Goal: Task Accomplishment & Management: Use online tool/utility

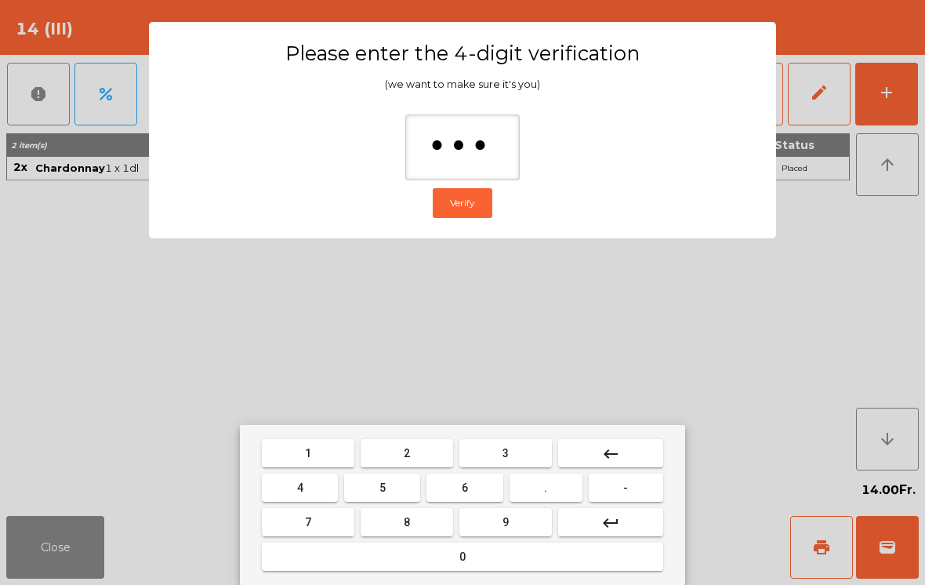
type input "****"
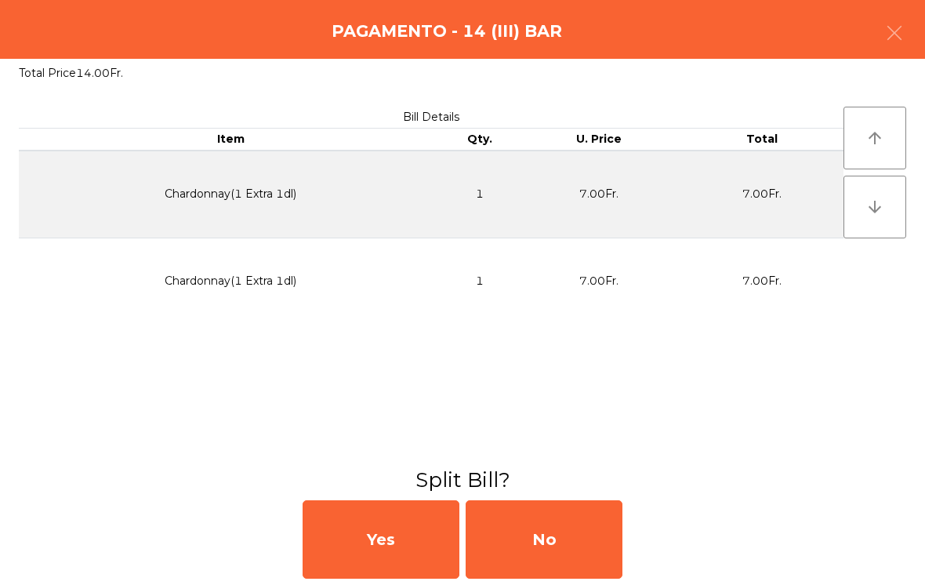
click at [532, 553] on div "No" at bounding box center [544, 539] width 157 height 78
click at [542, 539] on div "No" at bounding box center [544, 539] width 157 height 78
click at [553, 506] on div "No" at bounding box center [544, 539] width 157 height 78
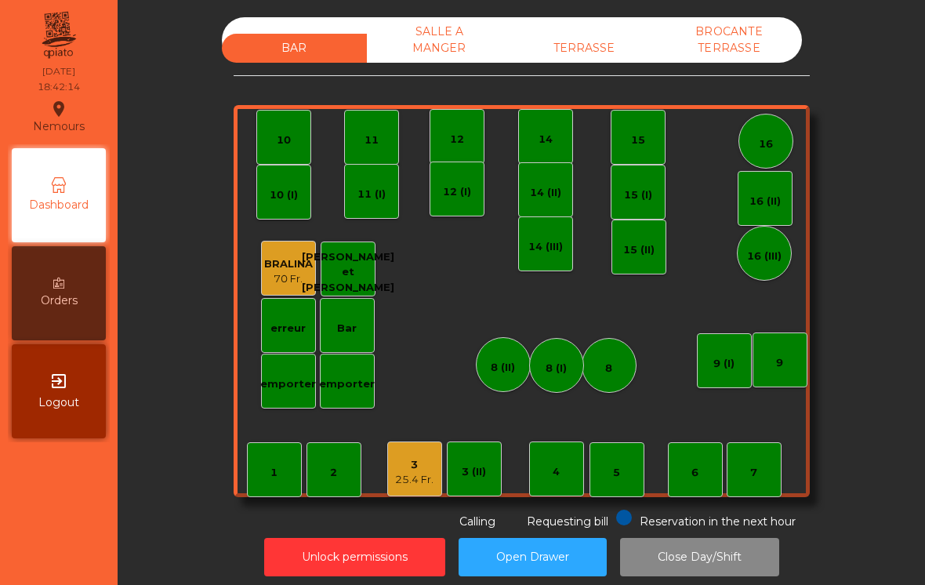
click at [429, 488] on div "3 25.4 Fr." at bounding box center [414, 468] width 55 height 55
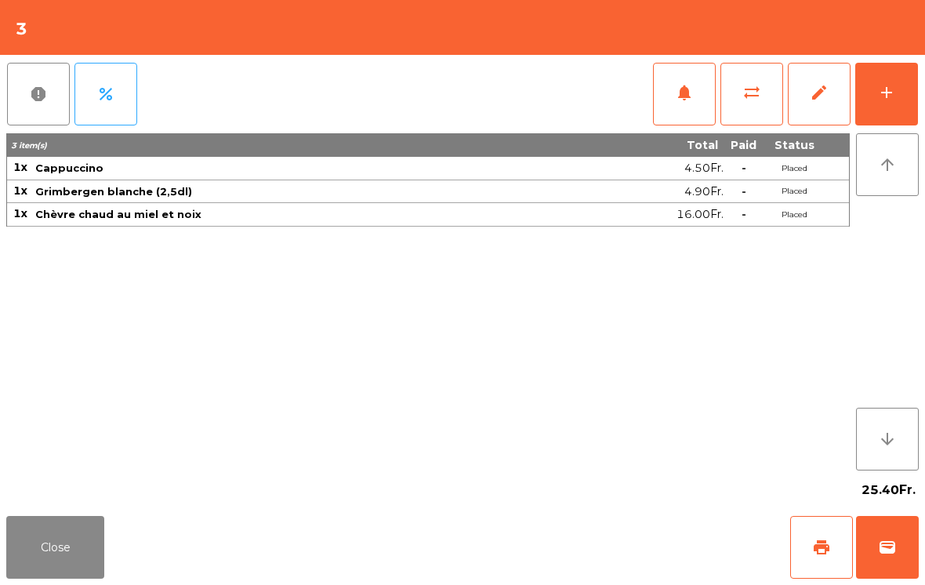
click at [36, 517] on button "Close" at bounding box center [55, 547] width 98 height 63
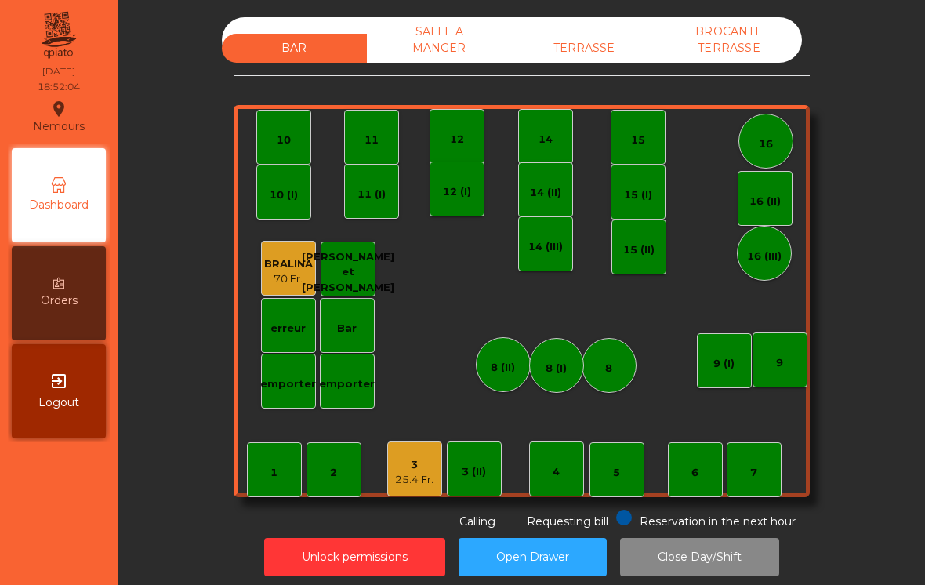
click at [720, 492] on div "6" at bounding box center [695, 469] width 55 height 55
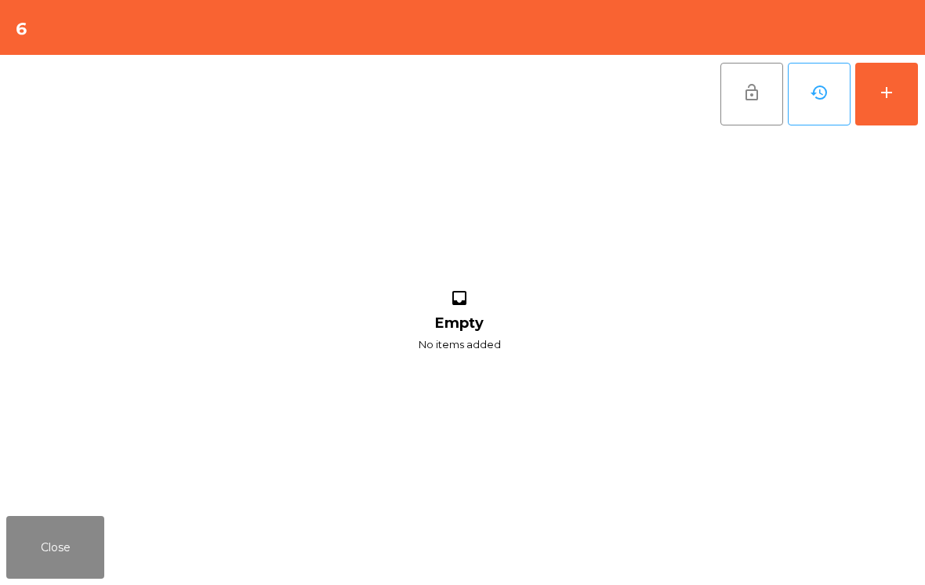
click at [52, 538] on button "Close" at bounding box center [55, 547] width 98 height 63
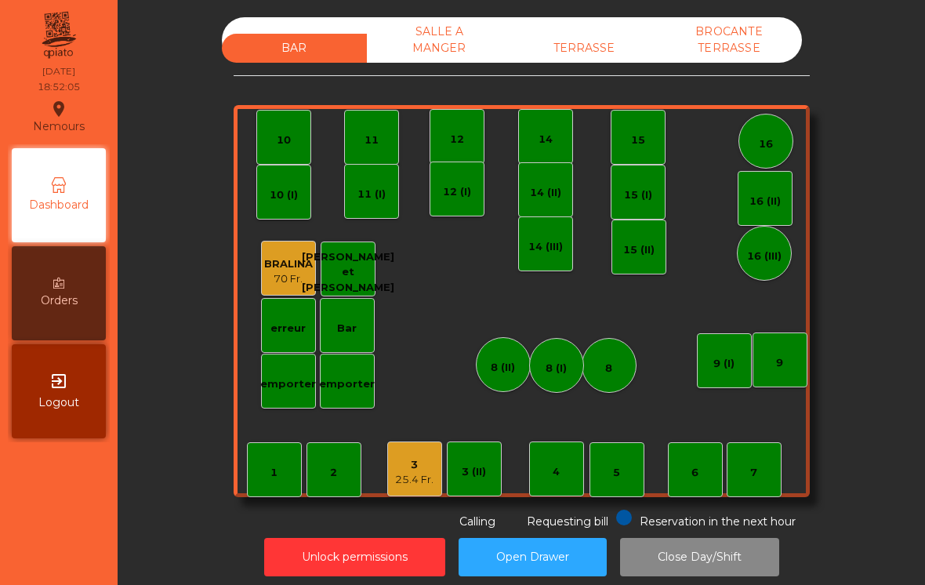
click at [758, 465] on div "7" at bounding box center [754, 469] width 55 height 55
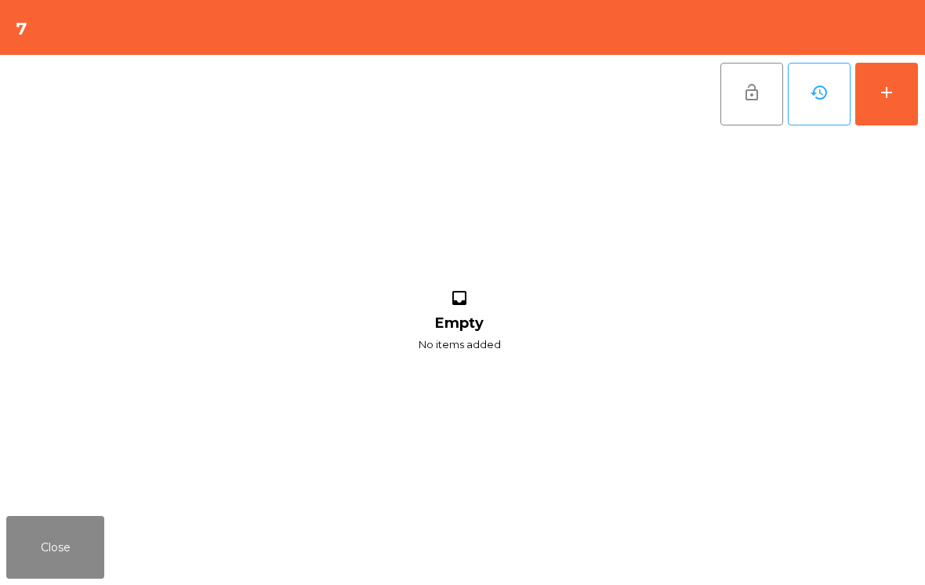
click at [895, 82] on button "add" at bounding box center [886, 94] width 63 height 63
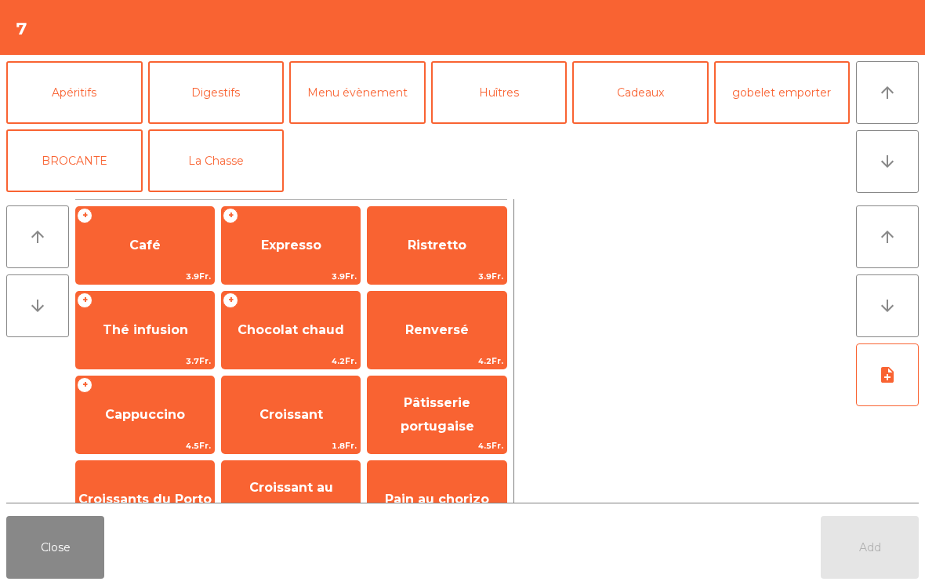
scroll to position [205, 0]
click at [209, 189] on button "La Chasse" at bounding box center [216, 160] width 136 height 63
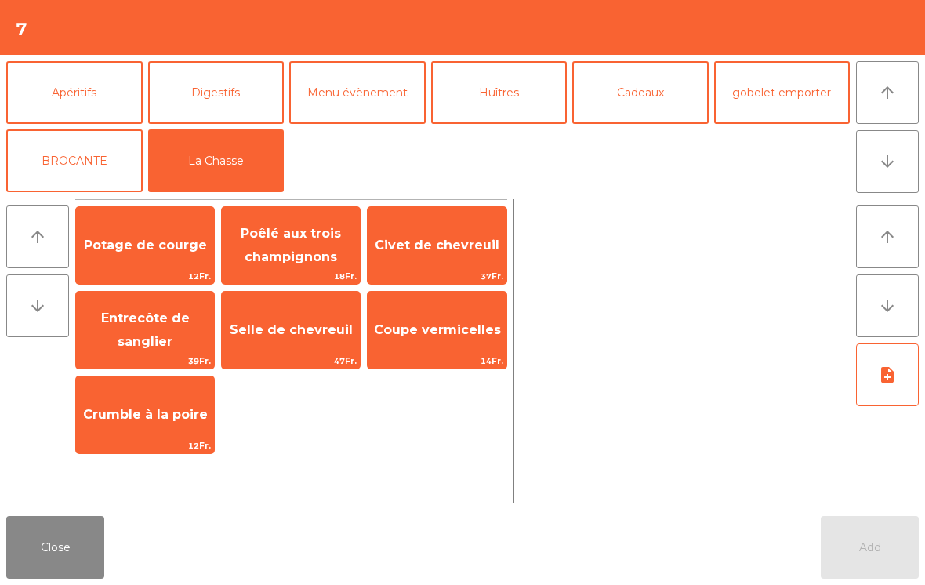
click at [292, 322] on span "Selle de chevreuil" at bounding box center [291, 329] width 123 height 15
click at [291, 321] on span "Selle de chevreuil" at bounding box center [291, 330] width 138 height 42
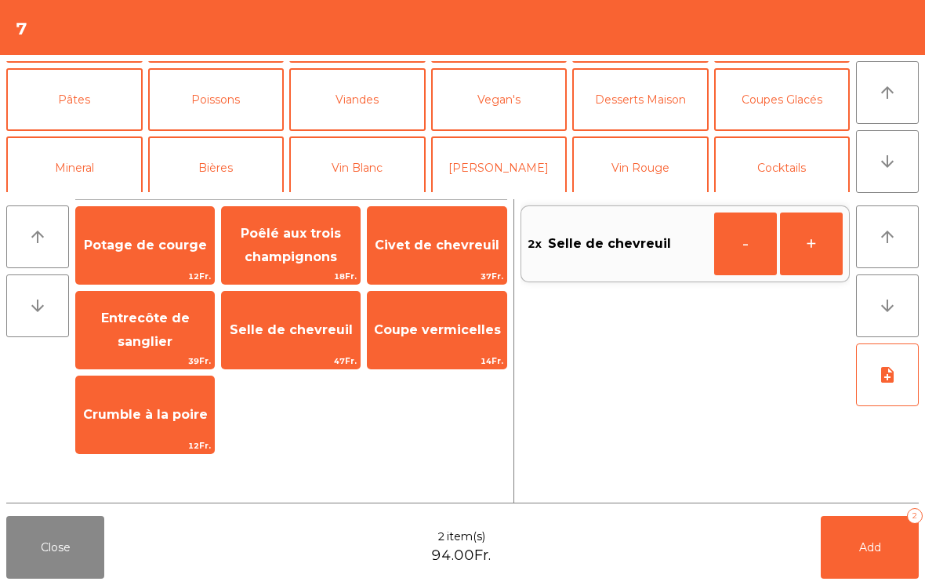
scroll to position [85, 0]
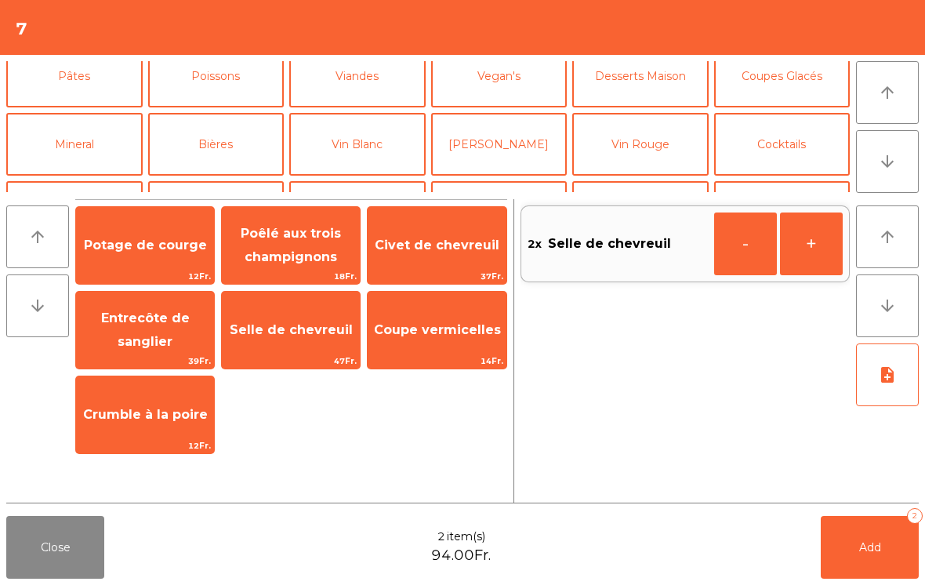
click at [509, 138] on button "[PERSON_NAME]" at bounding box center [499, 144] width 136 height 63
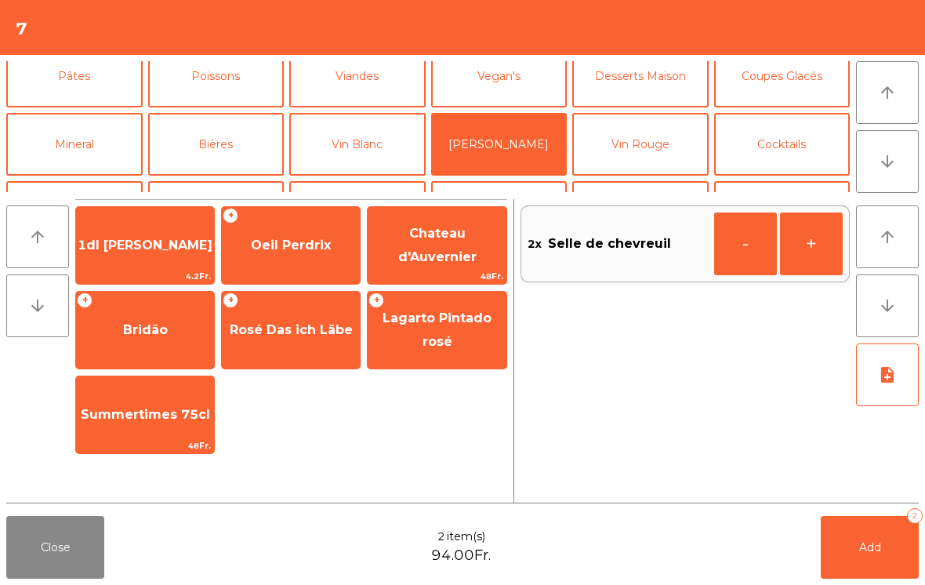
click at [156, 245] on span "1dl [PERSON_NAME]" at bounding box center [145, 245] width 135 height 15
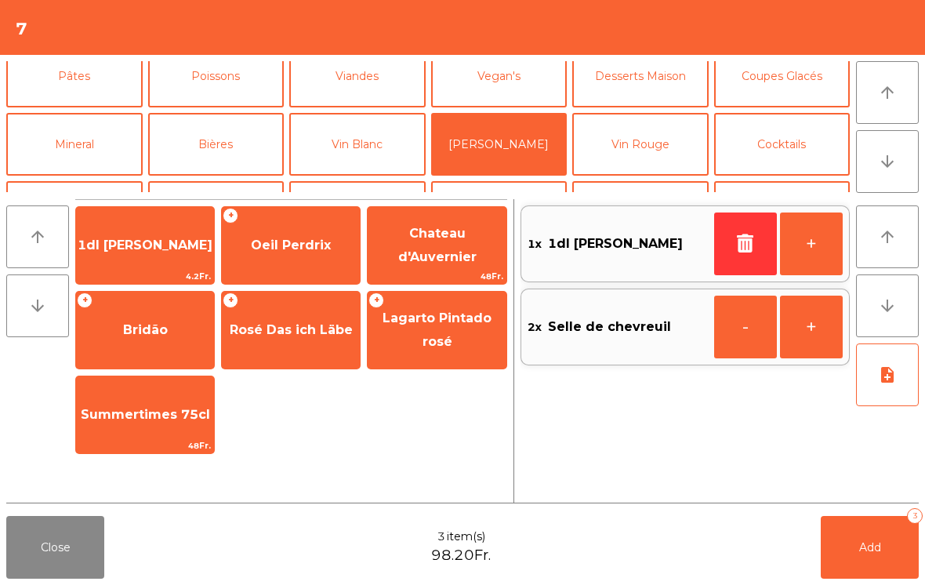
click at [801, 237] on button "+" at bounding box center [811, 243] width 63 height 63
click at [873, 544] on span "Add" at bounding box center [870, 547] width 22 height 14
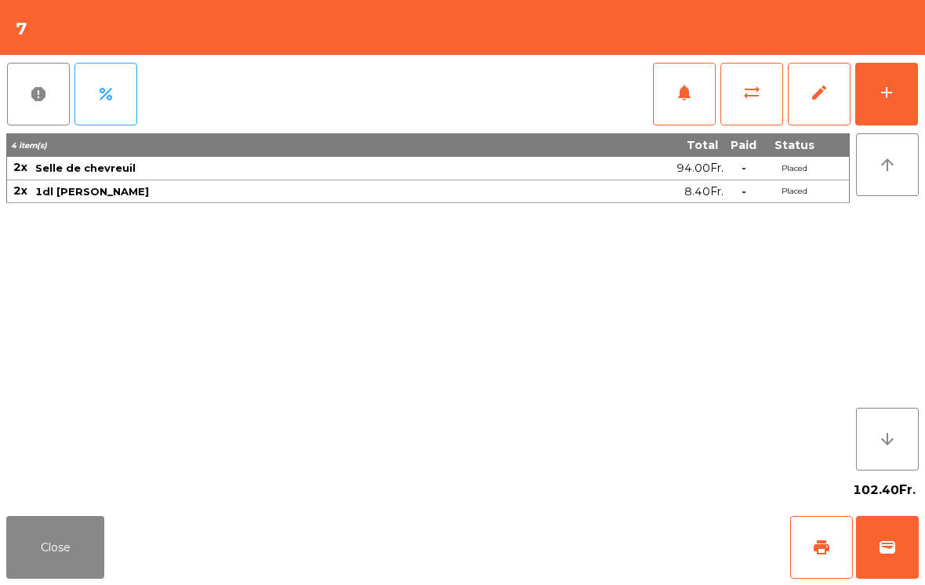
click at [57, 553] on button "Close" at bounding box center [55, 547] width 98 height 63
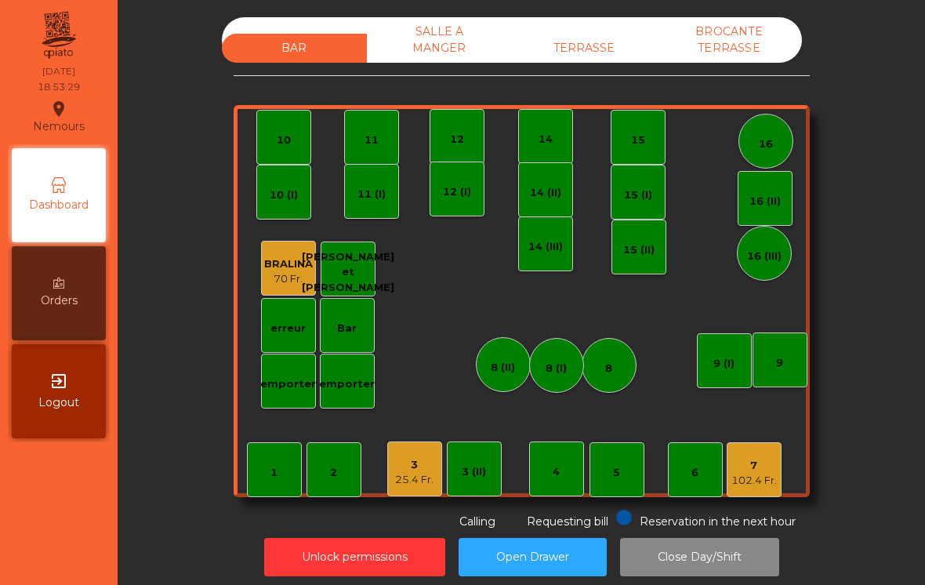
click at [303, 380] on div "emporter" at bounding box center [288, 384] width 56 height 16
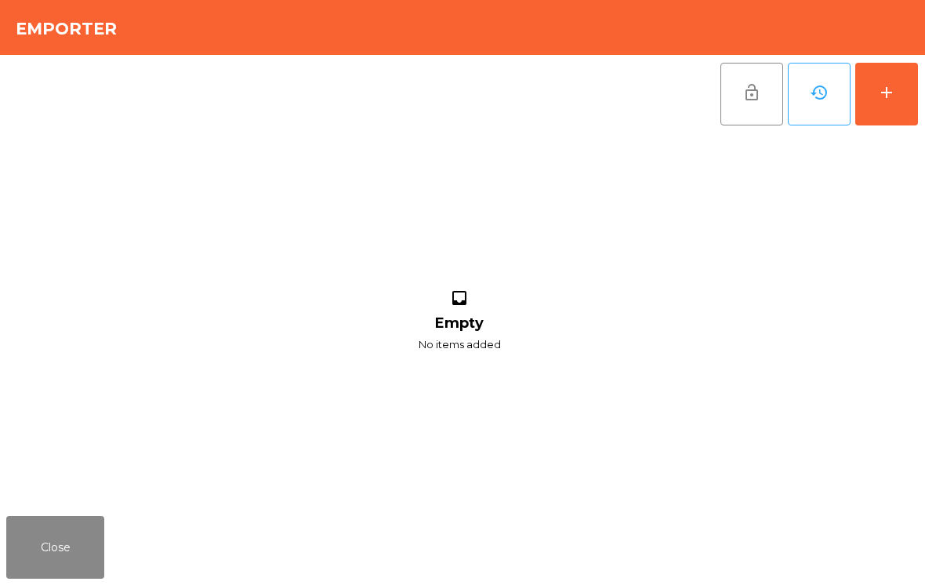
click at [906, 94] on button "add" at bounding box center [886, 94] width 63 height 63
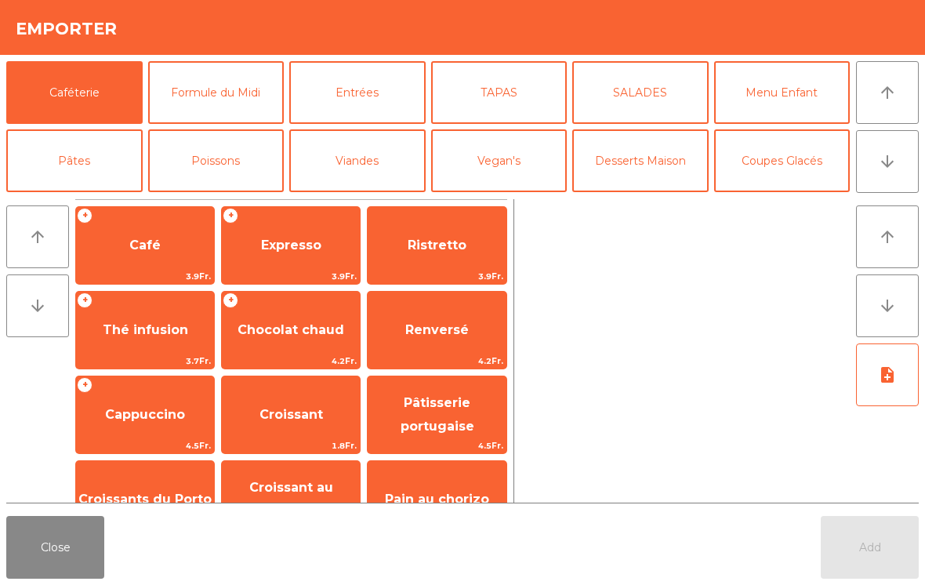
click at [500, 104] on button "TAPAS" at bounding box center [499, 92] width 136 height 63
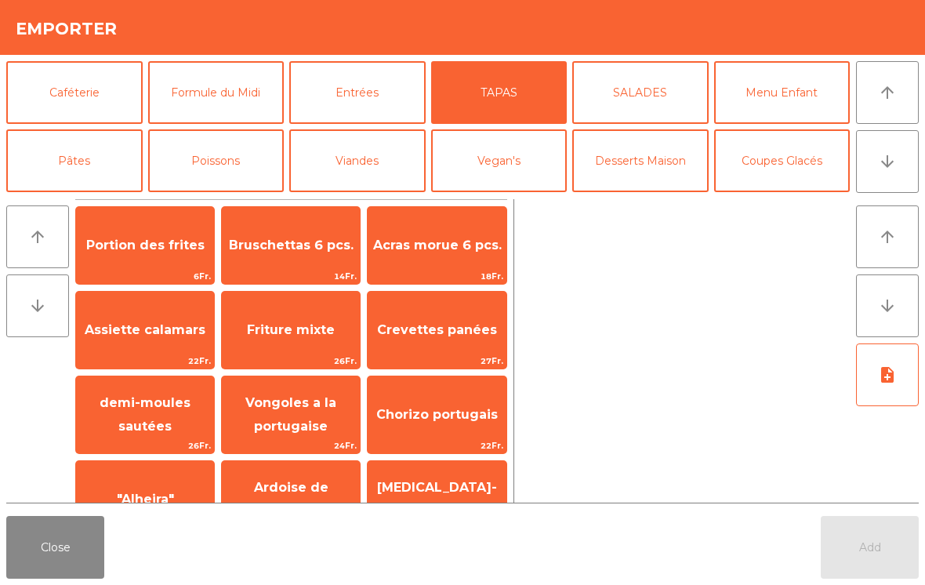
click at [156, 252] on span "Portion des frites" at bounding box center [145, 245] width 118 height 15
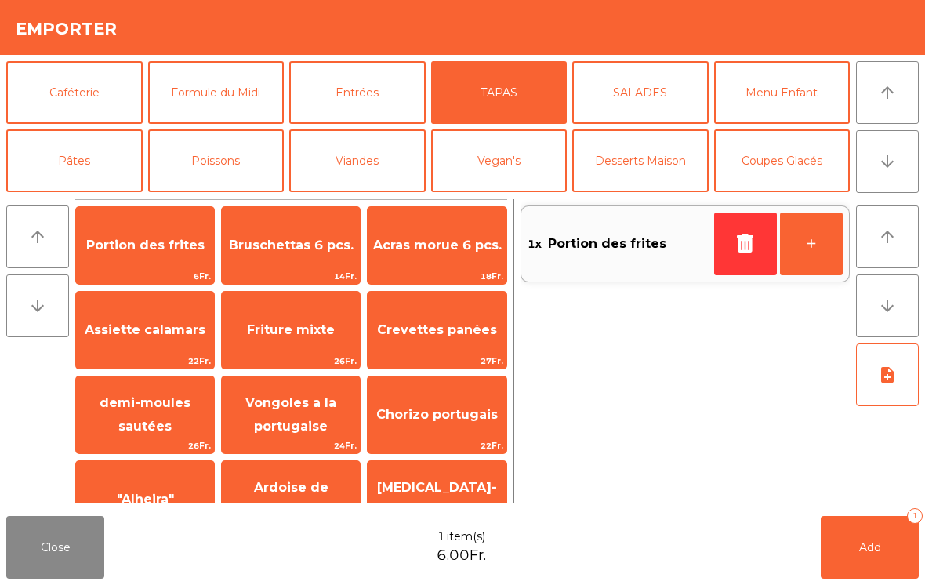
click at [818, 244] on button "+" at bounding box center [811, 243] width 63 height 63
click at [817, 244] on button "+" at bounding box center [811, 243] width 63 height 63
click at [811, 246] on button "+" at bounding box center [811, 243] width 63 height 63
click at [820, 244] on button "+" at bounding box center [811, 243] width 63 height 63
click at [810, 249] on button "+" at bounding box center [811, 243] width 63 height 63
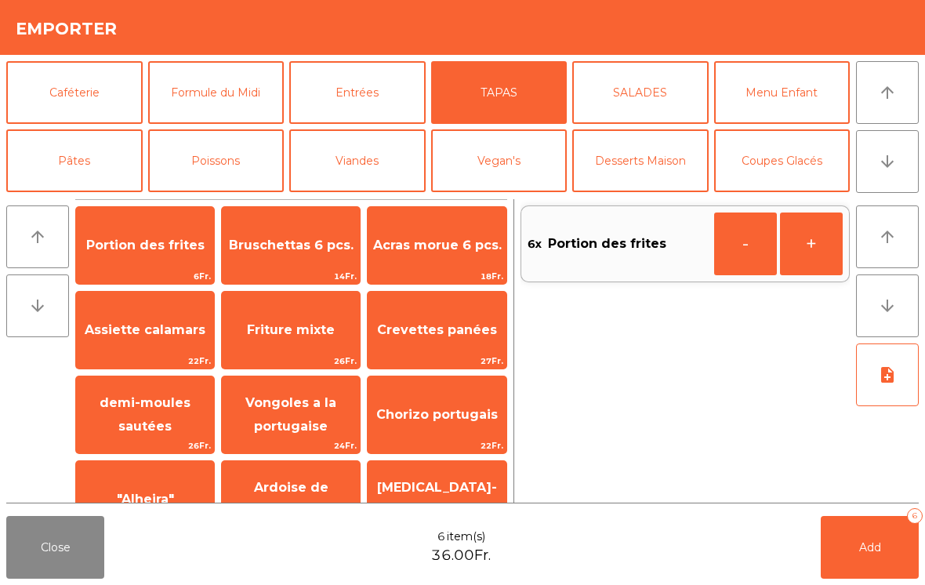
click at [874, 559] on button "Add 6" at bounding box center [870, 547] width 98 height 63
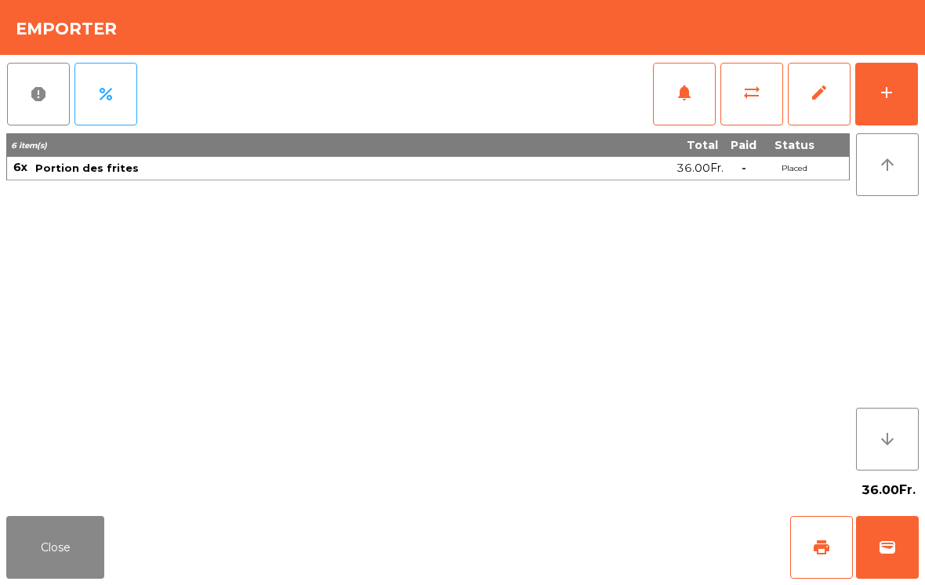
click at [40, 545] on button "Close" at bounding box center [55, 547] width 98 height 63
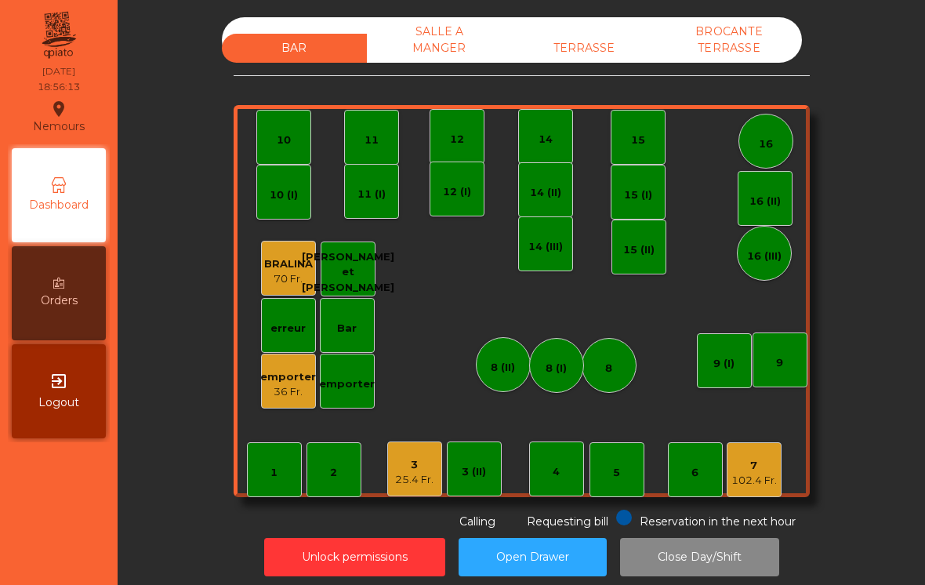
click at [439, 447] on div "3 25.4 Fr." at bounding box center [414, 468] width 55 height 55
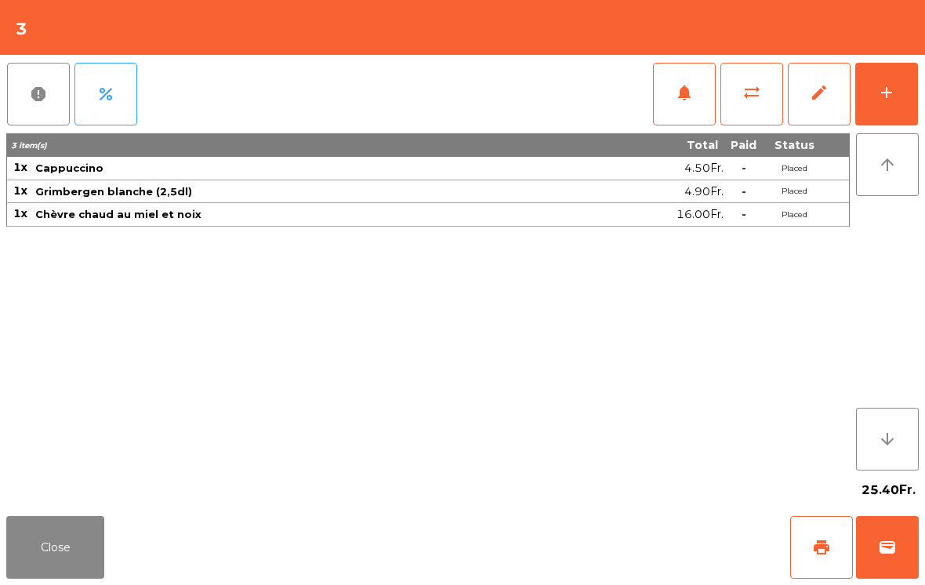
click at [818, 558] on button "print" at bounding box center [821, 547] width 63 height 63
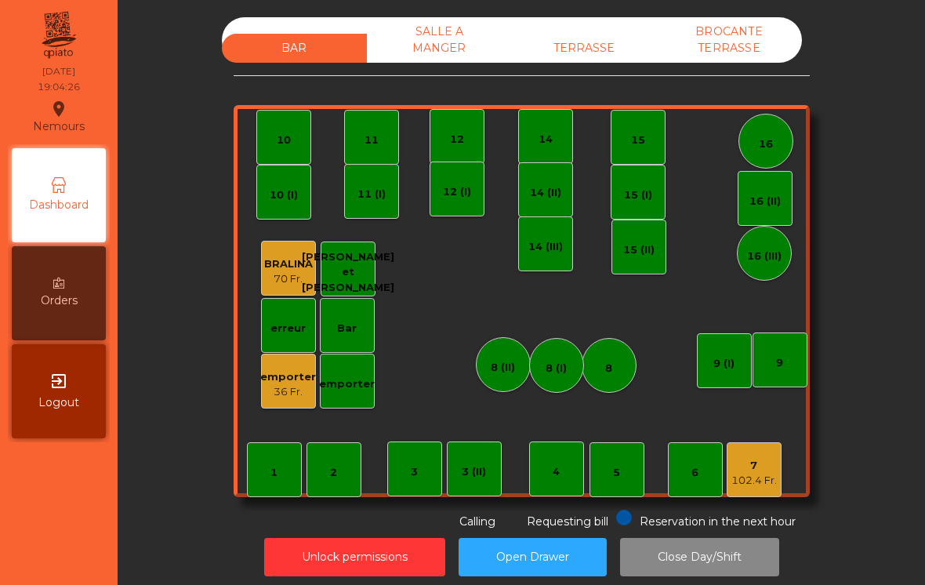
click at [749, 477] on div "102.4 Fr." at bounding box center [753, 481] width 45 height 16
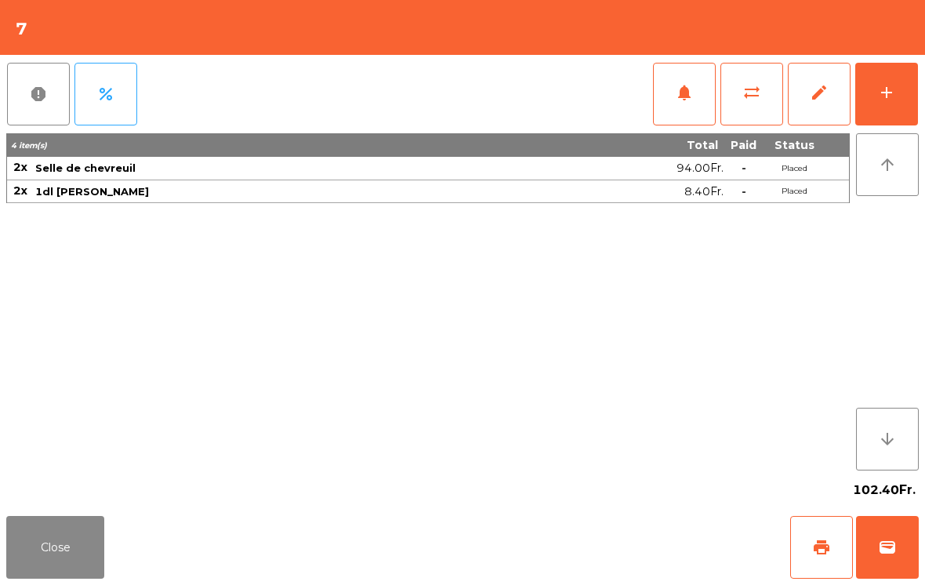
click at [890, 94] on div "add" at bounding box center [886, 92] width 19 height 19
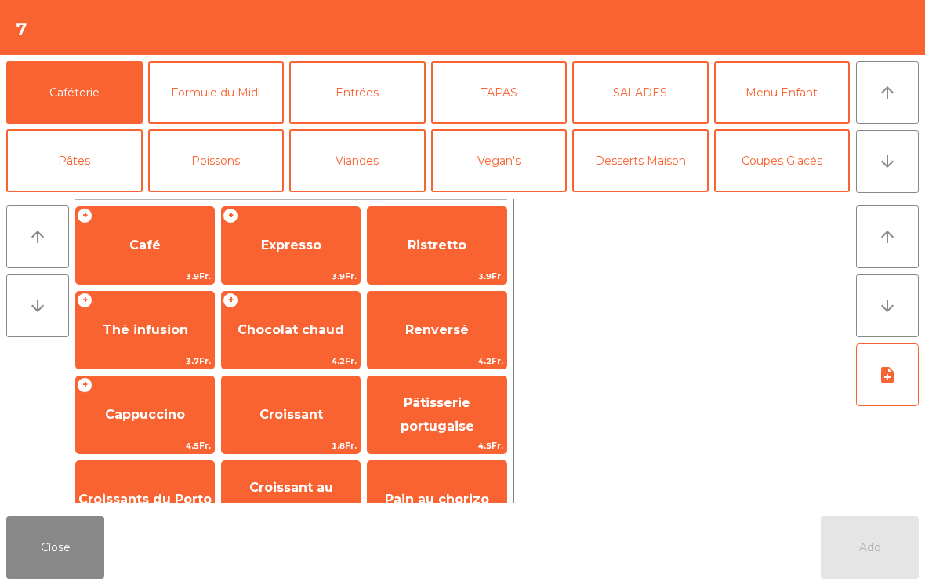
click at [352, 136] on button "Viandes" at bounding box center [357, 160] width 136 height 63
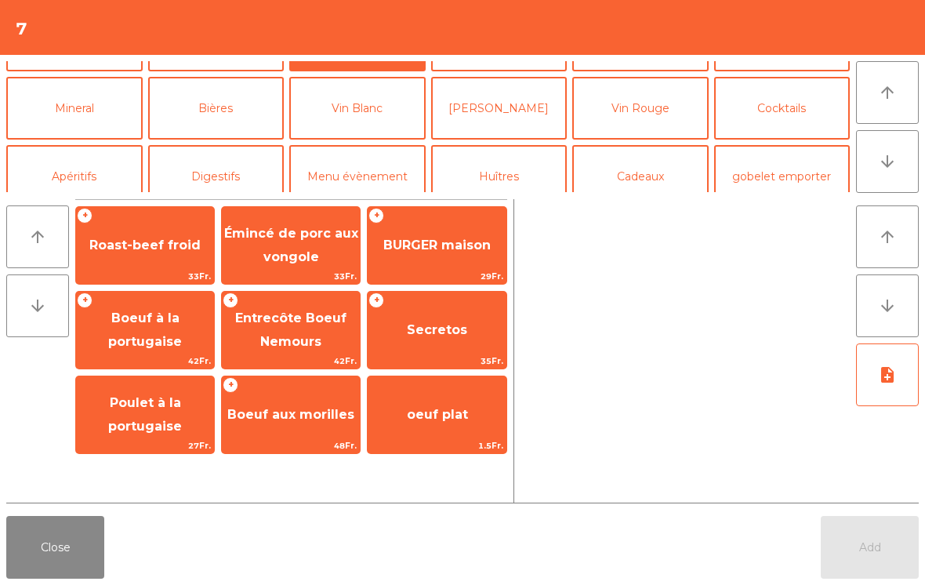
scroll to position [123, 0]
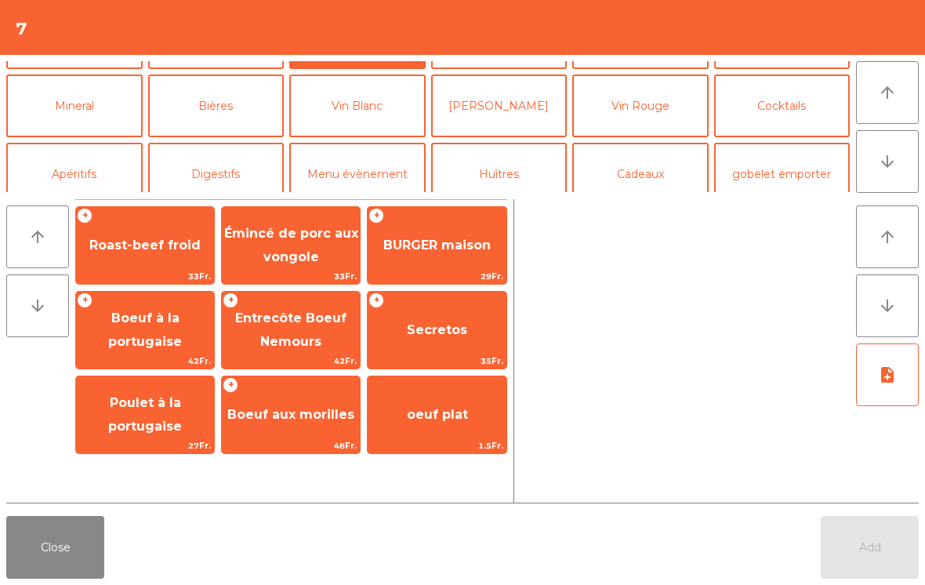
click at [656, 120] on button "Vin Rouge" at bounding box center [640, 105] width 136 height 63
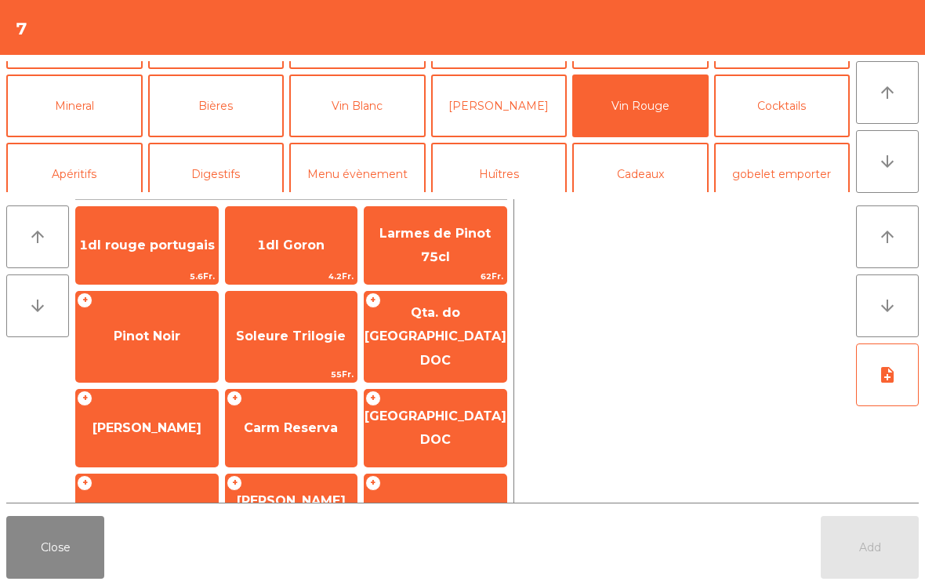
click at [422, 423] on span "[GEOGRAPHIC_DATA] DOC" at bounding box center [436, 427] width 142 height 38
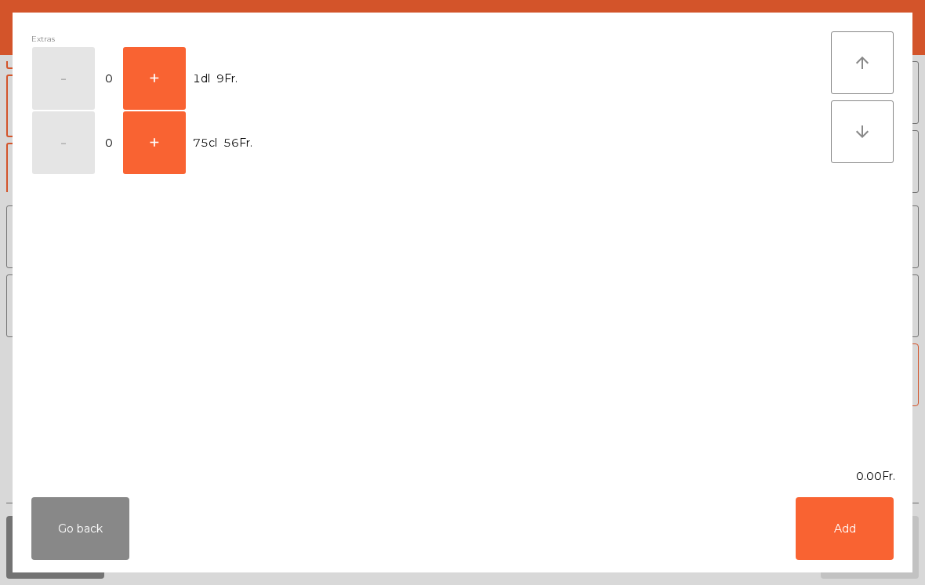
click at [162, 53] on button "+" at bounding box center [154, 78] width 63 height 63
click at [154, 58] on button "+" at bounding box center [154, 78] width 63 height 63
click at [162, 65] on button "+" at bounding box center [154, 78] width 63 height 63
click at [145, 71] on button "+" at bounding box center [154, 78] width 63 height 63
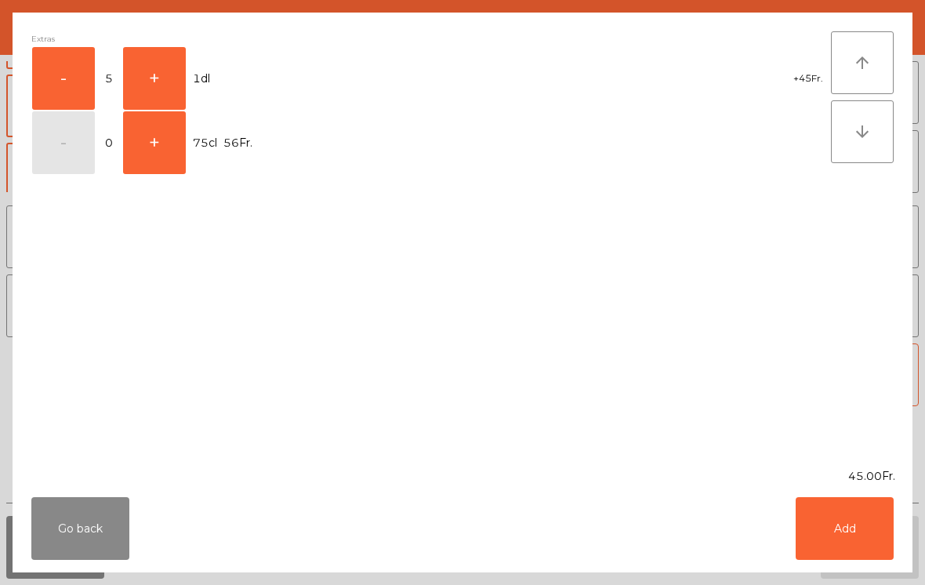
click at [836, 537] on button "Add" at bounding box center [845, 528] width 98 height 63
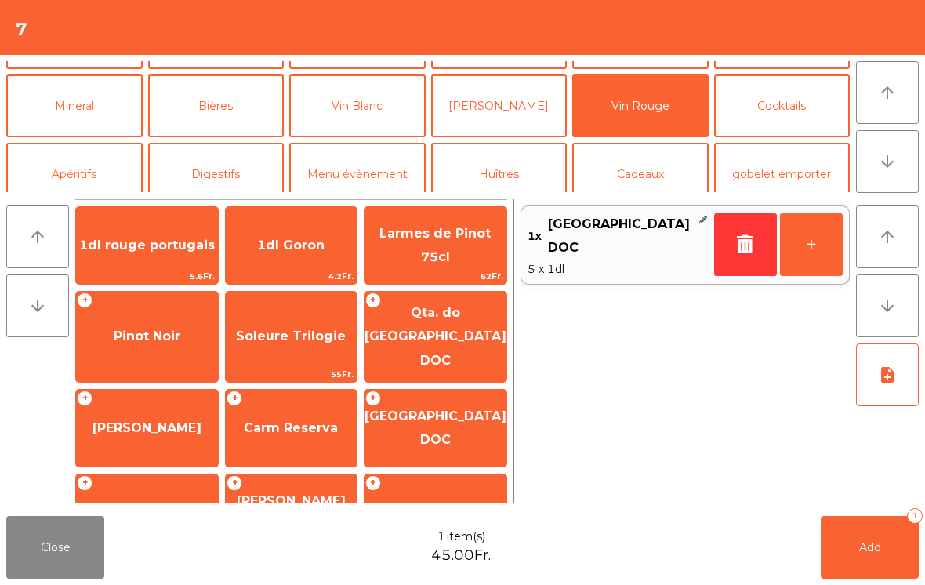
click at [857, 547] on button "Add 1" at bounding box center [870, 547] width 98 height 63
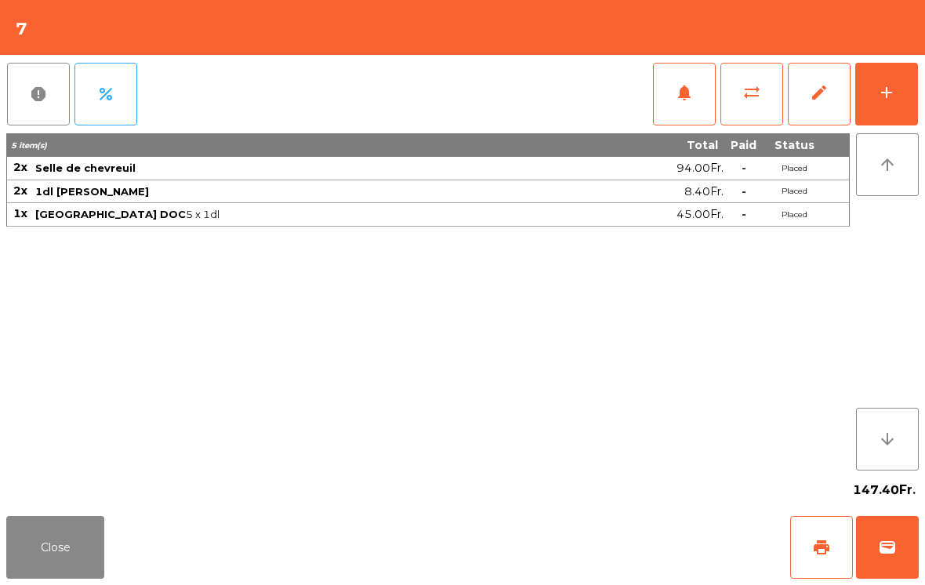
click at [59, 578] on button "Close" at bounding box center [55, 547] width 98 height 63
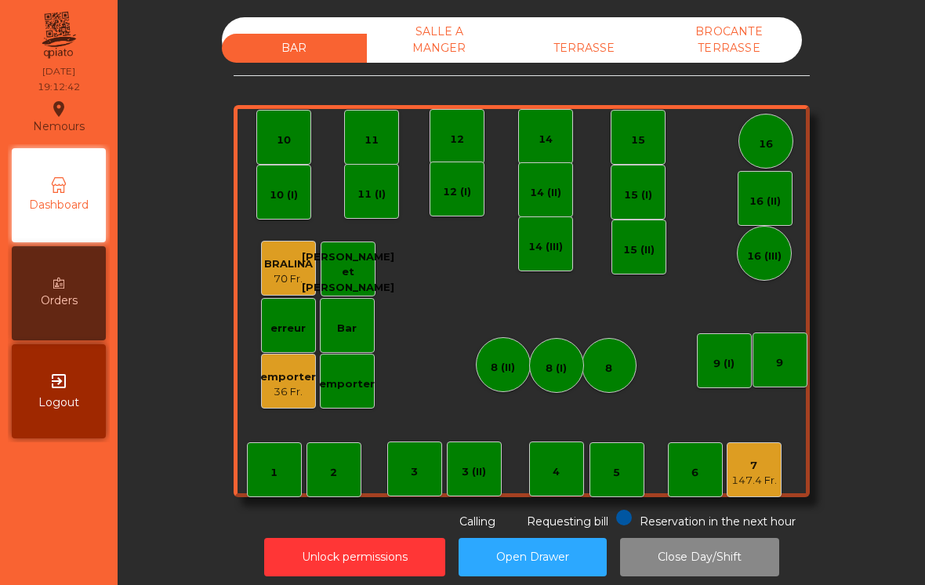
click at [299, 374] on div "emporter" at bounding box center [288, 377] width 56 height 16
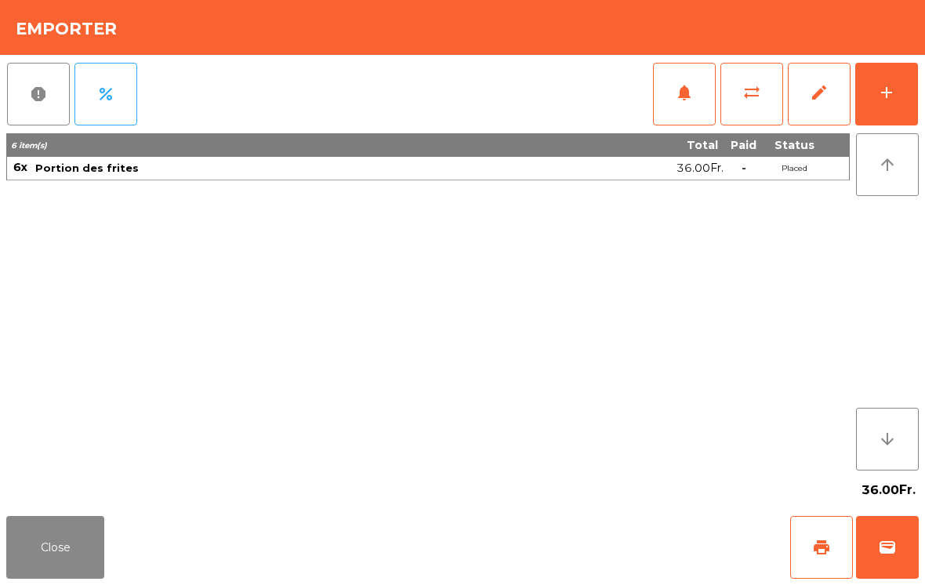
click at [786, 548] on div "Close print wallet" at bounding box center [462, 547] width 925 height 75
click at [903, 558] on button "wallet" at bounding box center [887, 547] width 63 height 63
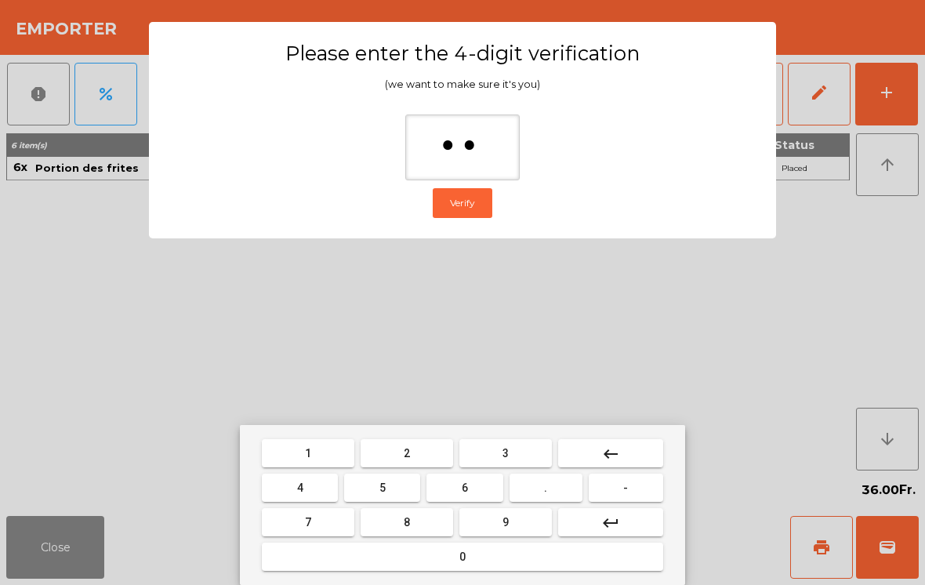
type input "***"
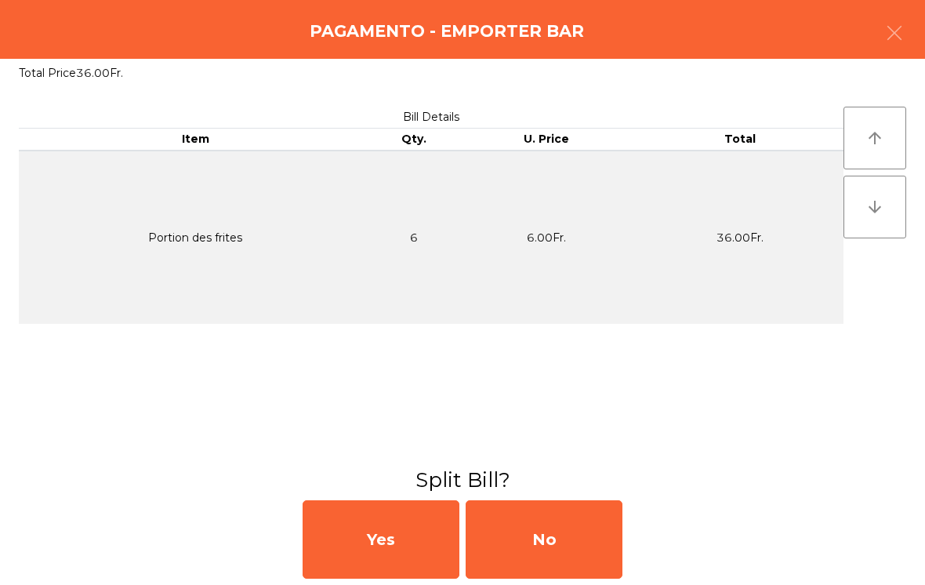
click at [574, 528] on div "No" at bounding box center [544, 539] width 157 height 78
click at [574, 515] on div "MB" at bounding box center [544, 539] width 157 height 78
click at [575, 539] on div "No" at bounding box center [544, 539] width 157 height 78
click at [575, 538] on div "No" at bounding box center [544, 539] width 157 height 78
click at [557, 549] on div "No" at bounding box center [544, 539] width 157 height 78
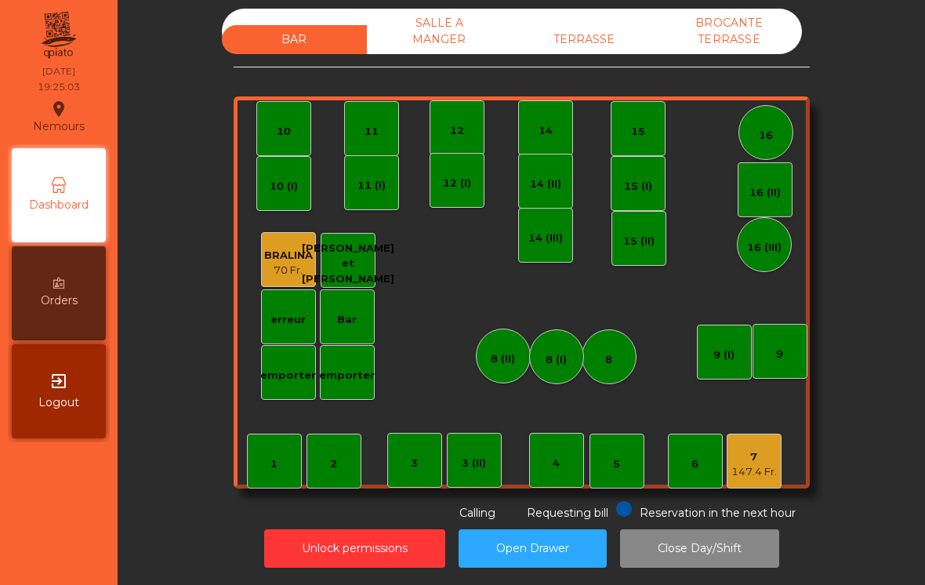
click at [277, 463] on div "1" at bounding box center [273, 464] width 7 height 16
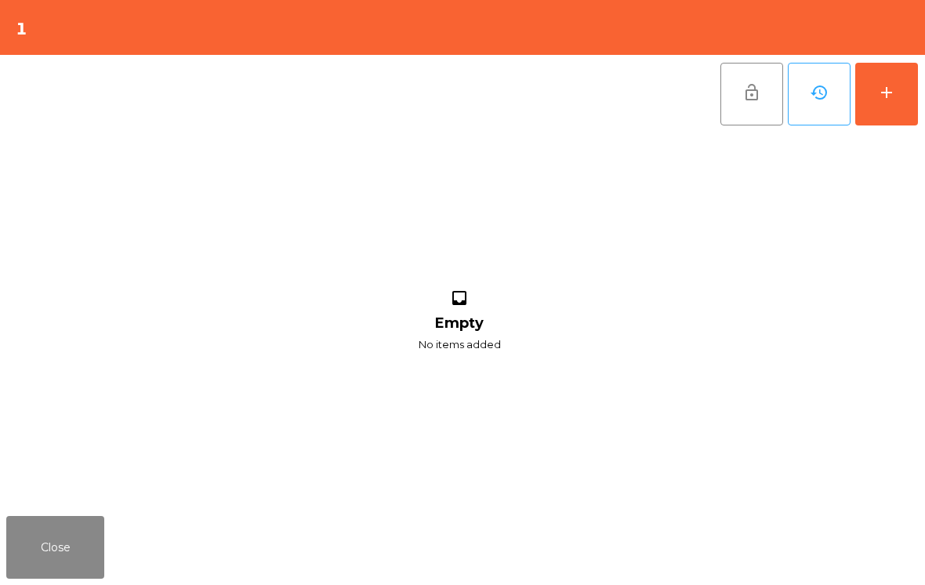
scroll to position [8, 0]
click at [884, 85] on div "add" at bounding box center [886, 92] width 19 height 19
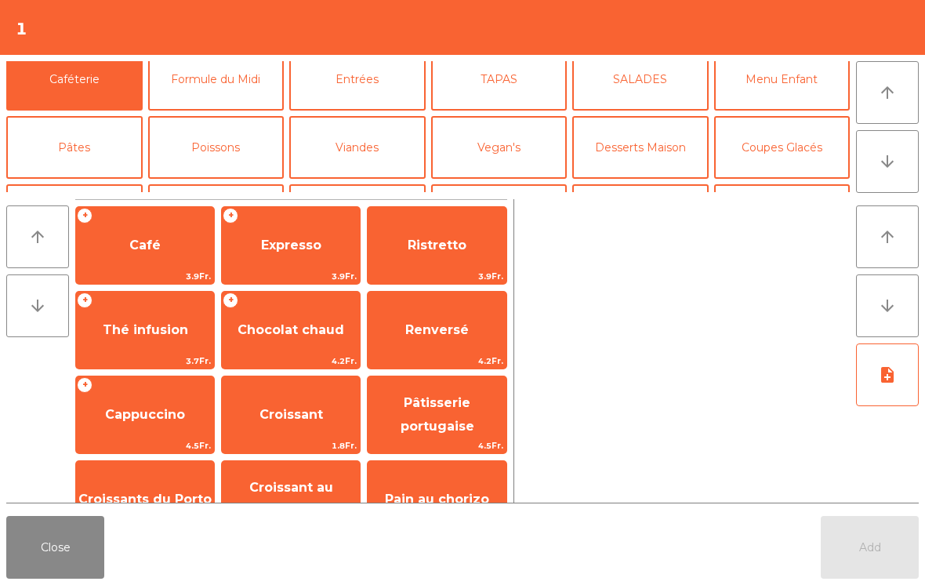
click at [100, 184] on button "Mineral" at bounding box center [74, 215] width 136 height 63
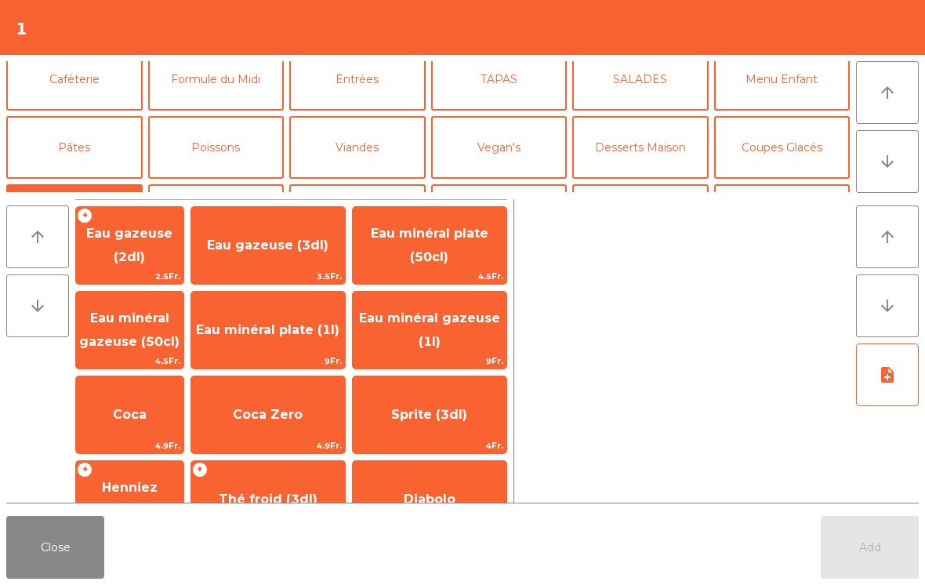
scroll to position [85, 0]
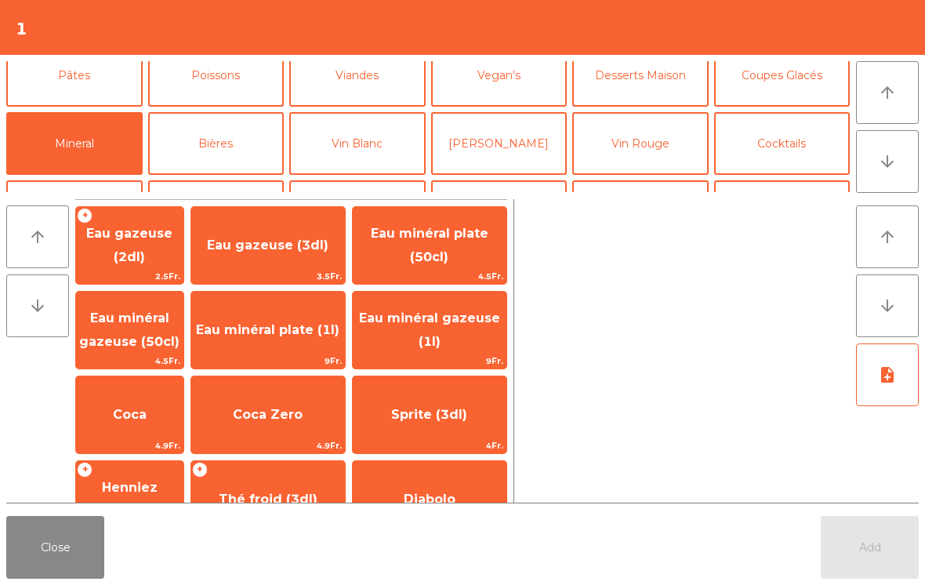
click at [439, 335] on span "Eau minéral gazeuse (1l)" at bounding box center [429, 329] width 141 height 38
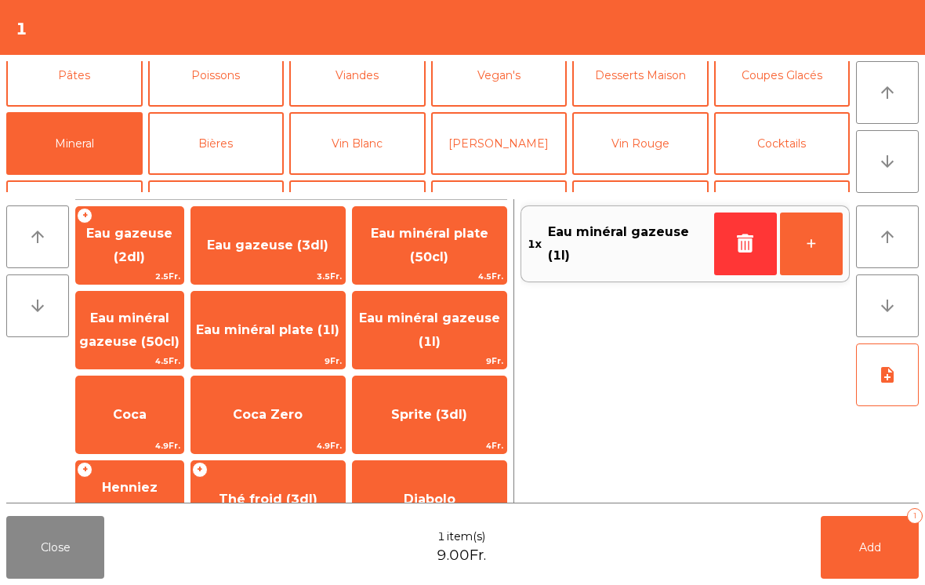
click at [875, 552] on span "Add" at bounding box center [870, 547] width 22 height 14
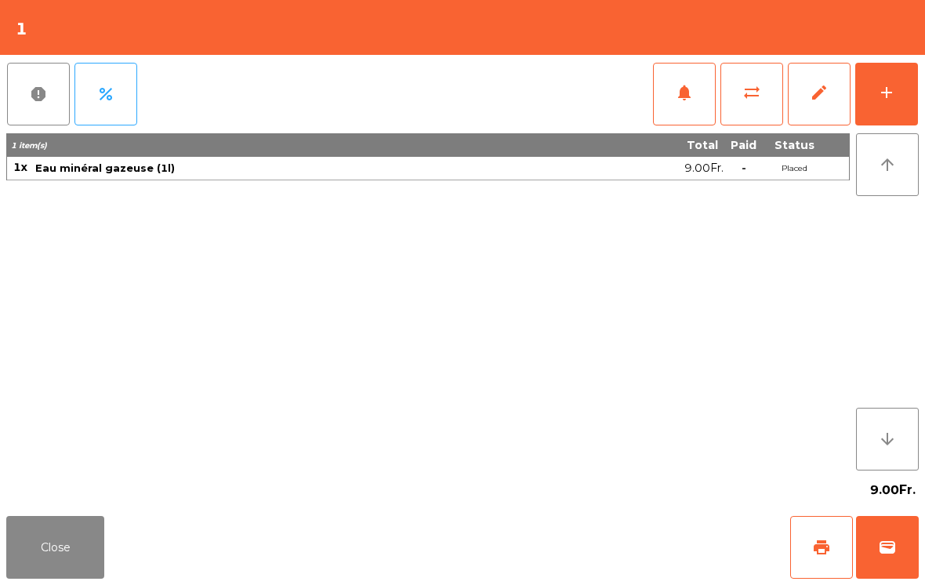
click at [47, 557] on button "Close" at bounding box center [55, 547] width 98 height 63
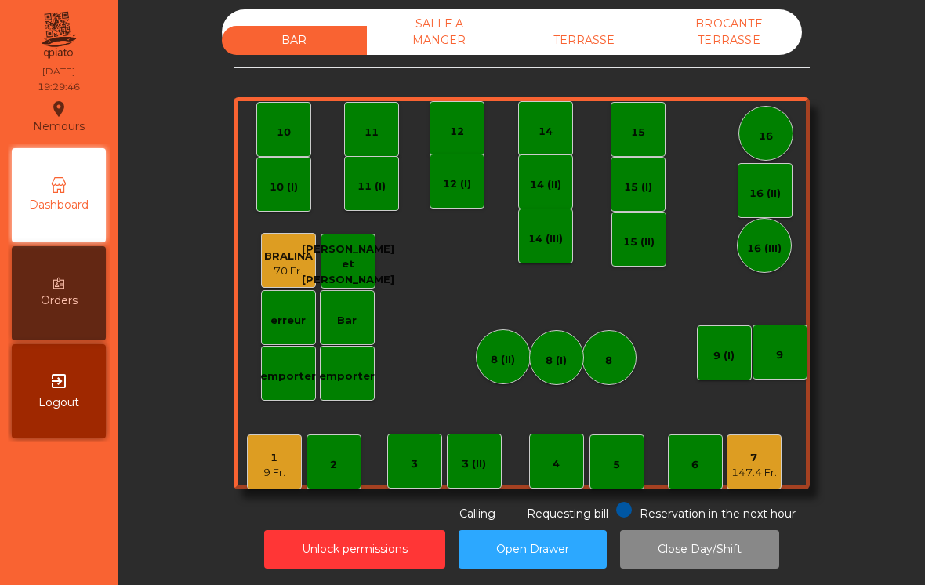
click at [359, 137] on div "11" at bounding box center [371, 129] width 55 height 55
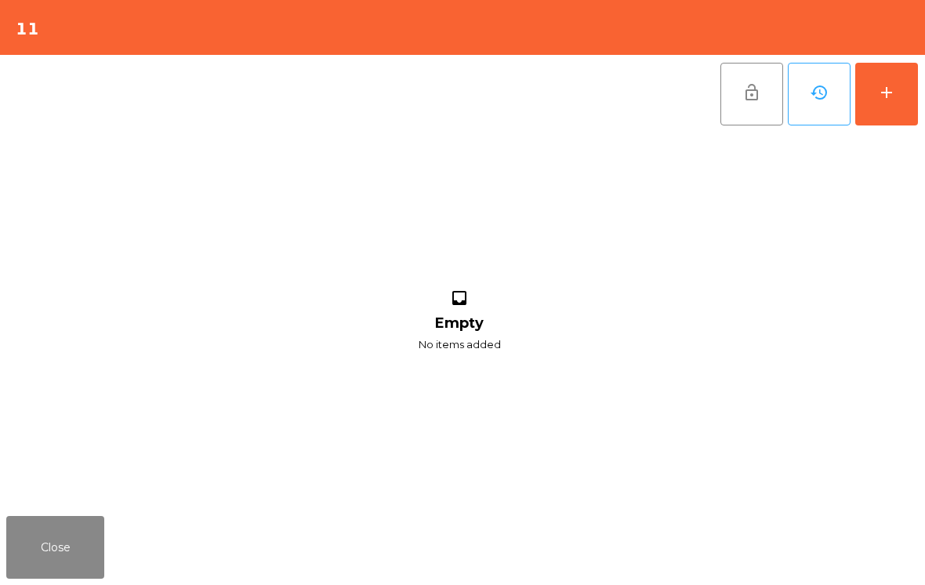
click at [900, 81] on button "add" at bounding box center [886, 94] width 63 height 63
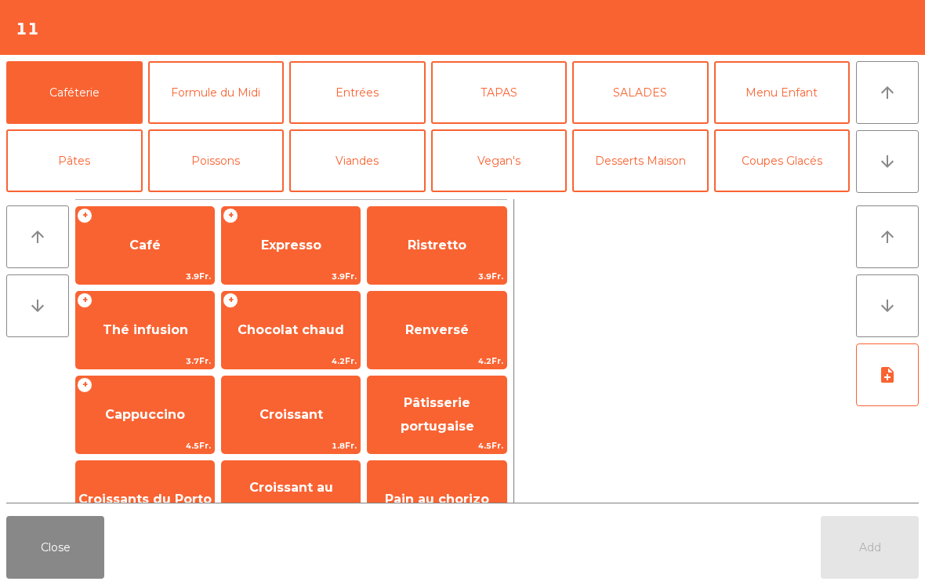
scroll to position [145, 0]
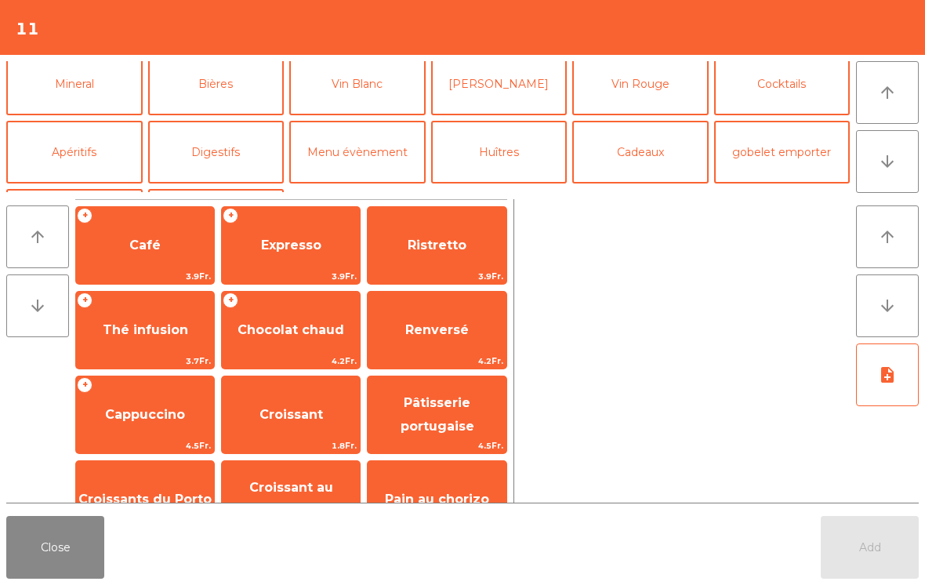
click at [98, 94] on button "Mineral" at bounding box center [74, 84] width 136 height 63
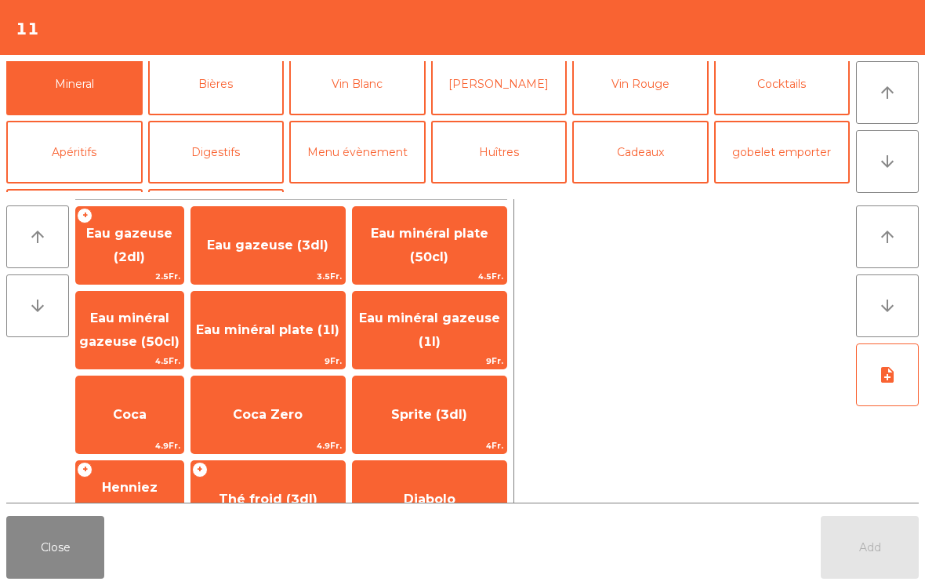
click at [434, 408] on span "Sprite (3dl)" at bounding box center [429, 414] width 76 height 15
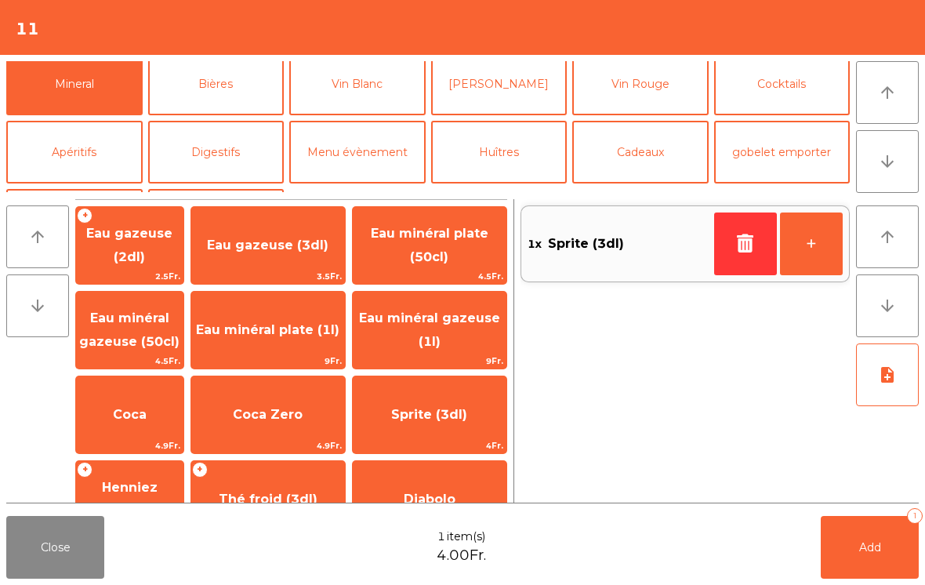
click at [736, 250] on icon "button" at bounding box center [746, 243] width 24 height 19
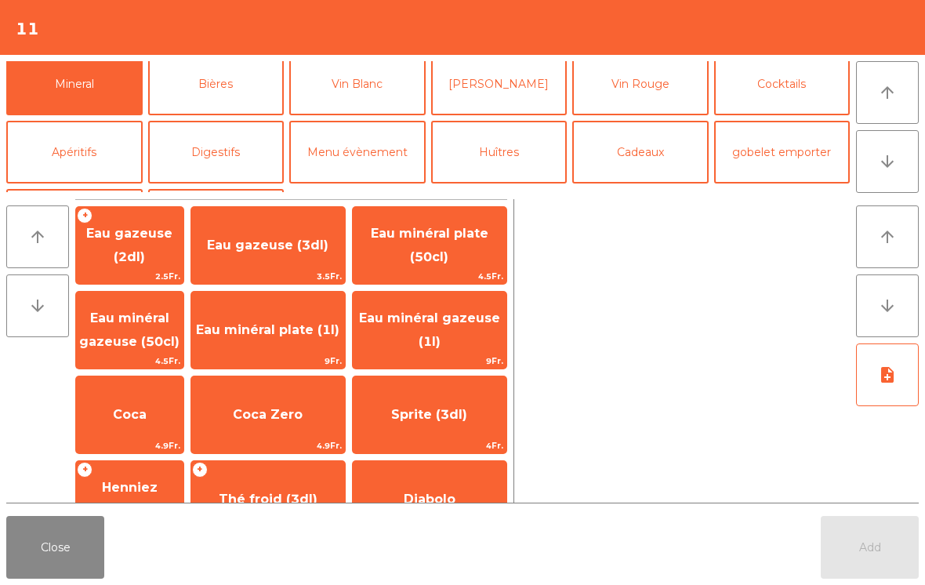
click at [258, 413] on span "Coca Zero" at bounding box center [268, 414] width 70 height 15
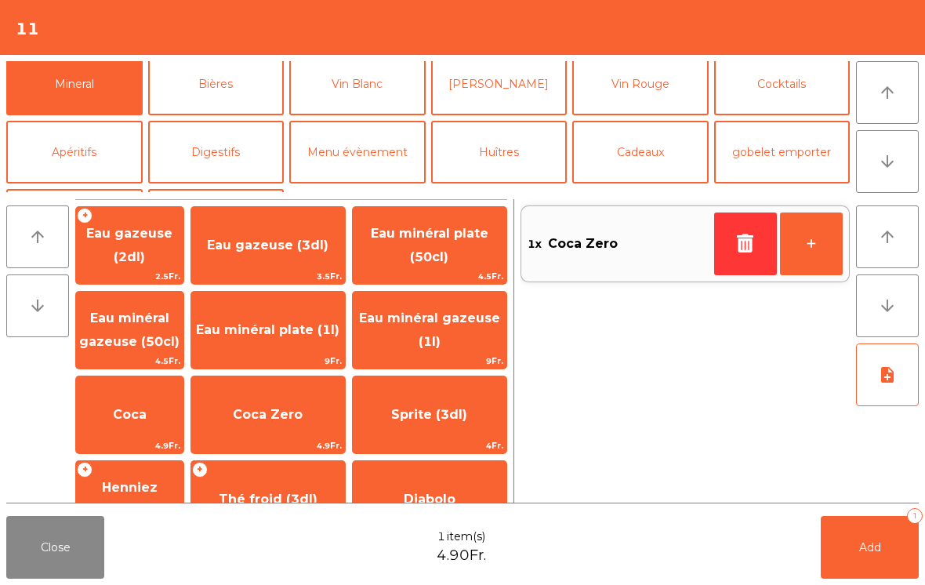
click at [291, 418] on span "Coca Zero" at bounding box center [268, 414] width 70 height 15
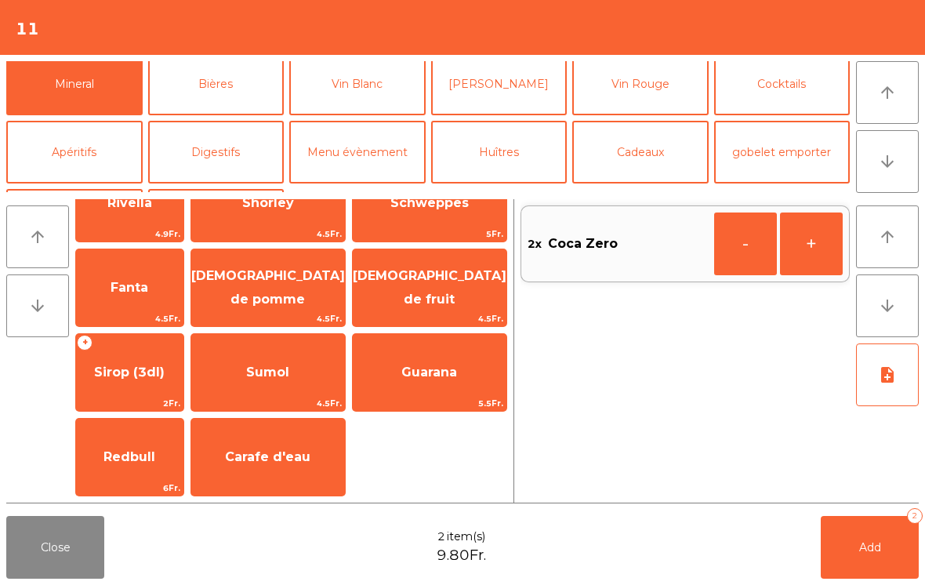
click at [307, 454] on span "Carafe d'eau" at bounding box center [267, 456] width 85 height 15
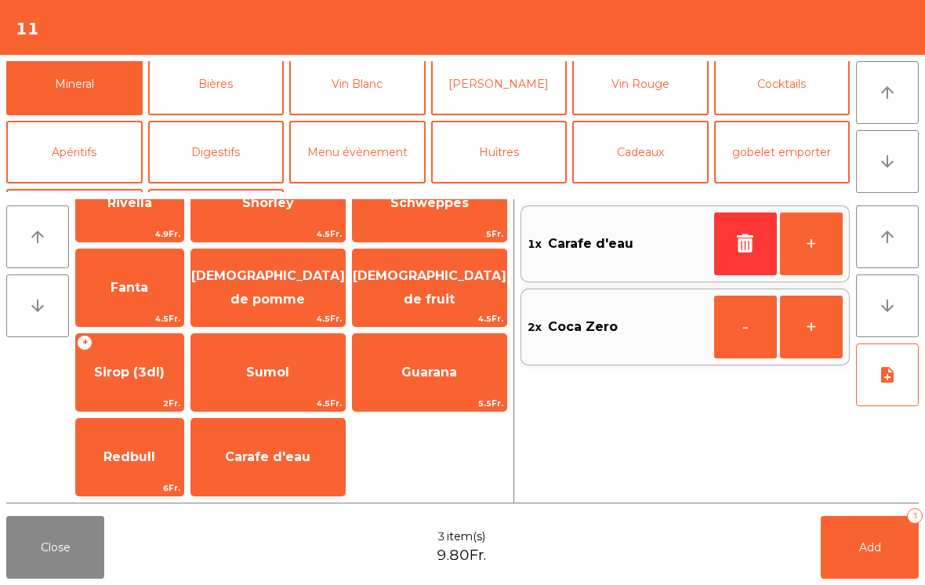
scroll to position [381, 0]
click at [884, 576] on button "Add 3" at bounding box center [870, 547] width 98 height 63
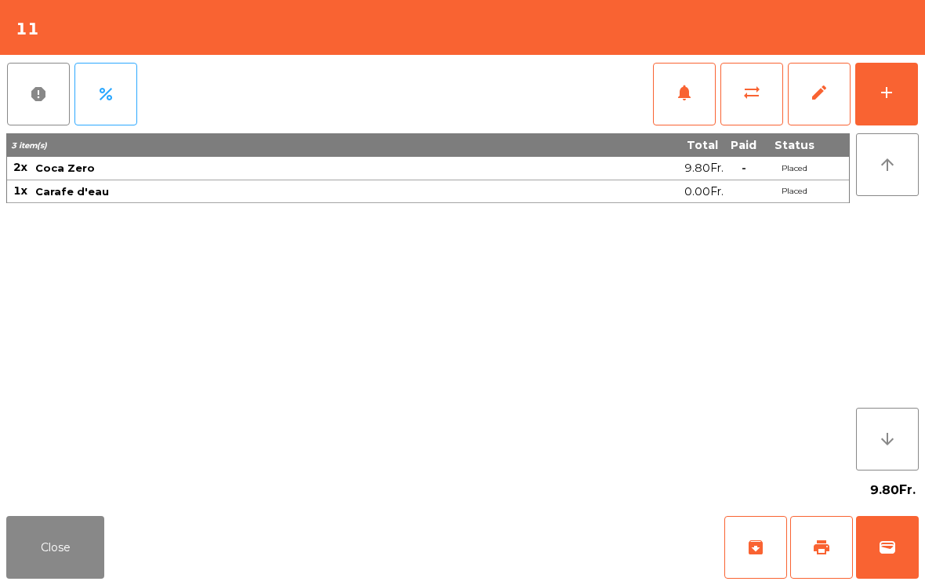
click at [39, 568] on button "Close" at bounding box center [55, 547] width 98 height 63
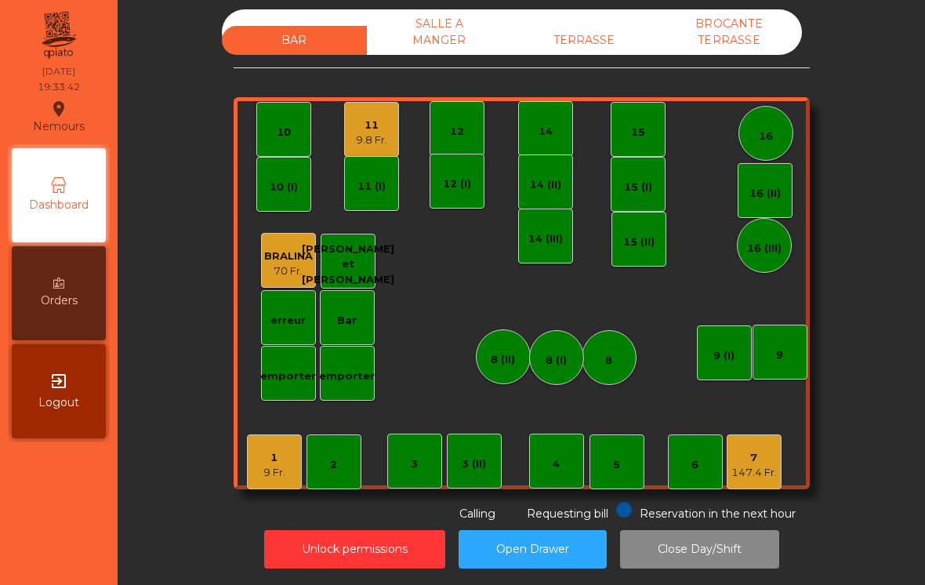
click at [282, 450] on div "1" at bounding box center [274, 458] width 22 height 16
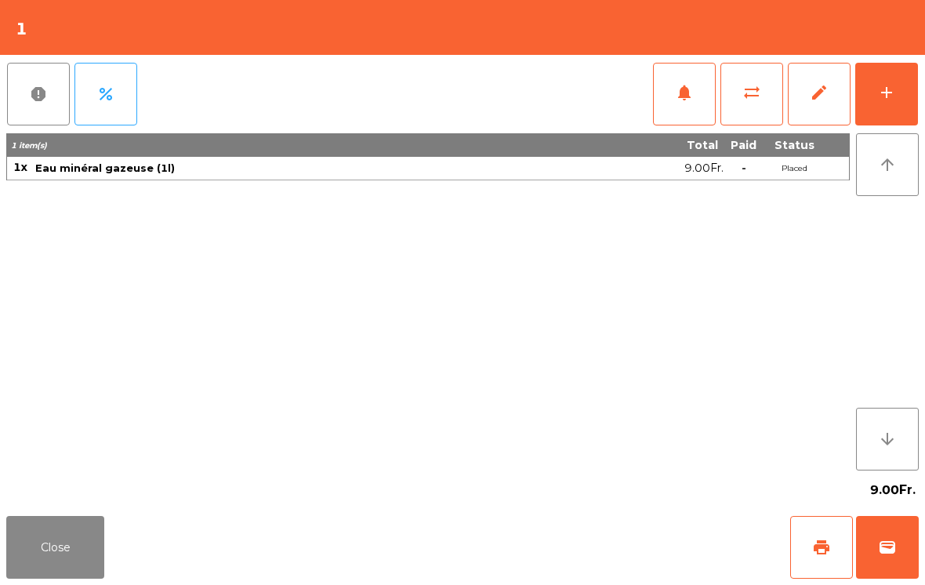
click at [871, 89] on button "add" at bounding box center [886, 94] width 63 height 63
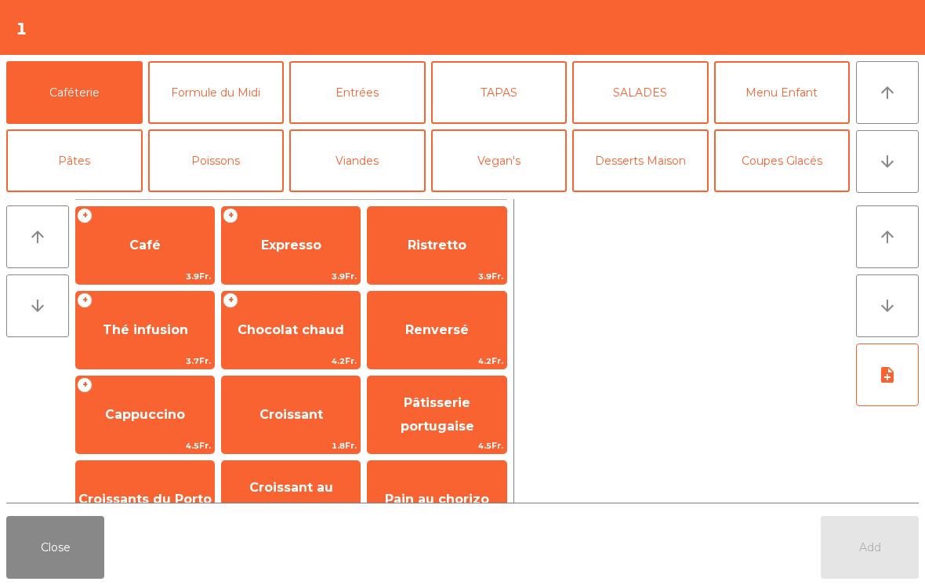
click at [876, 176] on button "arrow_downward" at bounding box center [887, 161] width 63 height 63
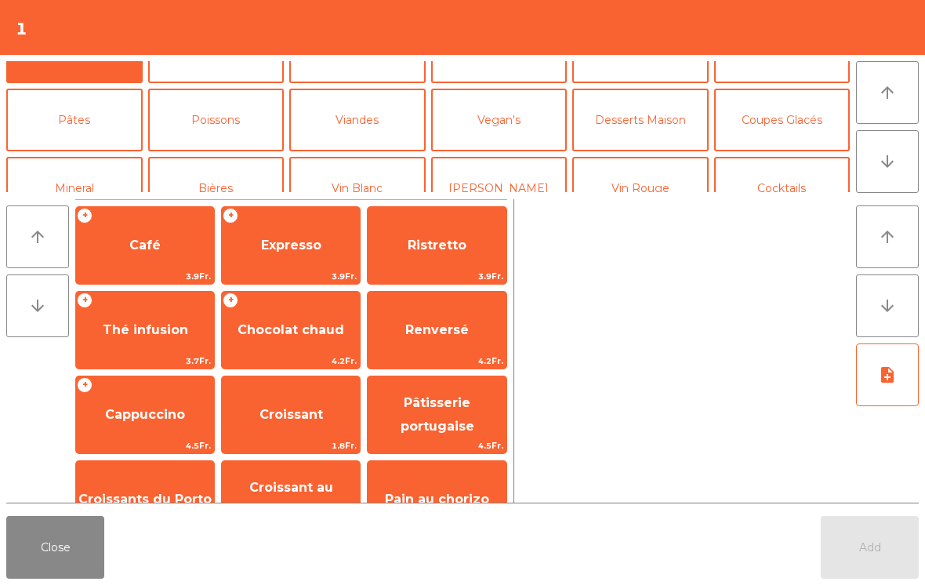
scroll to position [136, 0]
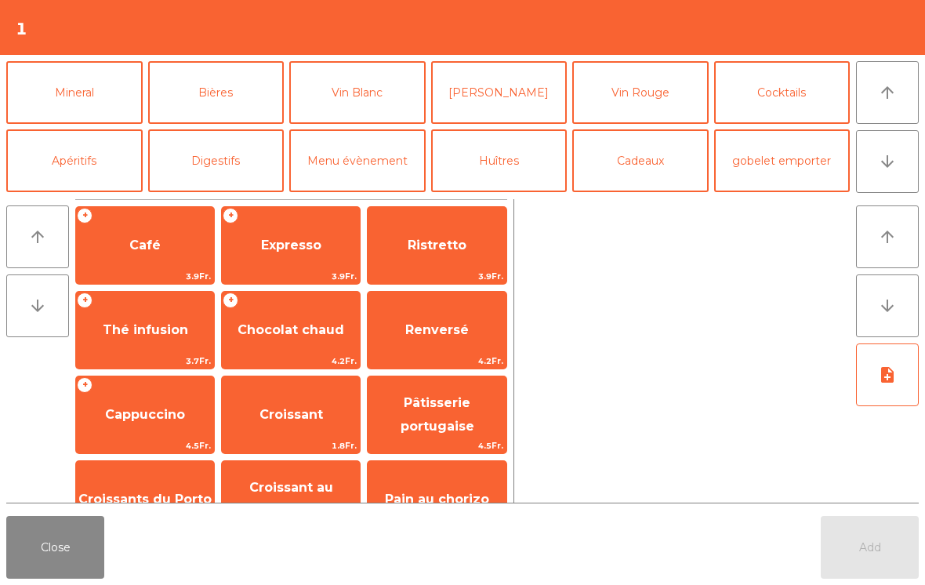
click at [53, 555] on button "Close" at bounding box center [55, 547] width 98 height 63
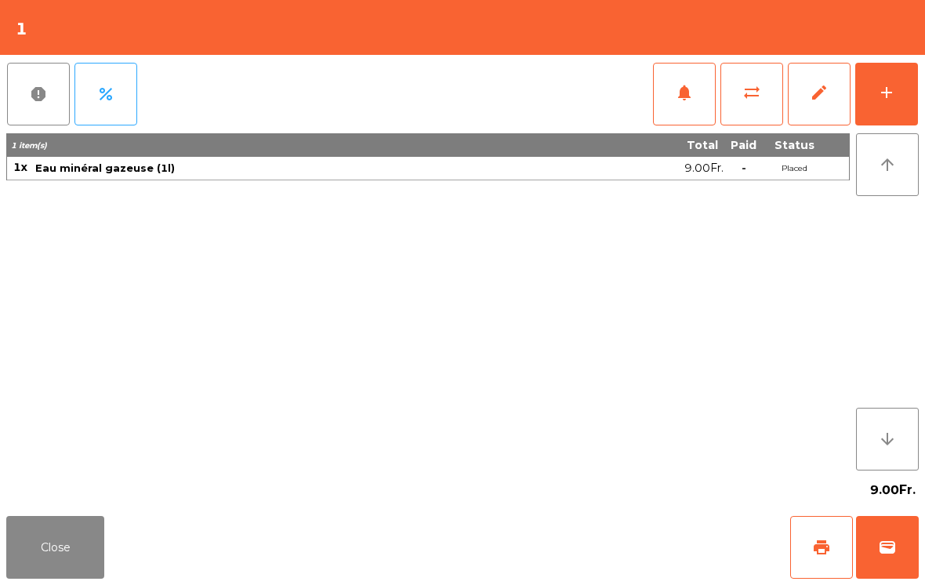
click at [905, 82] on button "add" at bounding box center [886, 94] width 63 height 63
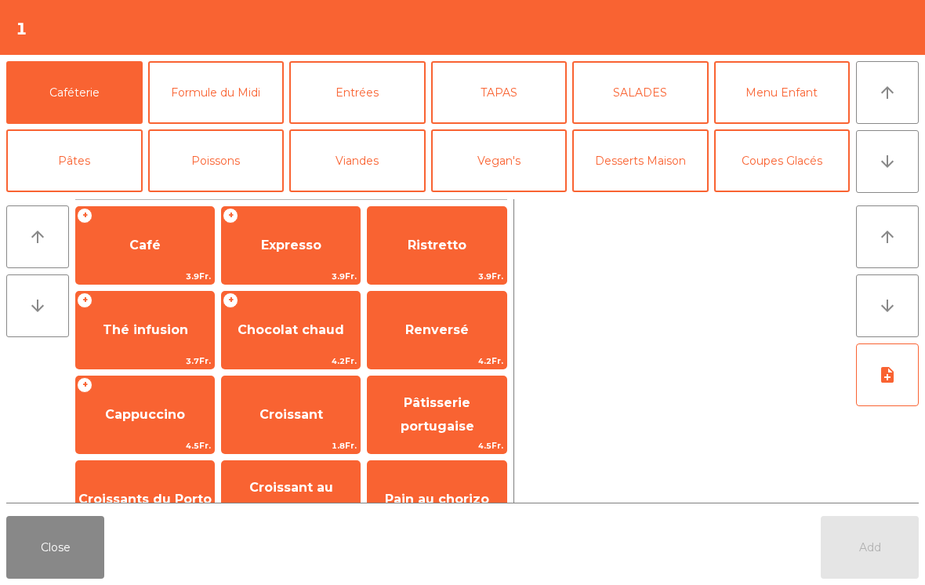
click at [902, 164] on button "arrow_downward" at bounding box center [887, 161] width 63 height 63
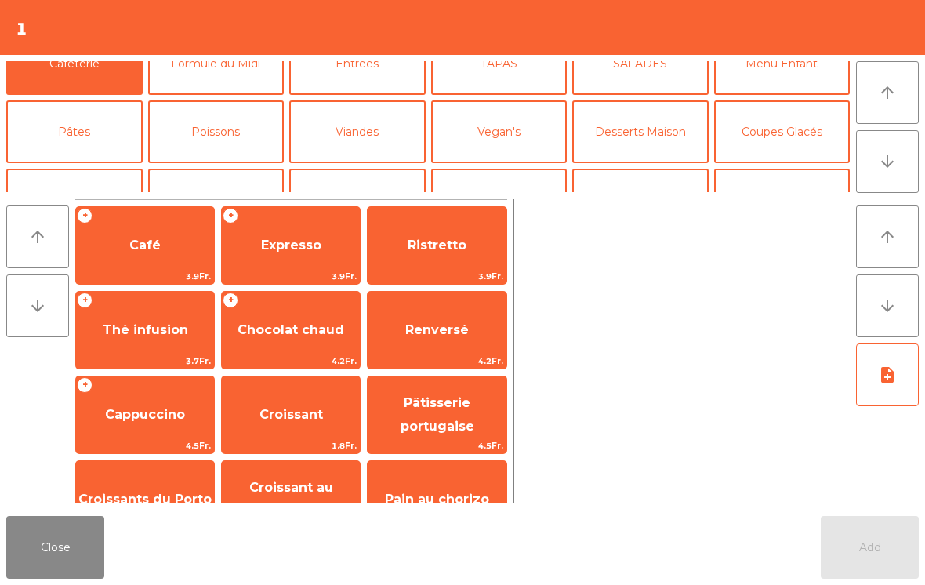
click at [902, 163] on button "arrow_downward" at bounding box center [887, 161] width 63 height 63
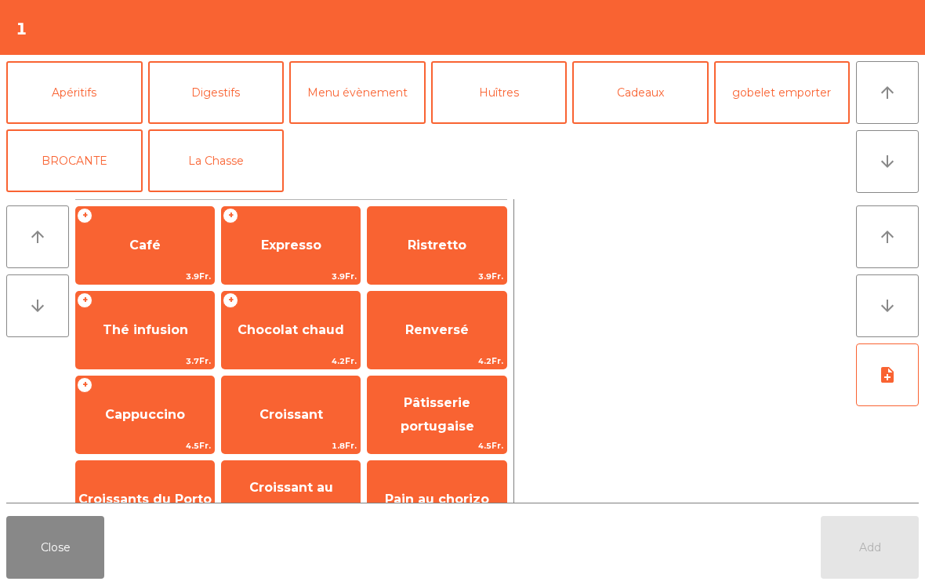
click at [221, 141] on button "La Chasse" at bounding box center [216, 160] width 136 height 63
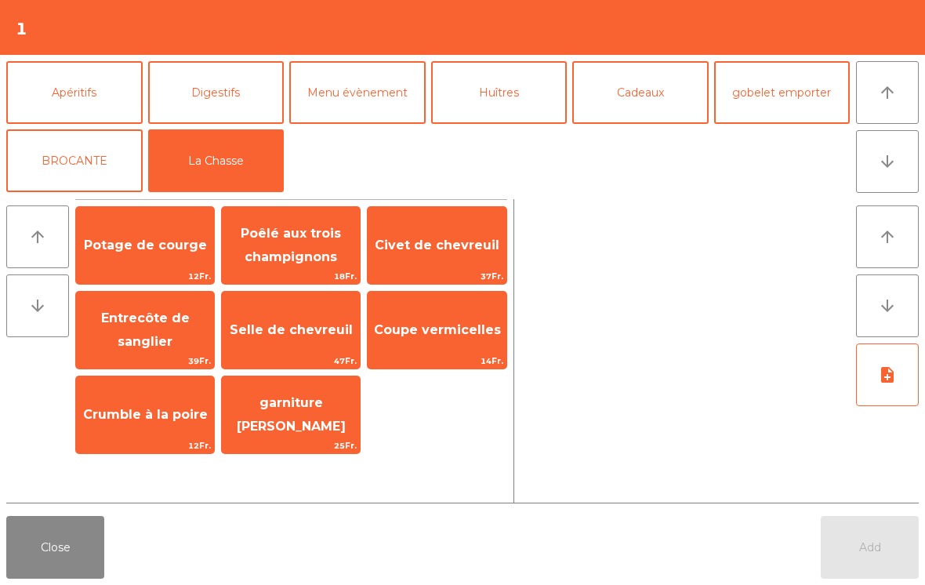
scroll to position [205, 0]
click at [434, 267] on div "Civet de chevreuil 37Fr." at bounding box center [437, 245] width 140 height 78
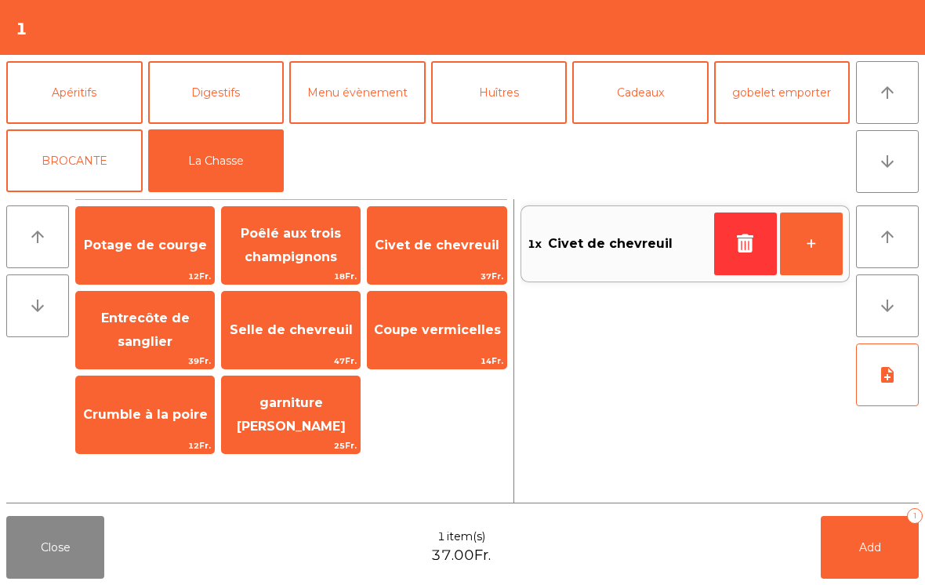
click at [282, 352] on div "Selle de chevreuil 47Fr." at bounding box center [291, 330] width 140 height 78
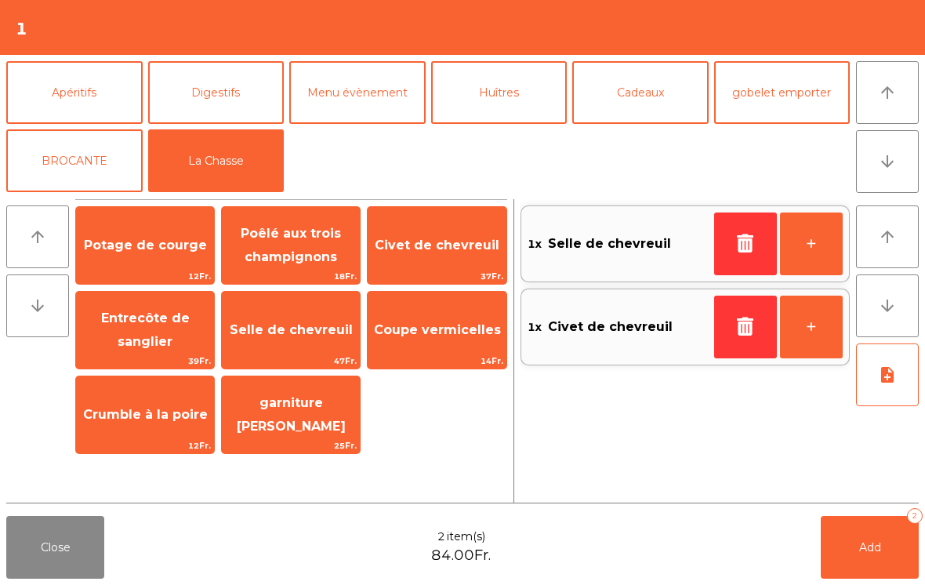
click at [732, 336] on button "button" at bounding box center [745, 327] width 63 height 63
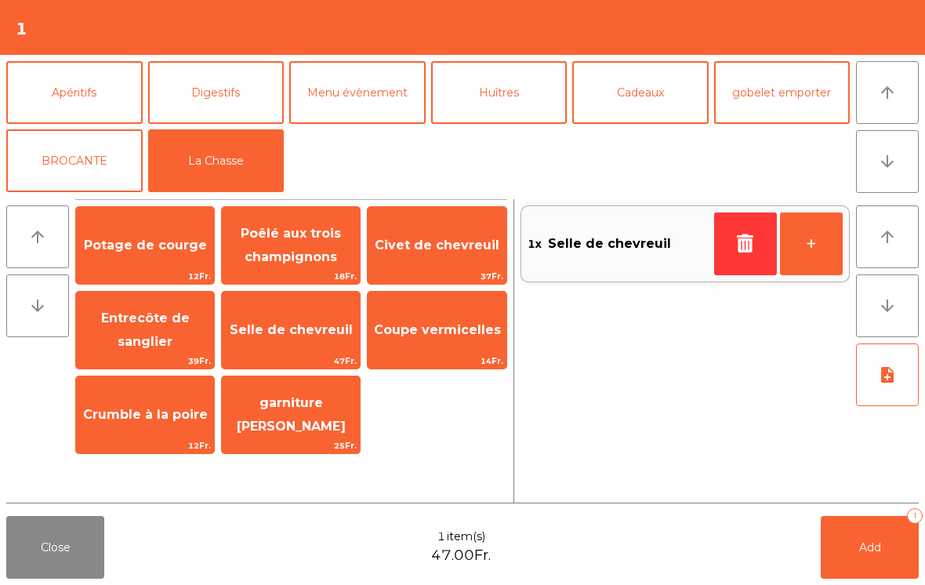
click at [148, 351] on span "Entrecôte de sanglier" at bounding box center [145, 330] width 138 height 67
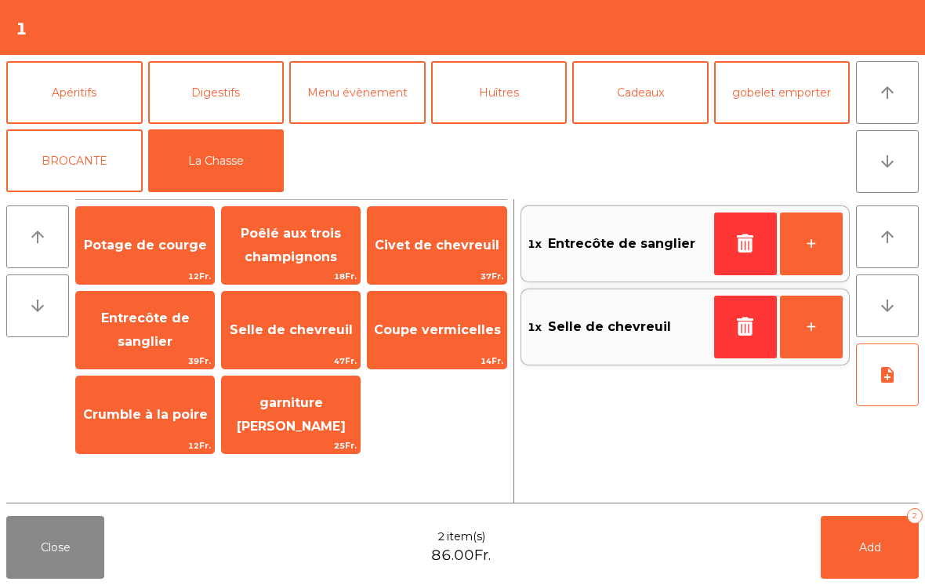
click at [889, 98] on icon "arrow_upward" at bounding box center [887, 92] width 19 height 19
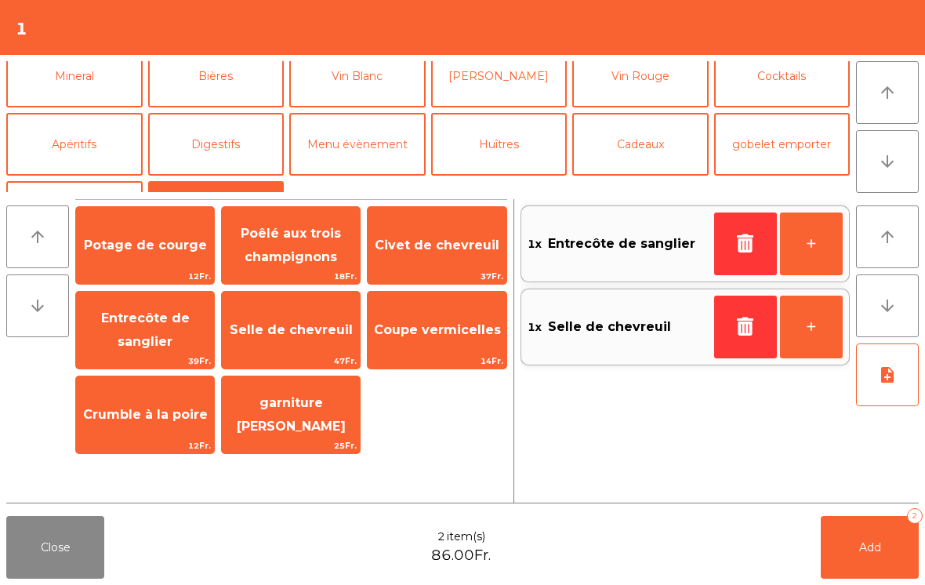
scroll to position [68, 0]
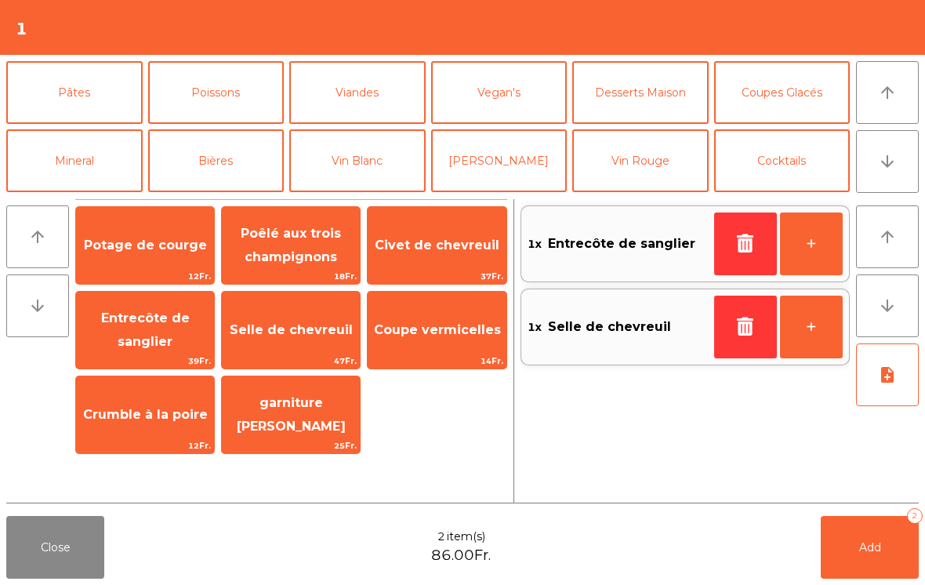
click at [229, 103] on button "Poissons" at bounding box center [216, 92] width 136 height 63
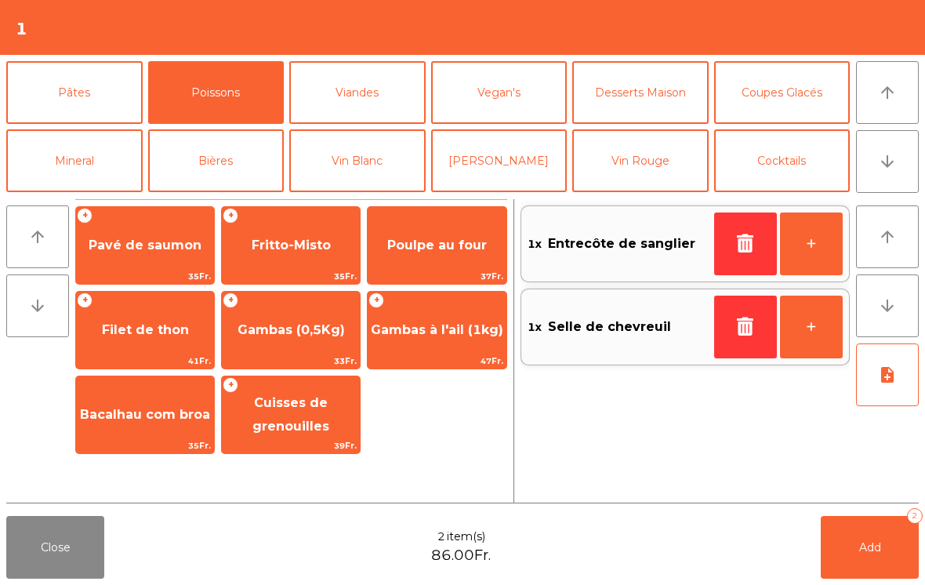
click at [443, 365] on span "47Fr." at bounding box center [437, 361] width 138 height 15
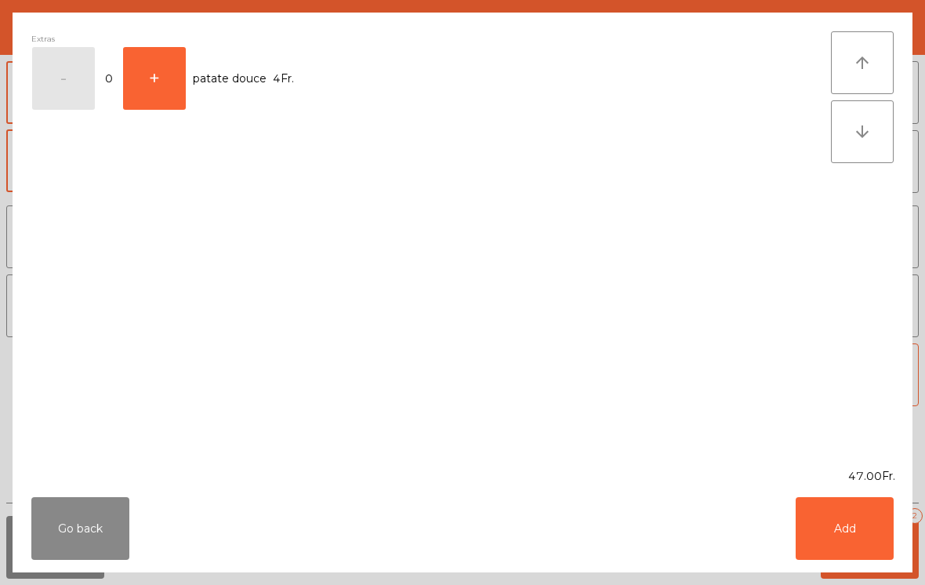
click at [829, 536] on button "Add" at bounding box center [845, 528] width 98 height 63
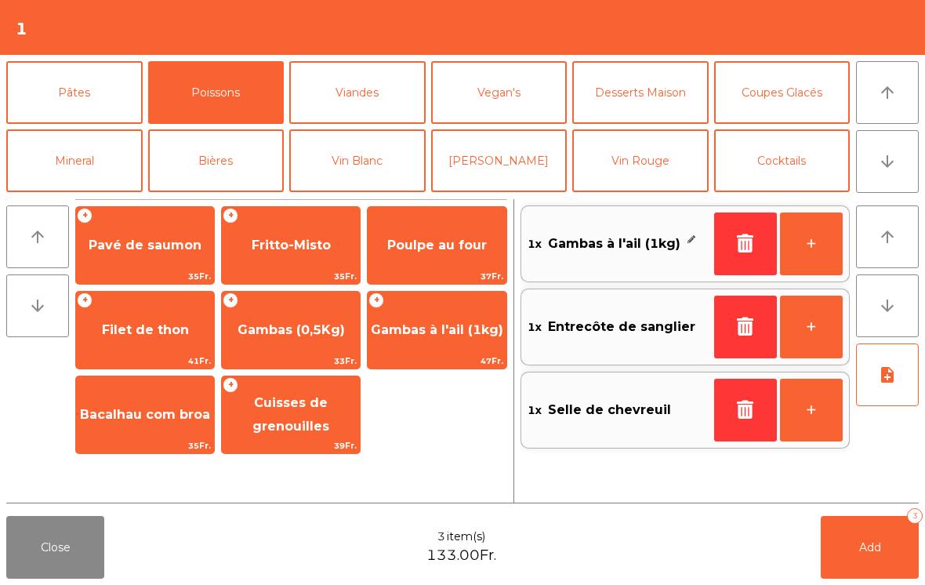
click at [891, 377] on icon "note_add" at bounding box center [887, 374] width 19 height 19
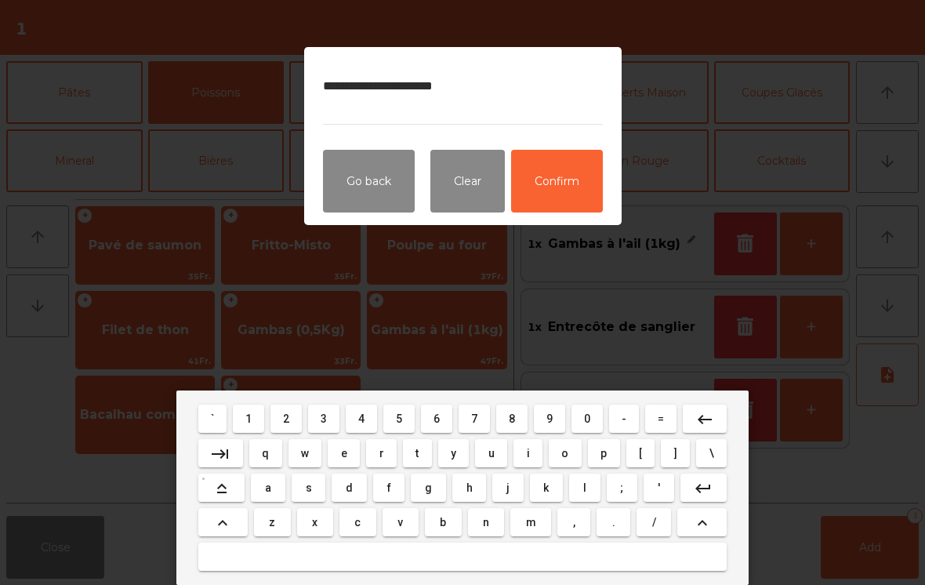
type textarea "**********"
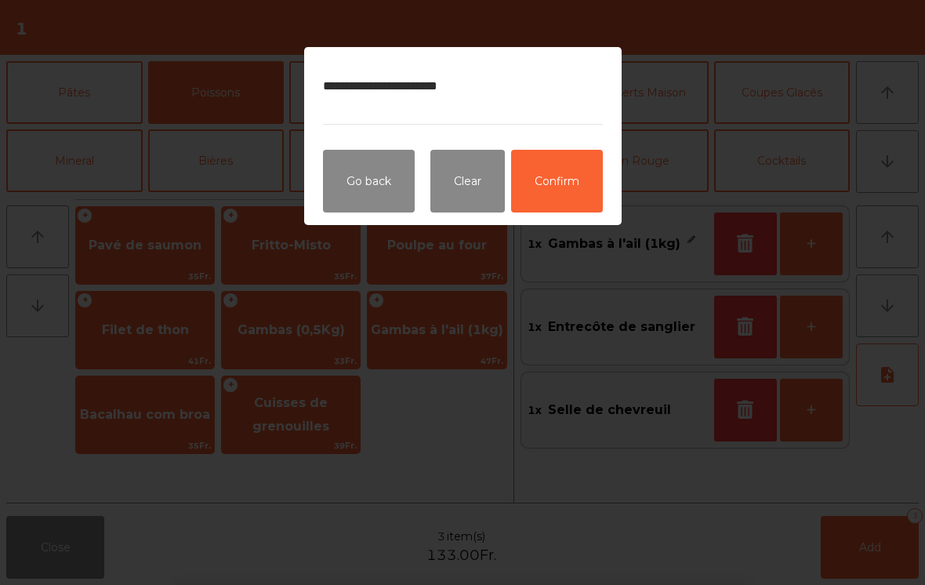
click at [564, 202] on button "Confirm" at bounding box center [557, 181] width 92 height 63
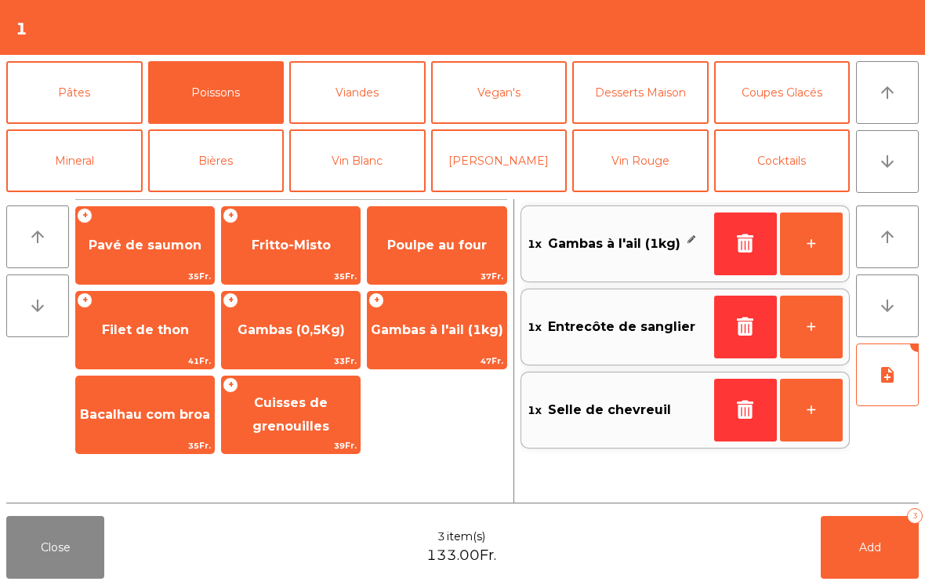
click at [873, 551] on span "Add" at bounding box center [870, 547] width 22 height 14
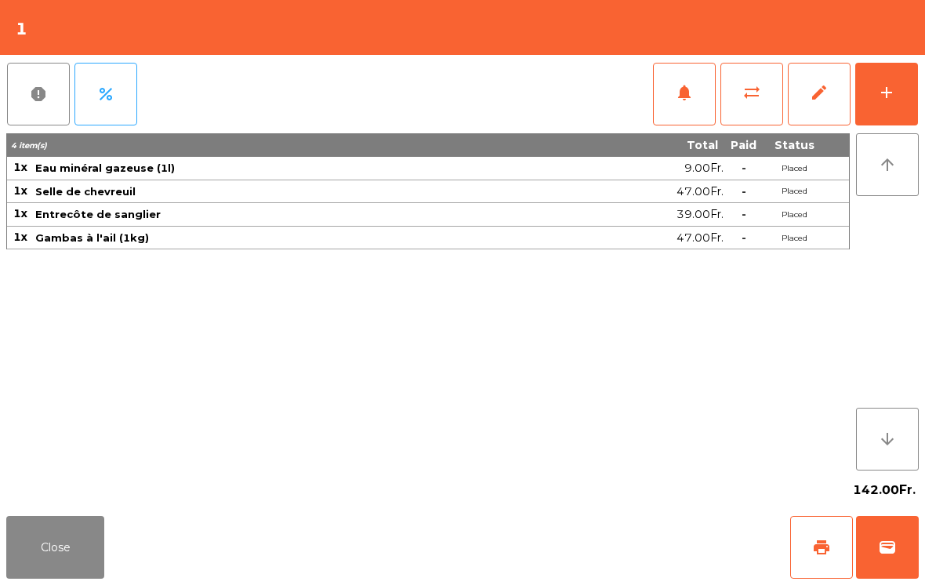
click at [50, 559] on button "Close" at bounding box center [55, 547] width 98 height 63
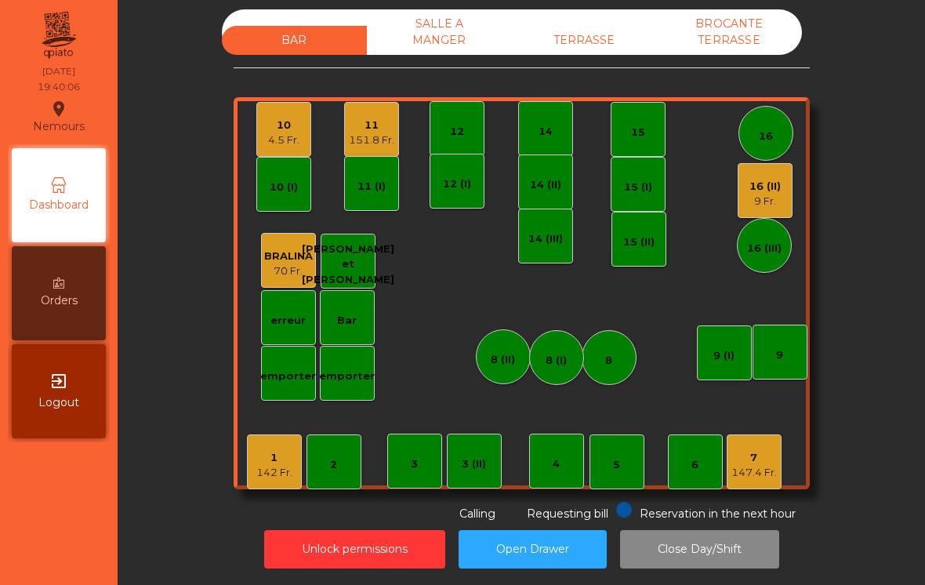
click at [622, 484] on div "5" at bounding box center [617, 461] width 55 height 55
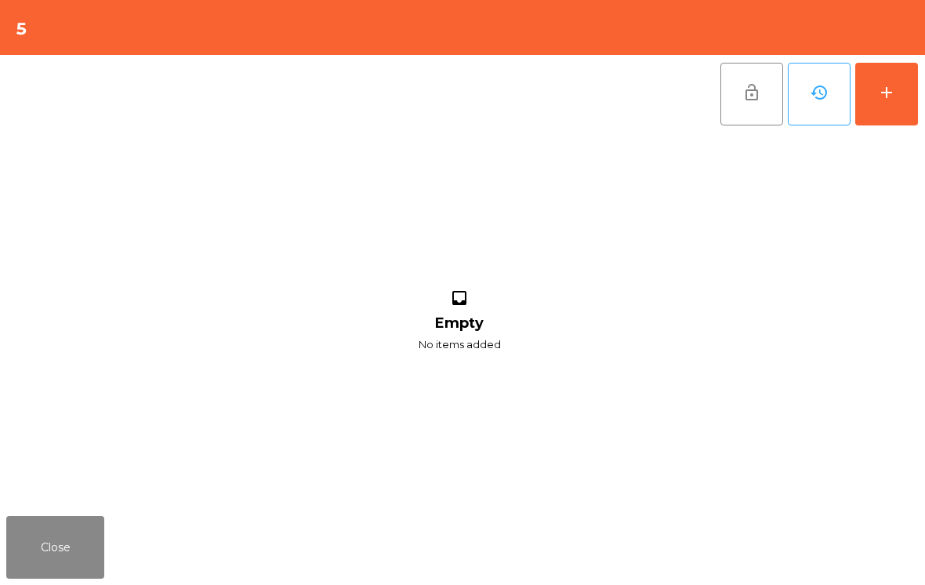
click at [876, 103] on button "add" at bounding box center [886, 94] width 63 height 63
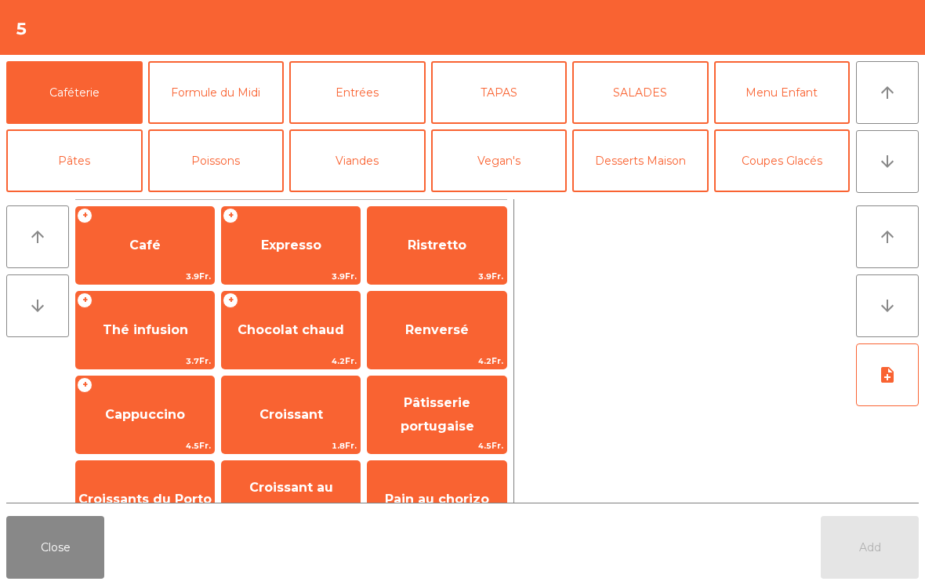
click at [876, 161] on button "arrow_downward" at bounding box center [887, 161] width 63 height 63
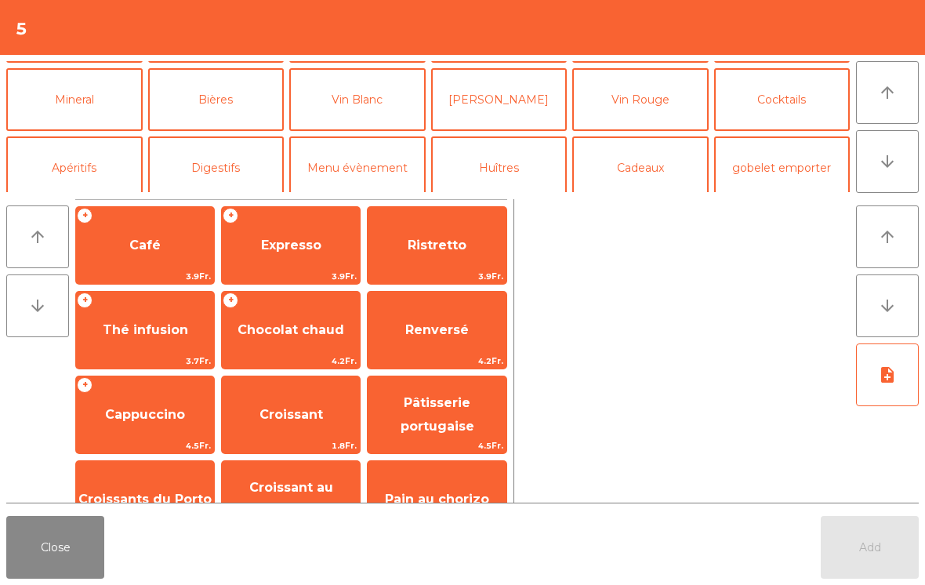
click at [40, 96] on button "Mineral" at bounding box center [74, 99] width 136 height 63
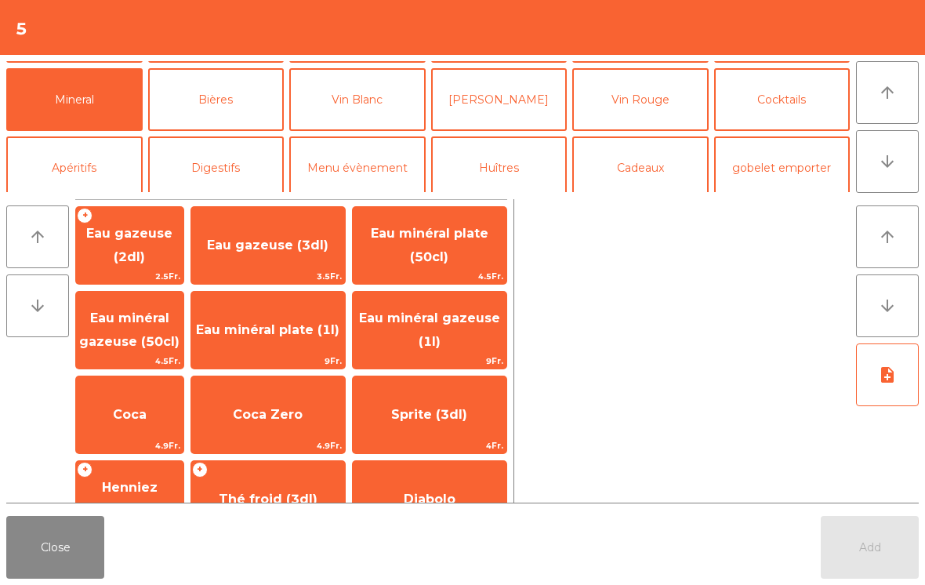
scroll to position [136, 0]
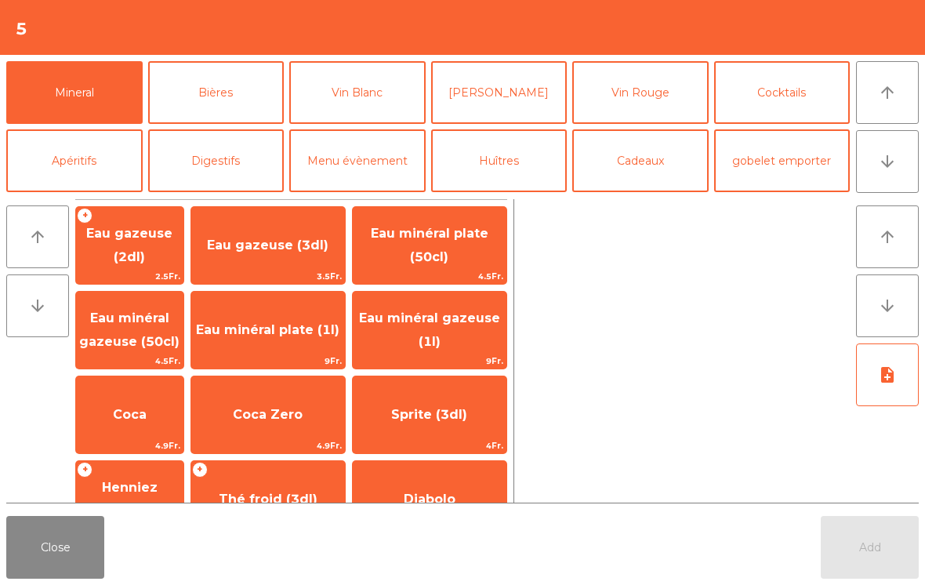
click at [289, 426] on span "Coca Zero" at bounding box center [268, 415] width 154 height 42
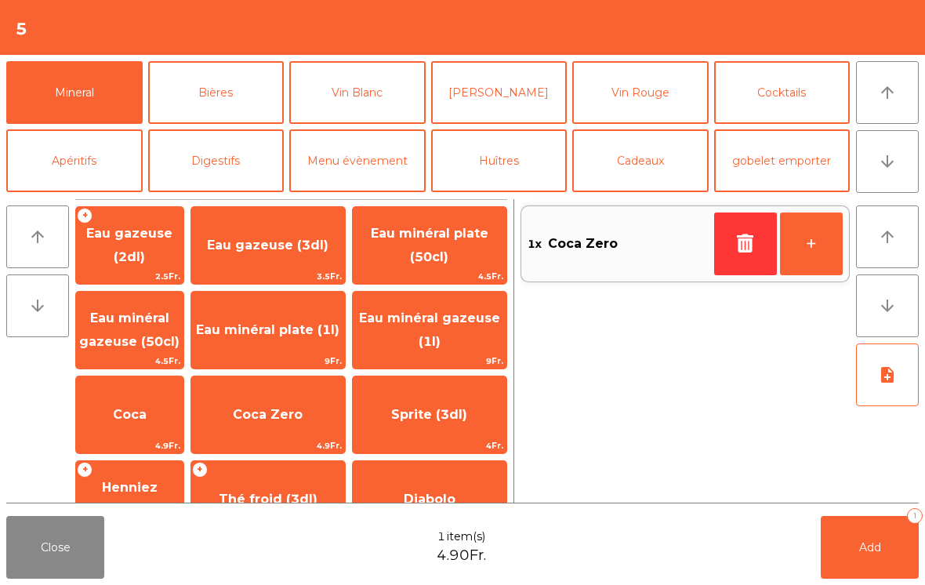
click at [894, 170] on icon "arrow_downward" at bounding box center [887, 161] width 19 height 19
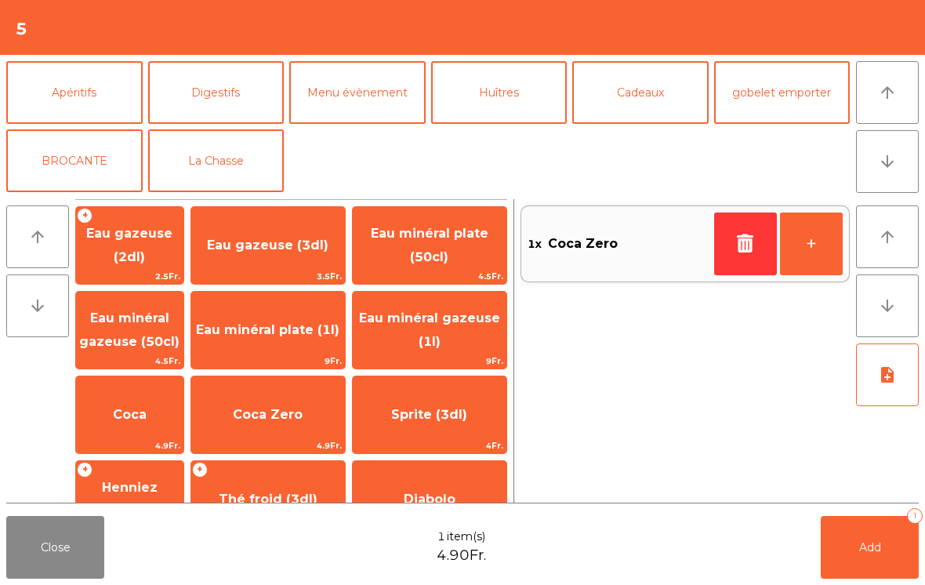
click at [887, 111] on button "arrow_upward" at bounding box center [887, 92] width 63 height 63
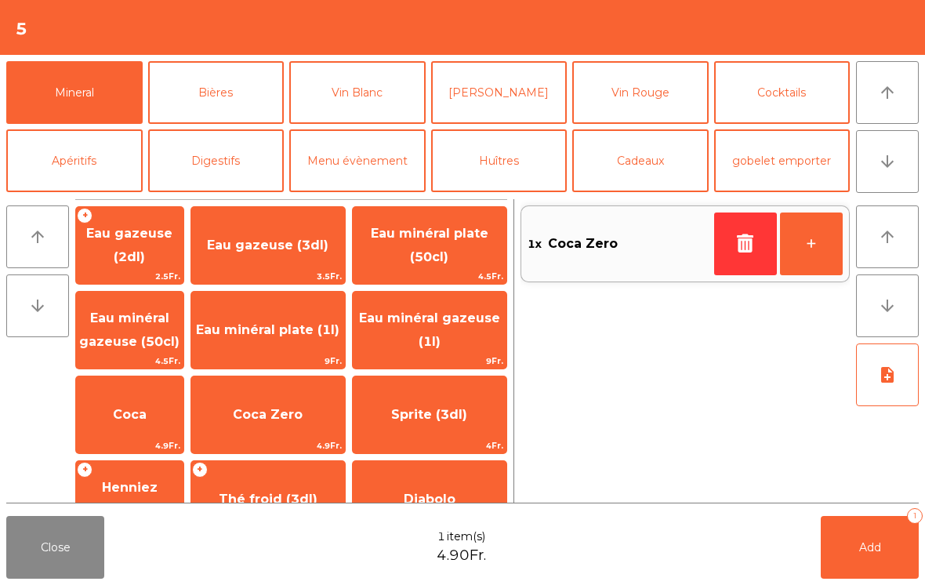
click at [782, 103] on button "Cocktails" at bounding box center [782, 92] width 136 height 63
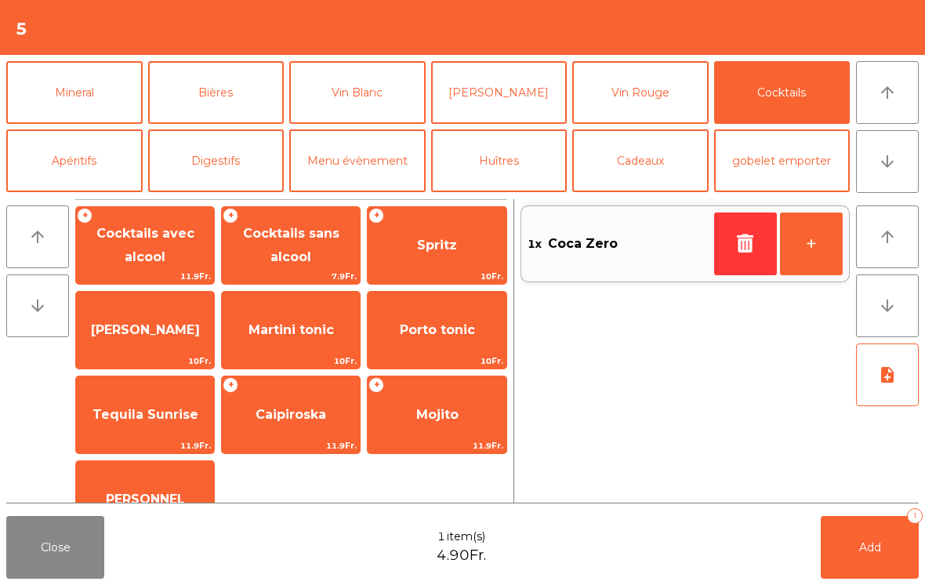
click at [127, 328] on span "[PERSON_NAME]" at bounding box center [145, 329] width 109 height 15
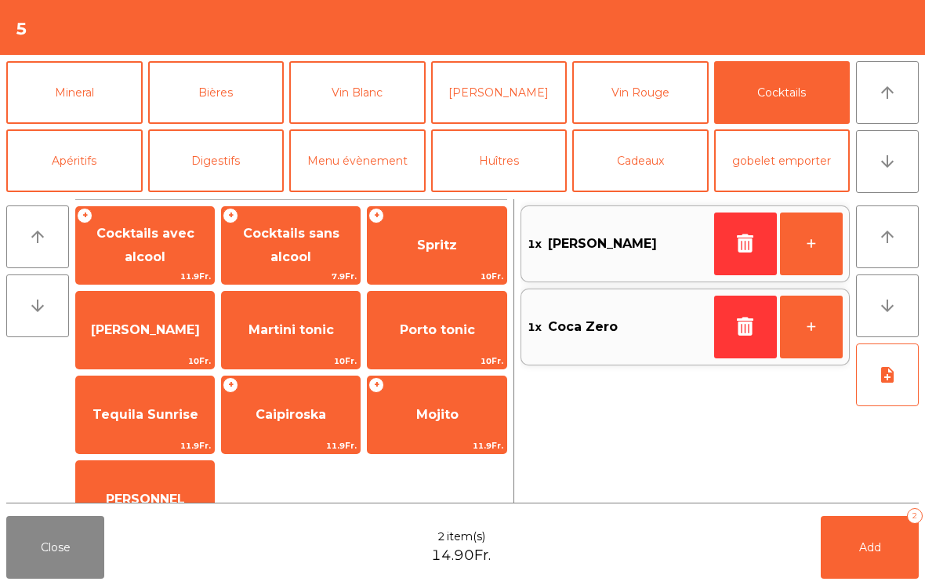
click at [859, 542] on span "Add" at bounding box center [870, 547] width 22 height 14
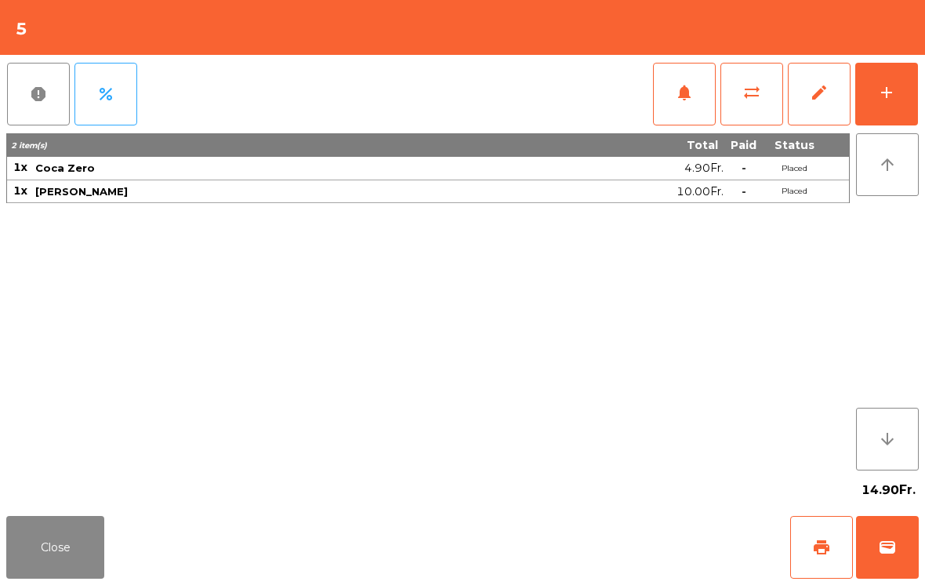
click at [20, 553] on button "Close" at bounding box center [55, 547] width 98 height 63
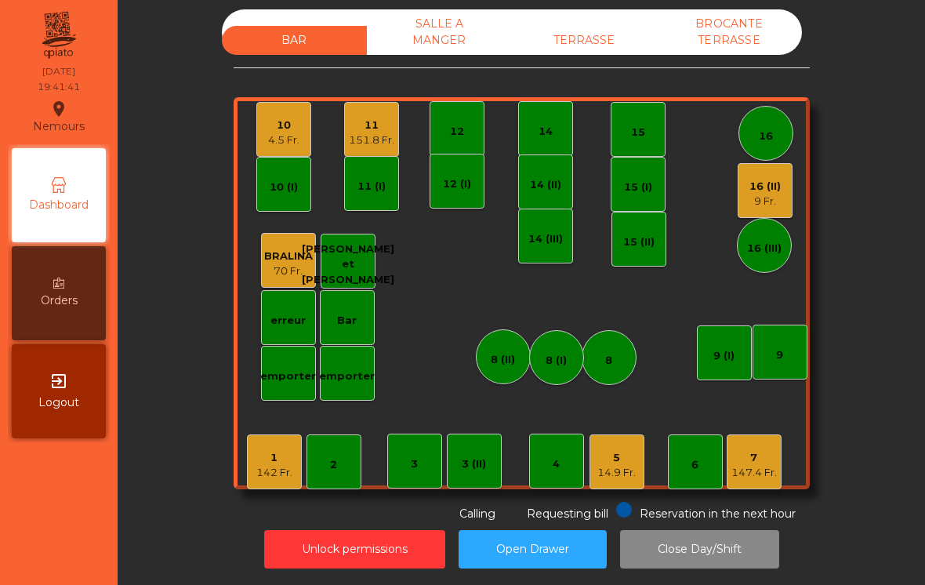
click at [619, 483] on div "5 14.9 Fr." at bounding box center [617, 461] width 55 height 55
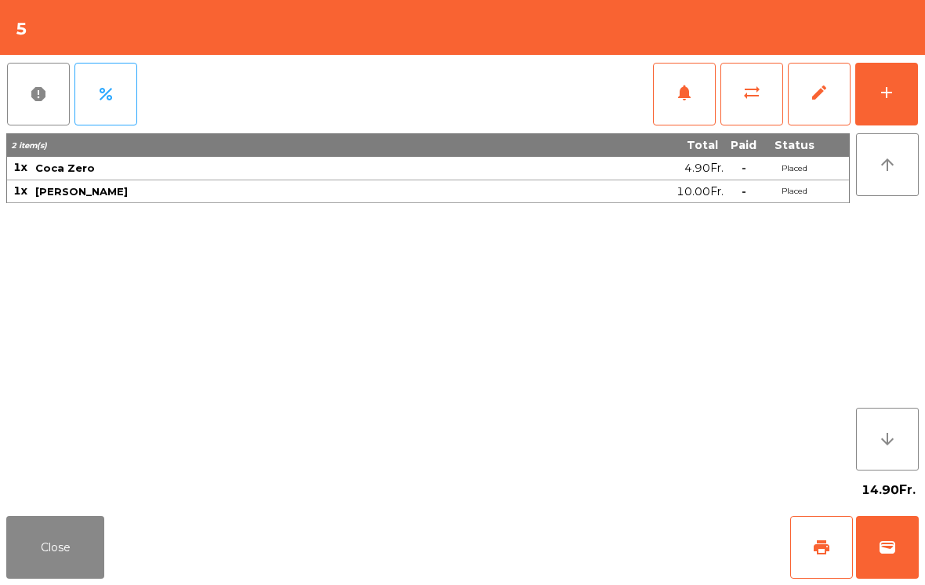
click at [870, 93] on button "add" at bounding box center [886, 94] width 63 height 63
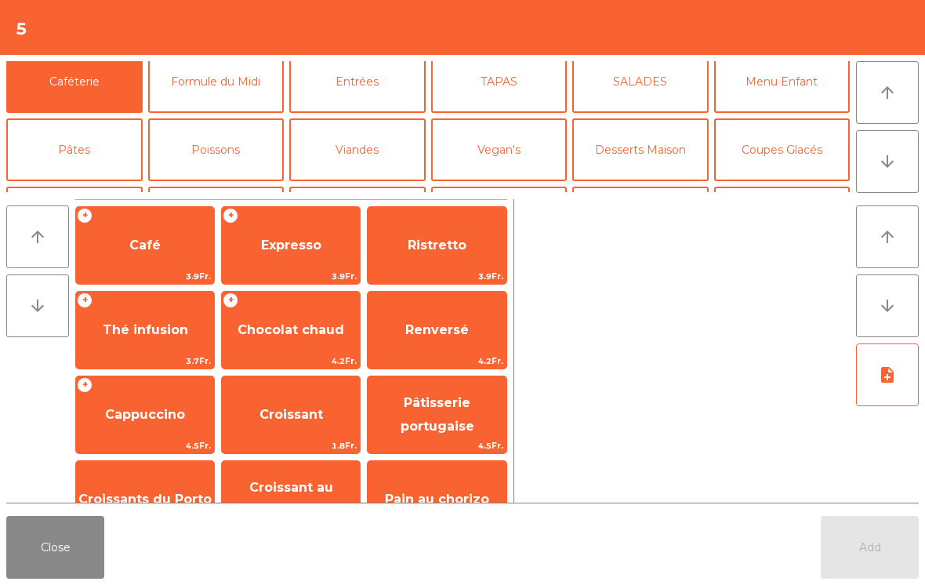
scroll to position [65, 0]
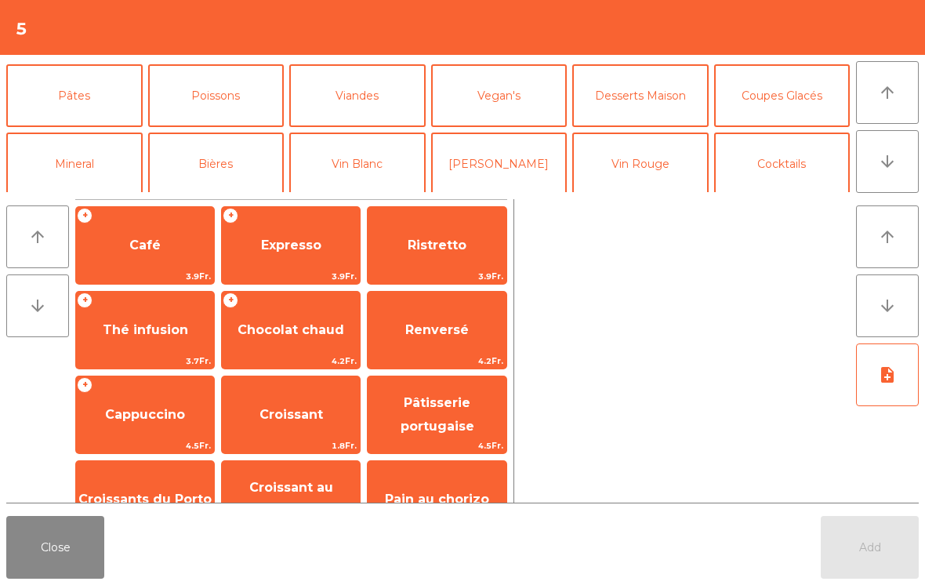
click at [369, 172] on button "Vin Blanc" at bounding box center [357, 163] width 136 height 63
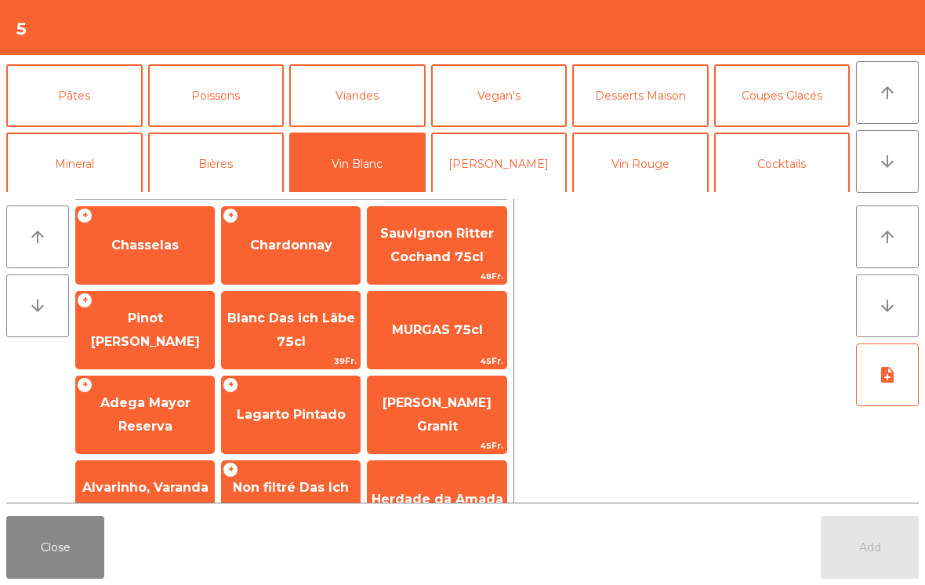
click at [164, 338] on span "Pinot [PERSON_NAME]" at bounding box center [145, 330] width 138 height 67
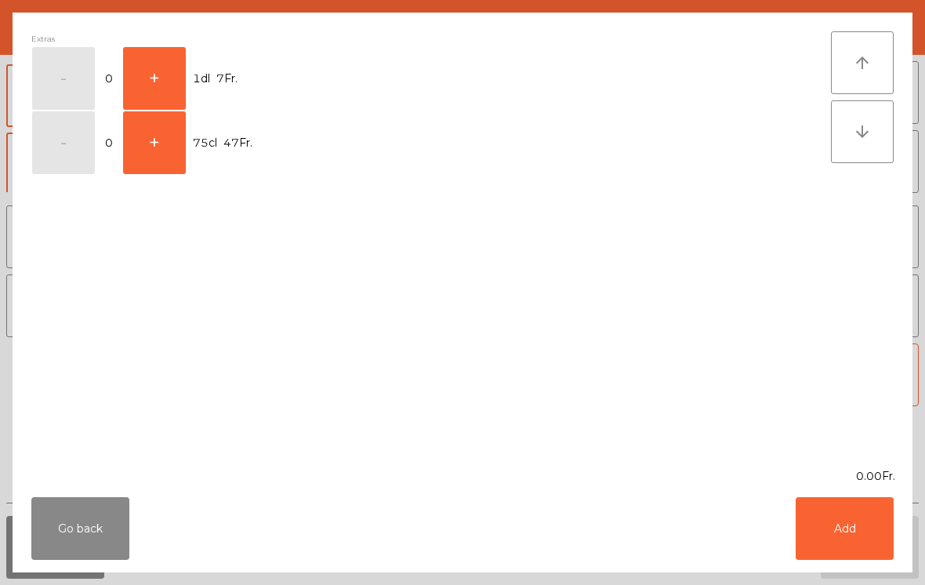
click at [178, 93] on button "+" at bounding box center [154, 78] width 63 height 63
click at [862, 532] on button "Add" at bounding box center [845, 528] width 98 height 63
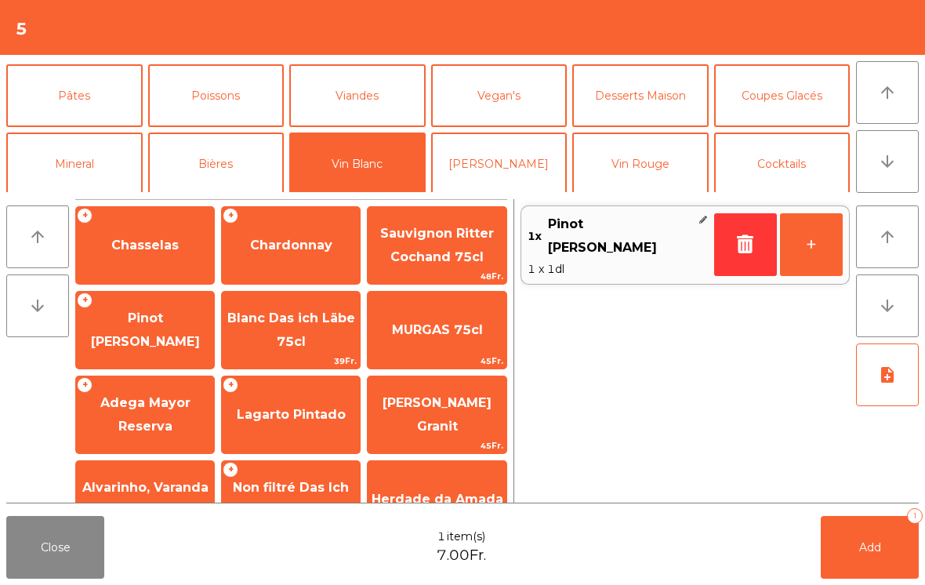
click at [869, 564] on button "Add 1" at bounding box center [870, 547] width 98 height 63
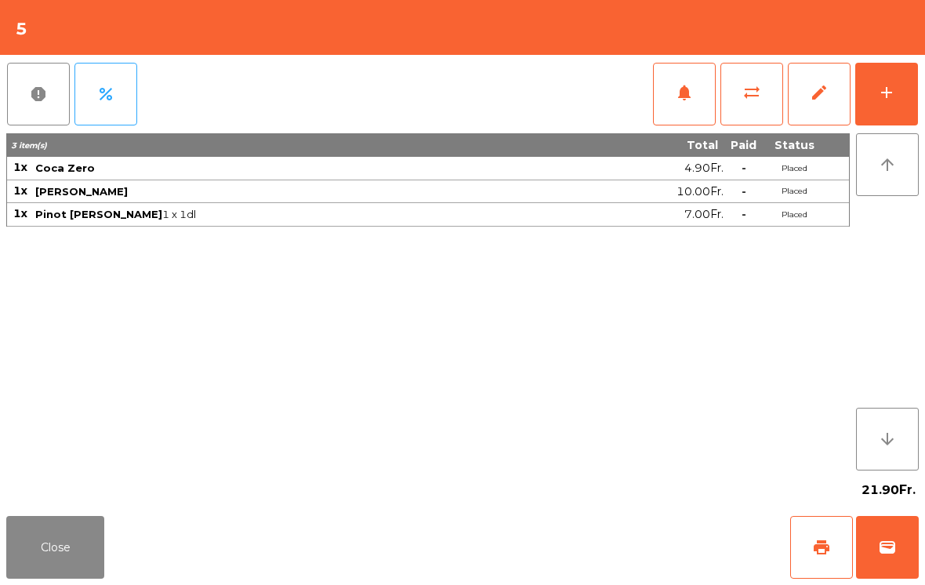
click at [49, 551] on button "Close" at bounding box center [55, 547] width 98 height 63
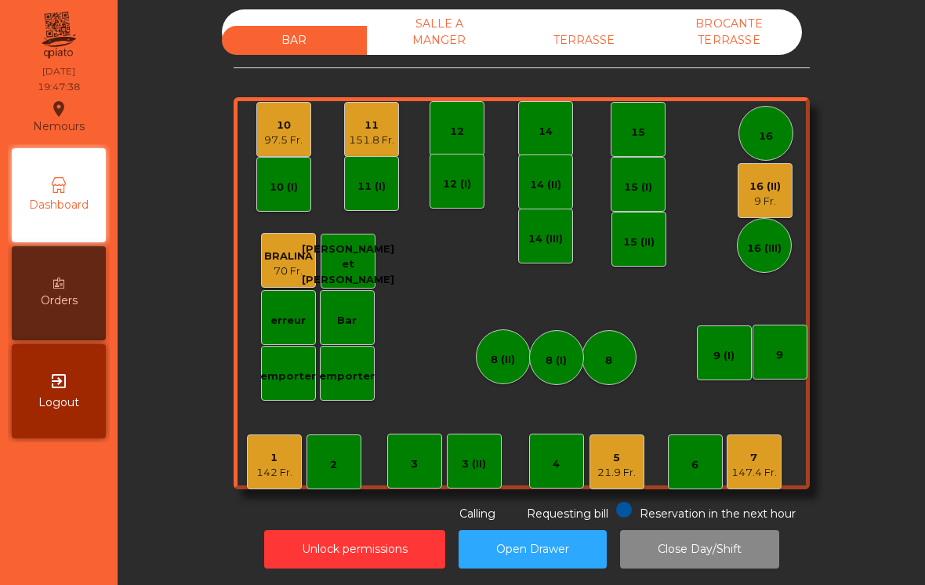
click at [624, 469] on div "21.9 Fr." at bounding box center [616, 473] width 38 height 16
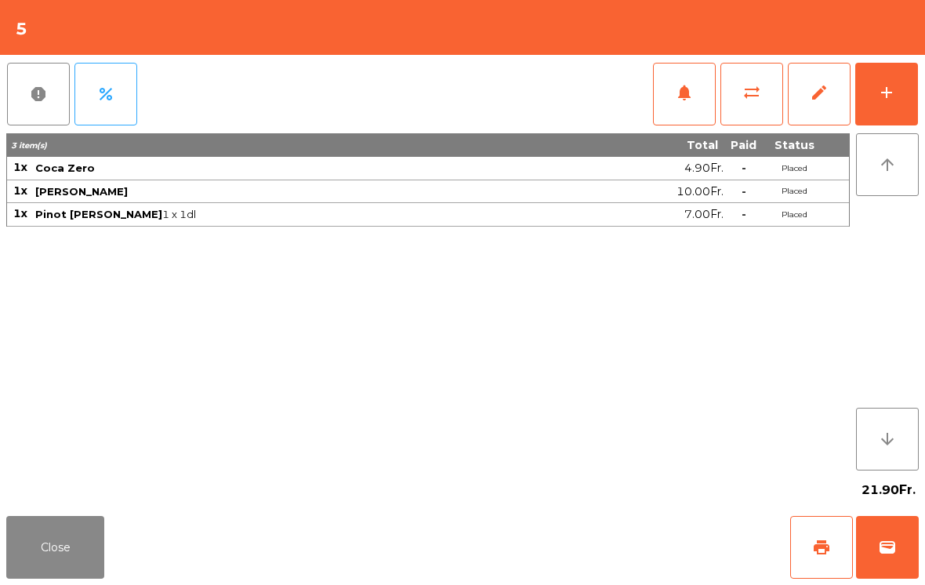
click at [888, 95] on div "add" at bounding box center [886, 92] width 19 height 19
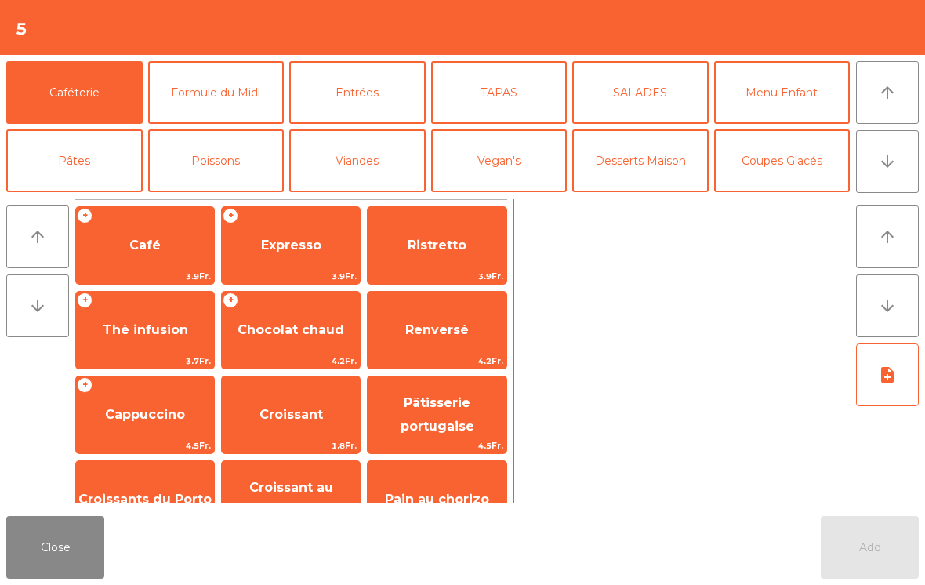
click at [780, 95] on button "Menu Enfant" at bounding box center [782, 92] width 136 height 63
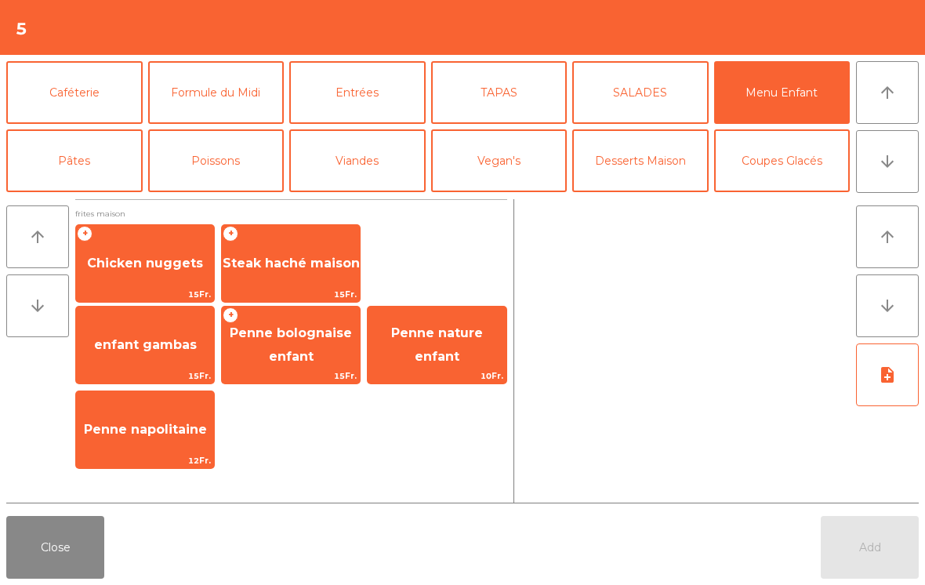
click at [314, 266] on span "Steak haché maison" at bounding box center [291, 263] width 137 height 15
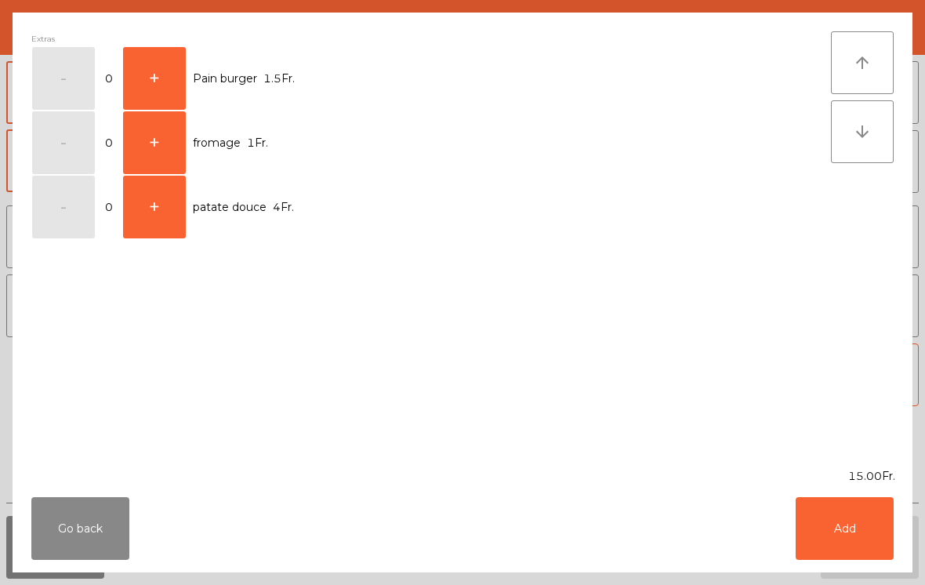
click at [140, 74] on button "+" at bounding box center [154, 78] width 63 height 63
click at [166, 140] on button "+" at bounding box center [154, 142] width 63 height 63
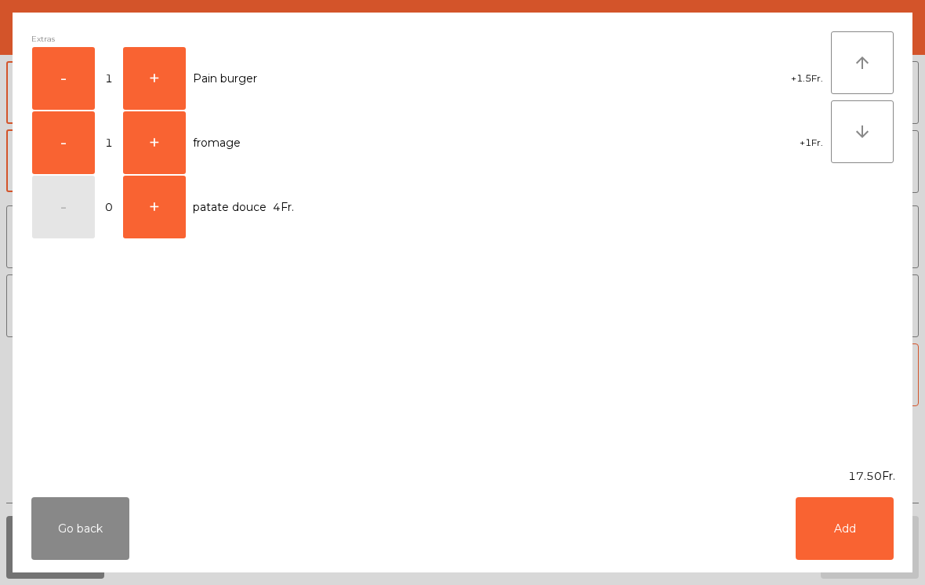
click at [859, 545] on button "Add" at bounding box center [845, 528] width 98 height 63
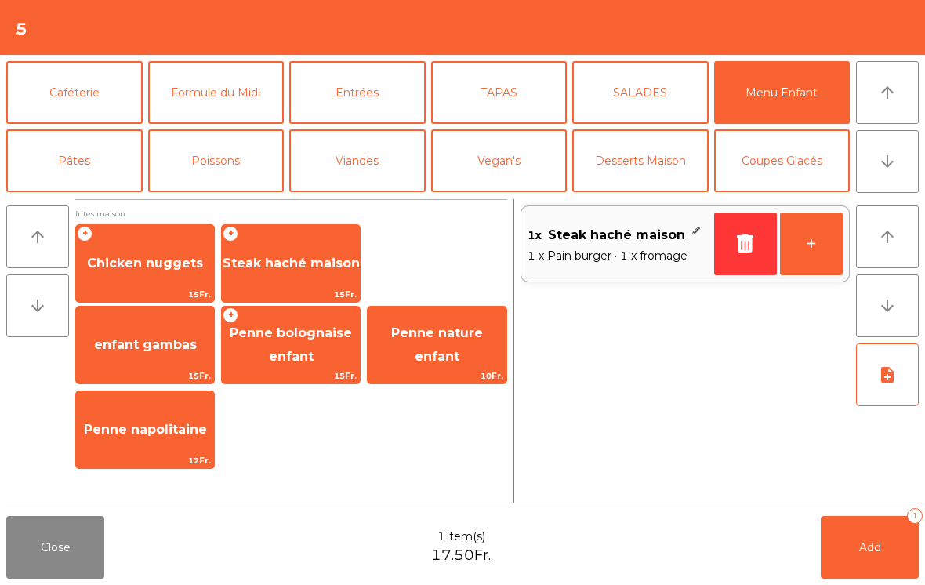
click at [881, 166] on icon "arrow_downward" at bounding box center [887, 161] width 19 height 19
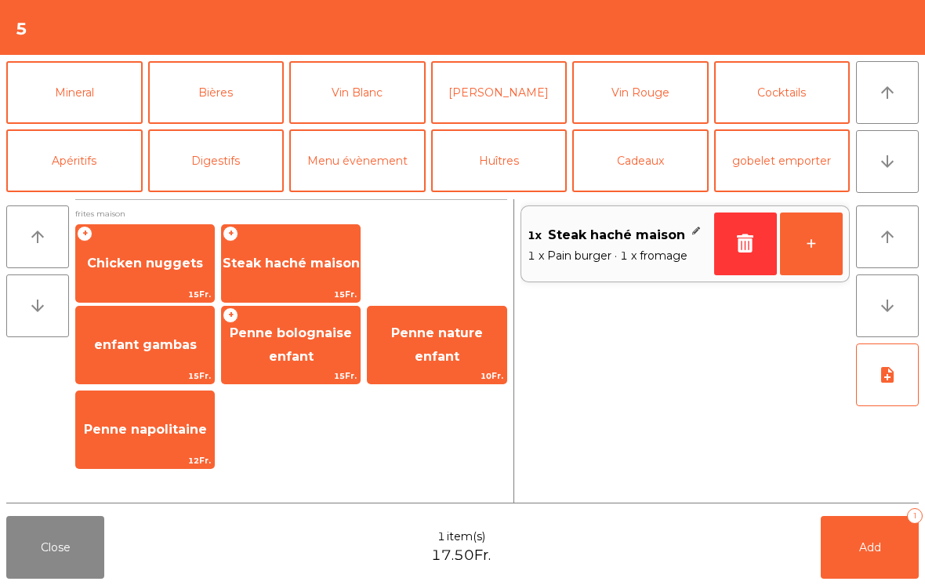
click at [895, 172] on button "arrow_downward" at bounding box center [887, 161] width 63 height 63
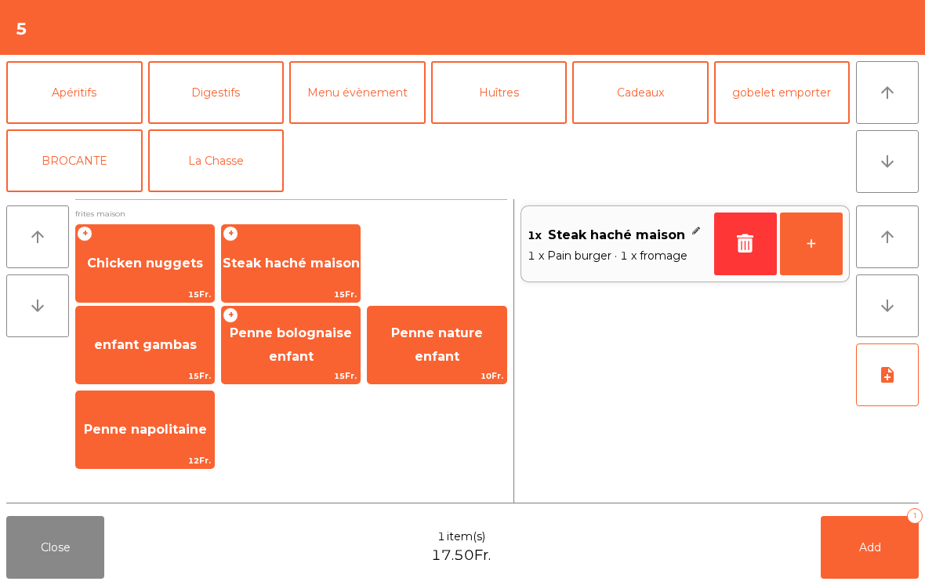
click at [201, 163] on button "La Chasse" at bounding box center [216, 160] width 136 height 63
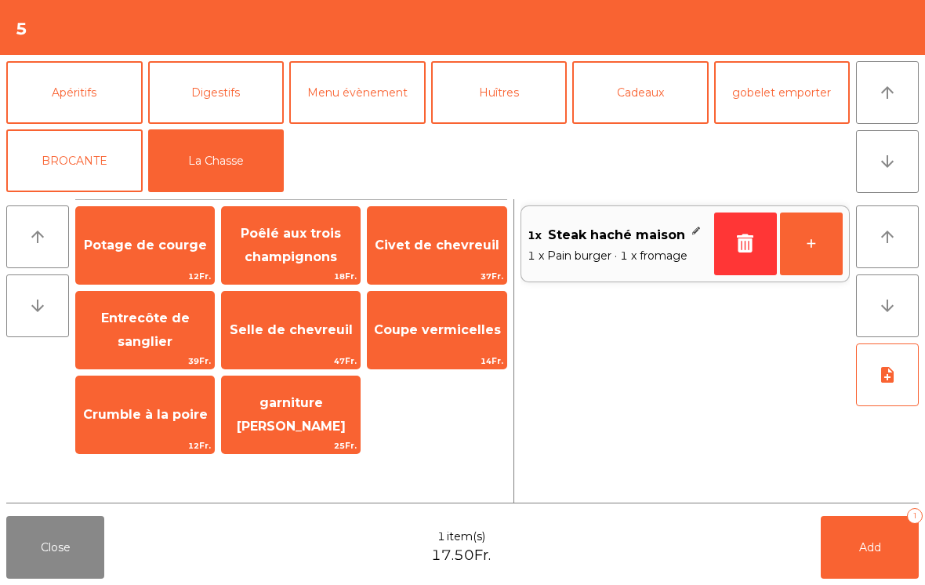
click at [269, 423] on span "garniture [PERSON_NAME]" at bounding box center [291, 415] width 138 height 67
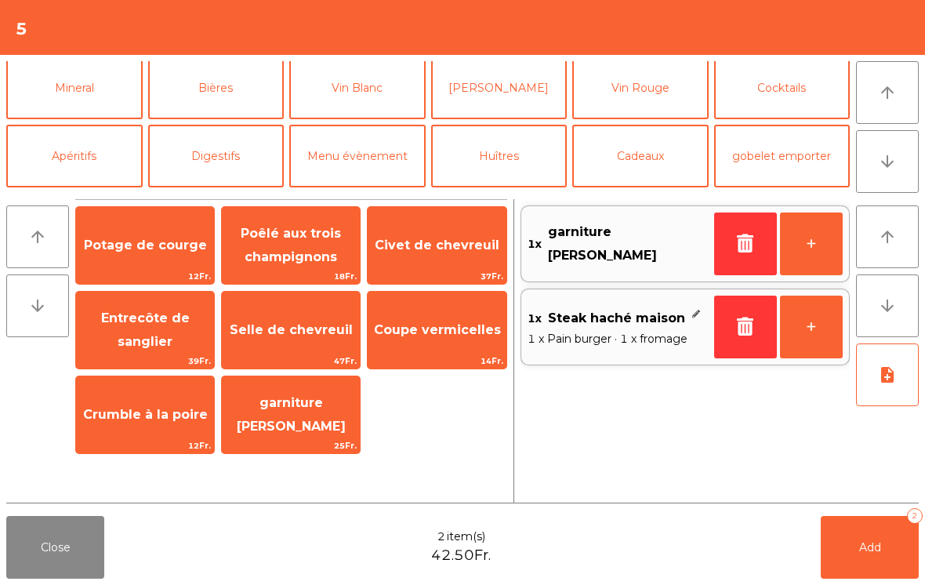
scroll to position [140, 0]
click at [815, 252] on button "+" at bounding box center [811, 243] width 63 height 63
click at [749, 255] on button "-" at bounding box center [745, 243] width 63 height 63
click at [738, 246] on icon "button" at bounding box center [746, 243] width 24 height 19
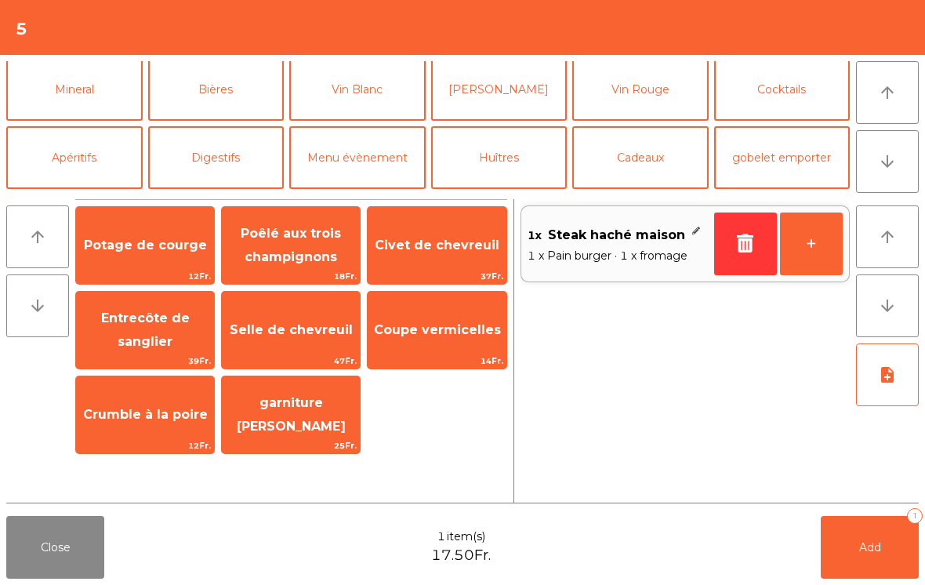
click at [119, 256] on span "Potage de courge" at bounding box center [145, 245] width 138 height 42
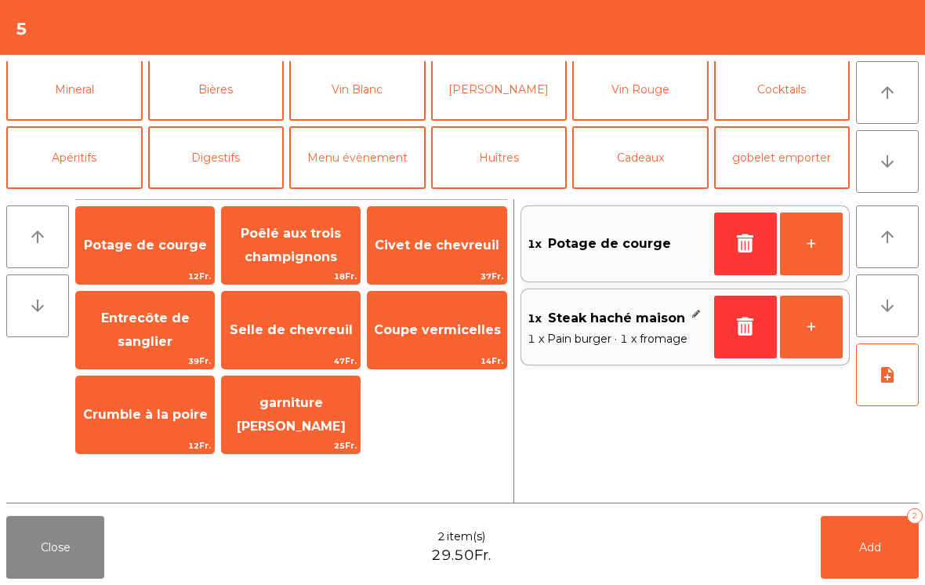
click at [738, 238] on icon "button" at bounding box center [746, 243] width 24 height 19
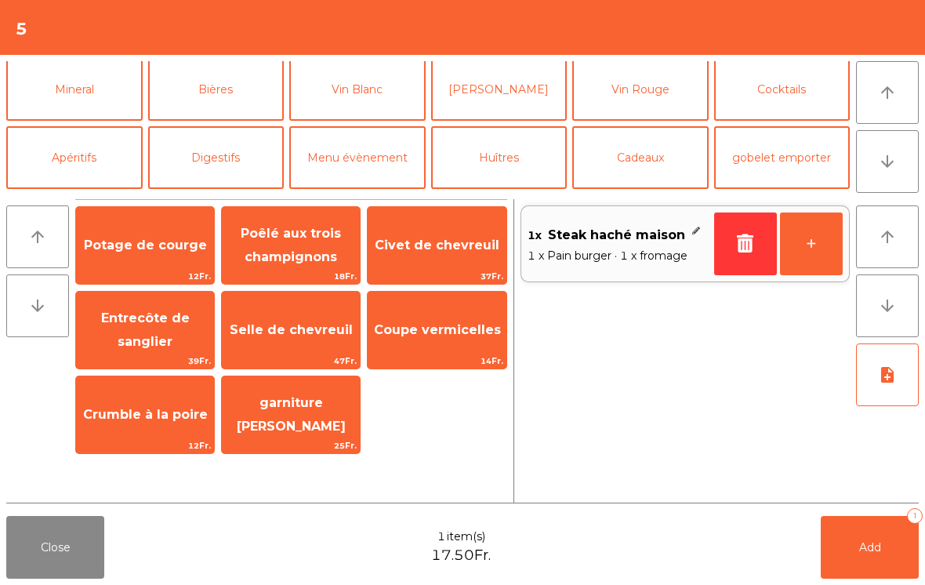
click at [735, 245] on icon "button" at bounding box center [746, 243] width 24 height 19
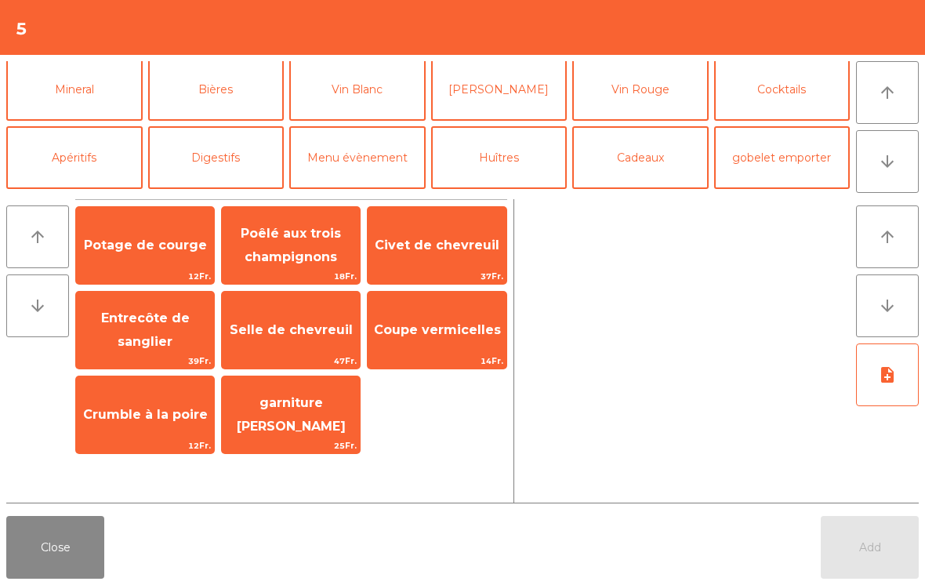
click at [114, 227] on span "Potage de courge" at bounding box center [145, 245] width 138 height 42
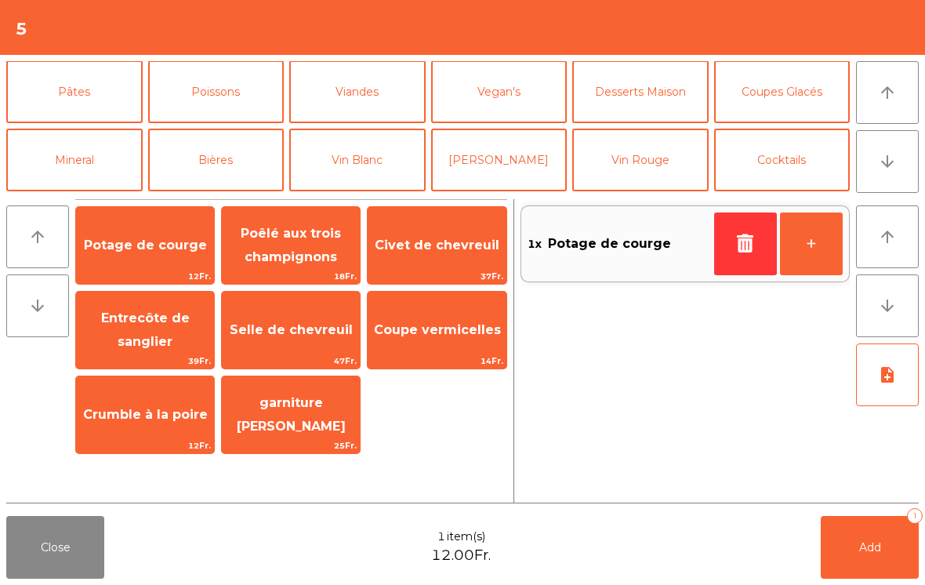
scroll to position [-4, 0]
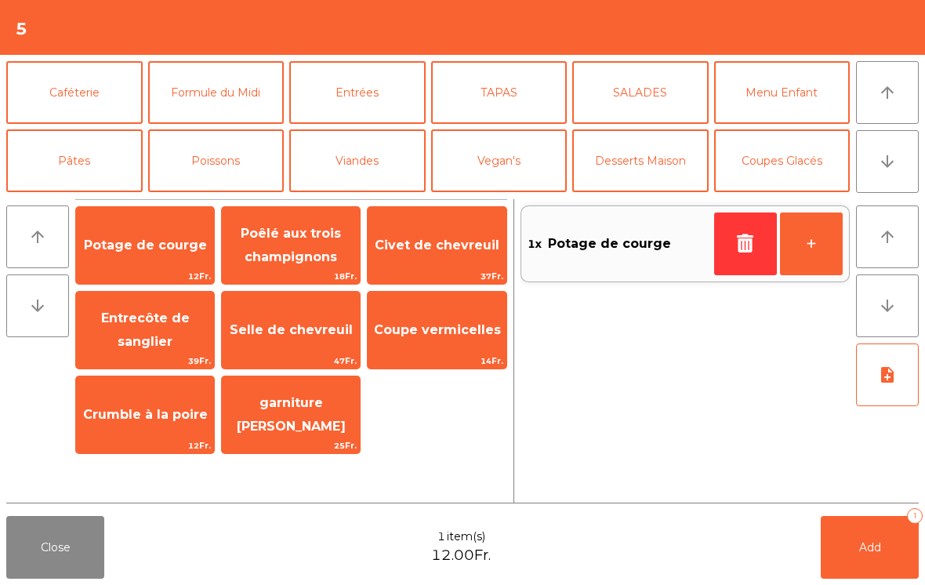
click at [648, 78] on button "SALADES" at bounding box center [640, 92] width 136 height 63
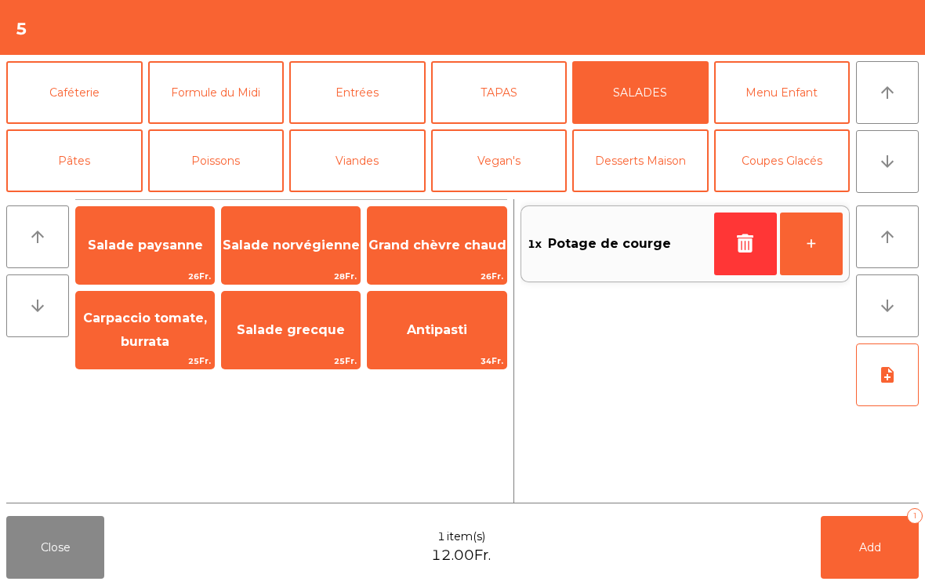
scroll to position [0, 0]
click at [393, 98] on button "Entrées" at bounding box center [357, 92] width 136 height 63
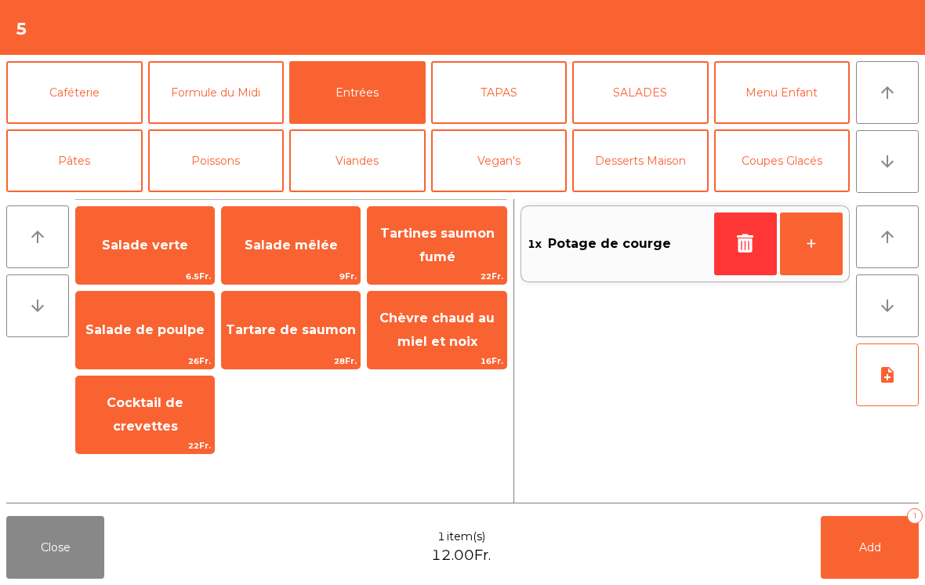
click at [178, 238] on span "Salade verte" at bounding box center [145, 245] width 86 height 15
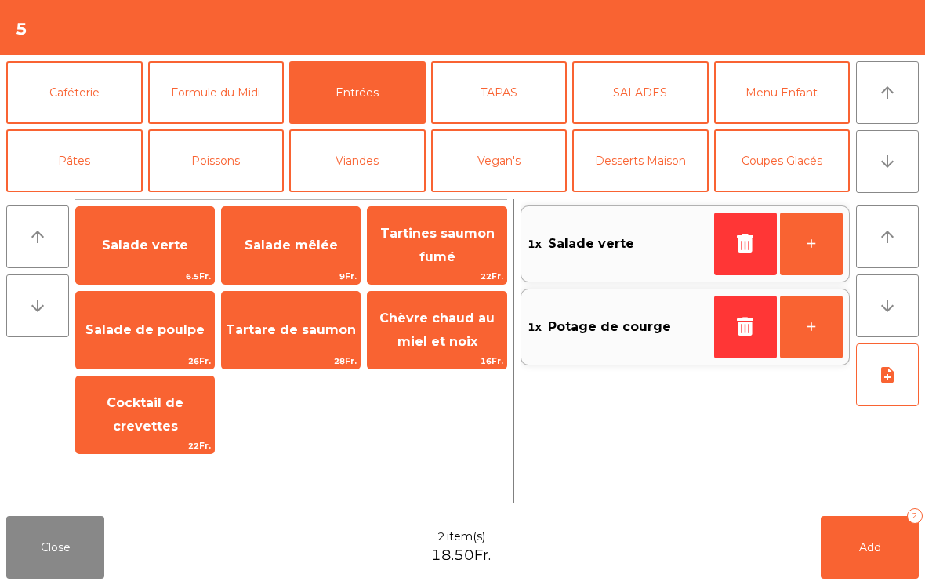
click at [787, 88] on button "Menu Enfant" at bounding box center [782, 92] width 136 height 63
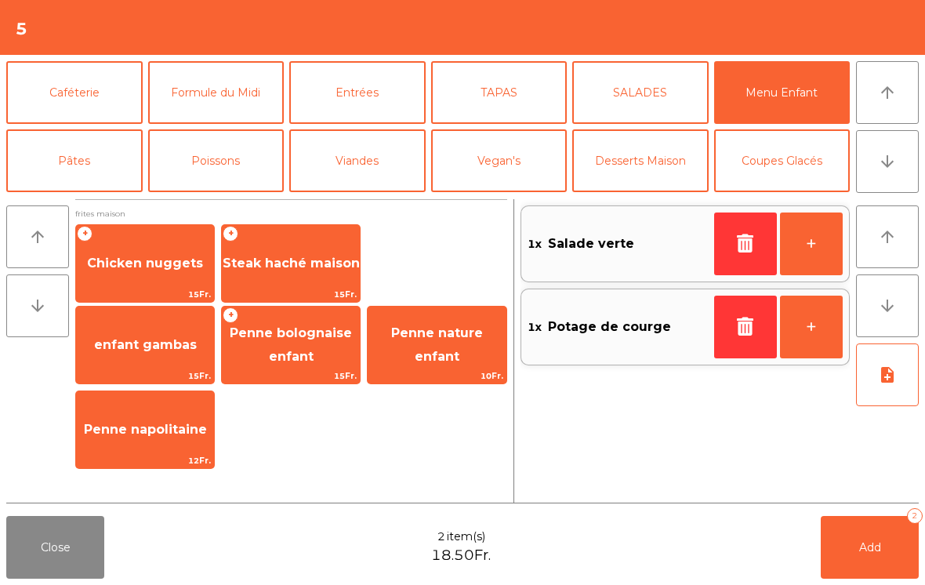
click at [301, 270] on span "Steak haché maison" at bounding box center [291, 263] width 137 height 15
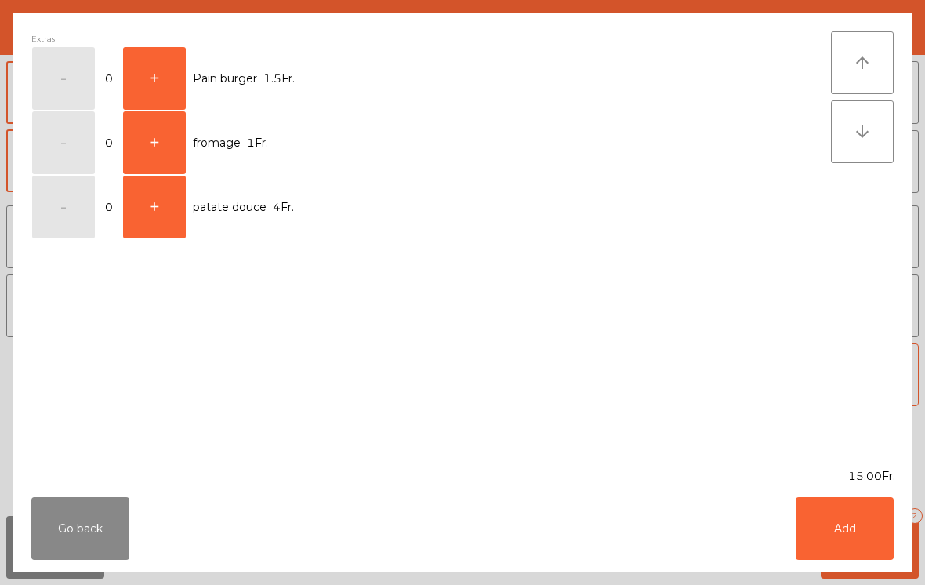
click at [139, 73] on button "+" at bounding box center [154, 78] width 63 height 63
click at [158, 142] on button "+" at bounding box center [154, 142] width 63 height 63
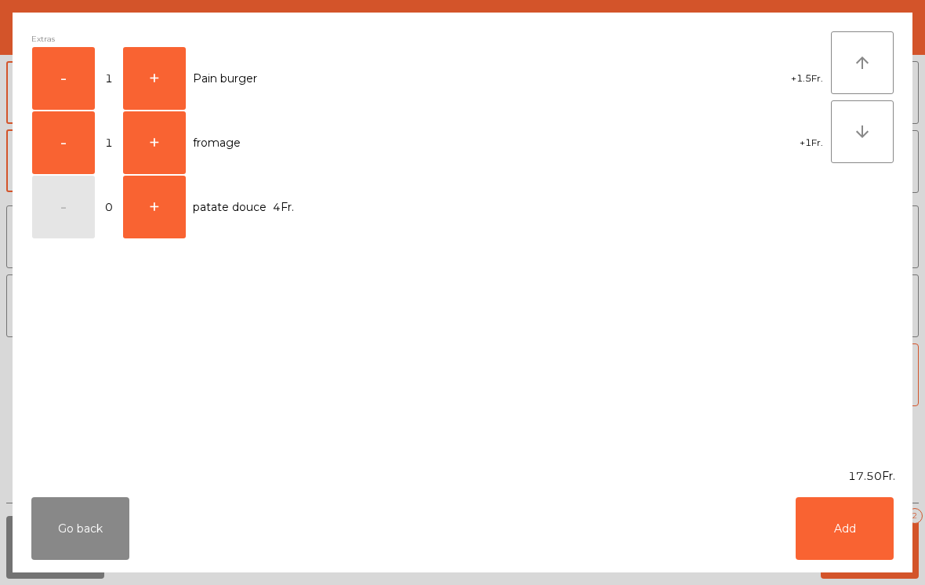
click at [847, 538] on button "Add" at bounding box center [845, 528] width 98 height 63
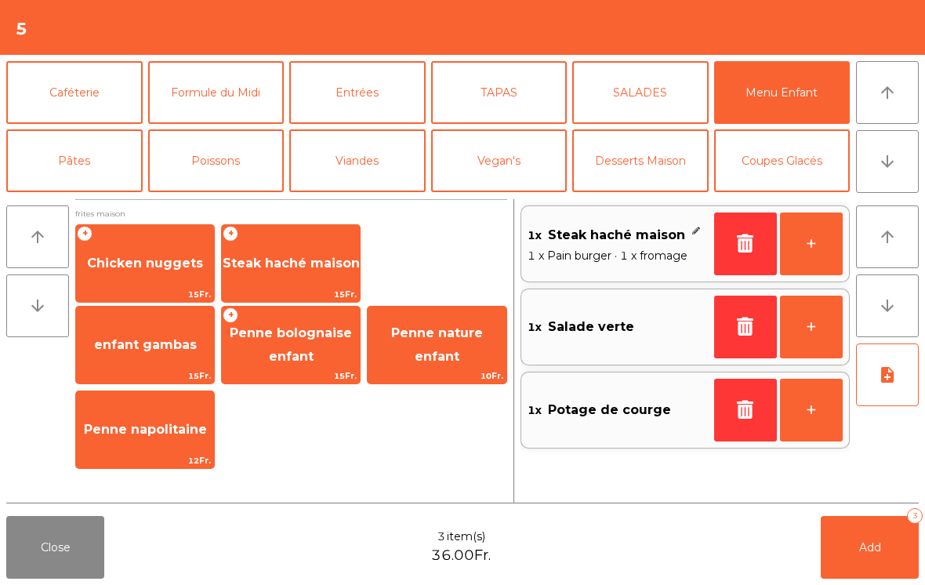
click at [367, 147] on button "Viandes" at bounding box center [357, 160] width 136 height 63
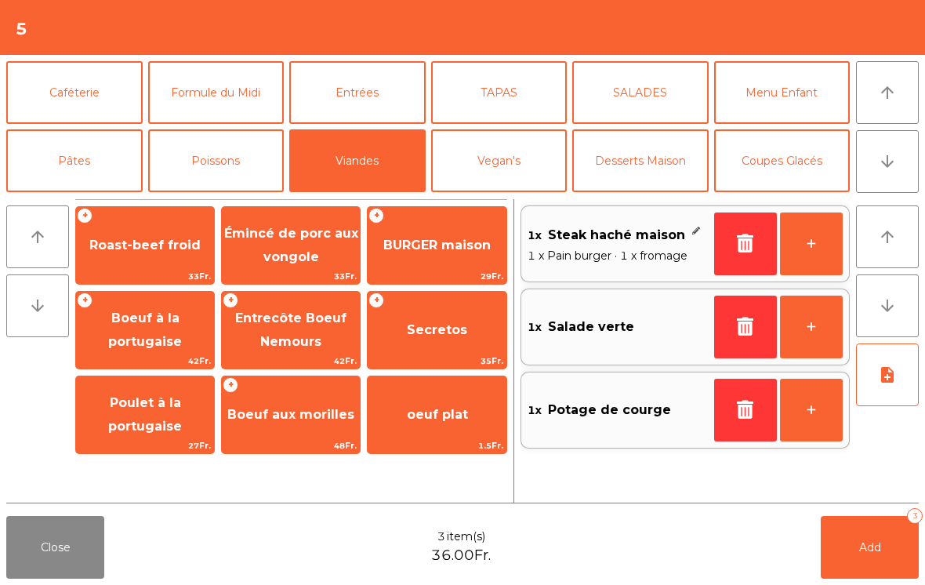
click at [297, 338] on span "Entrecôte Boeuf Nemours" at bounding box center [290, 329] width 111 height 38
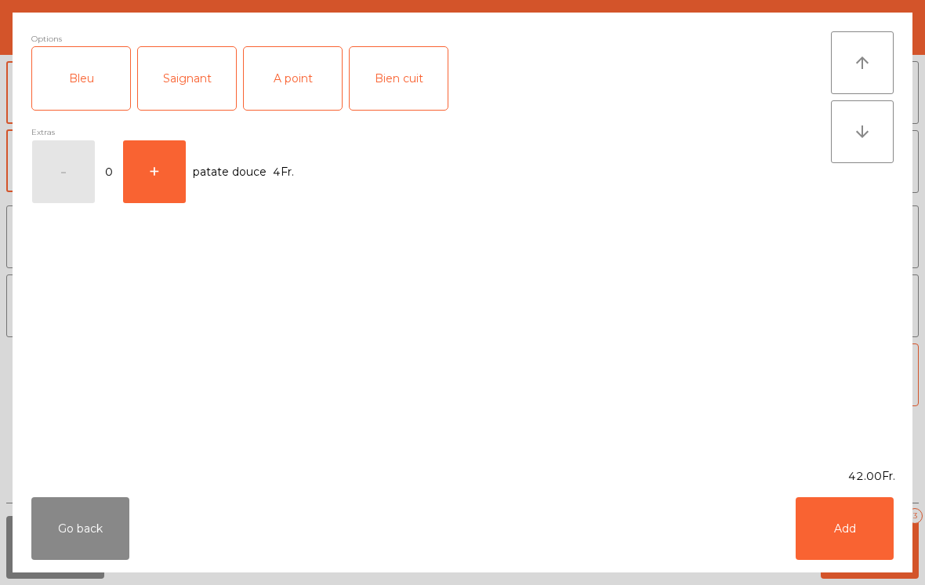
click at [190, 71] on div "Saignant" at bounding box center [187, 78] width 98 height 63
click at [831, 525] on button "Add" at bounding box center [845, 528] width 98 height 63
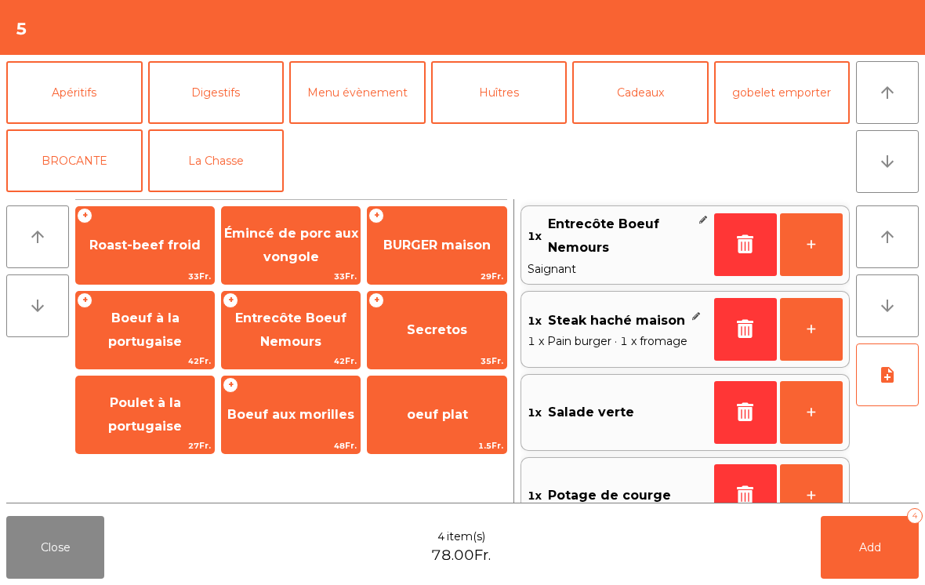
scroll to position [205, 0]
click at [246, 143] on button "La Chasse" at bounding box center [216, 160] width 136 height 63
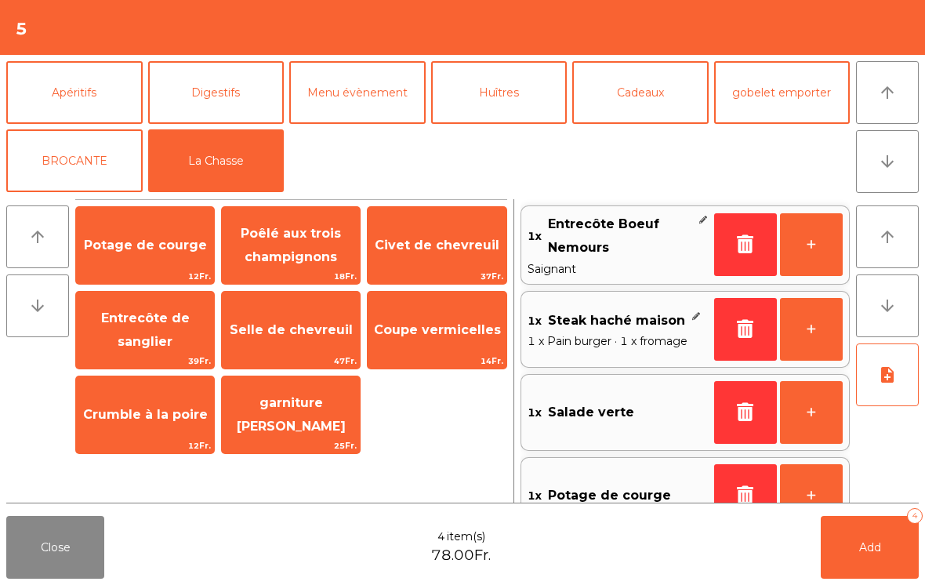
click at [301, 431] on span "garniture [PERSON_NAME]" at bounding box center [291, 415] width 138 height 67
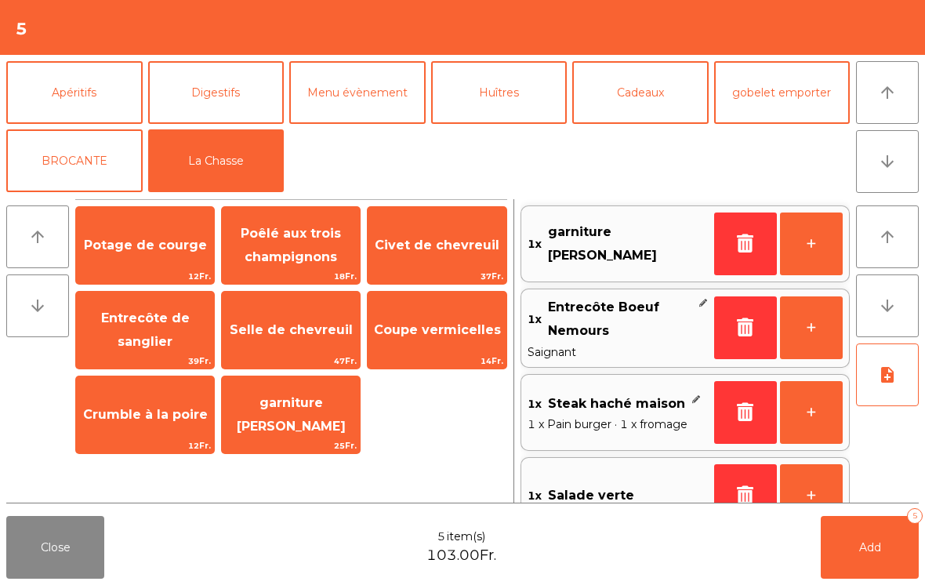
scroll to position [6, 0]
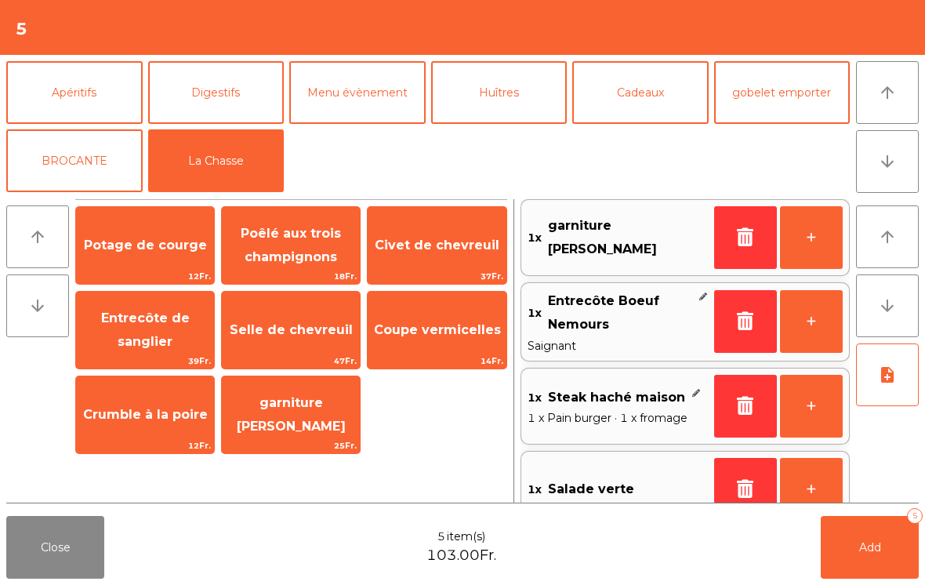
click at [286, 344] on span "Selle de chevreuil" at bounding box center [291, 330] width 138 height 42
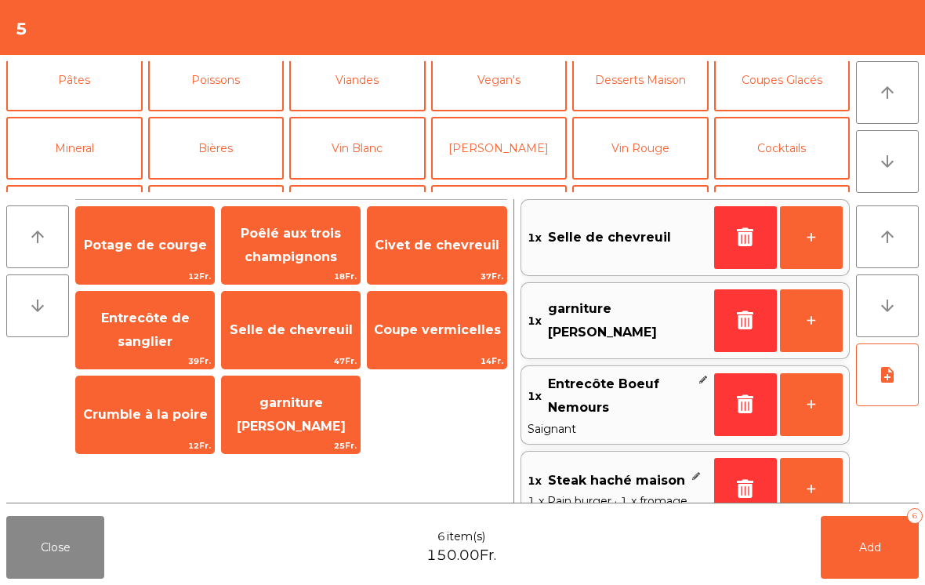
scroll to position [81, 0]
click at [648, 148] on button "Vin Rouge" at bounding box center [640, 148] width 136 height 63
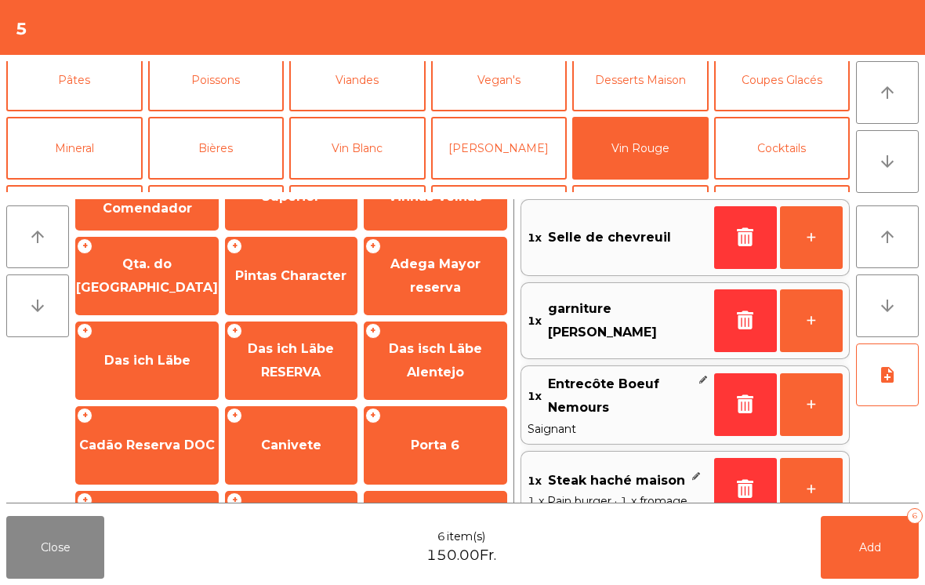
scroll to position [648, 0]
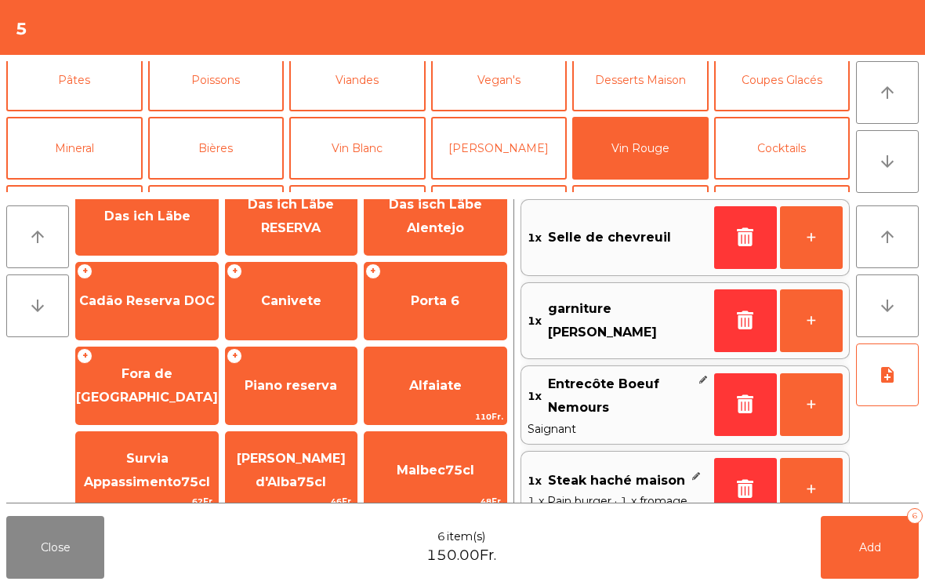
click at [278, 293] on span "Canivete" at bounding box center [291, 300] width 60 height 15
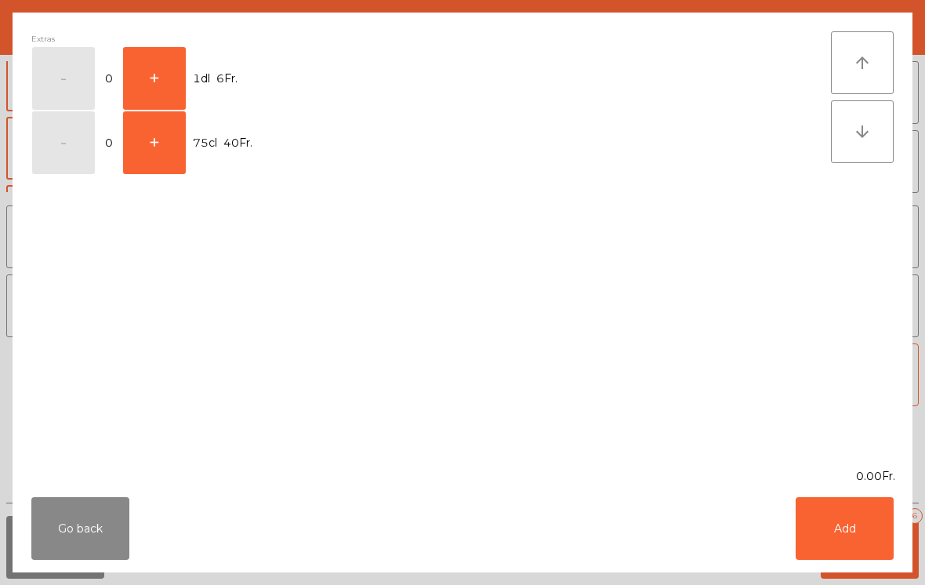
scroll to position [670, 0]
click at [142, 77] on button "+" at bounding box center [154, 78] width 63 height 63
click at [141, 77] on button "+" at bounding box center [154, 78] width 63 height 63
click at [156, 67] on button "+" at bounding box center [154, 78] width 63 height 63
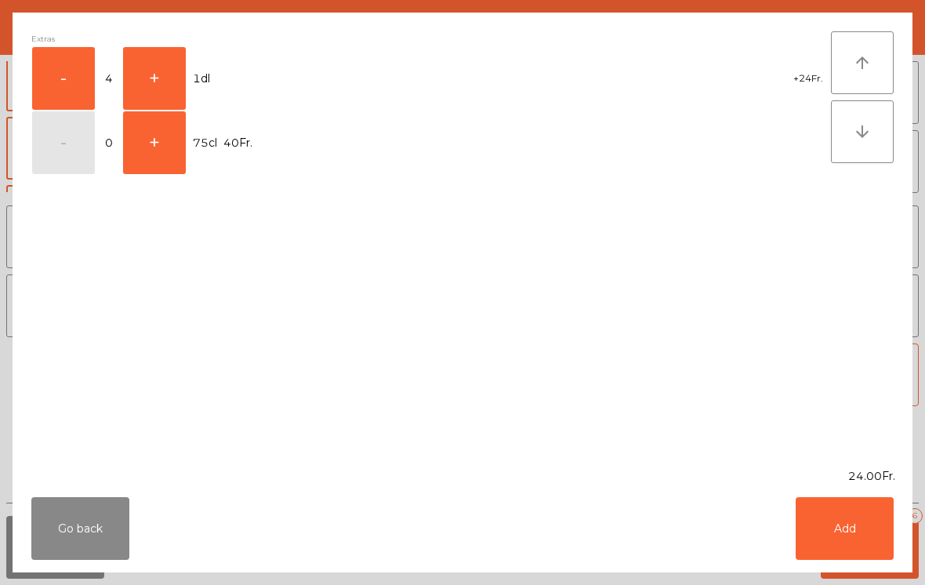
click at [150, 79] on button "+" at bounding box center [154, 78] width 63 height 63
click at [851, 535] on button "Add" at bounding box center [845, 528] width 98 height 63
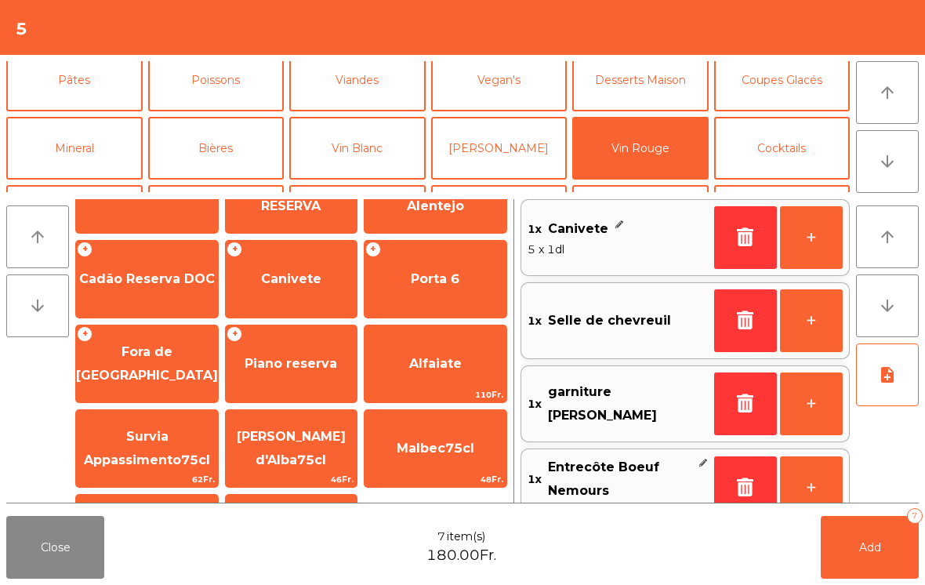
click at [82, 142] on button "Mineral" at bounding box center [74, 148] width 136 height 63
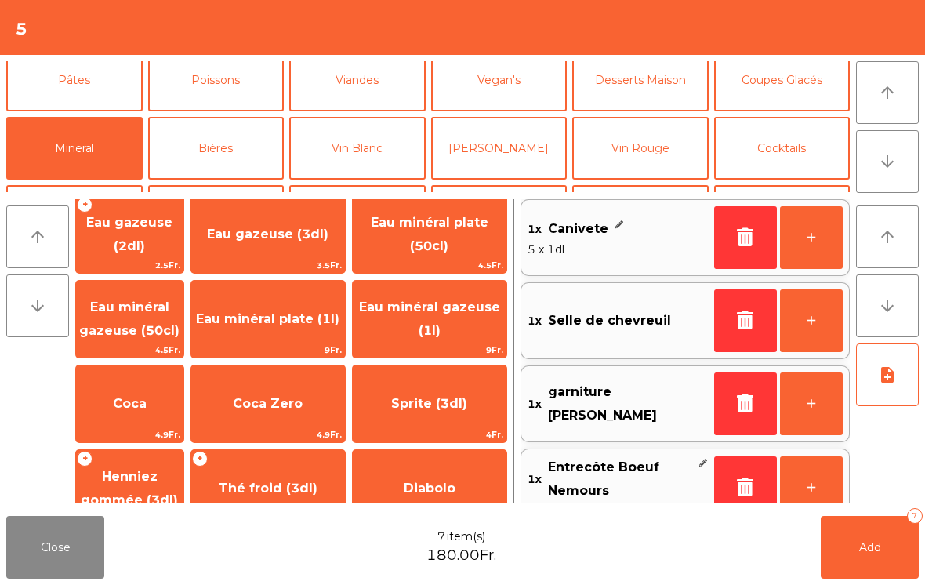
scroll to position [0, 0]
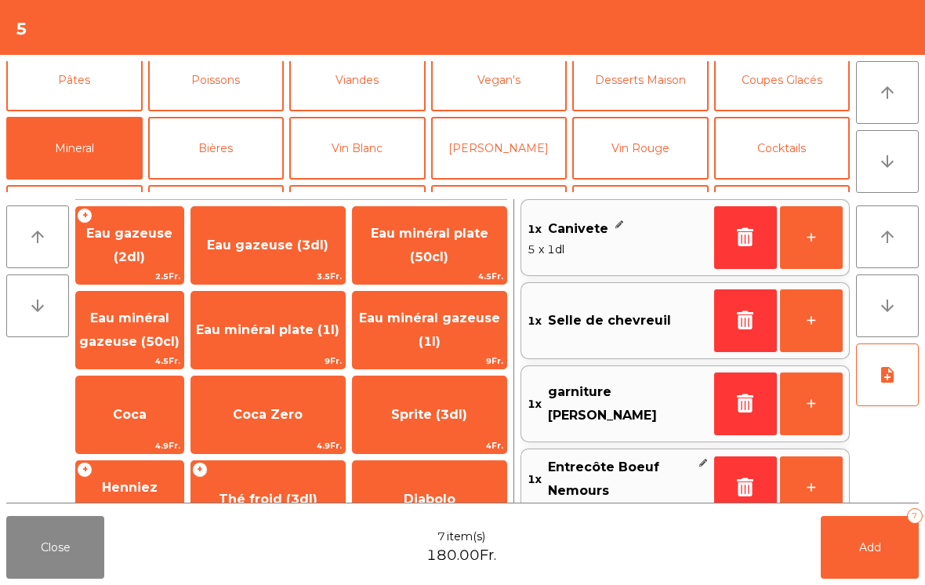
click at [465, 313] on span "Eau minéral gazeuse (1l)" at bounding box center [429, 329] width 141 height 38
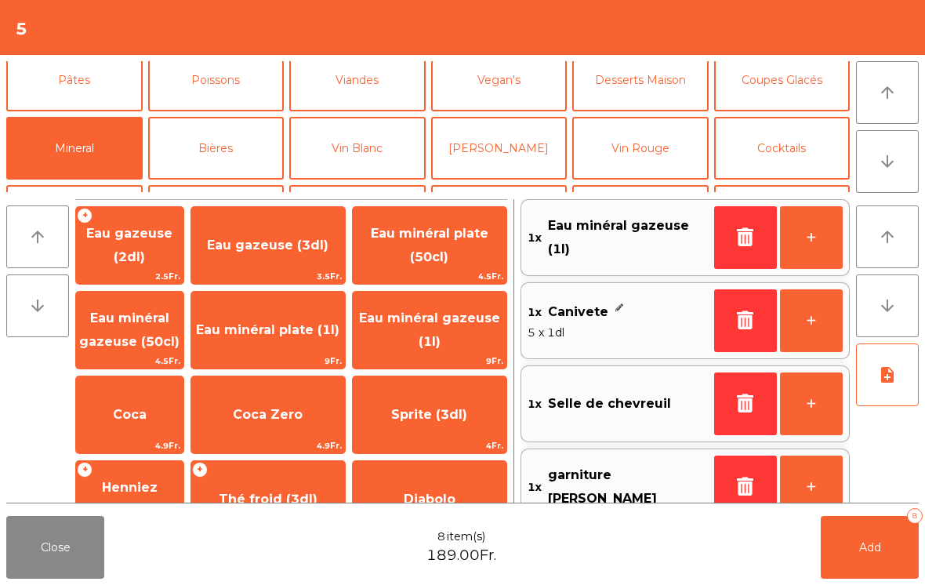
click at [873, 549] on span "Add" at bounding box center [870, 547] width 22 height 14
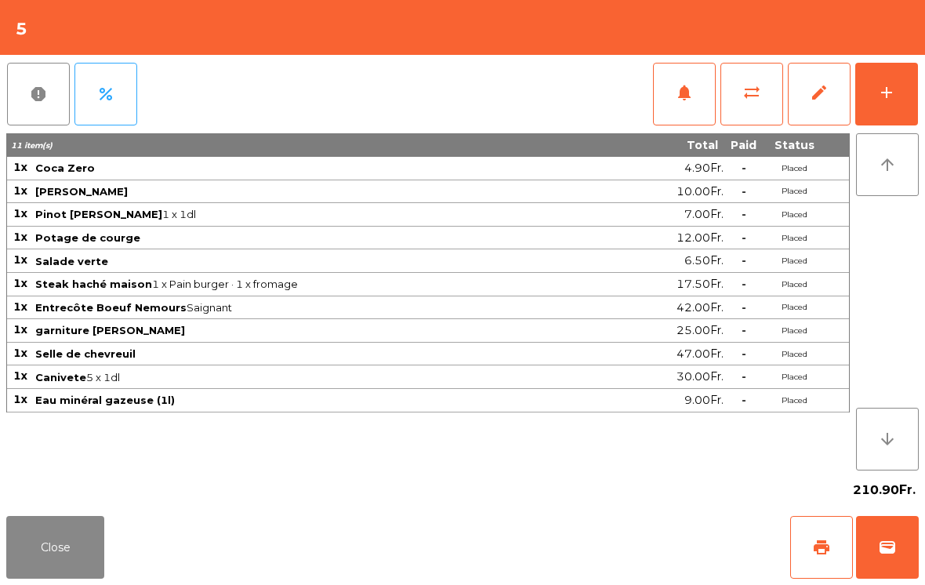
click at [884, 110] on button "add" at bounding box center [886, 94] width 63 height 63
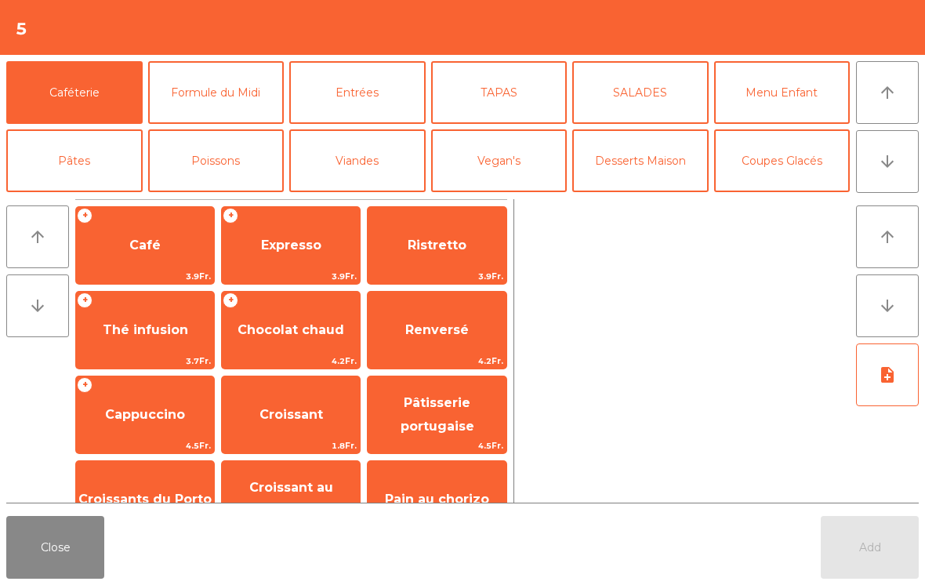
click at [56, 550] on button "Close" at bounding box center [55, 547] width 98 height 63
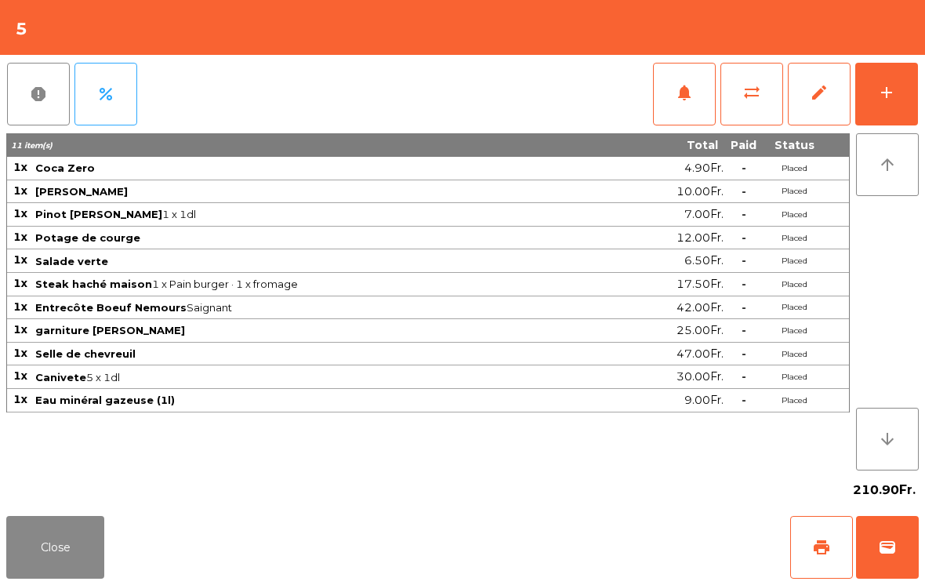
click at [34, 536] on button "Close" at bounding box center [55, 547] width 98 height 63
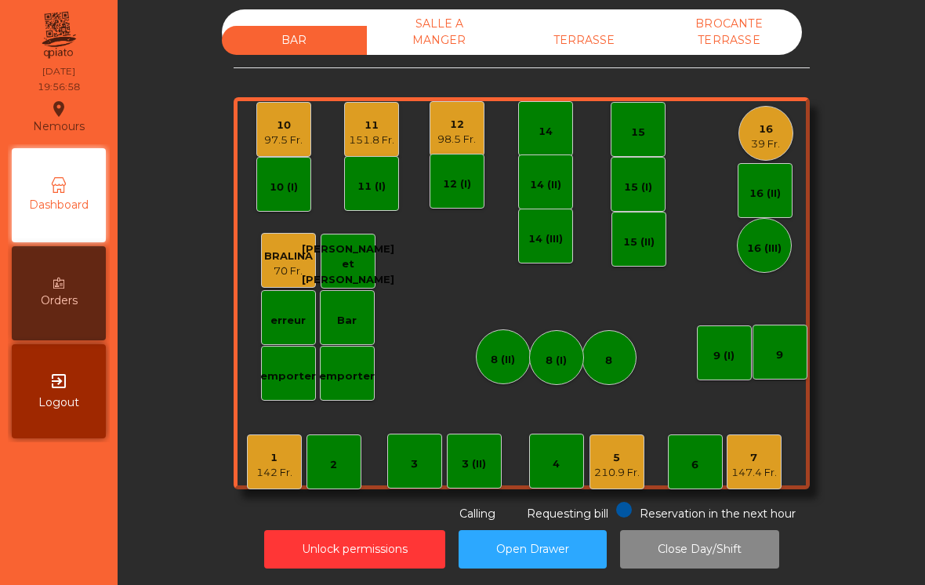
click at [768, 502] on div "Reservation in the next hour" at bounding box center [706, 512] width 180 height 20
click at [771, 450] on div "7" at bounding box center [753, 458] width 45 height 16
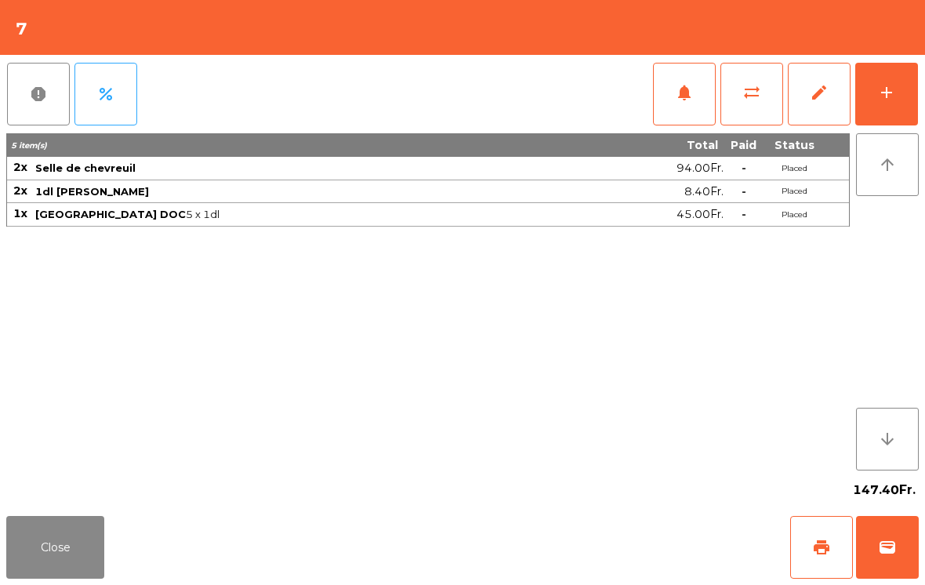
click at [889, 89] on div "add" at bounding box center [886, 92] width 19 height 19
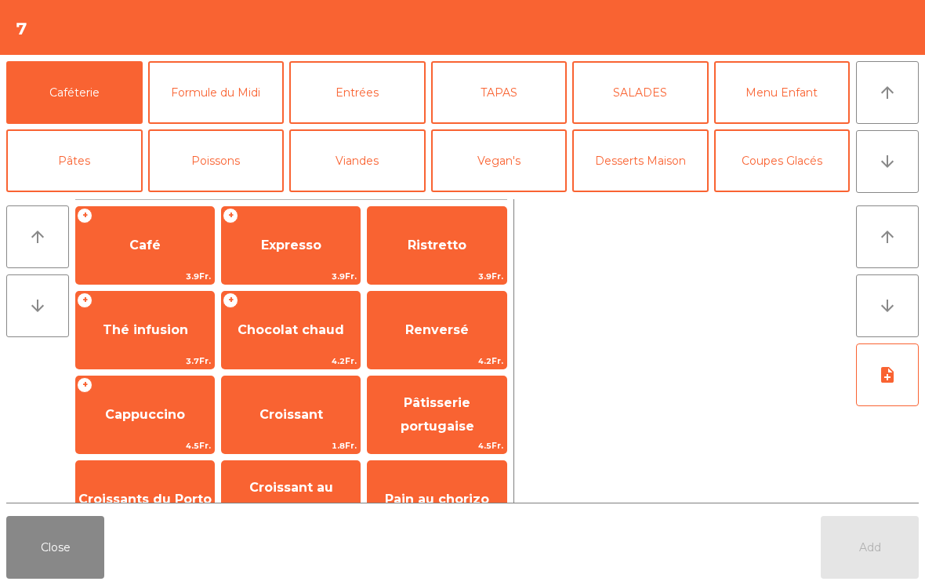
click at [257, 259] on span "Expresso" at bounding box center [291, 245] width 138 height 42
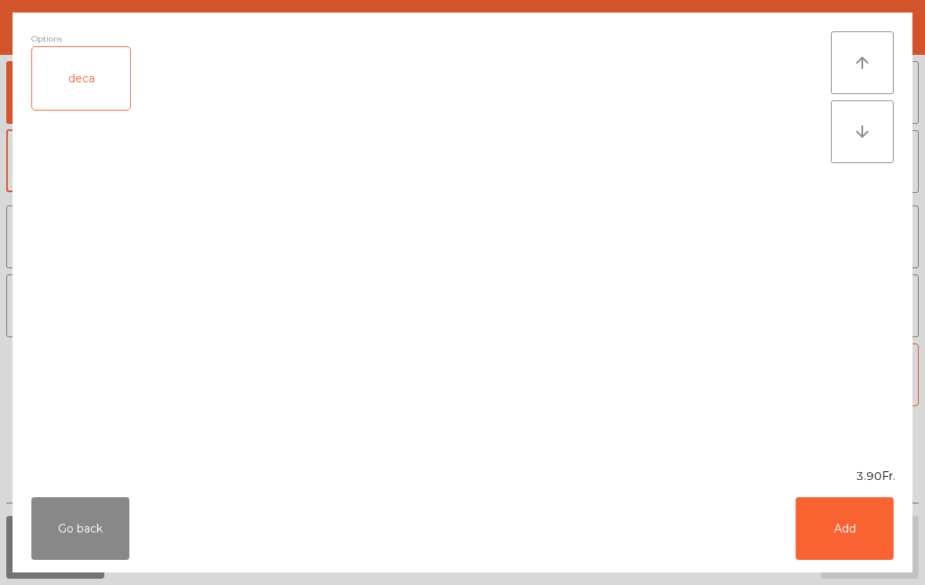
click at [858, 541] on button "Add" at bounding box center [845, 528] width 98 height 63
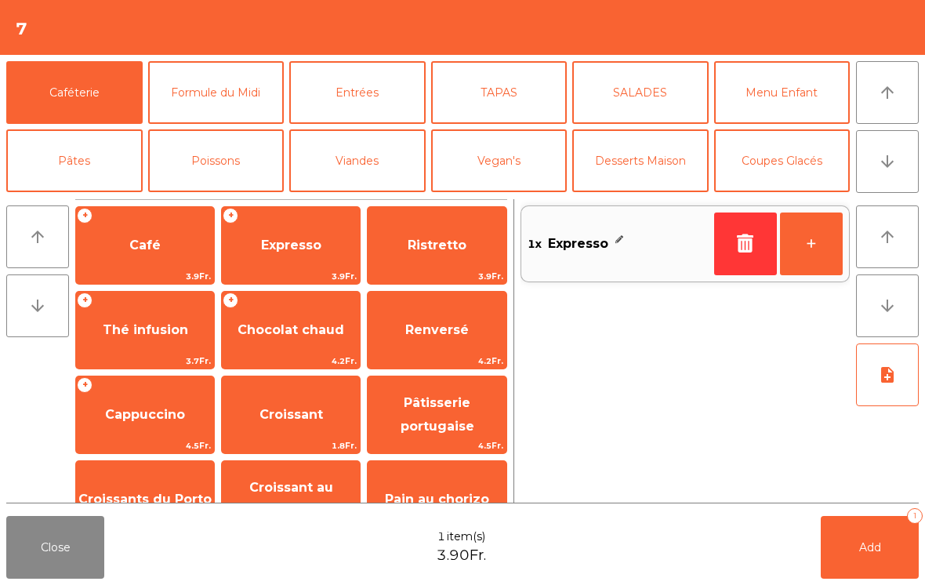
click at [863, 547] on span "Add" at bounding box center [870, 547] width 22 height 14
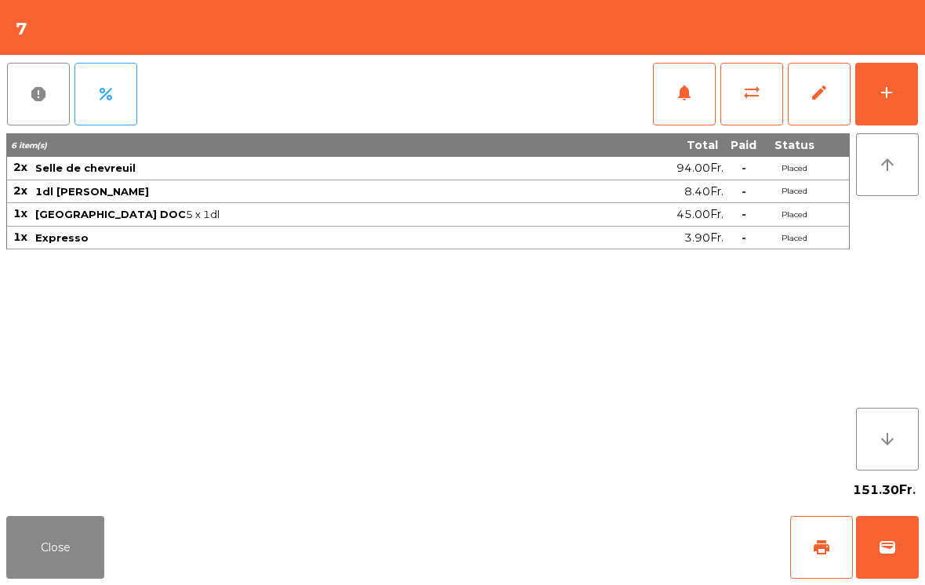
click at [53, 516] on button "Close" at bounding box center [55, 547] width 98 height 63
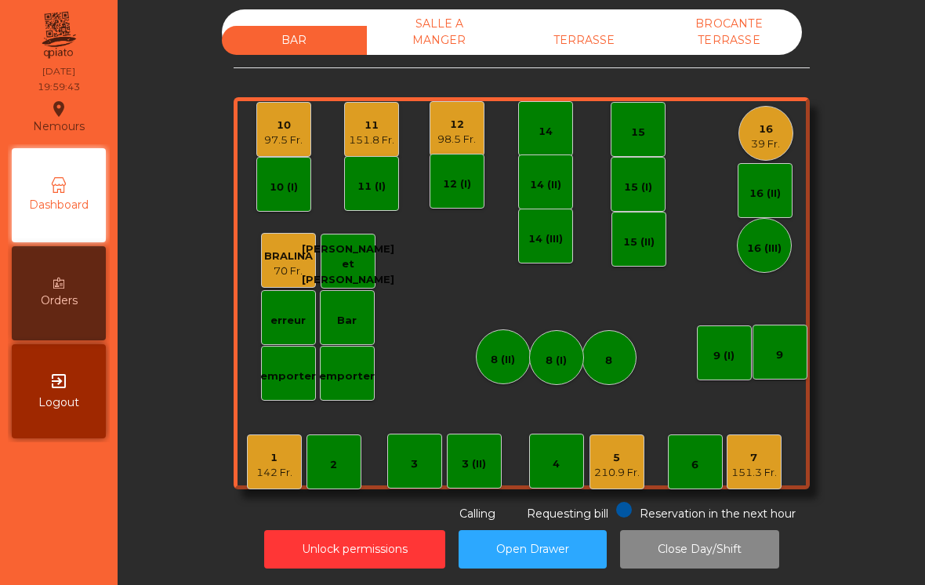
click at [803, 442] on div "1 142 Fr. 2 3 4 5 210.9 Fr. 6 7 151.3 Fr. 8 9 10 97.5 Fr. 11 151.8 Fr. 12 98.5 …" at bounding box center [522, 293] width 576 height 392
click at [802, 441] on div "1 142 Fr. 2 3 4 5 210.9 Fr. 6 7 151.3 Fr. 8 9 10 97.5 Fr. 11 151.8 Fr. 12 98.5 …" at bounding box center [522, 293] width 576 height 392
click at [755, 465] on div "151.3 Fr." at bounding box center [753, 473] width 45 height 16
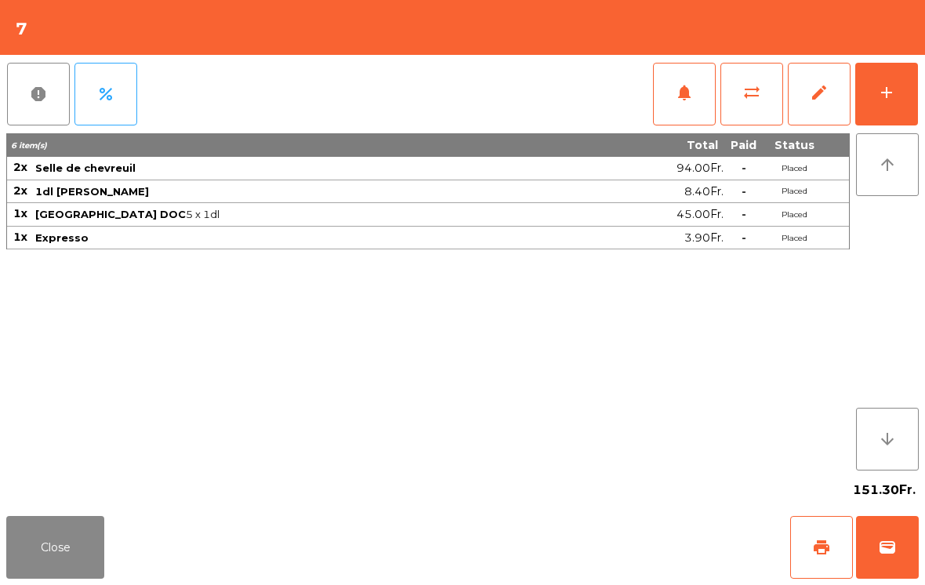
click at [31, 564] on button "Close" at bounding box center [55, 547] width 98 height 63
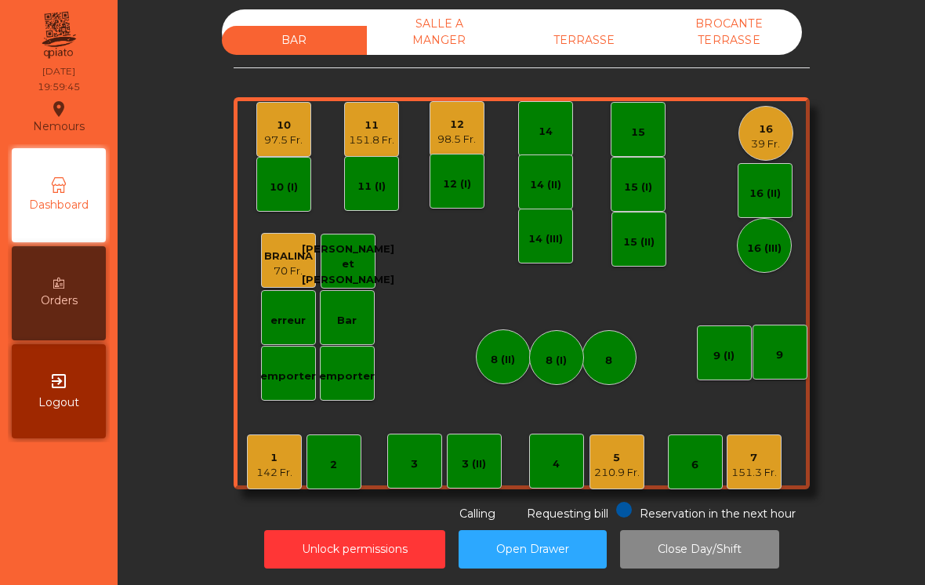
click at [772, 136] on div "39 Fr." at bounding box center [765, 144] width 29 height 16
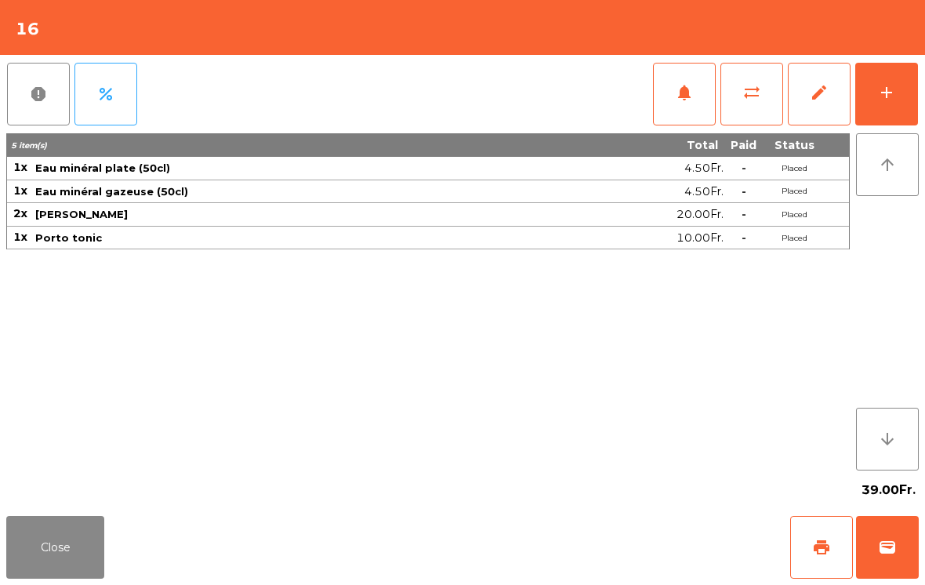
click at [888, 89] on div "add" at bounding box center [886, 92] width 19 height 19
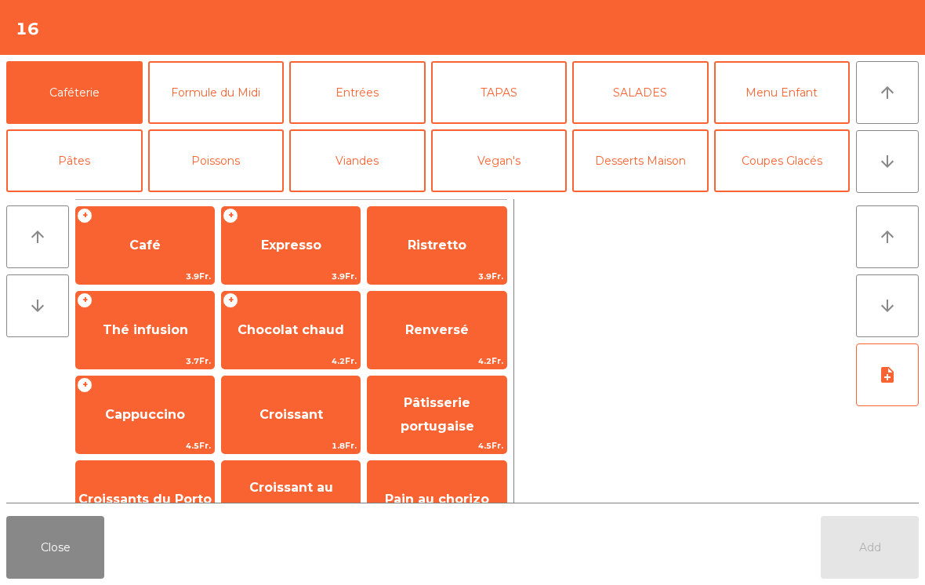
click at [360, 102] on button "Entrées" at bounding box center [357, 92] width 136 height 63
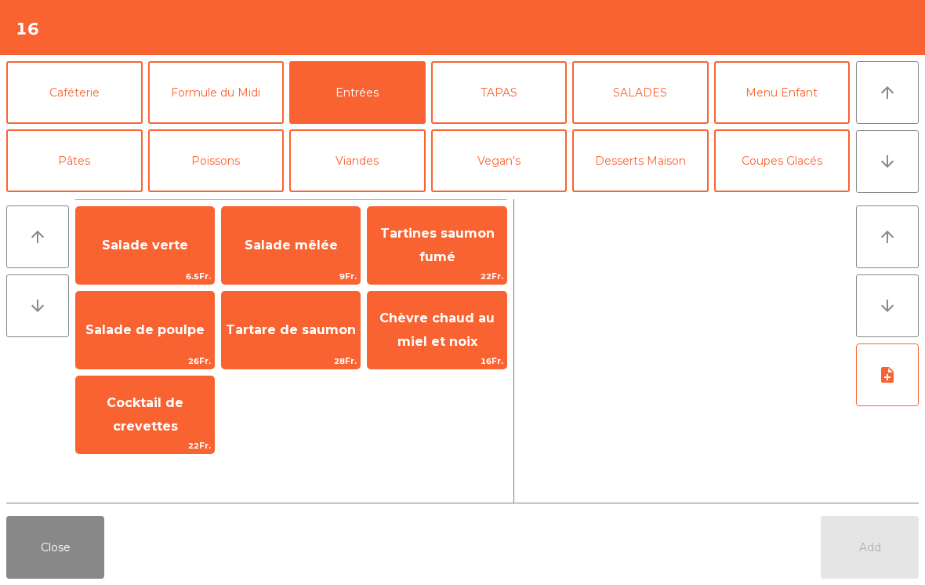
click at [138, 238] on span "Salade verte" at bounding box center [145, 245] width 86 height 15
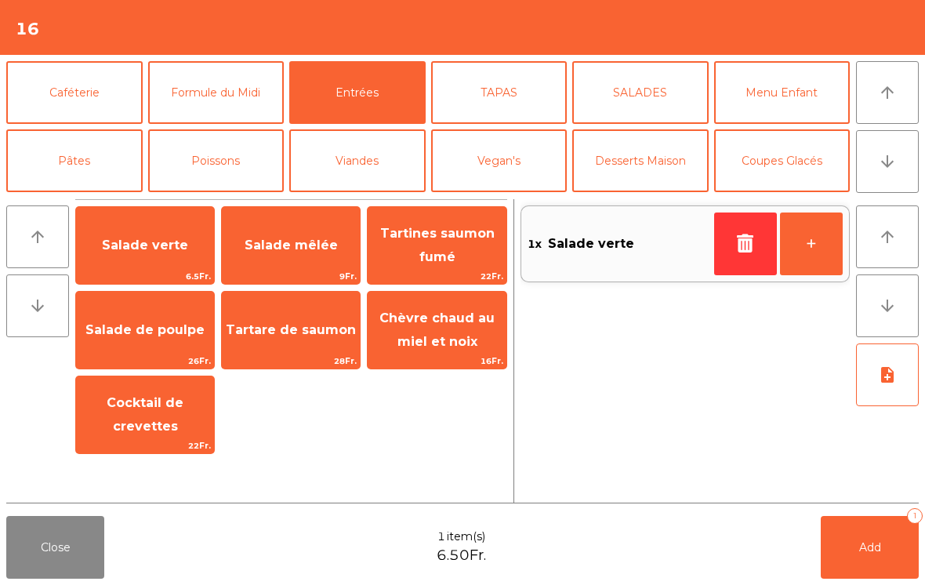
scroll to position [220, 0]
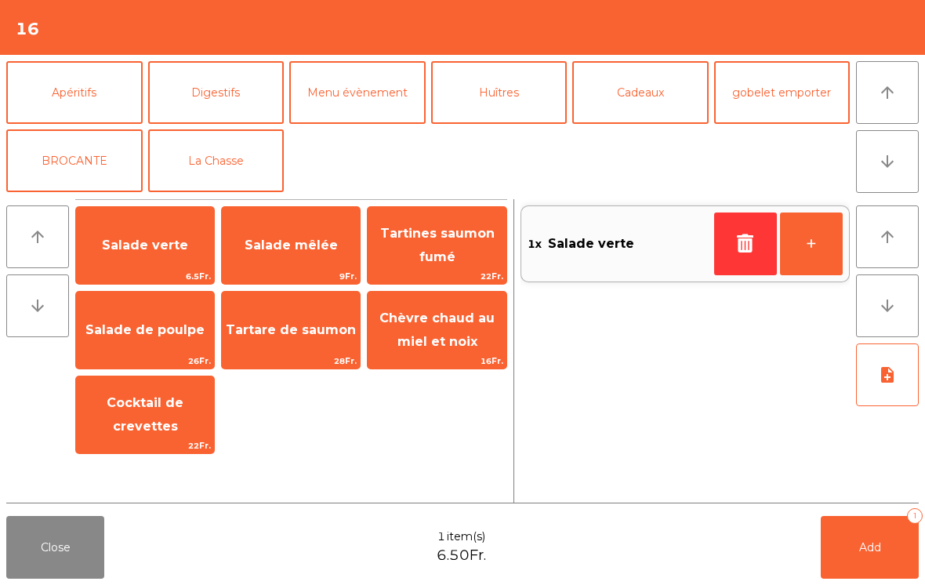
click at [244, 174] on button "La Chasse" at bounding box center [216, 160] width 136 height 63
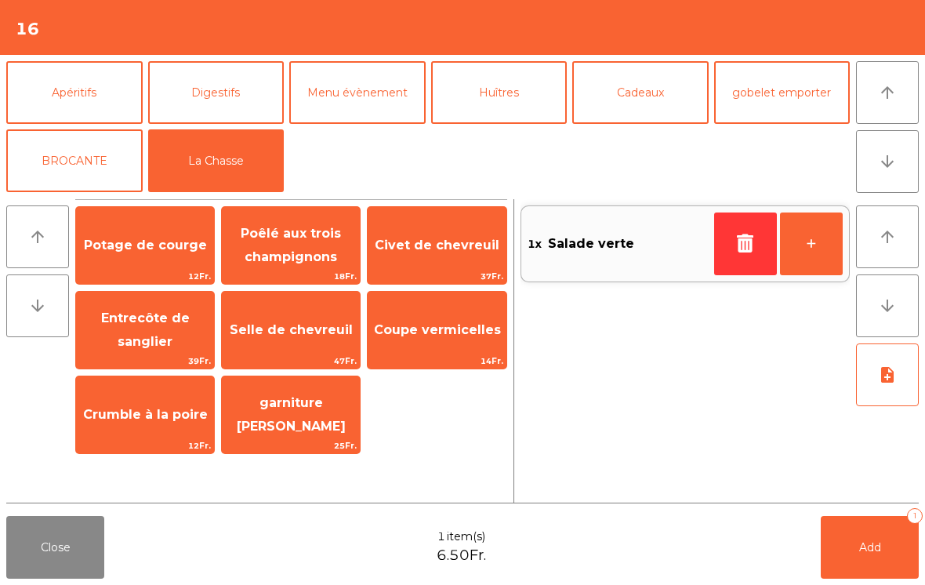
scroll to position [205, 0]
click at [314, 334] on span "Selle de chevreuil" at bounding box center [291, 329] width 123 height 15
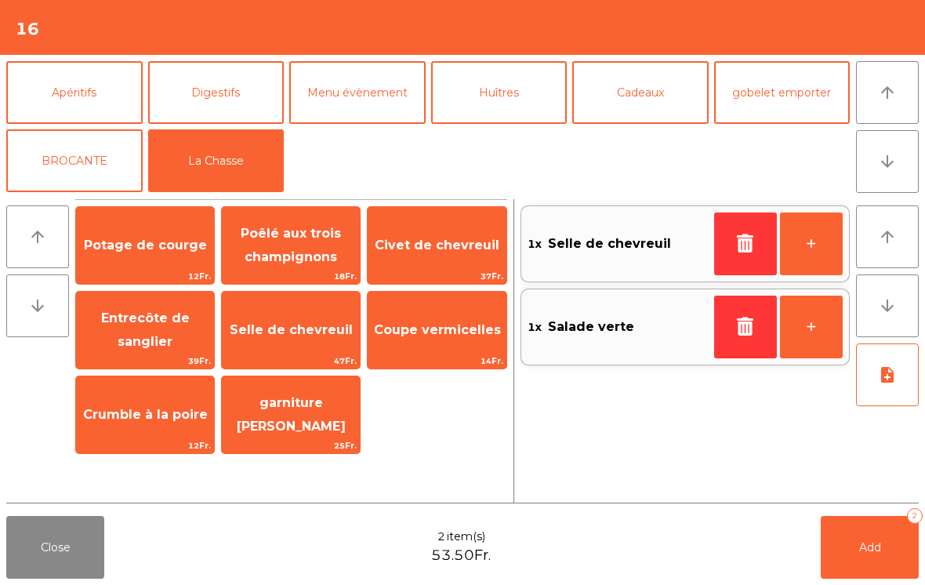
click at [301, 339] on span "Selle de chevreuil" at bounding box center [291, 330] width 138 height 42
click at [292, 344] on span "Selle de chevreuil" at bounding box center [291, 330] width 138 height 42
click at [301, 343] on span "Selle de chevreuil" at bounding box center [291, 330] width 138 height 42
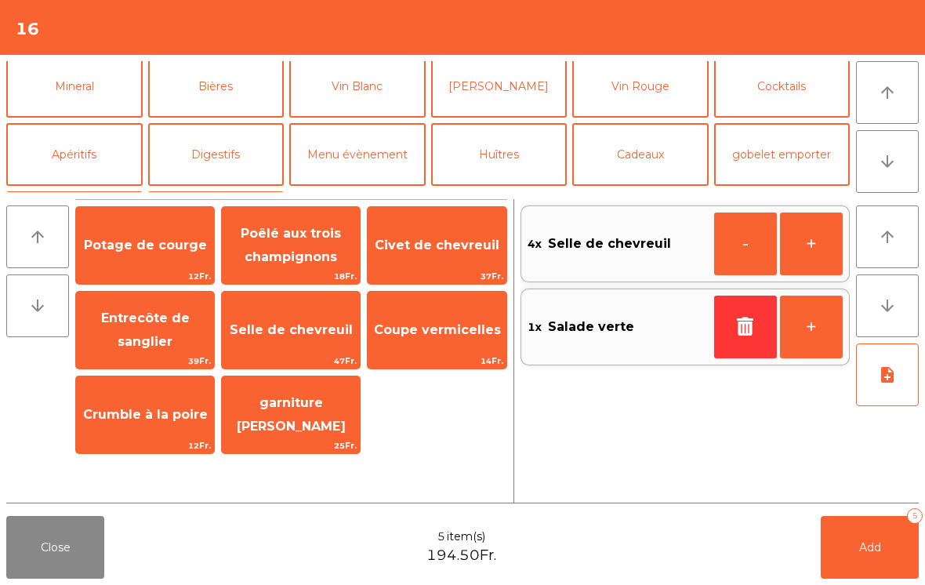
click at [613, 94] on button "Vin Rouge" at bounding box center [640, 86] width 136 height 63
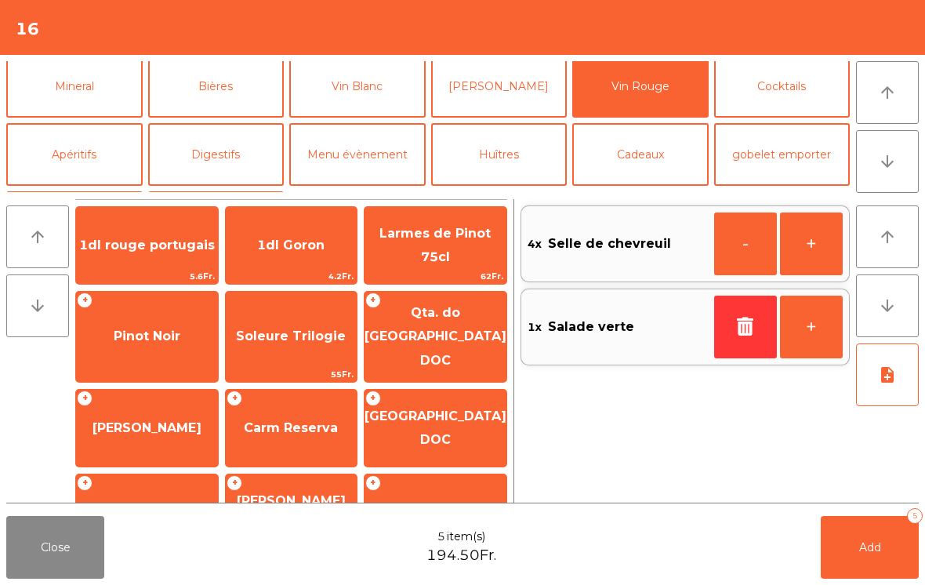
scroll to position [269, 0]
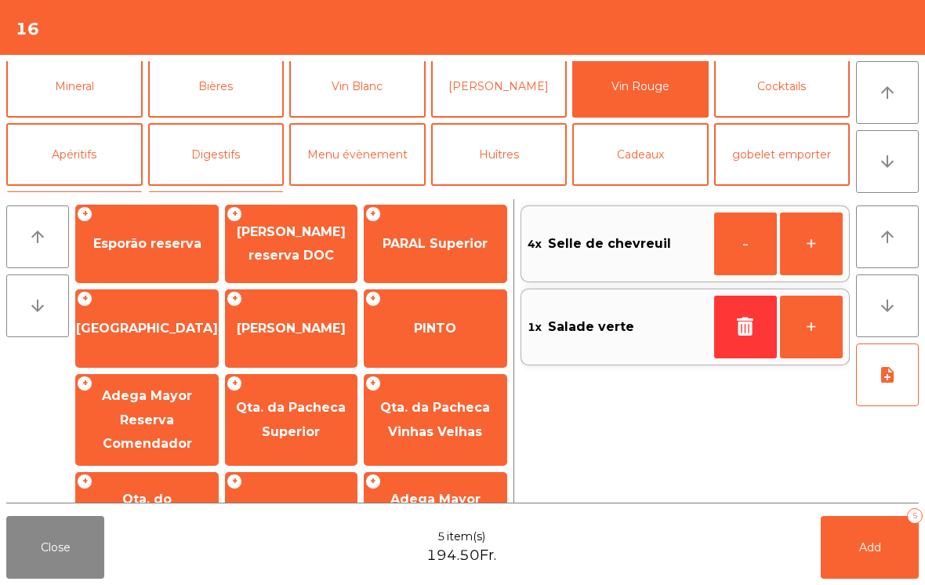
click at [448, 329] on span "PINTO" at bounding box center [436, 328] width 142 height 42
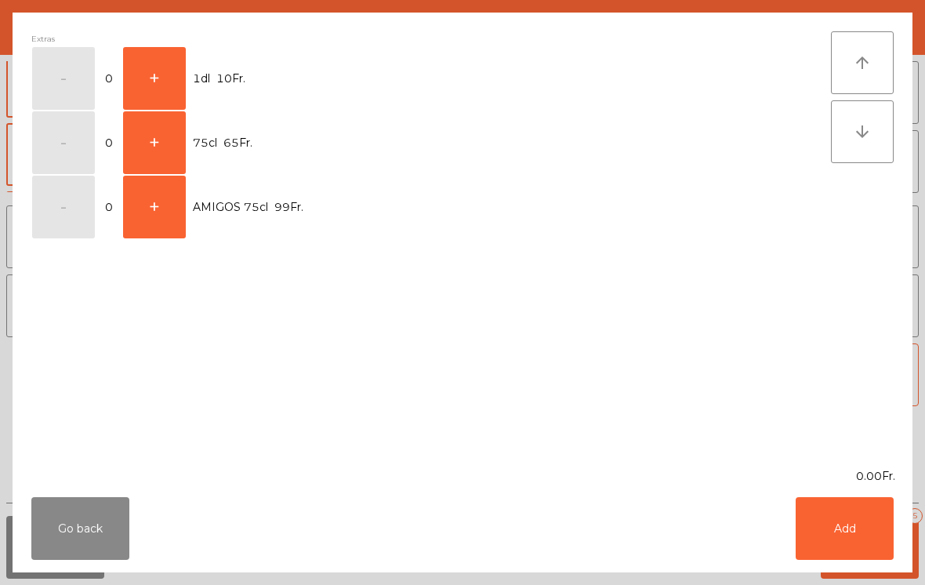
click at [154, 137] on button "+" at bounding box center [154, 142] width 63 height 63
click at [855, 551] on button "Add" at bounding box center [845, 528] width 98 height 63
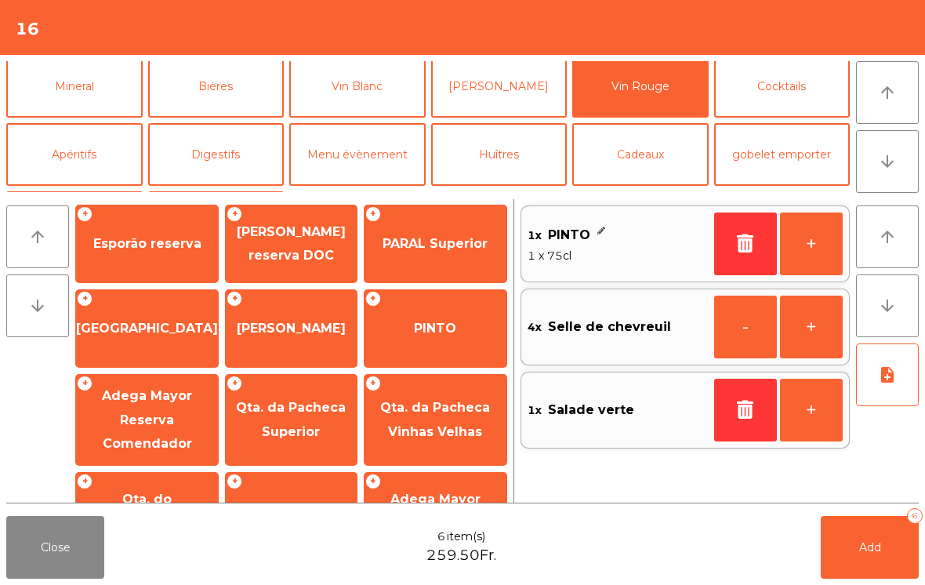
click at [864, 553] on span "Add" at bounding box center [870, 547] width 22 height 14
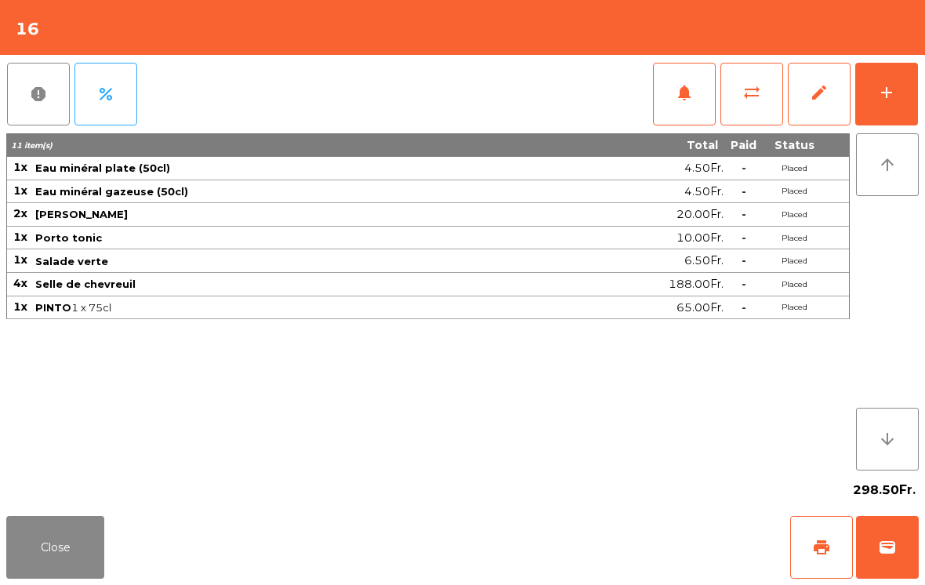
click at [77, 567] on button "Close" at bounding box center [55, 547] width 98 height 63
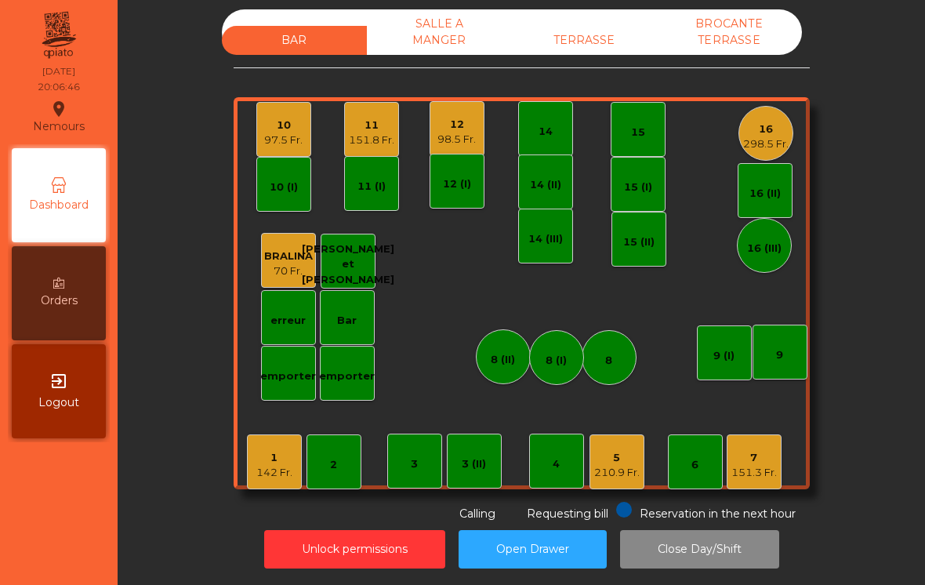
click at [364, 132] on div "151.8 Fr." at bounding box center [371, 140] width 45 height 16
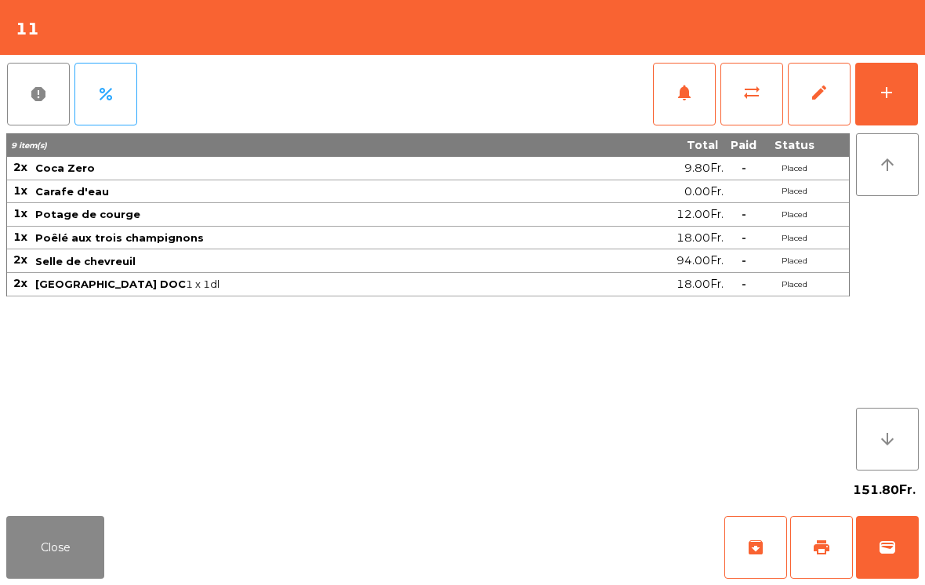
click at [678, 95] on span "notifications" at bounding box center [684, 92] width 19 height 19
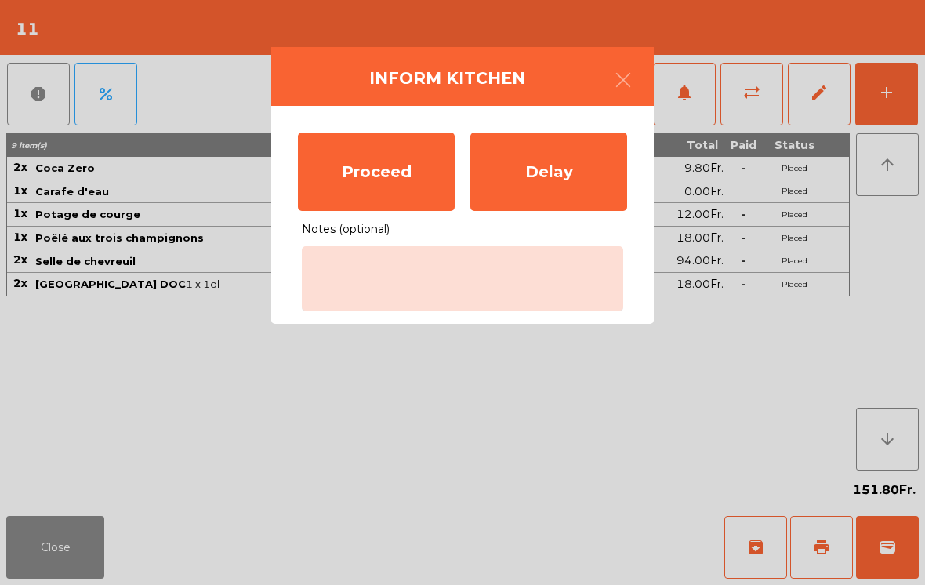
click at [376, 165] on div "Proceed" at bounding box center [376, 171] width 157 height 78
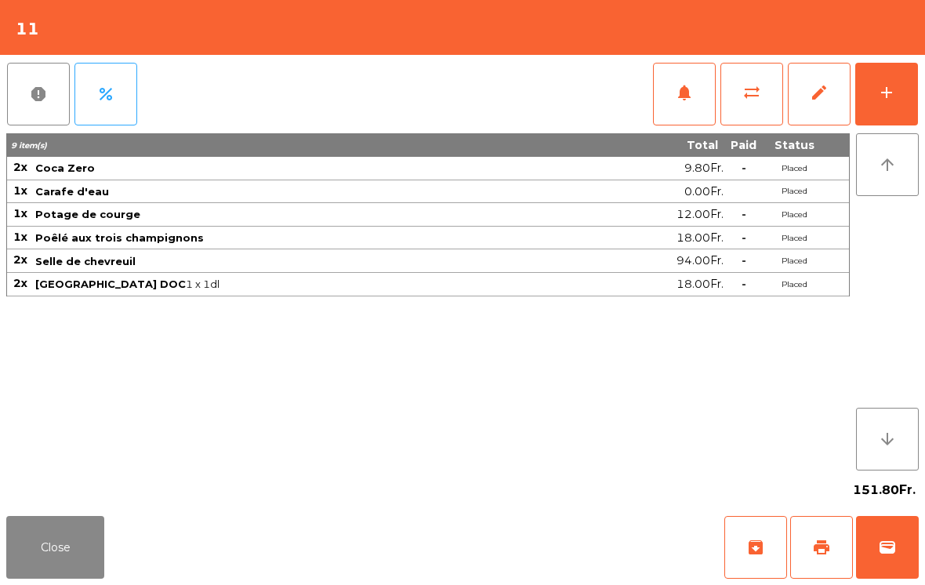
click at [52, 532] on button "Close" at bounding box center [55, 547] width 98 height 63
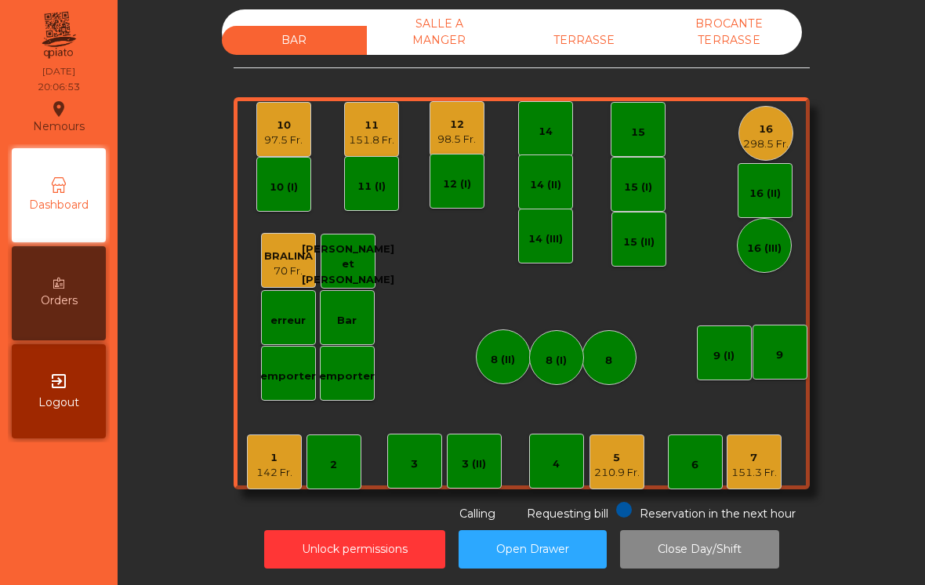
click at [291, 450] on div "1" at bounding box center [274, 458] width 36 height 16
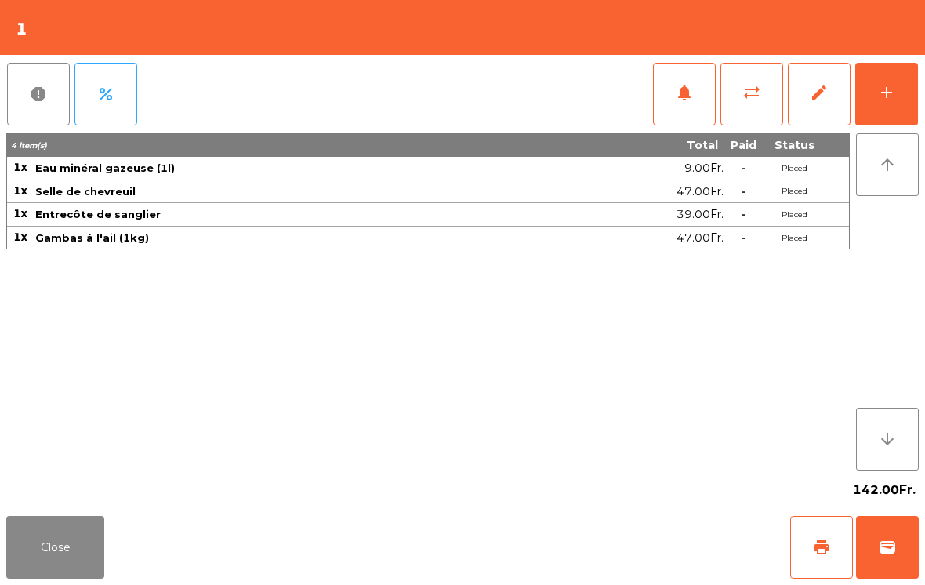
click at [910, 98] on button "add" at bounding box center [886, 94] width 63 height 63
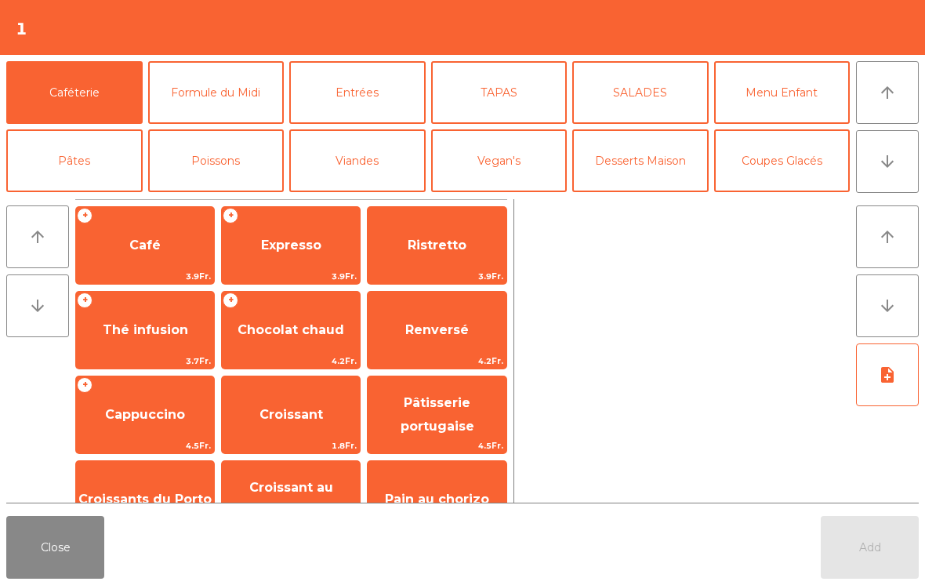
scroll to position [114, 0]
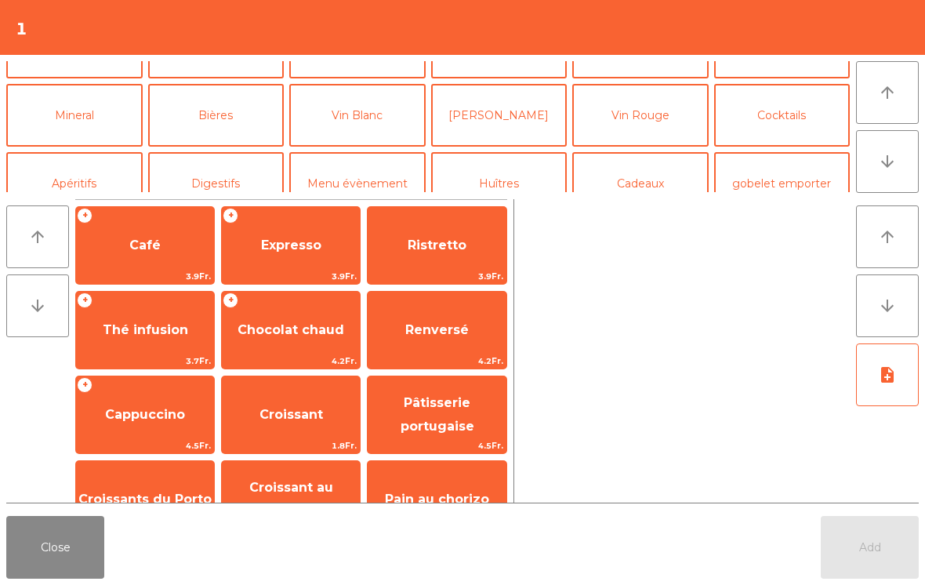
click at [238, 121] on button "Bières" at bounding box center [216, 115] width 136 height 63
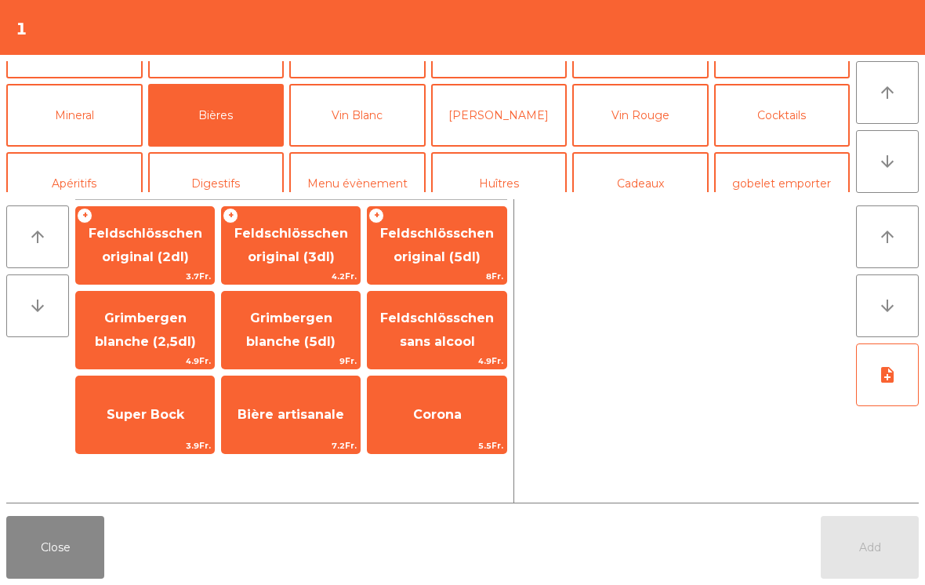
click at [125, 402] on span "Super Bock" at bounding box center [145, 415] width 138 height 42
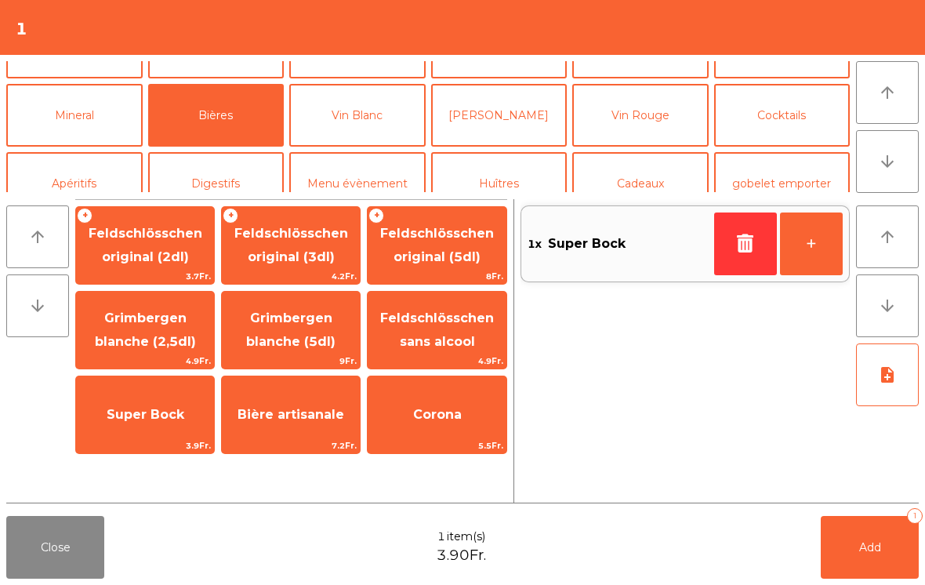
click at [880, 550] on span "Add" at bounding box center [870, 547] width 22 height 14
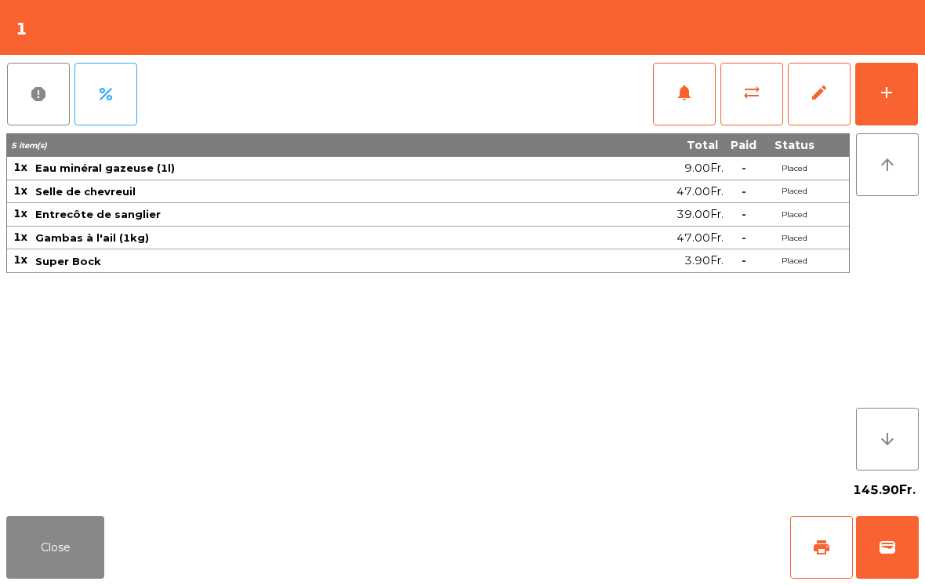
click at [44, 558] on button "Close" at bounding box center [55, 547] width 98 height 63
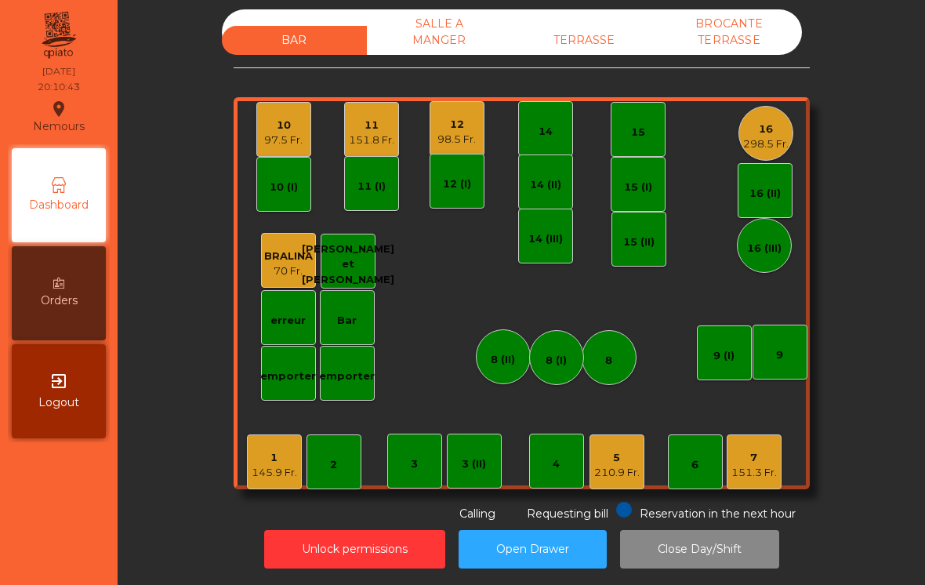
click at [278, 132] on div "97.5 Fr." at bounding box center [283, 140] width 38 height 16
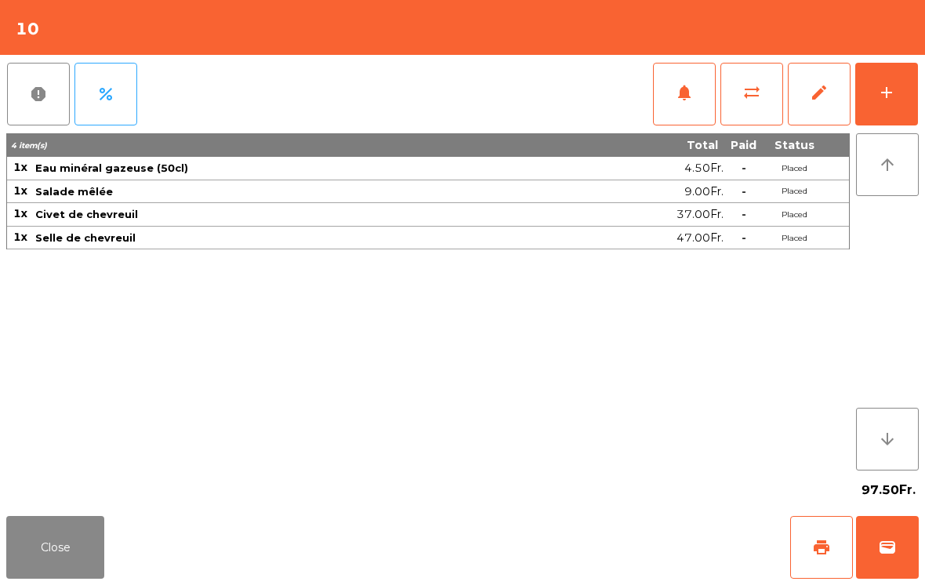
click at [901, 102] on button "add" at bounding box center [886, 94] width 63 height 63
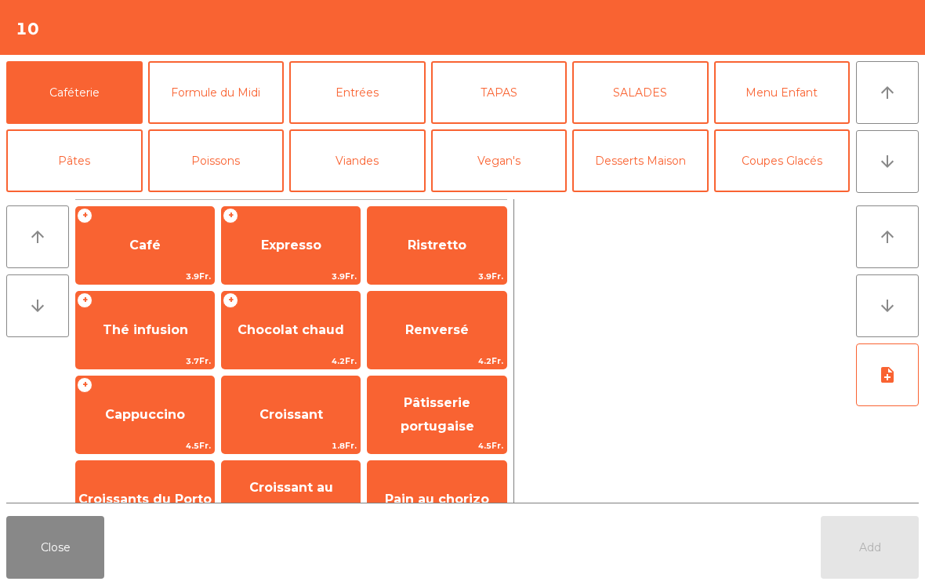
scroll to position [13, 0]
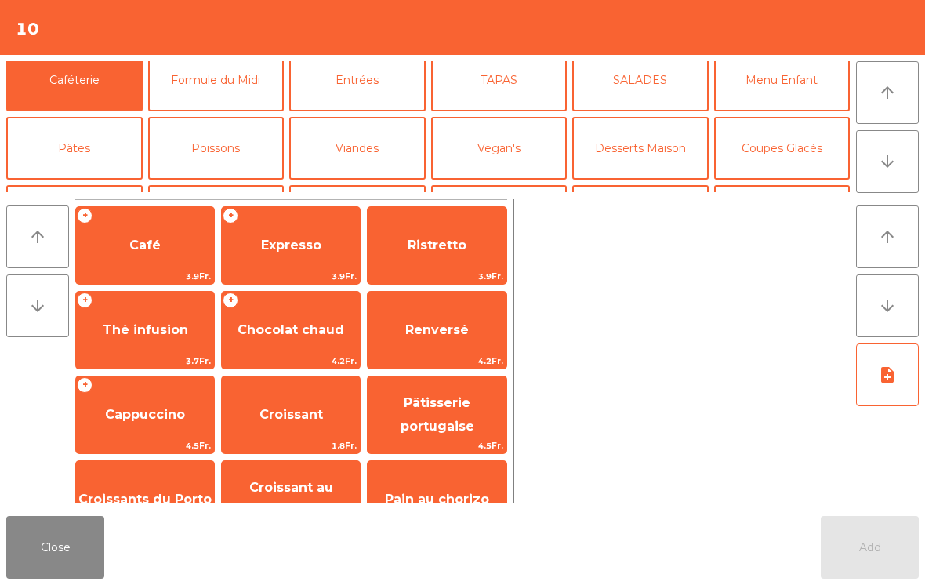
click at [106, 185] on button "Mineral" at bounding box center [74, 216] width 136 height 63
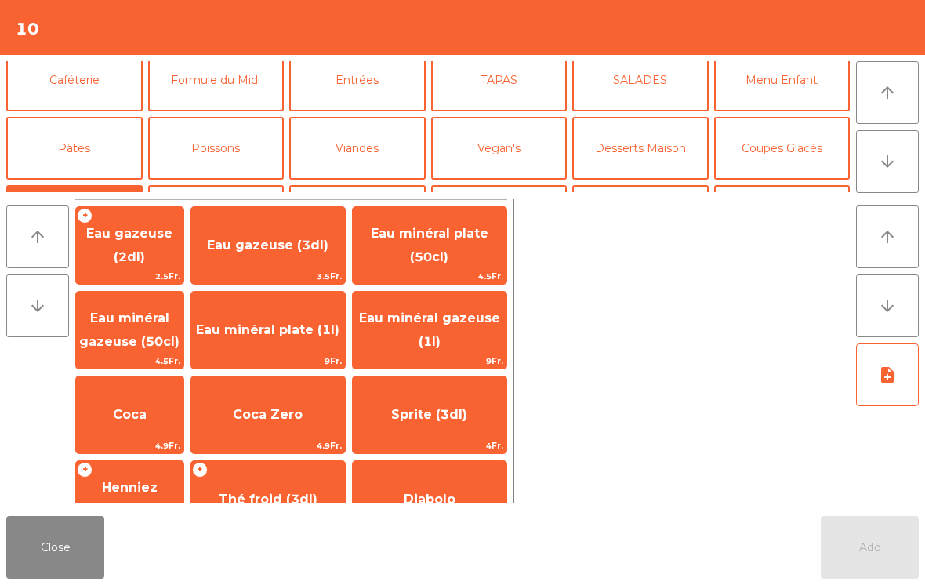
scroll to position [98, 0]
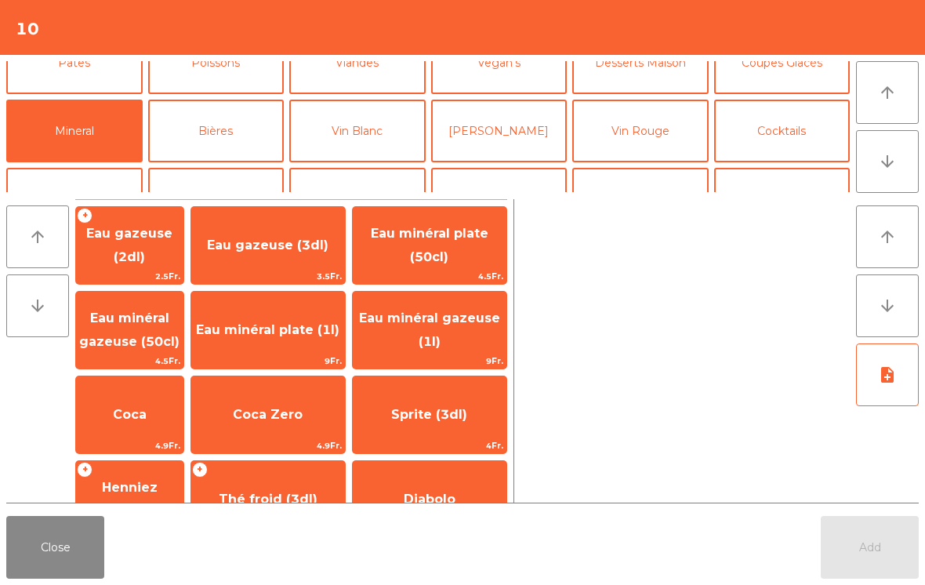
click at [282, 410] on span "Coca Zero" at bounding box center [268, 414] width 70 height 15
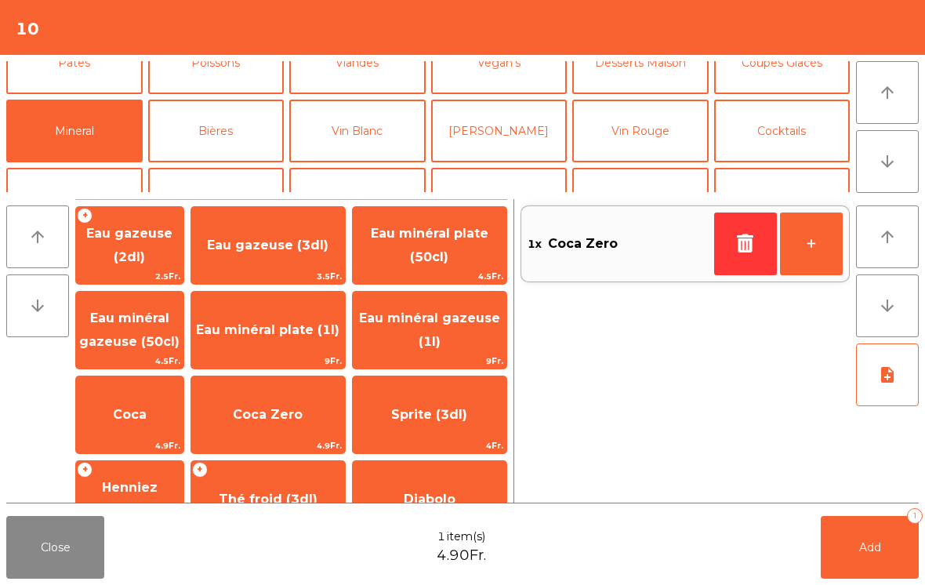
click at [807, 253] on button "+" at bounding box center [811, 243] width 63 height 63
click at [881, 556] on button "Add 2" at bounding box center [870, 547] width 98 height 63
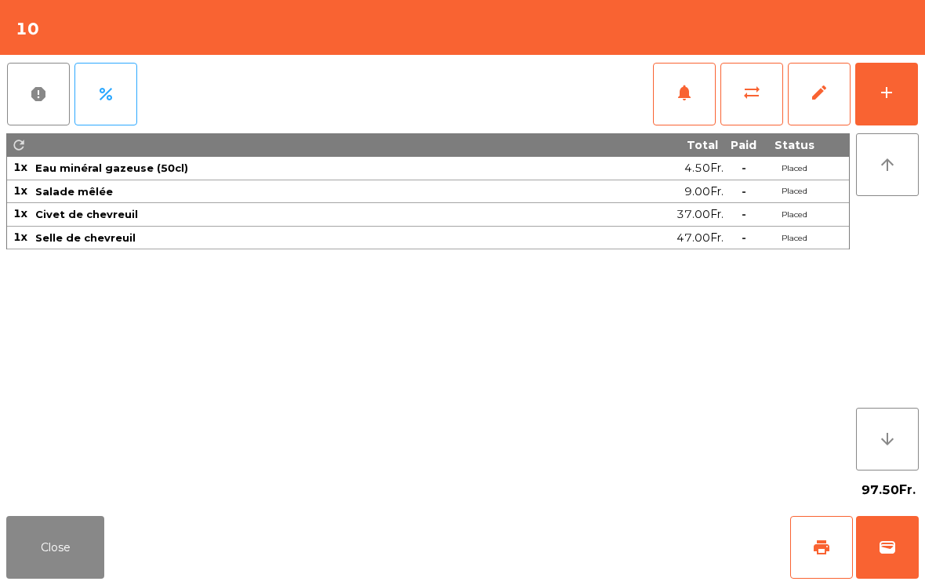
click at [60, 537] on button "Close" at bounding box center [55, 547] width 98 height 63
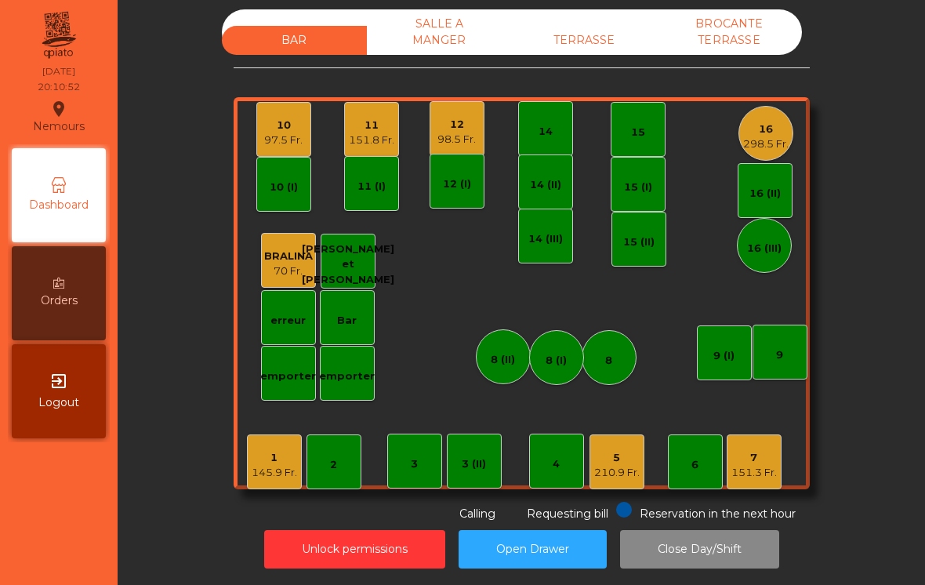
click at [614, 465] on div "210.9 Fr." at bounding box center [616, 473] width 45 height 16
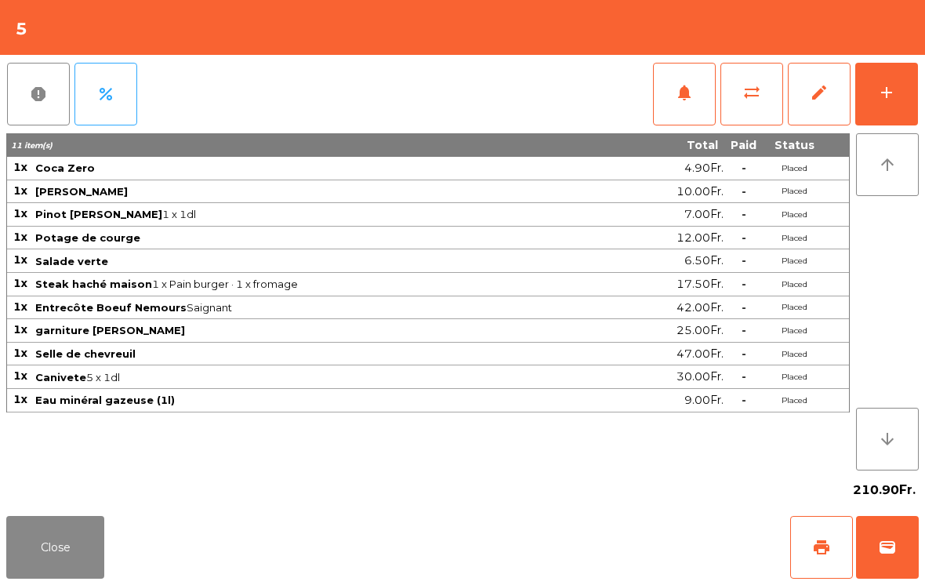
click at [685, 99] on span "notifications" at bounding box center [684, 92] width 19 height 19
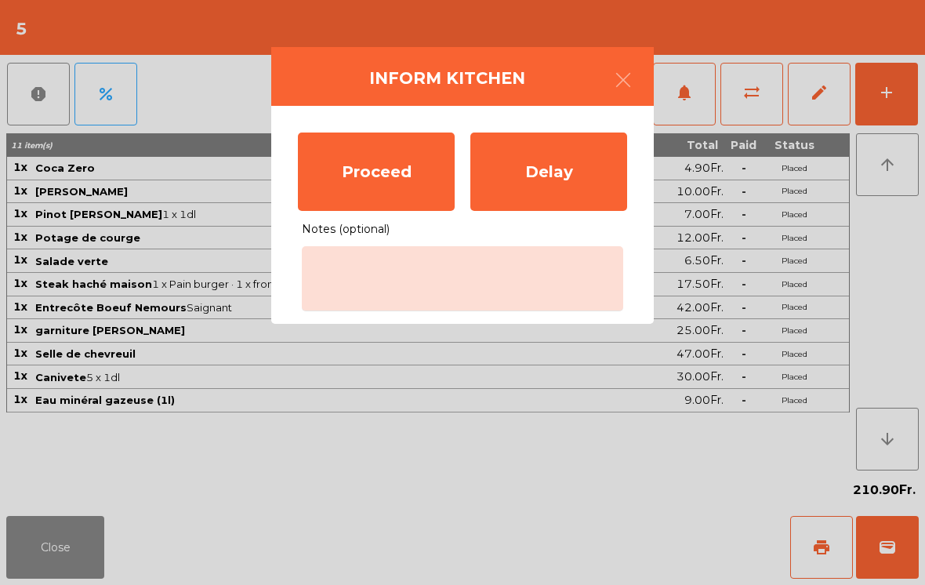
click at [389, 176] on div "Proceed" at bounding box center [376, 171] width 157 height 78
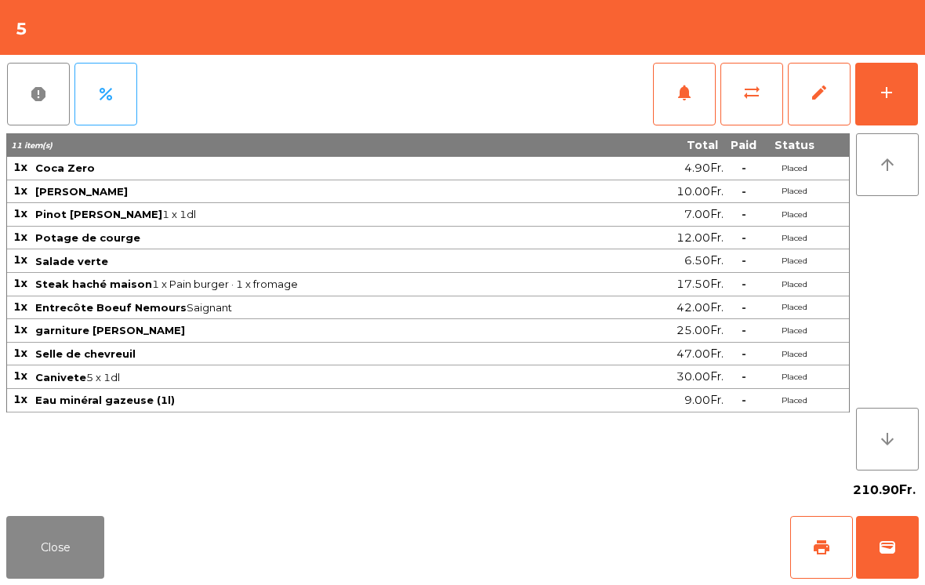
click at [64, 549] on button "Close" at bounding box center [55, 547] width 98 height 63
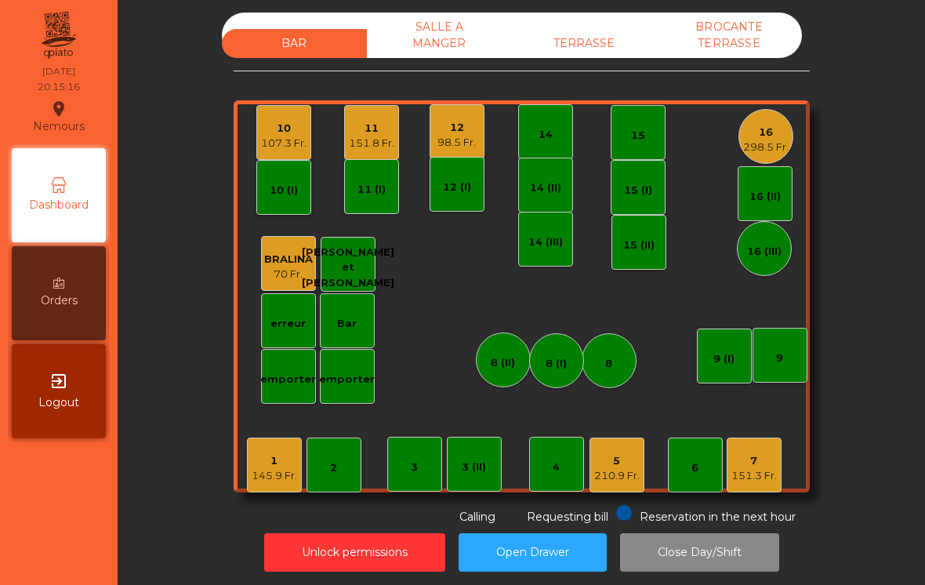
scroll to position [2, 0]
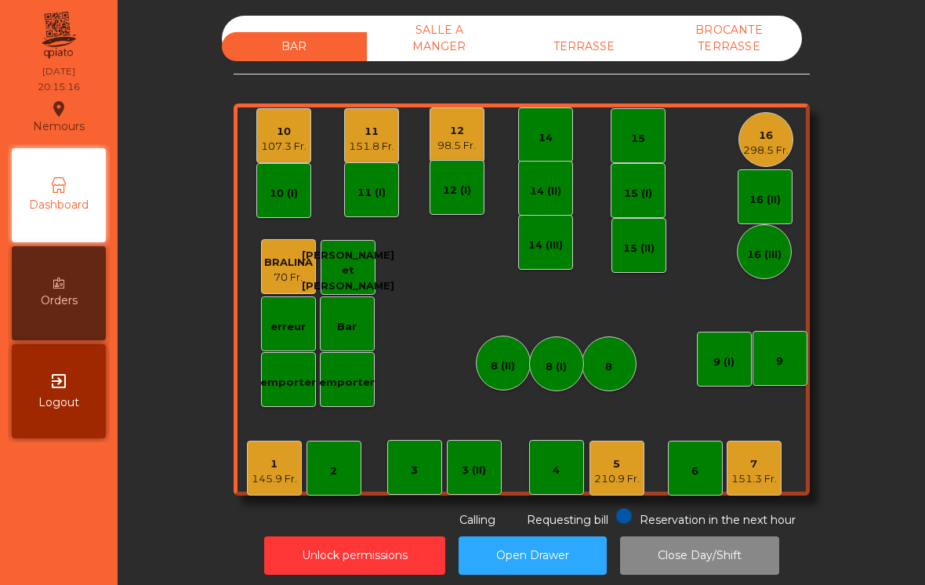
click at [463, 123] on div "12" at bounding box center [456, 131] width 38 height 16
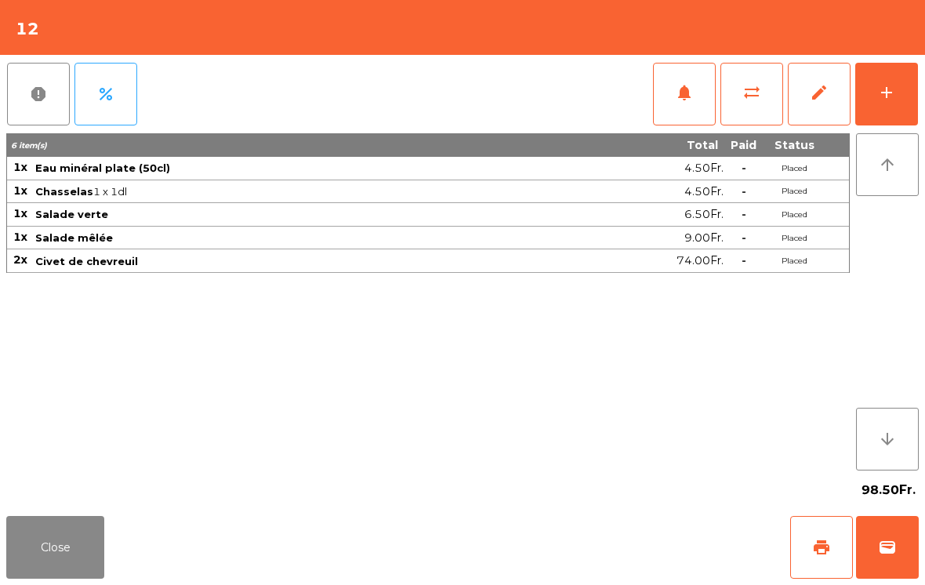
click at [695, 83] on button "notifications" at bounding box center [684, 94] width 63 height 63
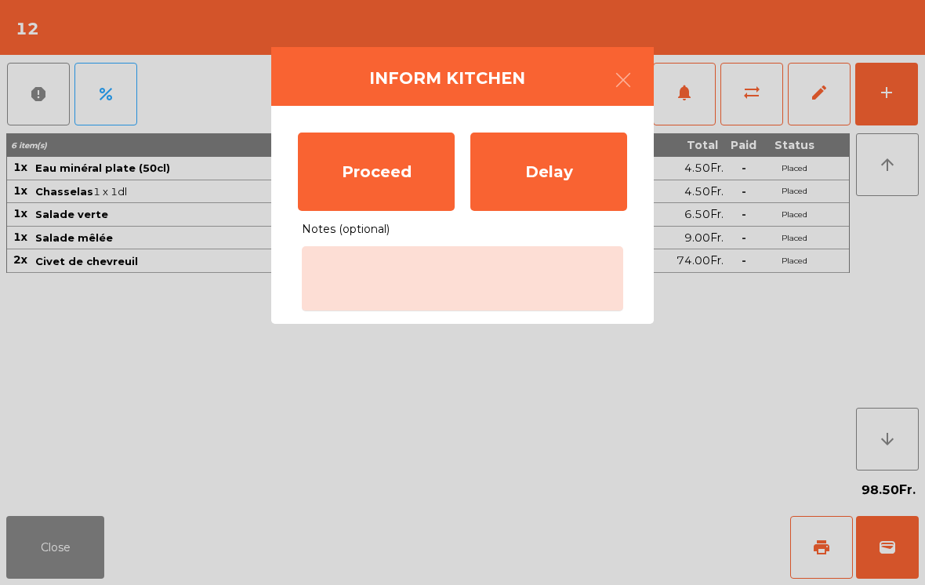
click at [362, 169] on div "Proceed" at bounding box center [376, 171] width 157 height 78
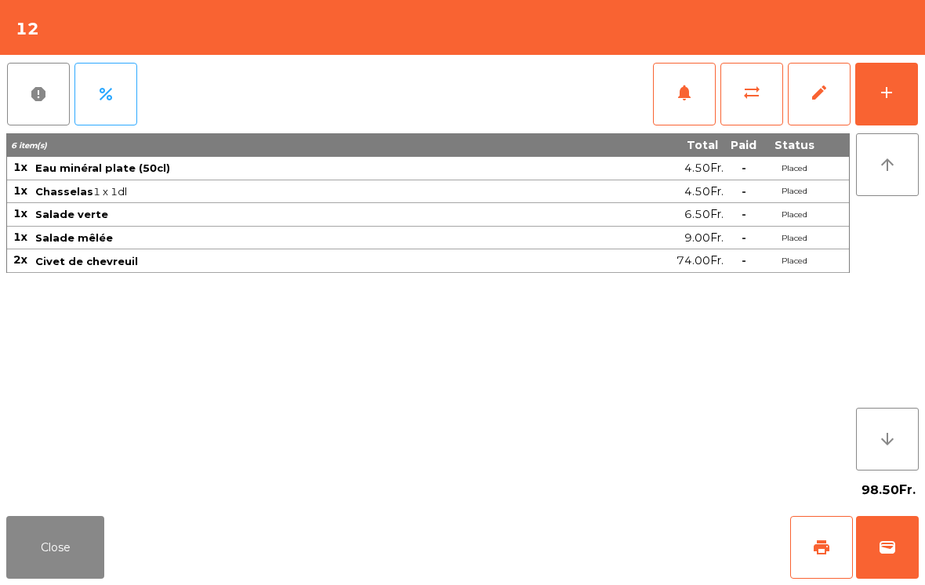
click at [75, 568] on button "Close" at bounding box center [55, 547] width 98 height 63
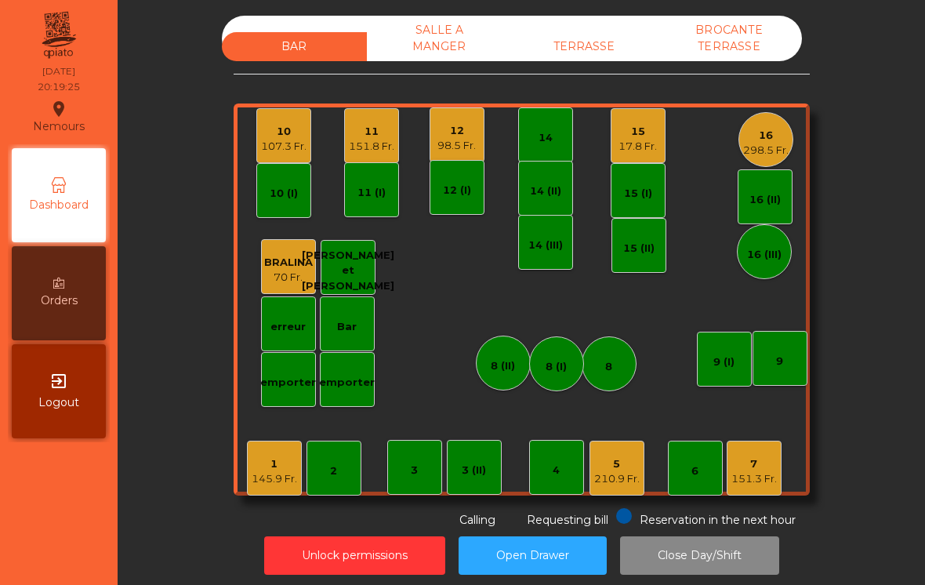
click at [757, 143] on div "298.5 Fr." at bounding box center [765, 151] width 45 height 16
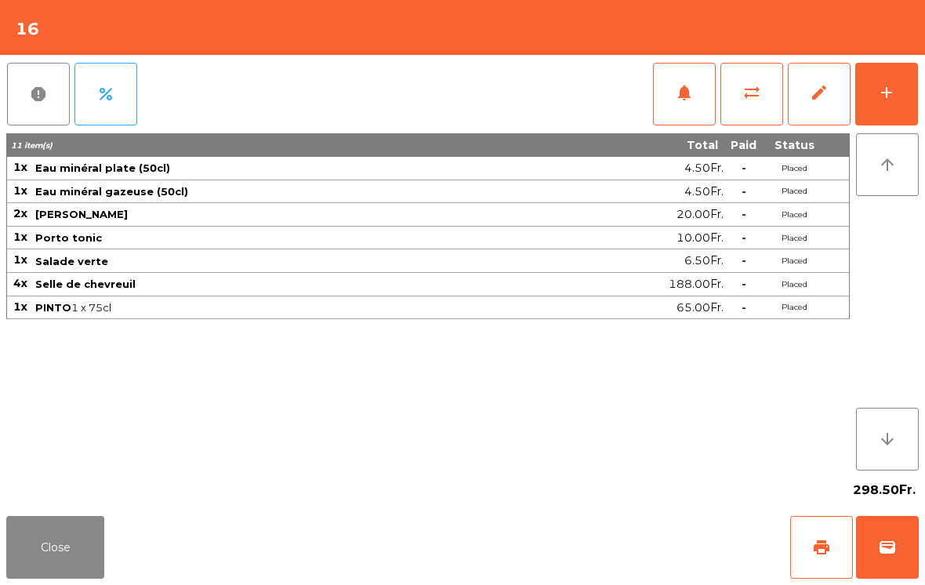
click at [698, 102] on button "notifications" at bounding box center [684, 94] width 63 height 63
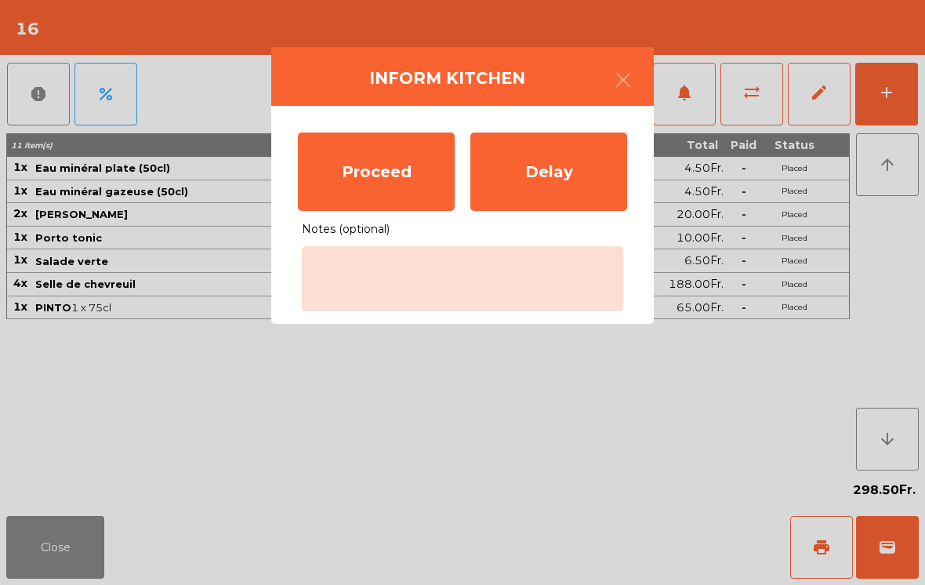
click at [405, 165] on div "Proceed" at bounding box center [376, 171] width 157 height 78
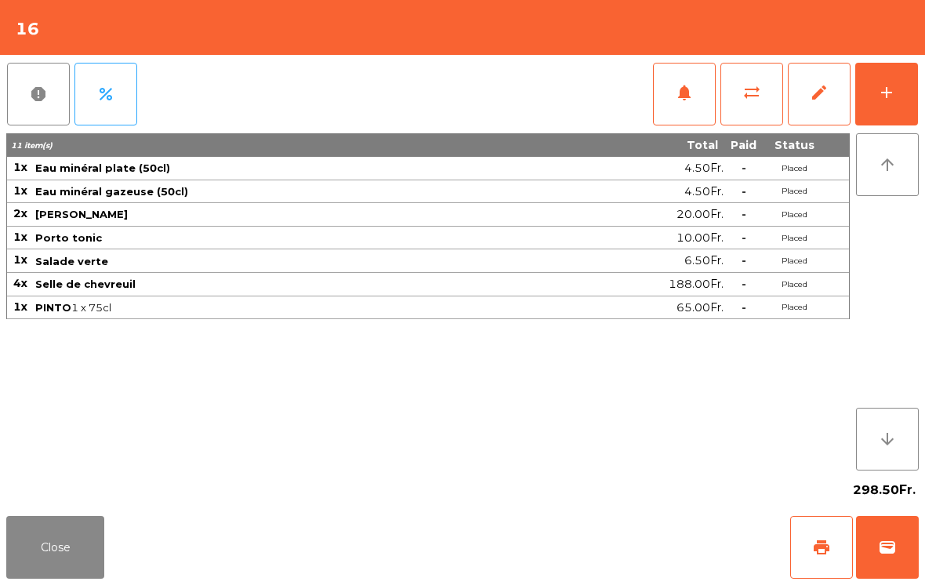
click at [879, 85] on div "add" at bounding box center [886, 92] width 19 height 19
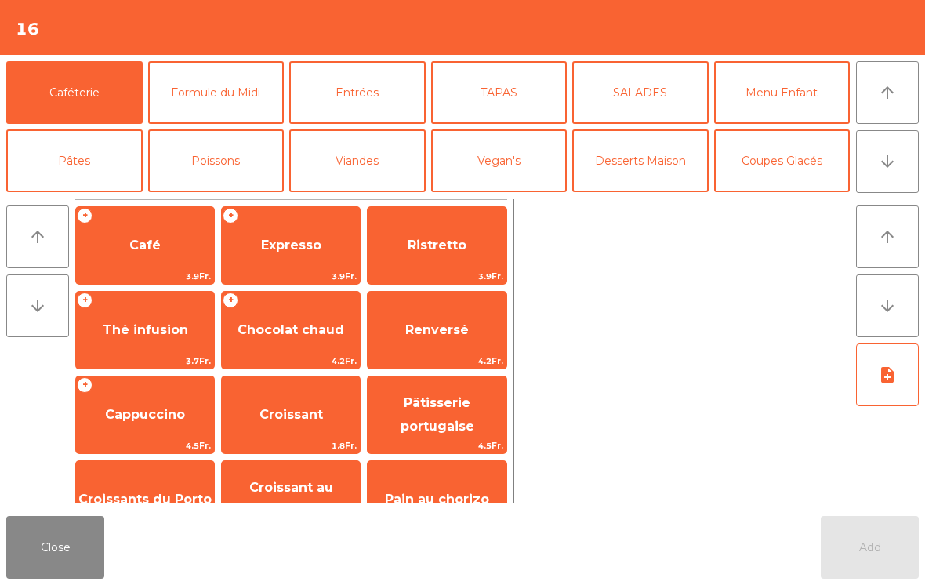
scroll to position [105, 0]
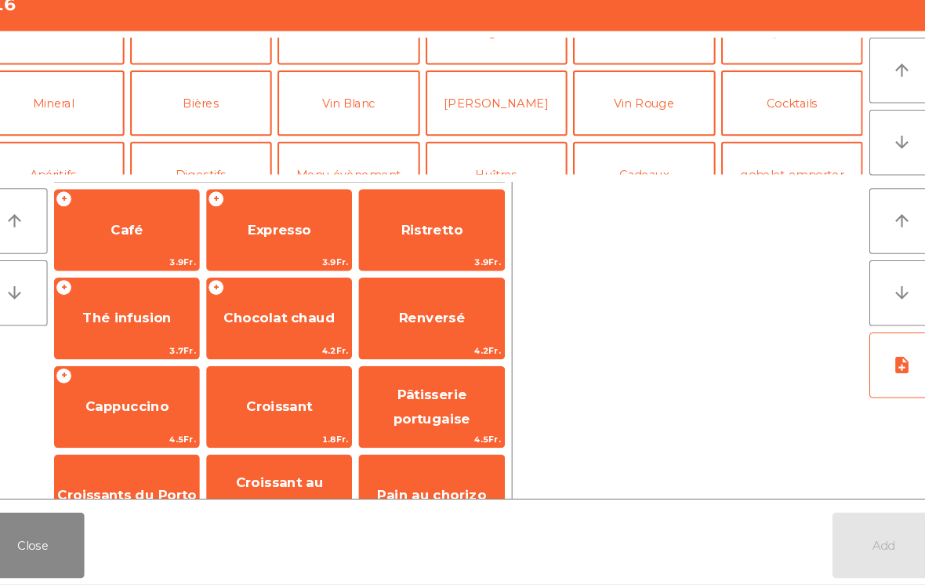
click at [164, 102] on button "Bières" at bounding box center [216, 124] width 136 height 63
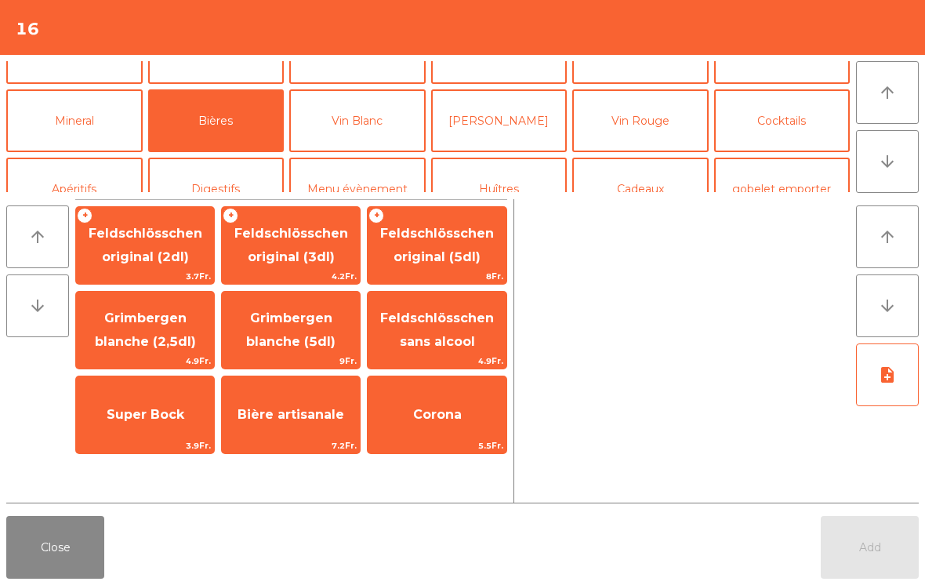
scroll to position [53, 0]
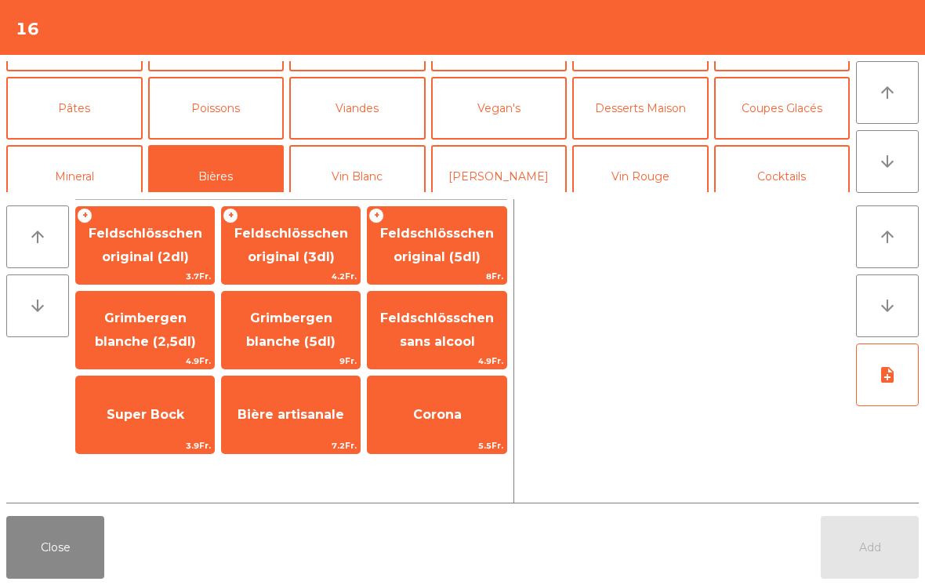
click at [74, 159] on button "Mineral" at bounding box center [74, 176] width 136 height 63
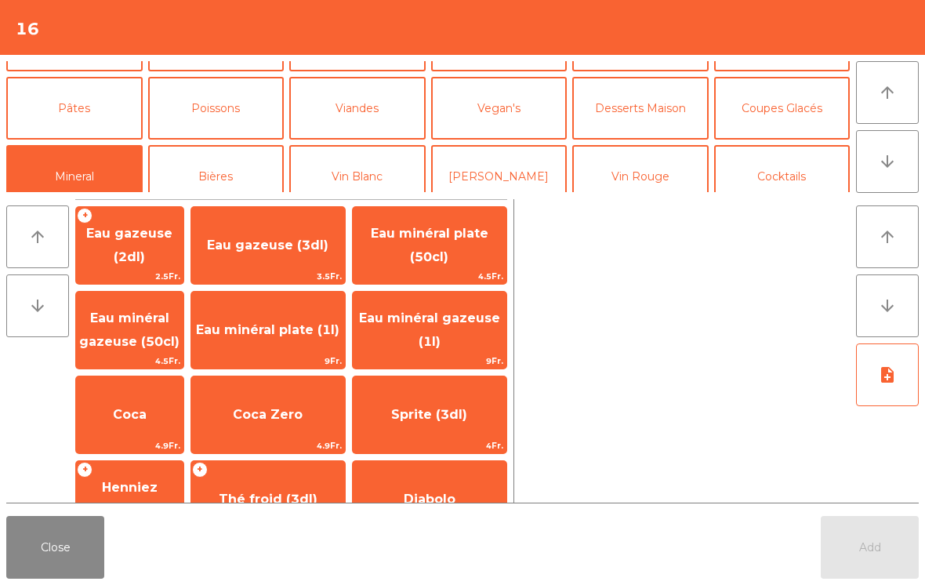
click at [174, 328] on span "Eau minéral gazeuse (50cl)" at bounding box center [129, 330] width 107 height 67
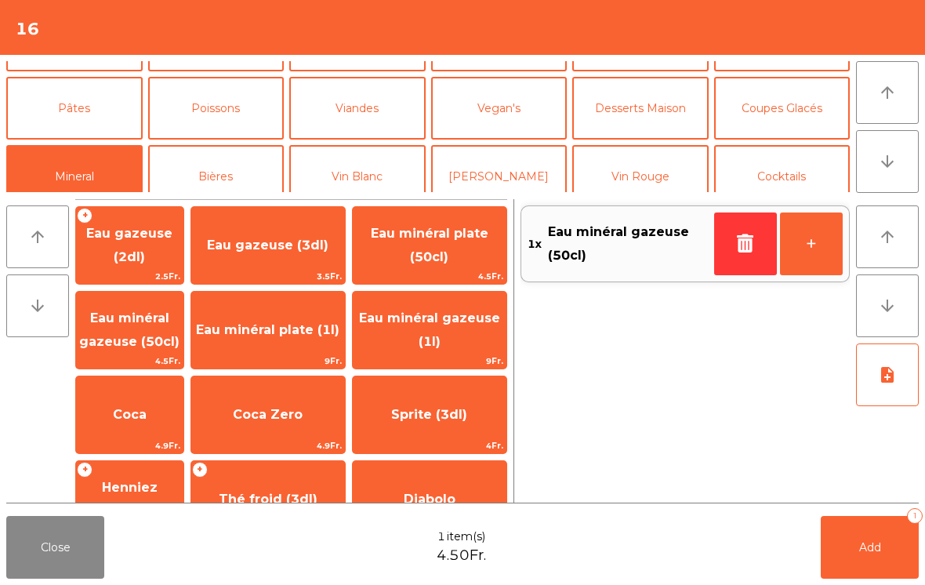
click at [874, 535] on button "Add 1" at bounding box center [870, 547] width 98 height 63
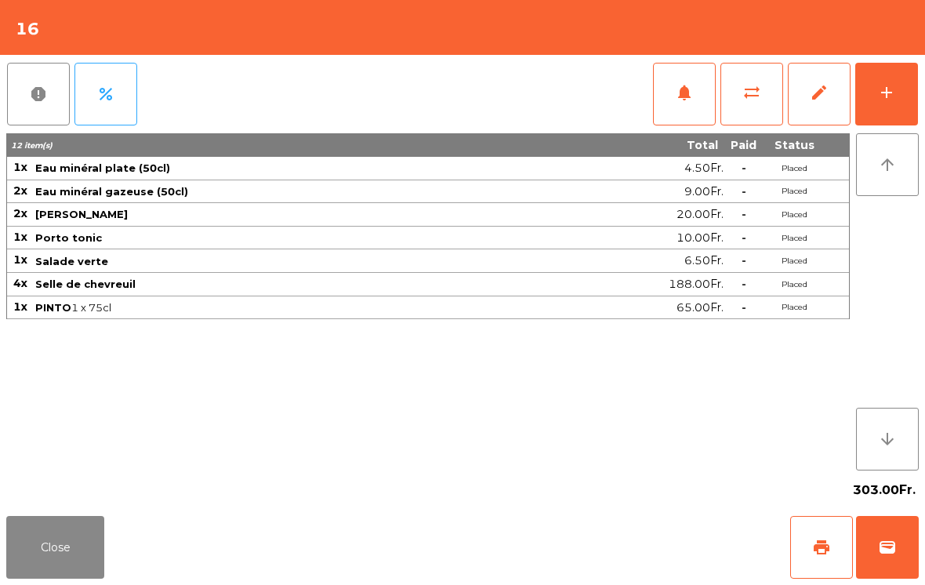
click at [49, 535] on button "Close" at bounding box center [55, 547] width 98 height 63
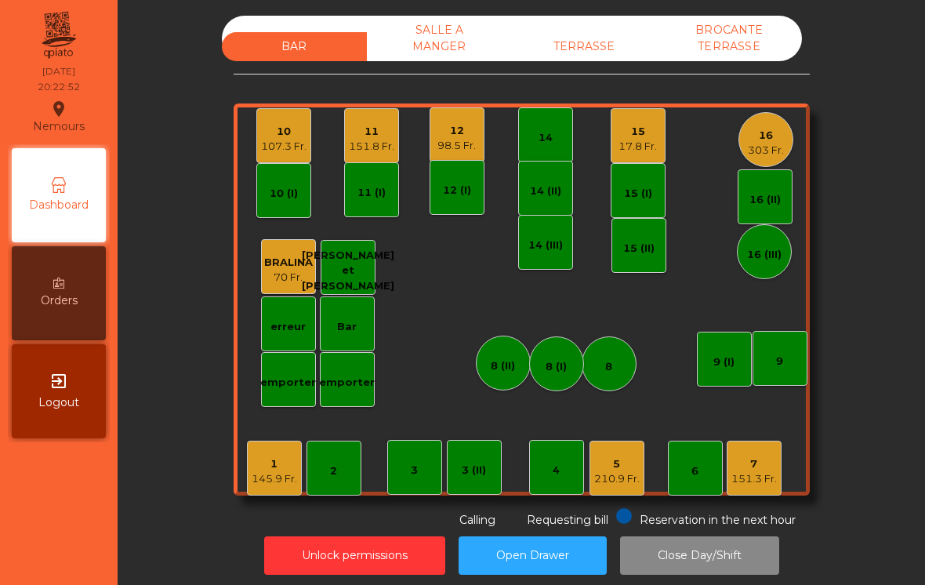
click at [472, 138] on div "98.5 Fr." at bounding box center [456, 146] width 38 height 16
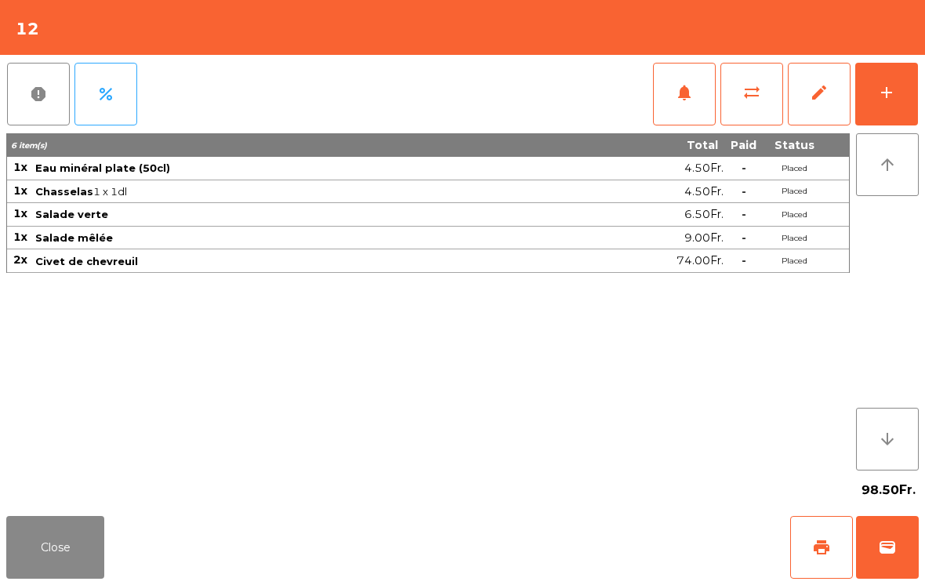
click at [902, 103] on button "add" at bounding box center [886, 94] width 63 height 63
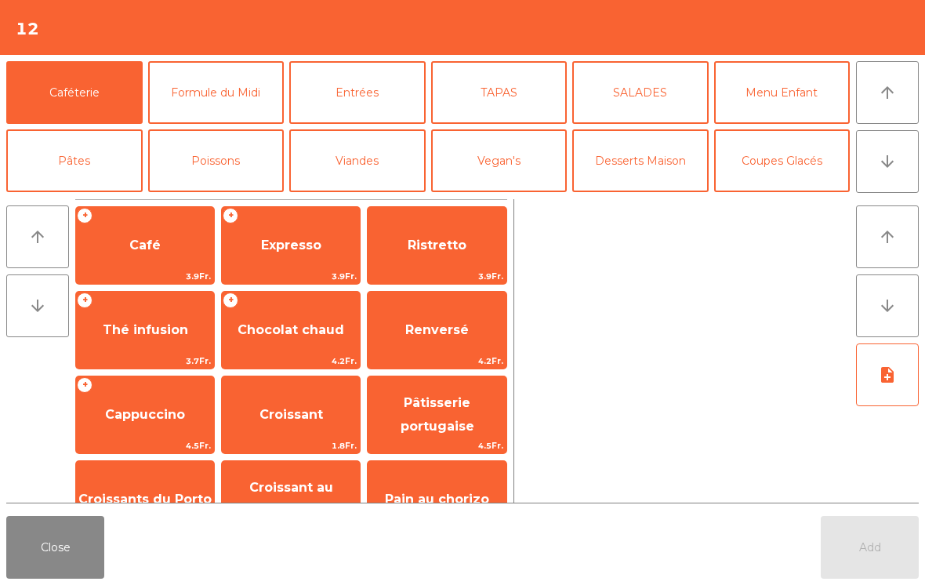
scroll to position [77, 0]
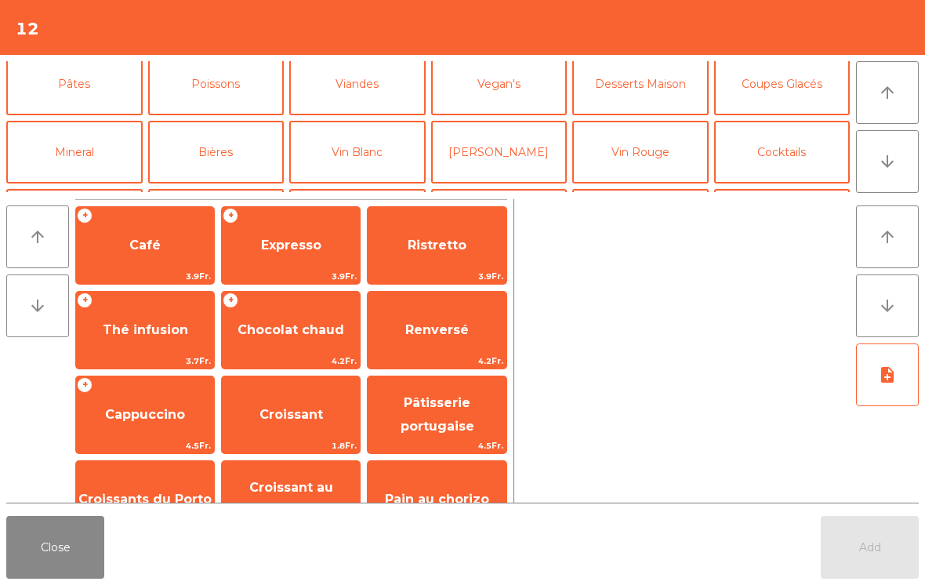
click at [670, 176] on button "Vin Rouge" at bounding box center [640, 152] width 136 height 63
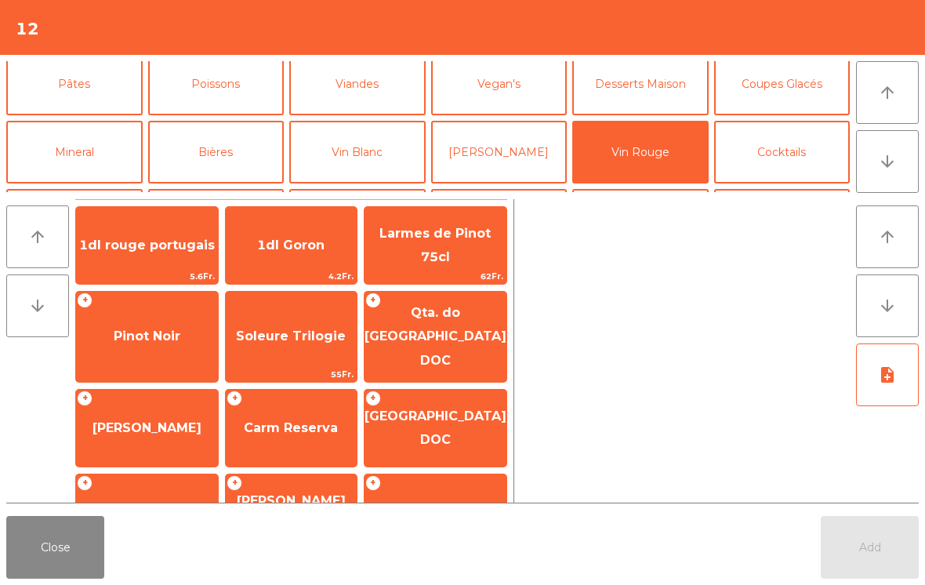
scroll to position [71, 0]
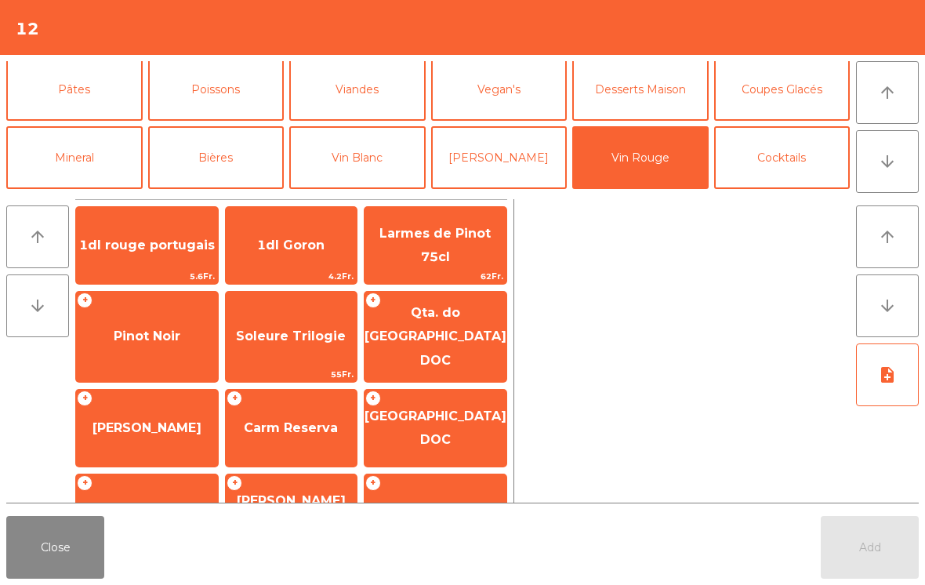
click at [184, 318] on span "Pinot Noir" at bounding box center [147, 336] width 142 height 42
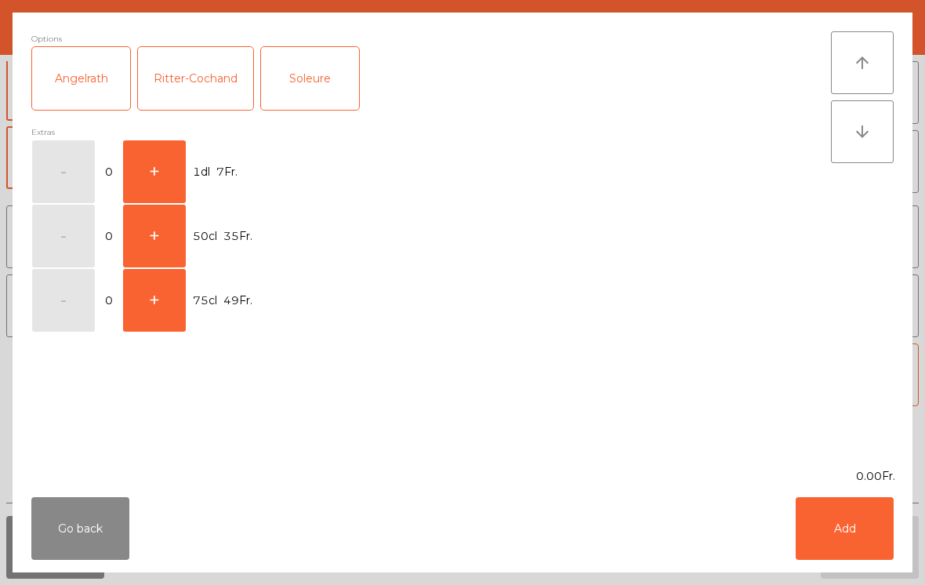
click at [161, 147] on button "+" at bounding box center [154, 171] width 63 height 63
click at [861, 552] on button "Add" at bounding box center [845, 528] width 98 height 63
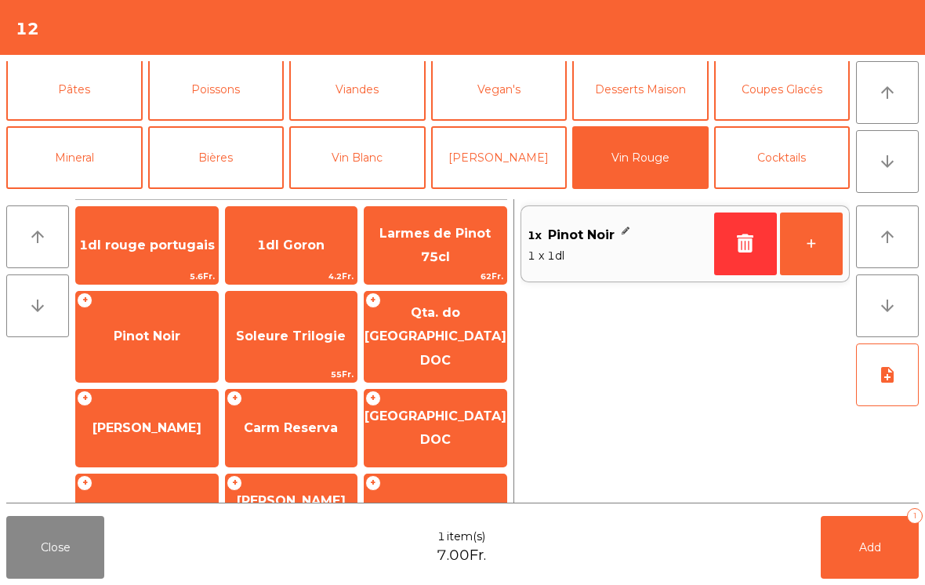
click at [822, 252] on button "+" at bounding box center [811, 243] width 63 height 63
click at [855, 574] on button "Add 3" at bounding box center [870, 547] width 98 height 63
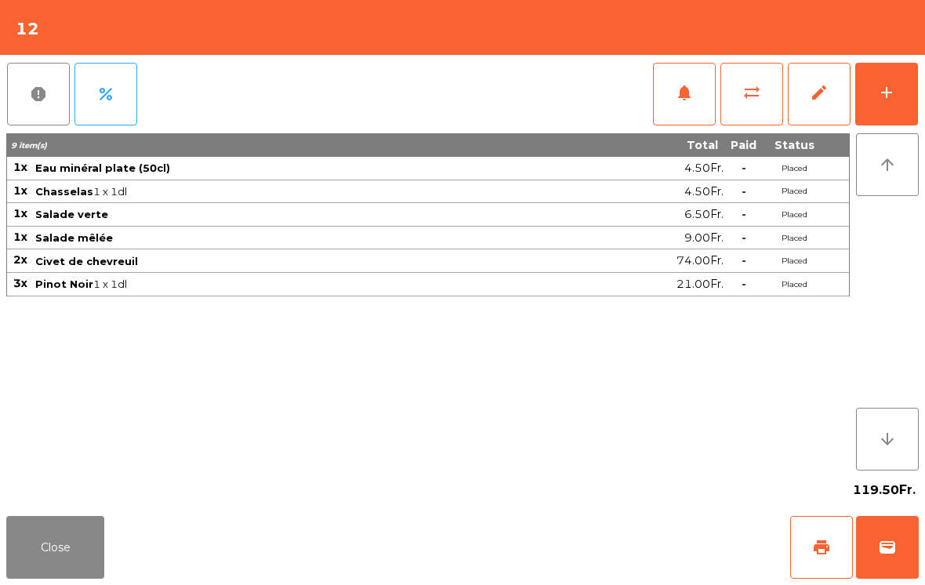
click at [43, 539] on button "Close" at bounding box center [55, 547] width 98 height 63
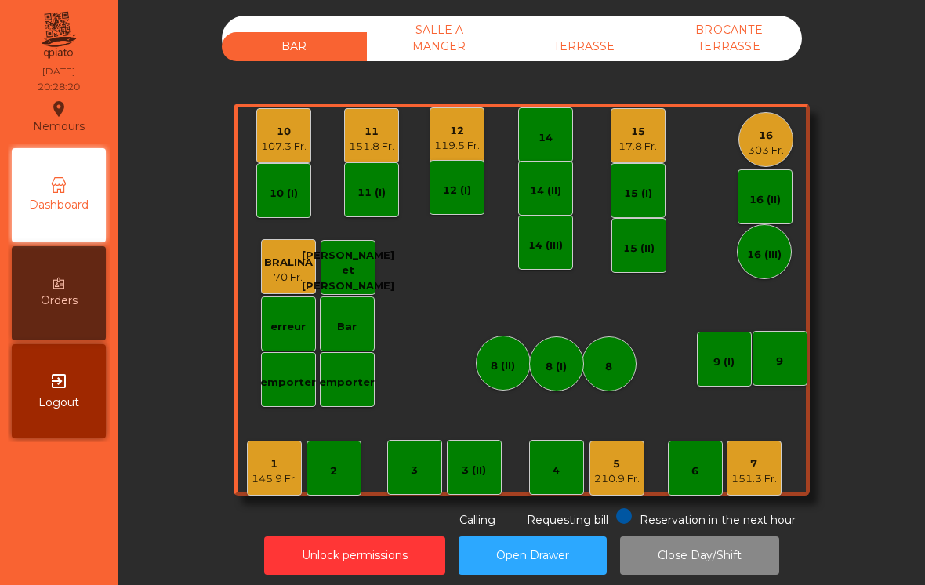
click at [641, 139] on div "17.8 Fr." at bounding box center [638, 147] width 38 height 16
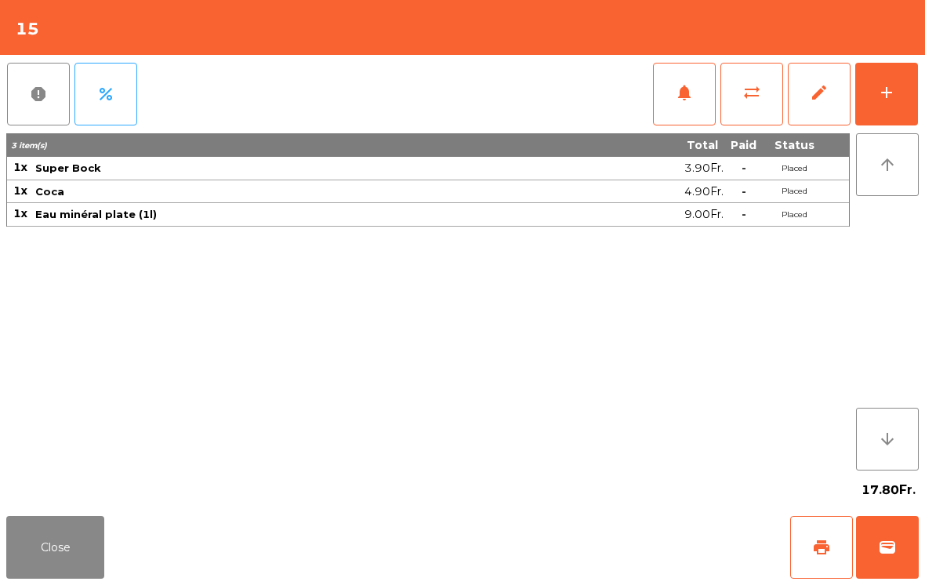
click at [911, 93] on button "add" at bounding box center [886, 94] width 63 height 63
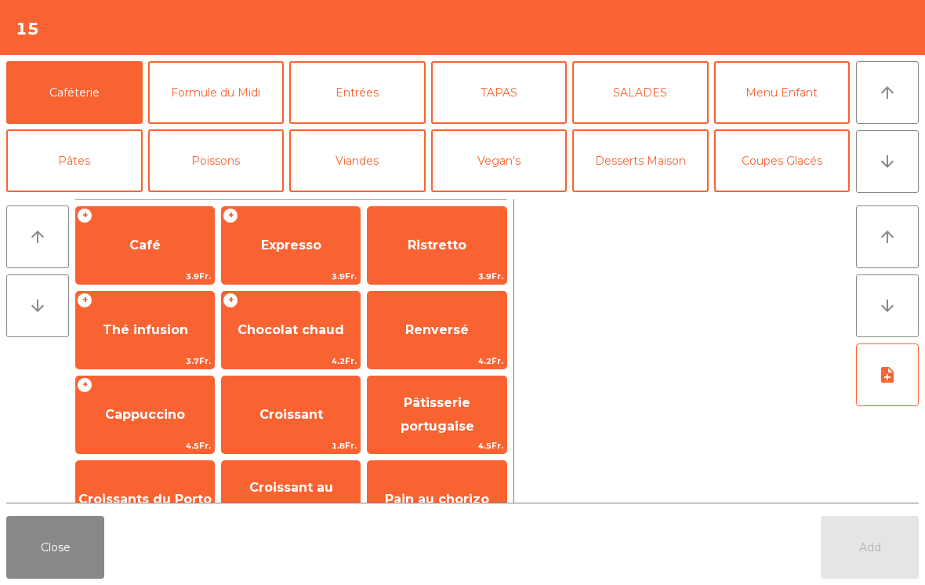
scroll to position [205, 0]
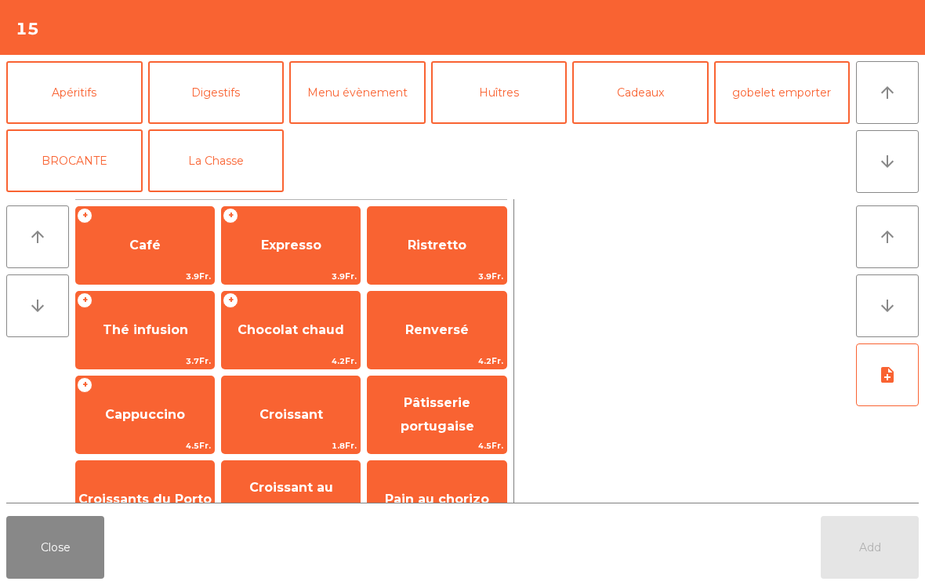
click at [230, 161] on button "La Chasse" at bounding box center [216, 160] width 136 height 63
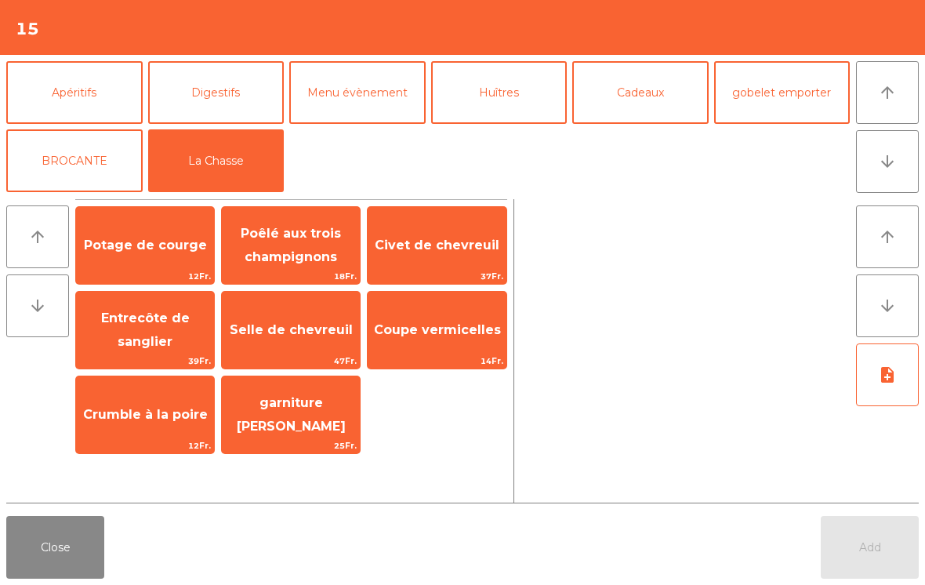
click at [149, 321] on span "Entrecôte de sanglier" at bounding box center [145, 329] width 89 height 38
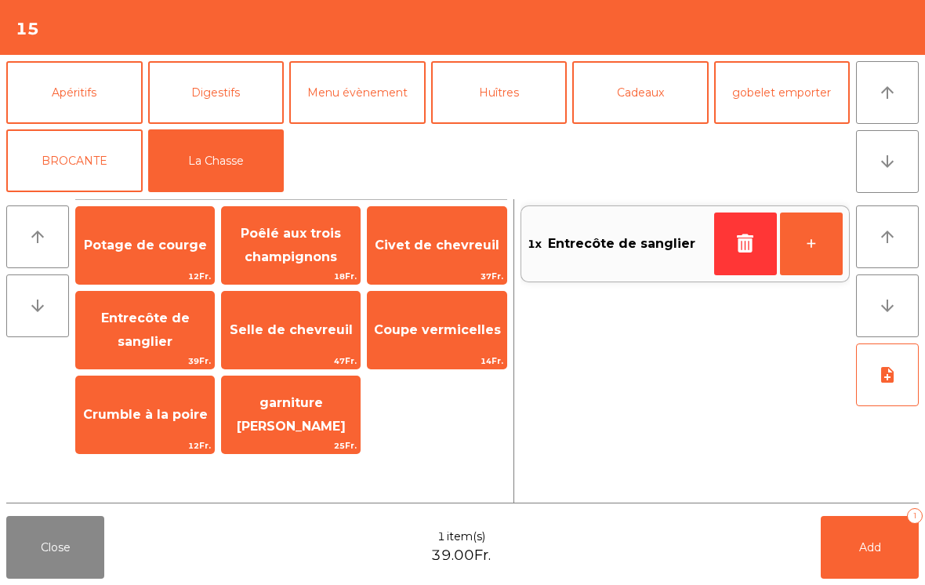
click at [388, 56] on button "Vin Blanc" at bounding box center [357, 24] width 136 height 63
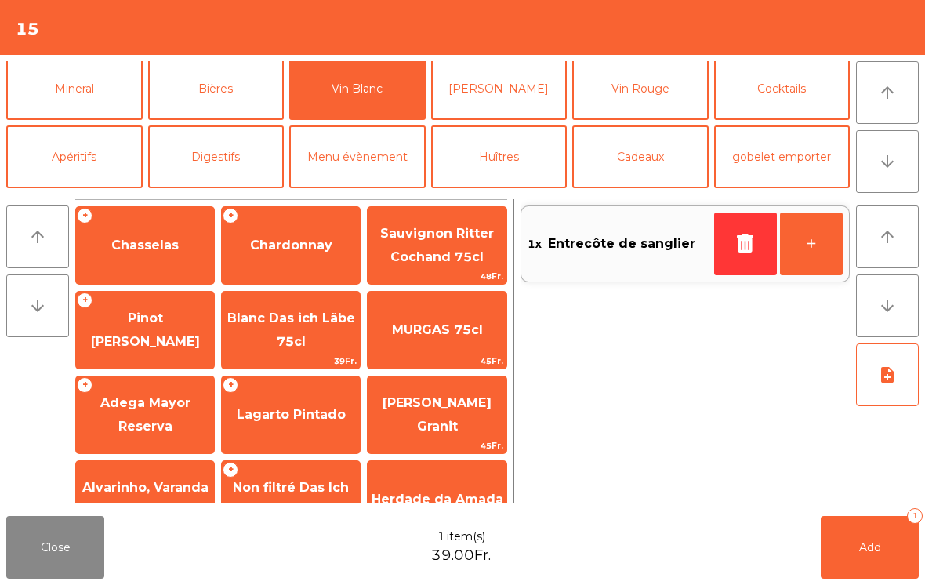
scroll to position [121, 0]
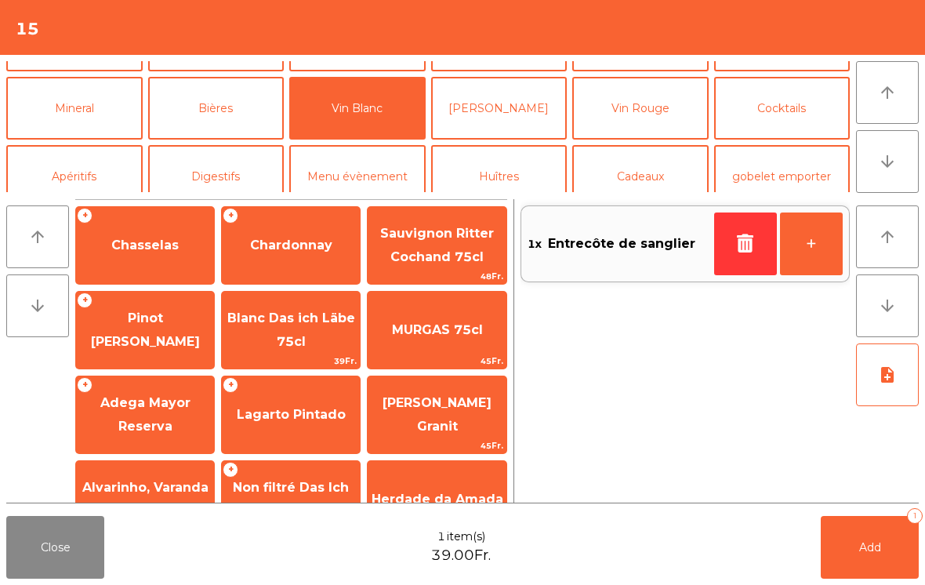
click at [357, 71] on button "Viandes" at bounding box center [357, 40] width 136 height 63
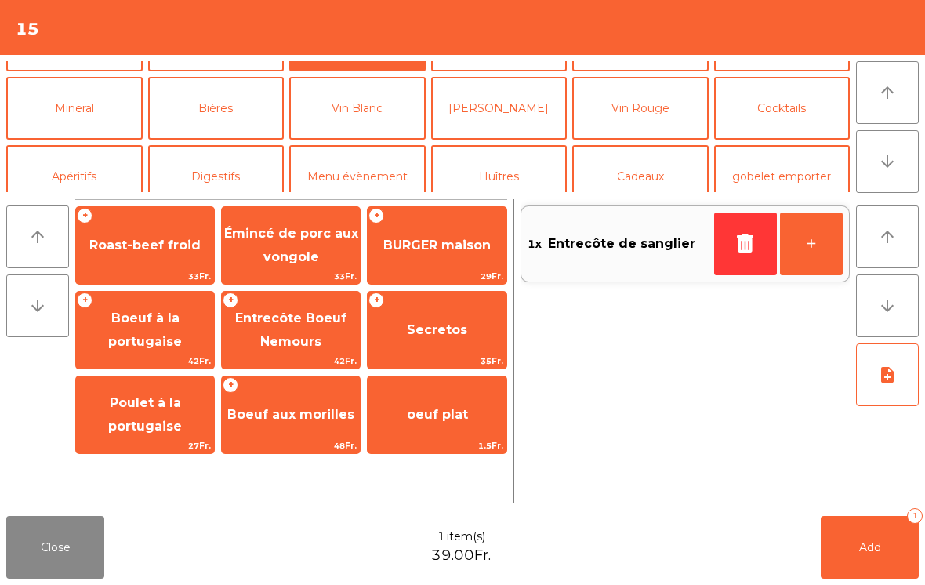
scroll to position [47, 0]
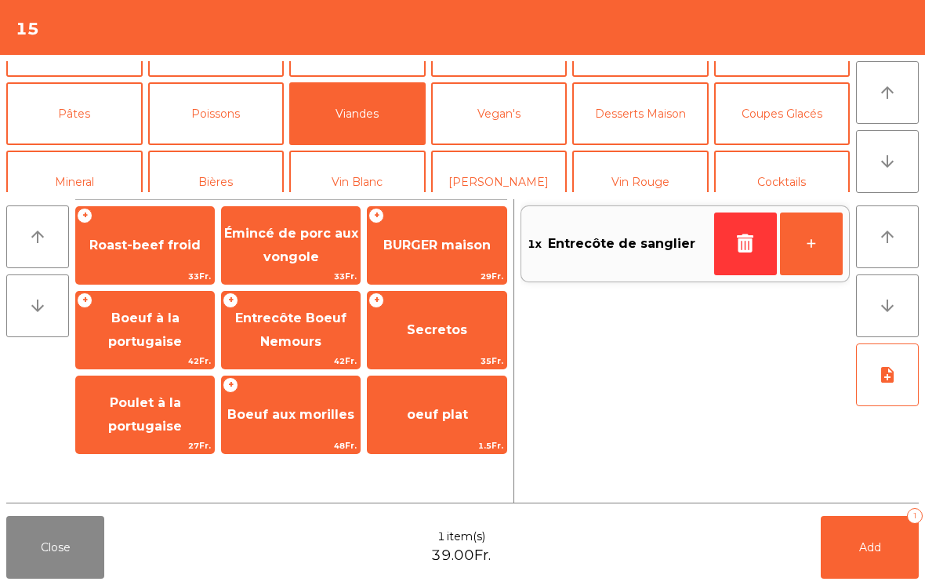
click at [301, 330] on span "Entrecôte Boeuf Nemours" at bounding box center [291, 330] width 138 height 67
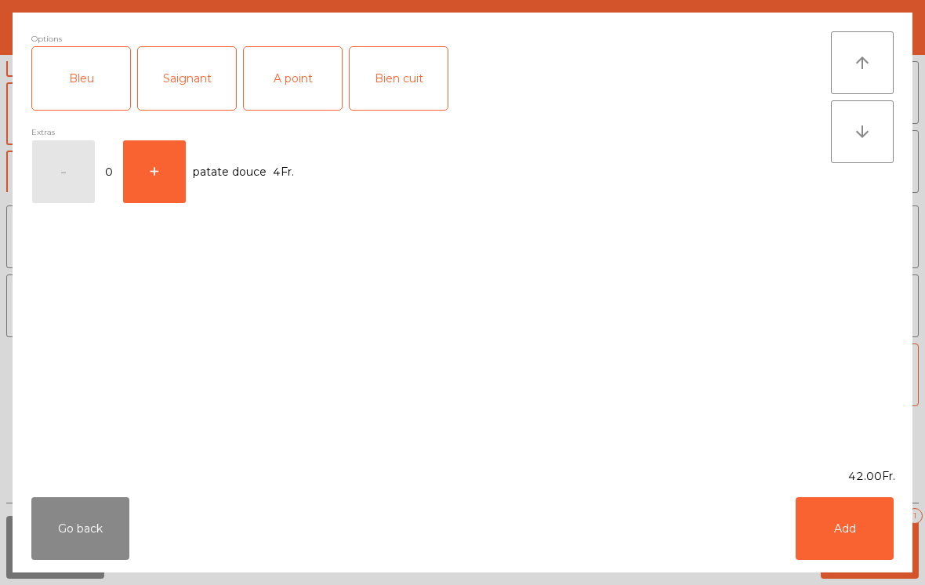
click at [299, 84] on div "A point" at bounding box center [293, 78] width 98 height 63
click at [834, 510] on button "Add" at bounding box center [845, 528] width 98 height 63
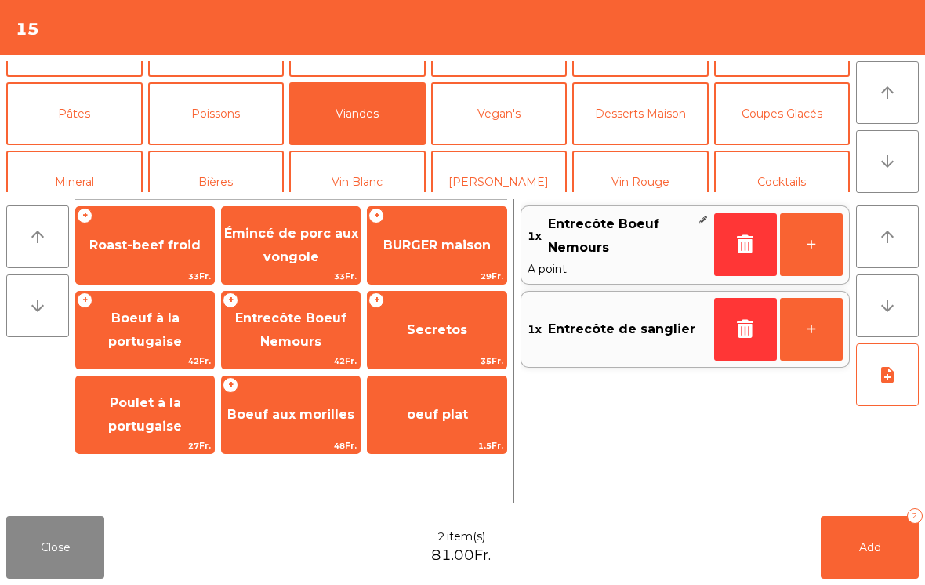
click at [93, 103] on button "Pâtes" at bounding box center [74, 113] width 136 height 63
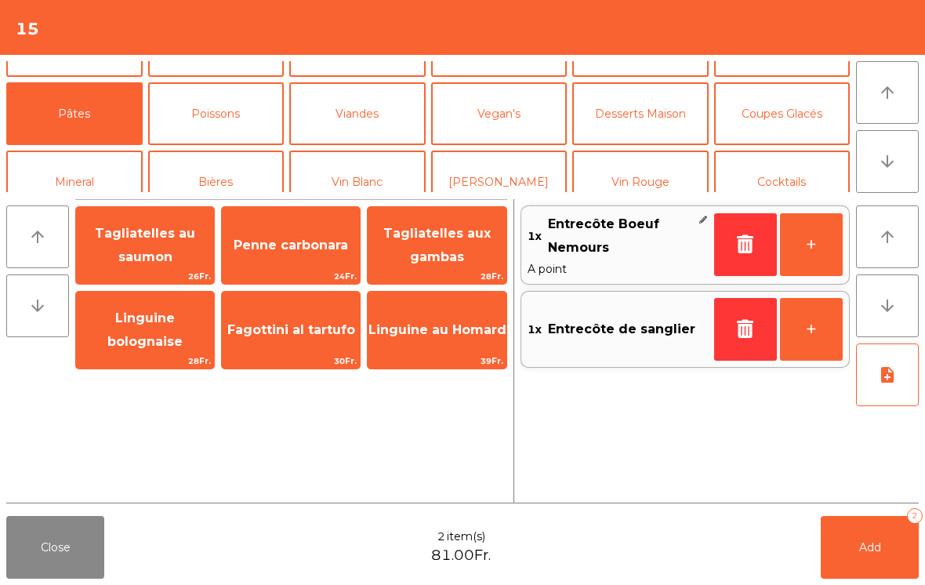
click at [430, 249] on span "Tagliatelles aux gambas" at bounding box center [436, 245] width 107 height 38
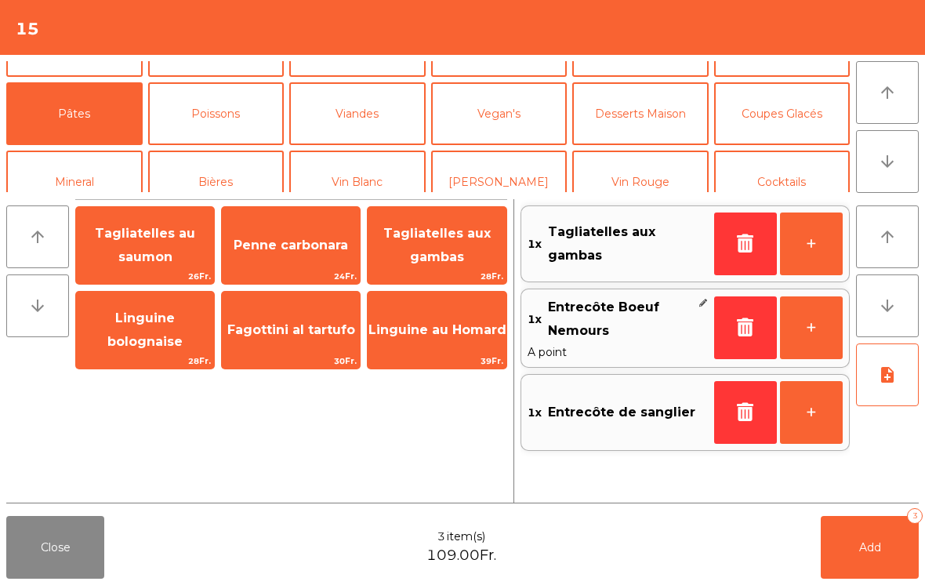
click at [435, 256] on span "Tagliatelles aux gambas" at bounding box center [436, 245] width 107 height 38
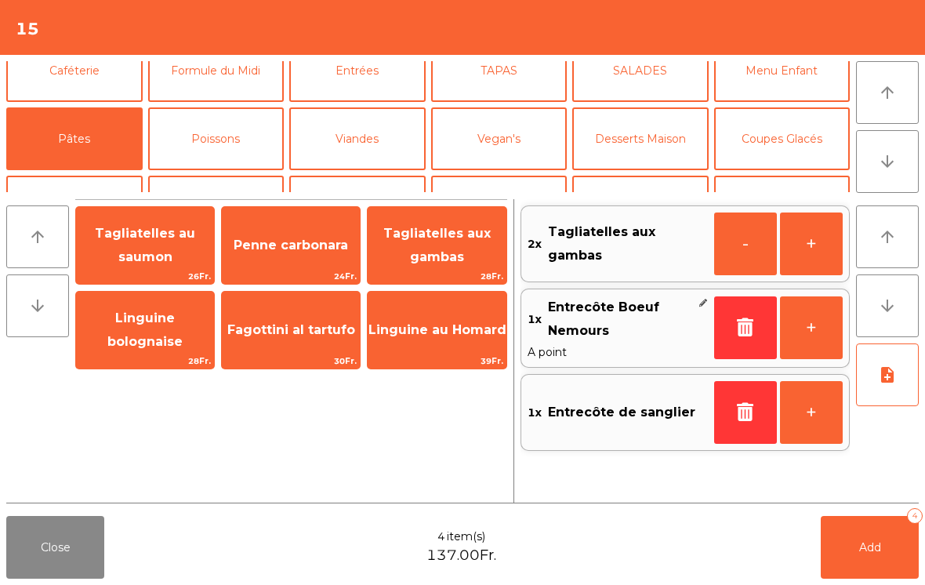
click at [502, 143] on button "Vegan's" at bounding box center [499, 138] width 136 height 63
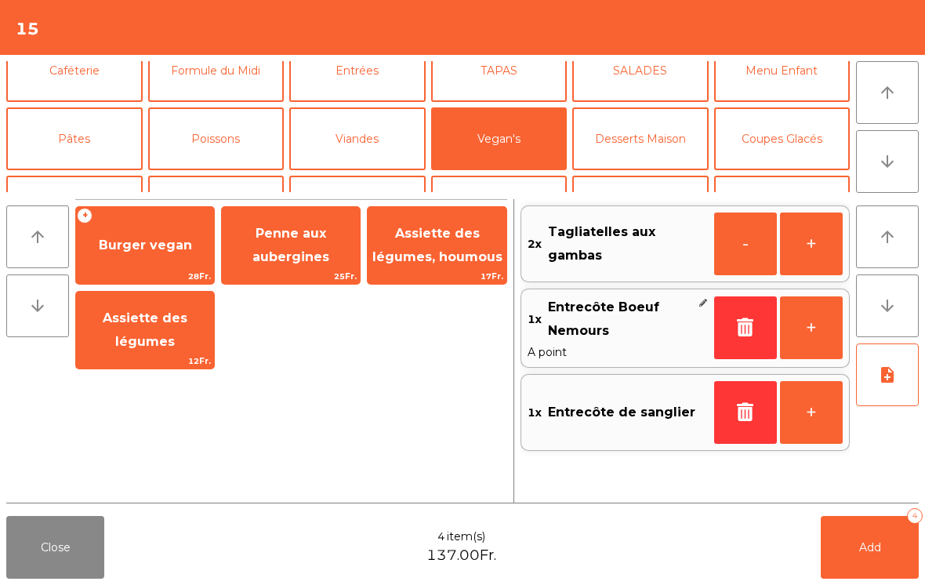
scroll to position [14, 0]
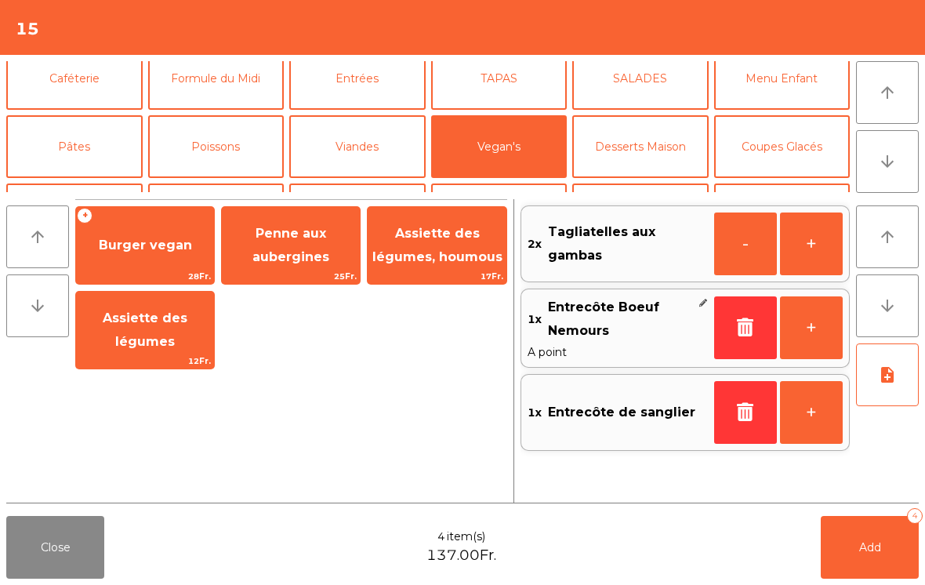
click at [298, 242] on span "Penne aux aubergines" at bounding box center [291, 245] width 138 height 67
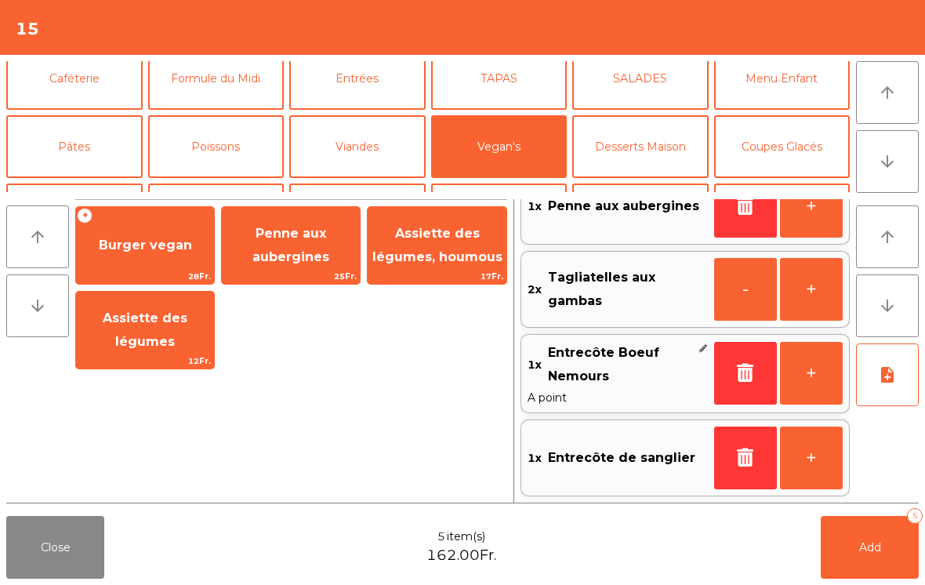
scroll to position [37, 0]
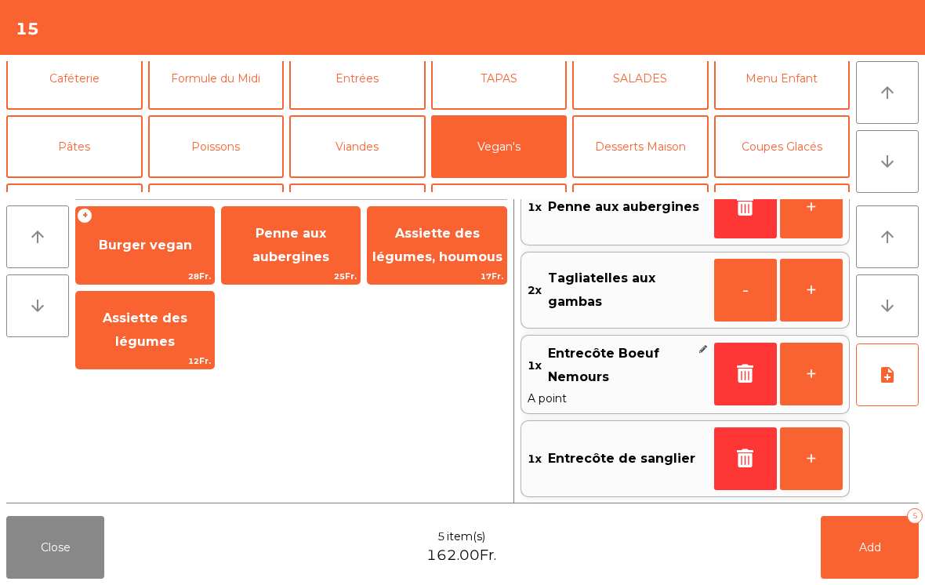
click at [898, 381] on button "note_add" at bounding box center [887, 374] width 63 height 63
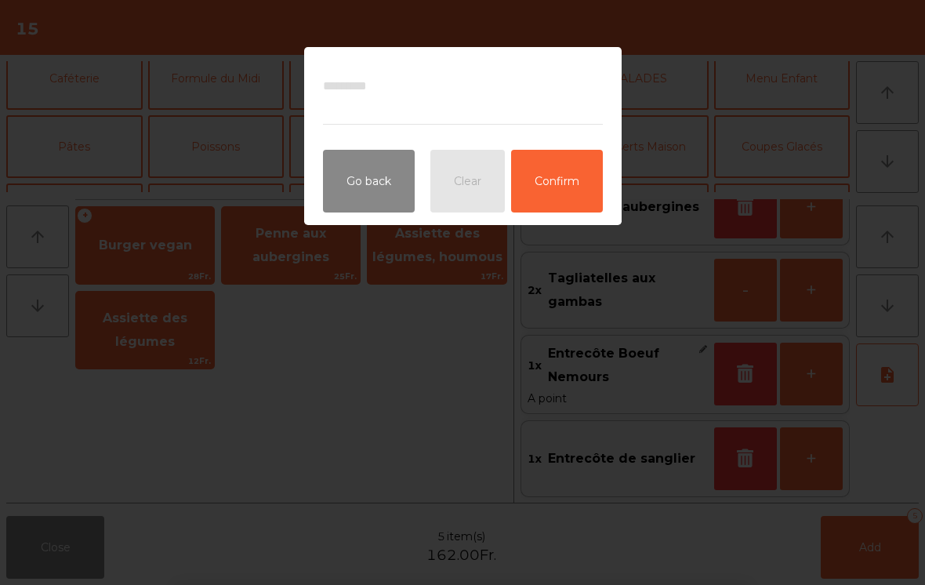
click at [846, 171] on ngb-modal-window "Go back Clear Confirm" at bounding box center [462, 292] width 925 height 585
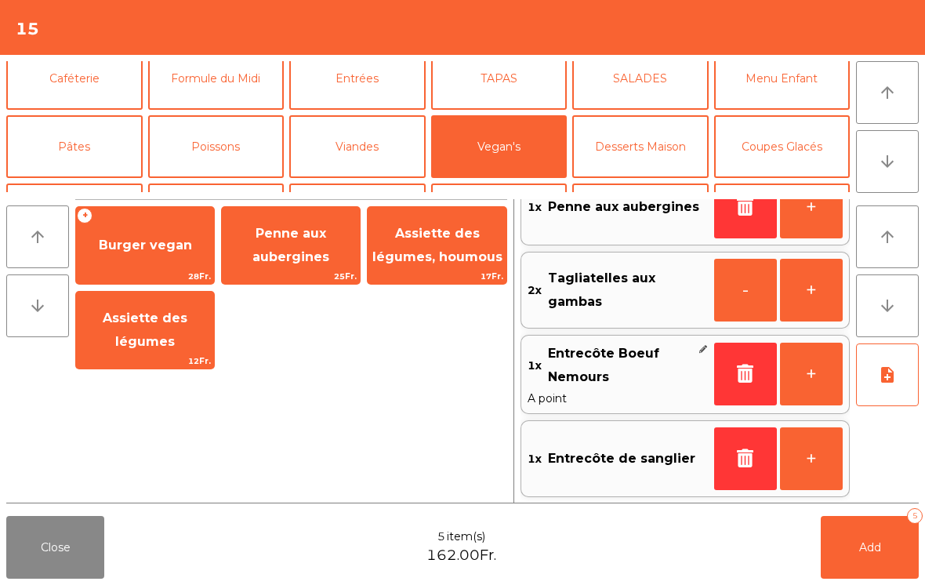
click at [865, 572] on button "Add 5" at bounding box center [870, 547] width 98 height 63
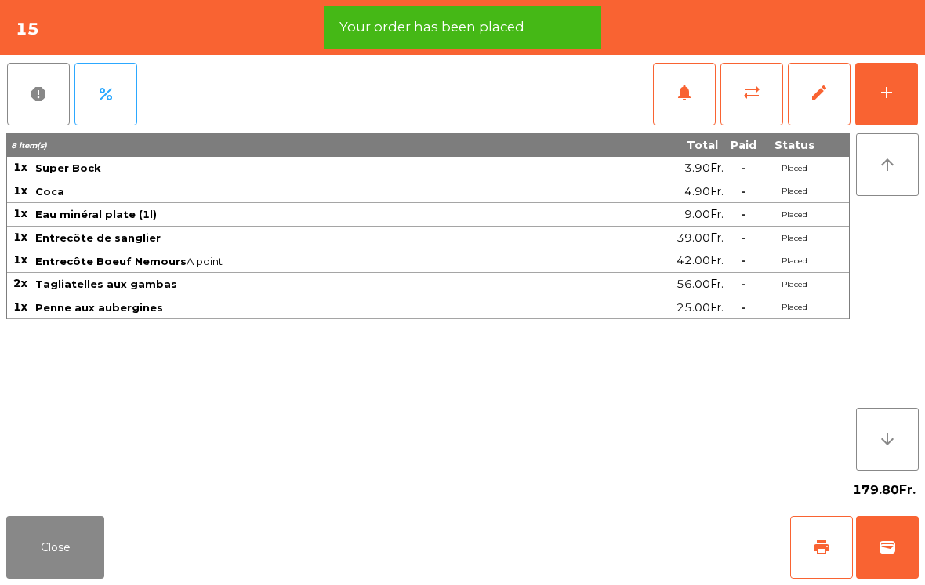
click at [859, 101] on button "add" at bounding box center [886, 94] width 63 height 63
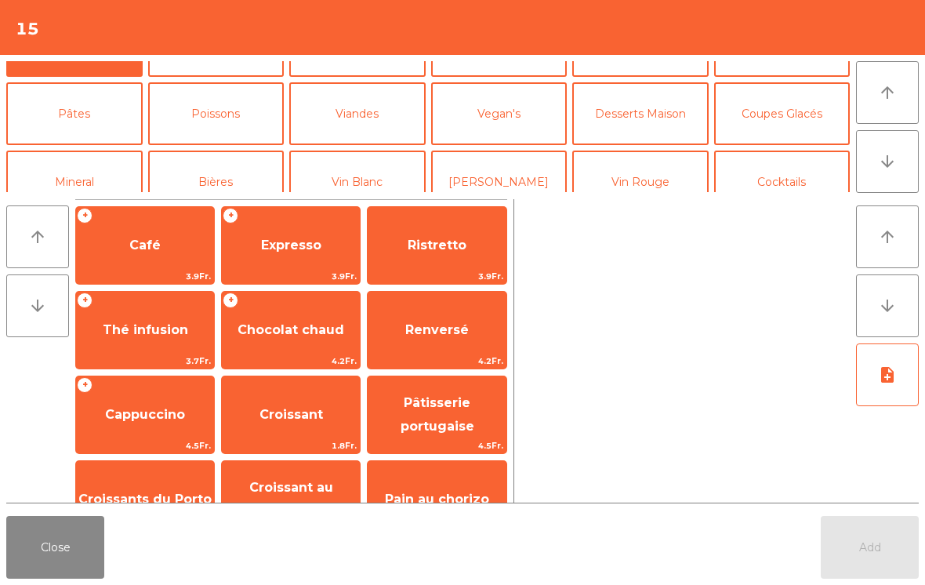
scroll to position [92, 0]
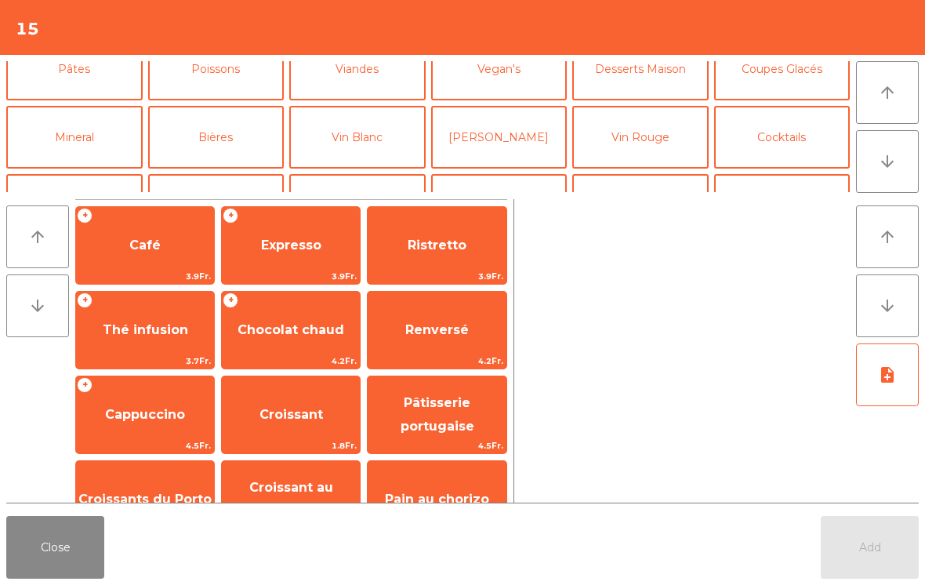
click at [628, 135] on button "Vin Rouge" at bounding box center [640, 137] width 136 height 63
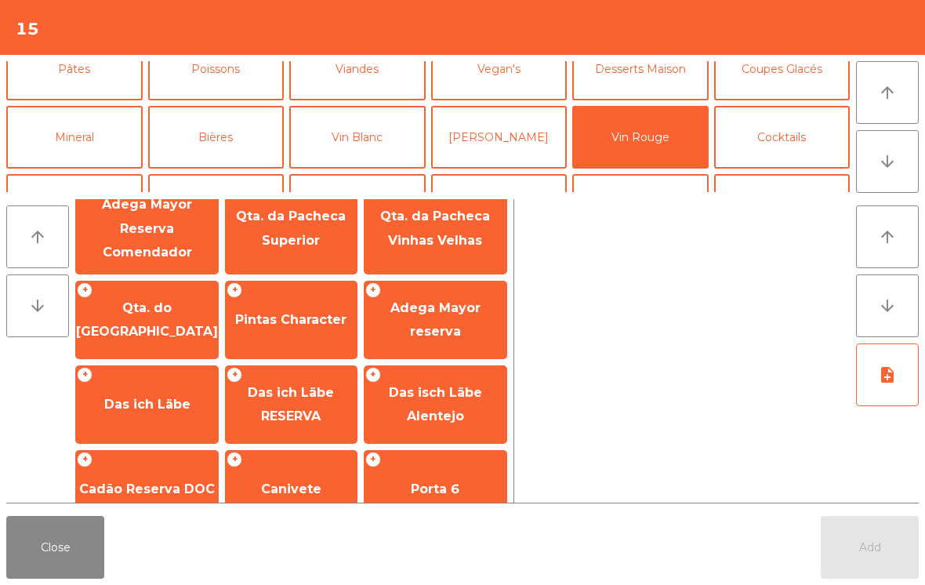
scroll to position [567, 0]
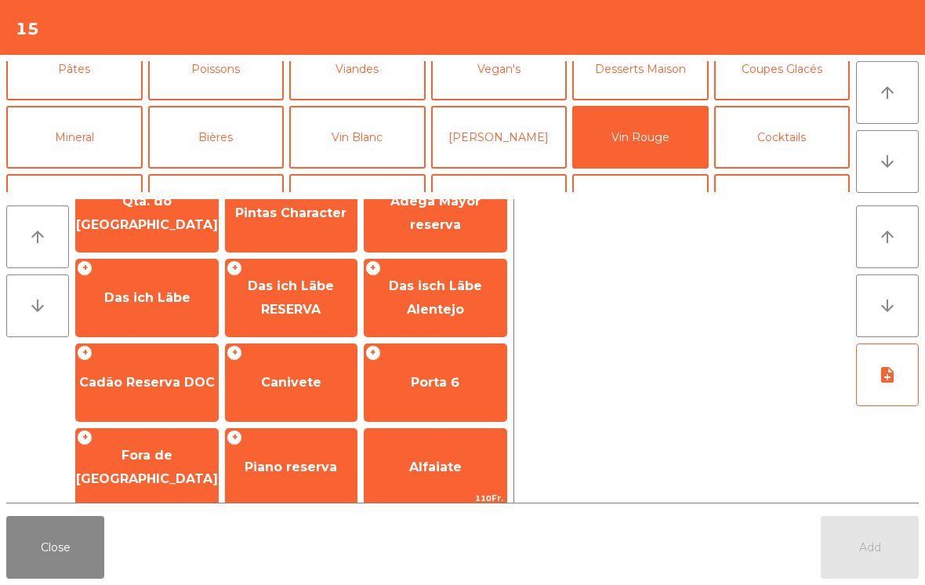
click at [305, 393] on div "+ Canivete" at bounding box center [291, 382] width 132 height 78
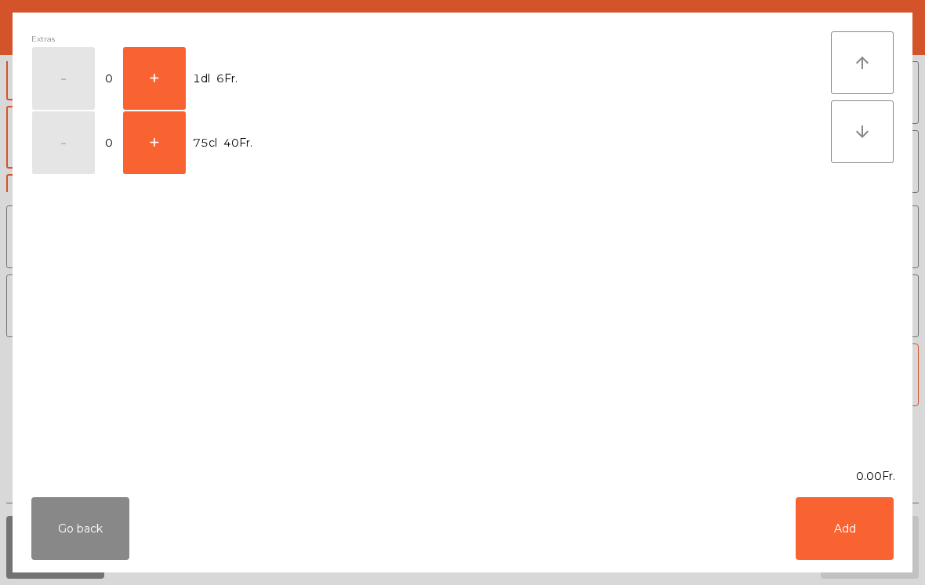
click at [166, 84] on button "+" at bounding box center [154, 78] width 63 height 63
click at [855, 490] on div "Go back Add" at bounding box center [463, 528] width 900 height 88
click at [857, 553] on button "Add" at bounding box center [845, 528] width 98 height 63
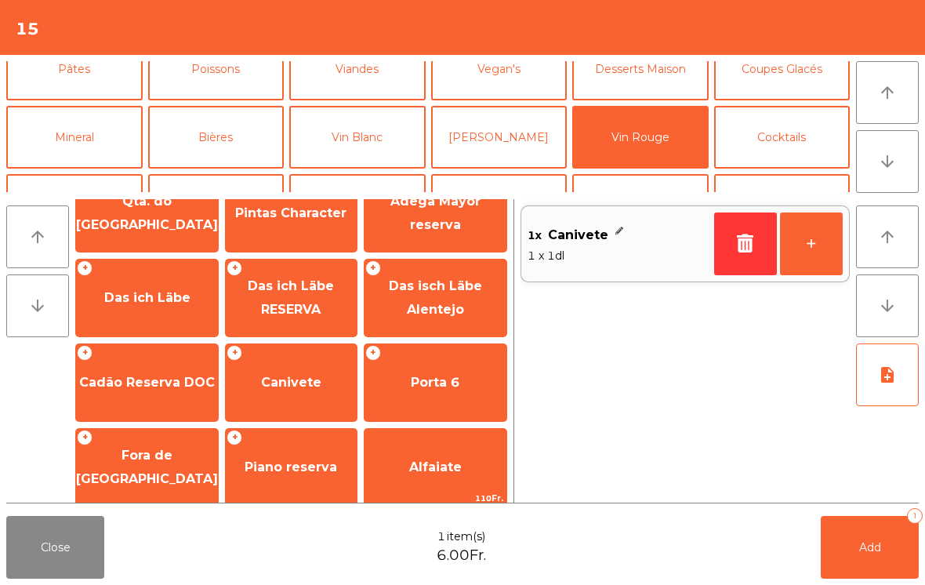
click at [811, 256] on button "+" at bounding box center [811, 243] width 63 height 63
click at [884, 562] on button "Add 2" at bounding box center [870, 547] width 98 height 63
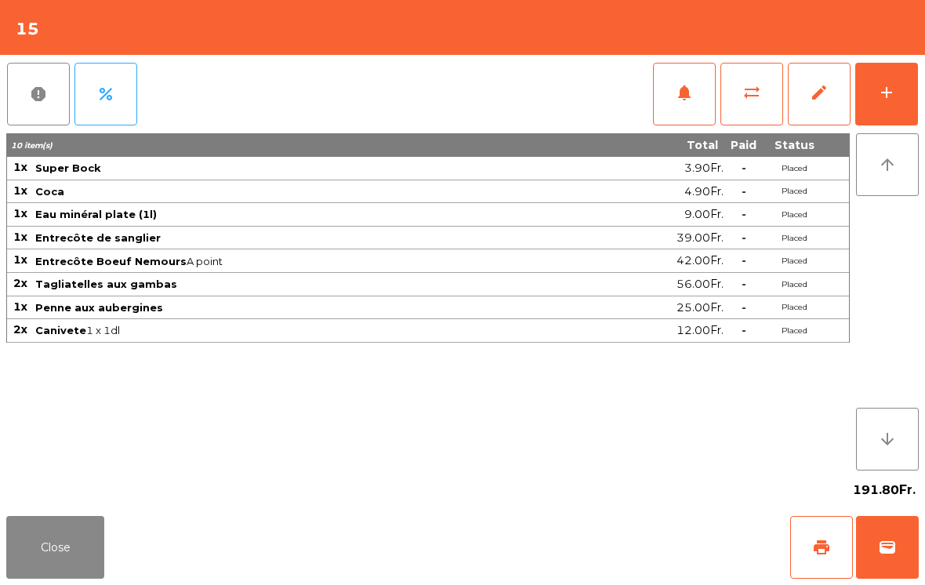
click at [67, 557] on button "Close" at bounding box center [55, 547] width 98 height 63
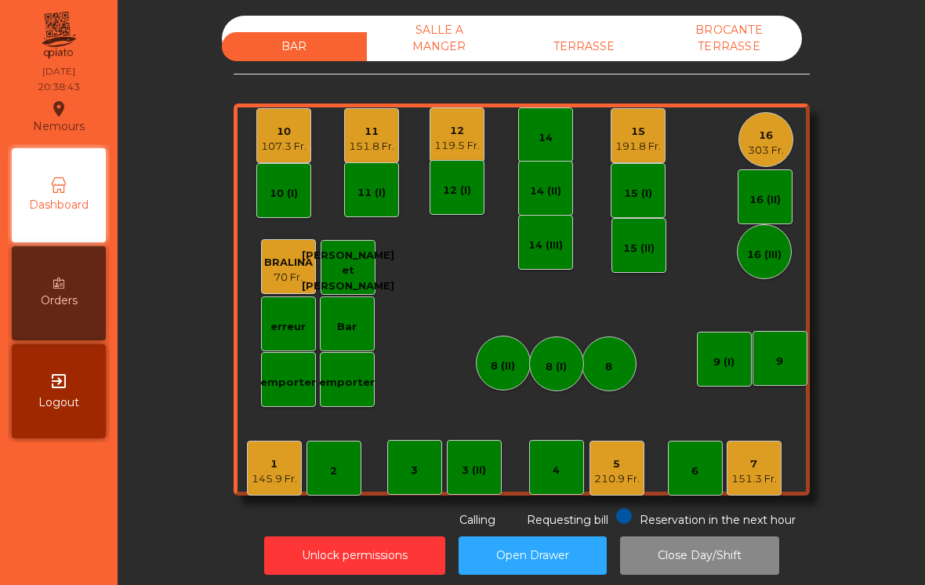
click at [384, 124] on div "11" at bounding box center [371, 132] width 45 height 16
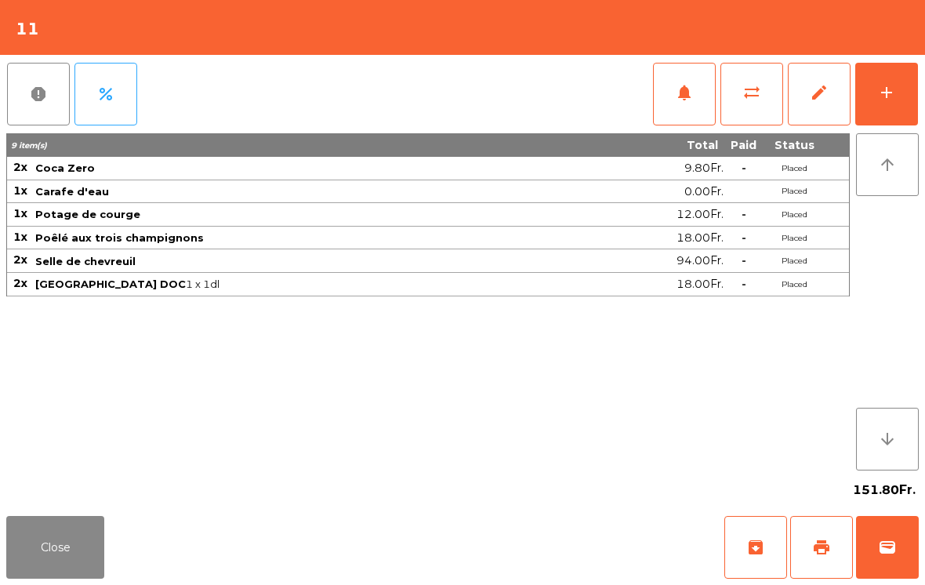
click at [902, 101] on button "add" at bounding box center [886, 94] width 63 height 63
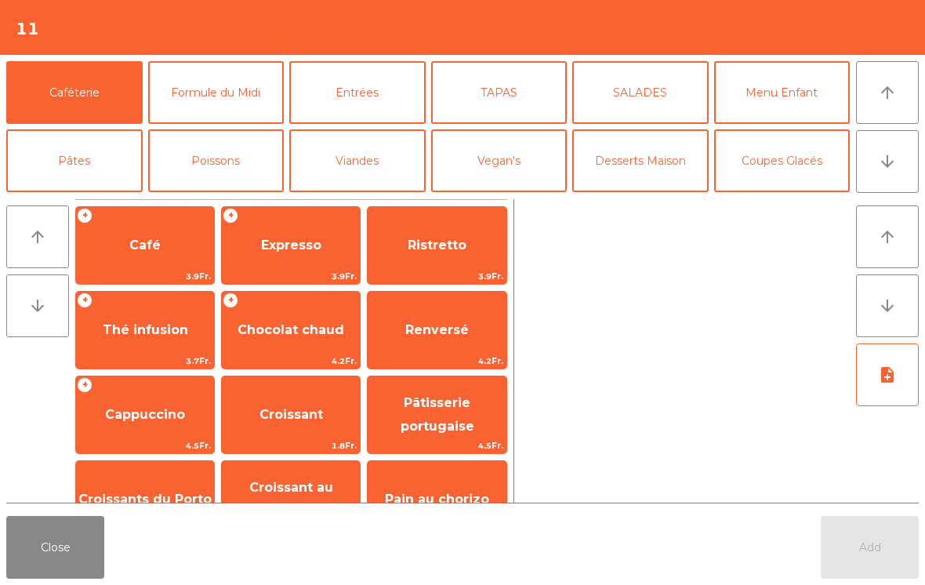
click at [310, 238] on span "Expresso" at bounding box center [291, 245] width 60 height 15
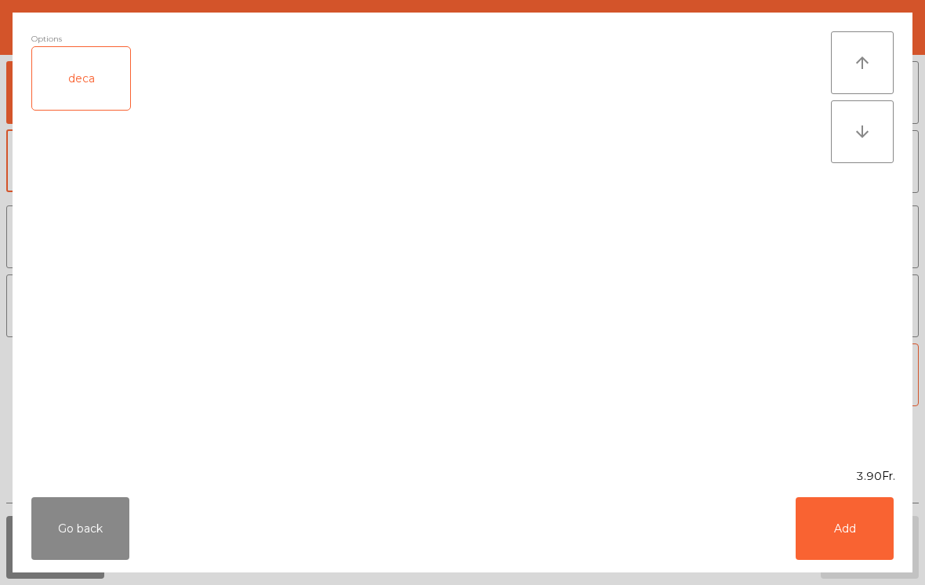
click at [855, 539] on button "Add" at bounding box center [845, 528] width 98 height 63
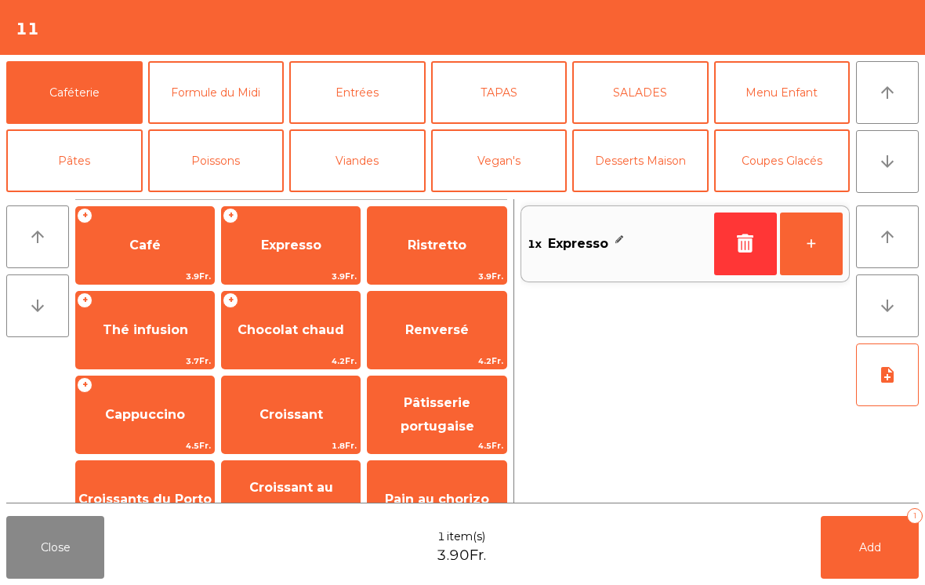
click at [826, 245] on button "+" at bounding box center [811, 243] width 63 height 63
click at [728, 252] on button "-" at bounding box center [745, 243] width 63 height 63
click at [869, 544] on span "Add" at bounding box center [870, 547] width 22 height 14
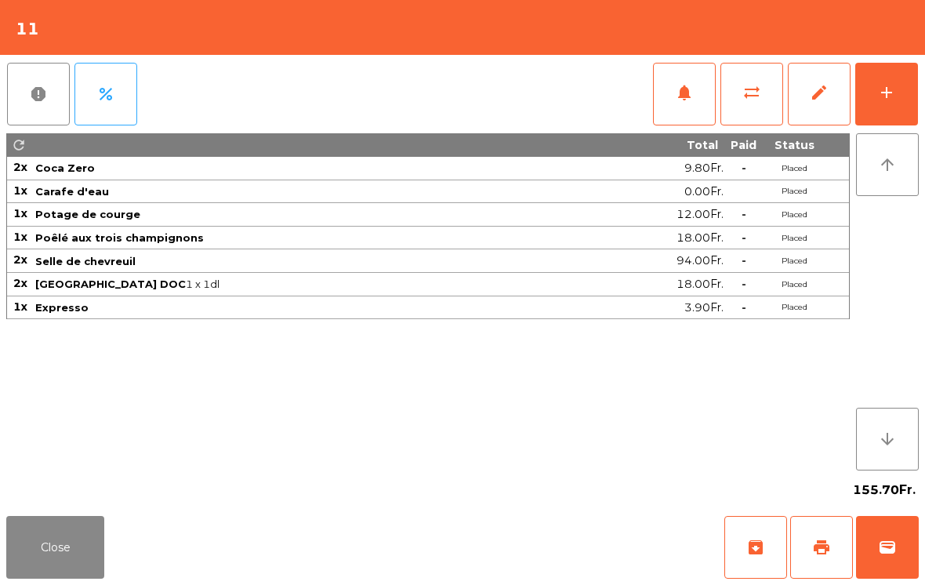
click at [77, 549] on button "Close" at bounding box center [55, 547] width 98 height 63
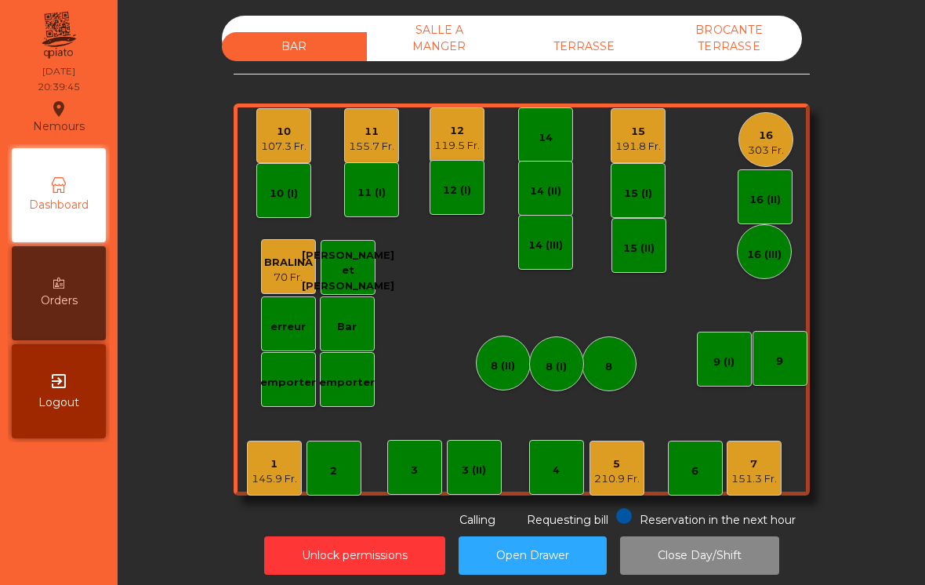
click at [761, 471] on div "151.3 Fr." at bounding box center [753, 479] width 45 height 16
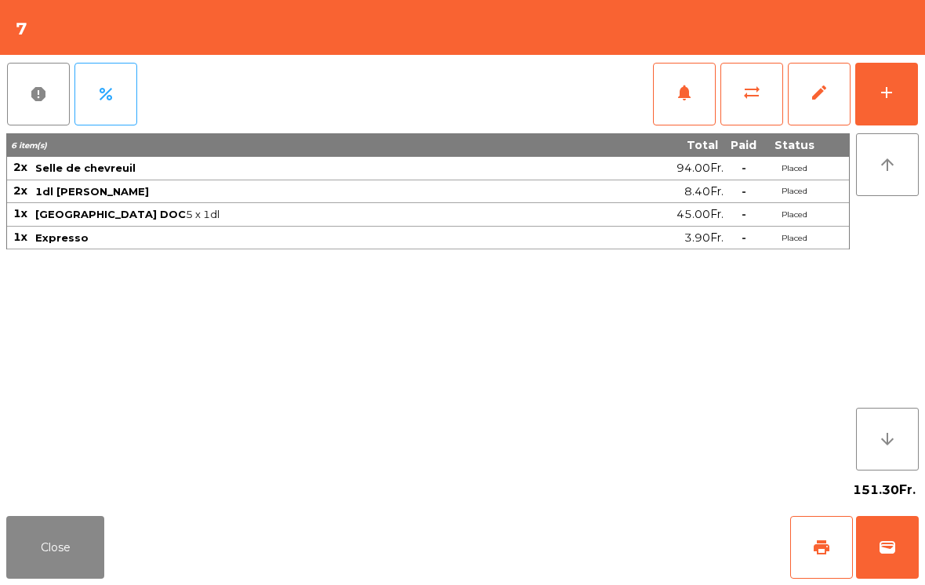
click at [894, 557] on button "wallet" at bounding box center [887, 547] width 63 height 63
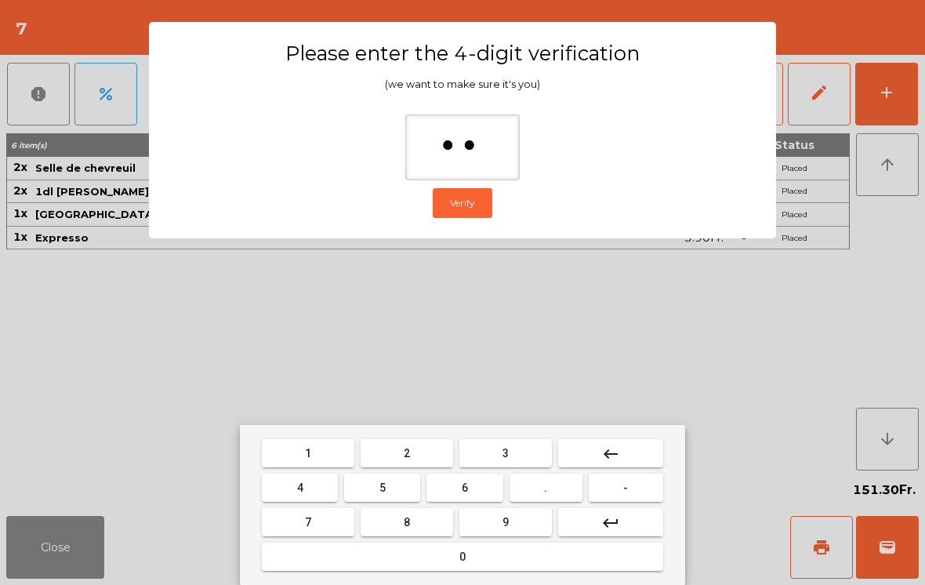
type input "***"
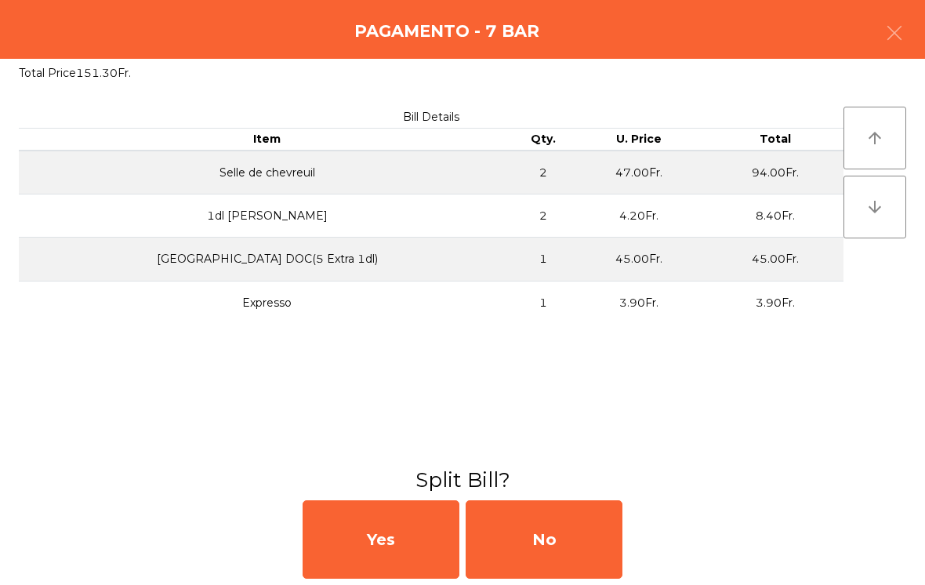
click at [544, 533] on div "No" at bounding box center [544, 539] width 157 height 78
click at [553, 540] on div "No" at bounding box center [544, 539] width 157 height 78
click at [553, 539] on div "No" at bounding box center [544, 539] width 157 height 78
click at [597, 540] on div "No" at bounding box center [544, 539] width 157 height 78
click at [530, 518] on div "No" at bounding box center [544, 539] width 157 height 78
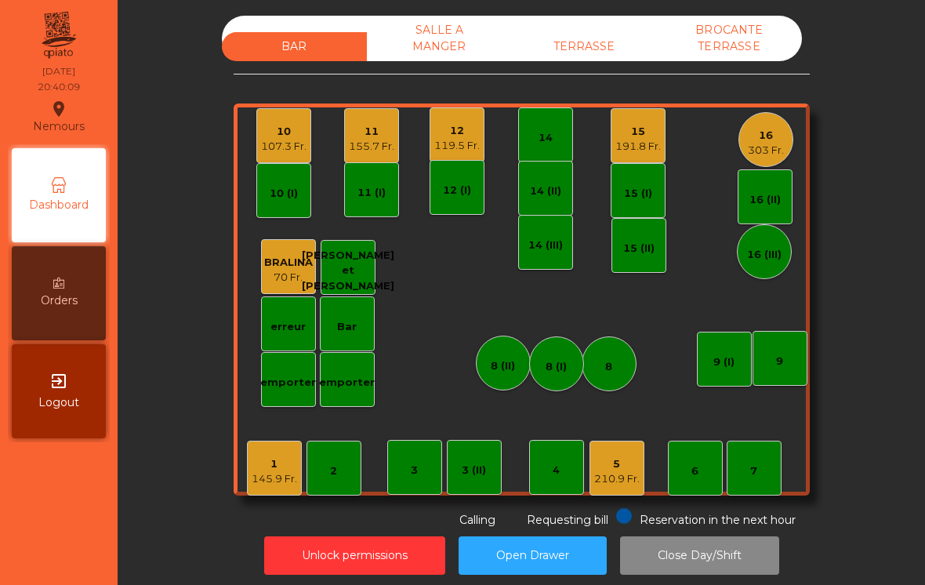
scroll to position [23, 0]
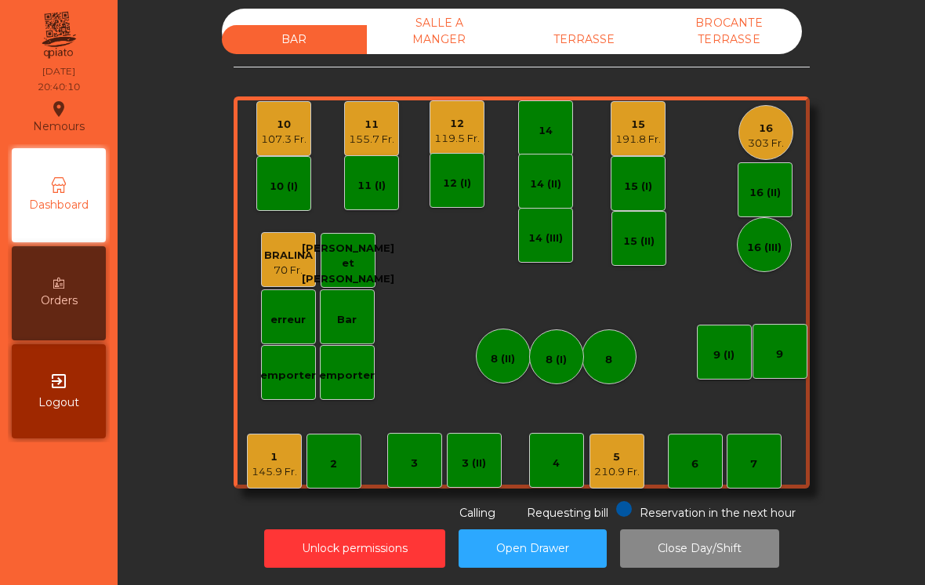
click at [273, 459] on div "1 145.9 Fr." at bounding box center [274, 461] width 55 height 55
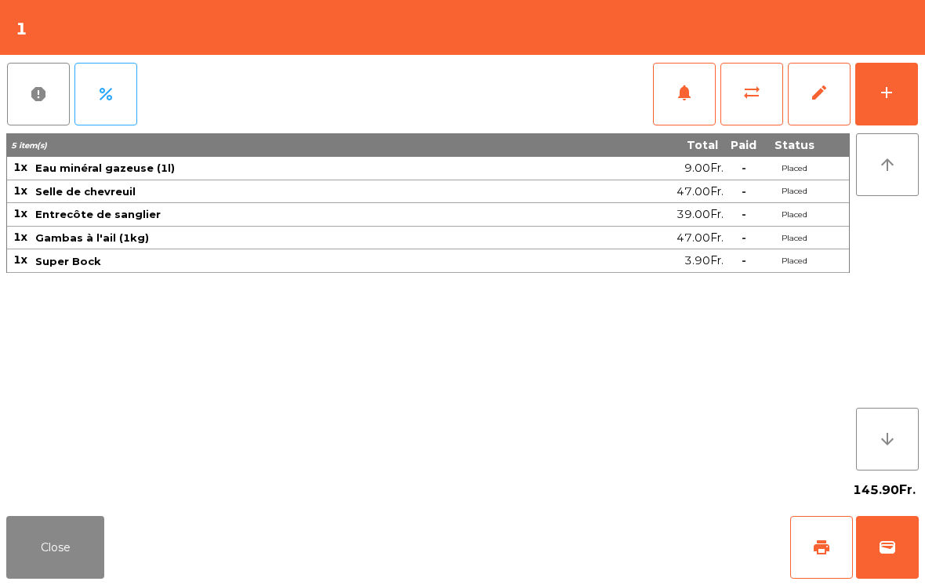
scroll to position [8, 0]
click at [899, 96] on button "add" at bounding box center [886, 94] width 63 height 63
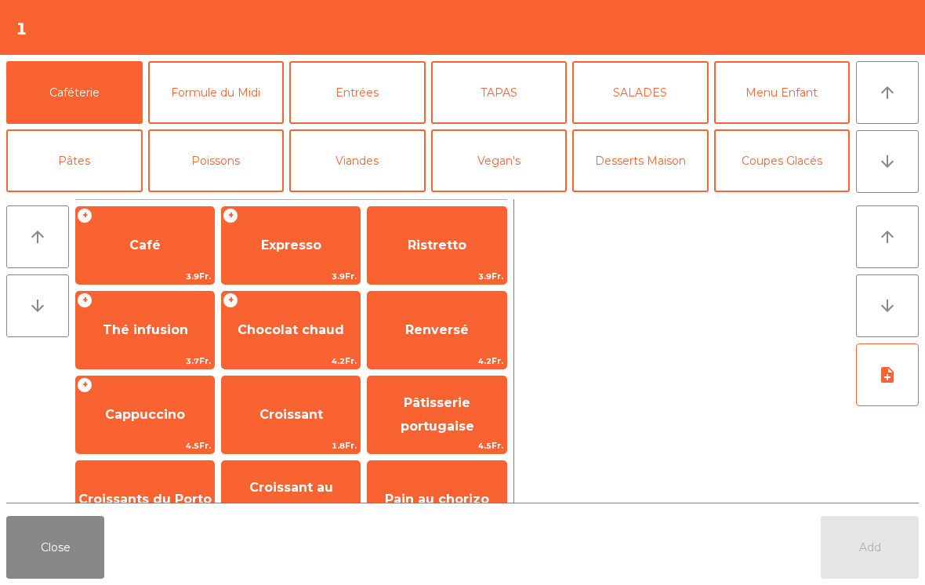
click at [309, 239] on span "Expresso" at bounding box center [291, 245] width 60 height 15
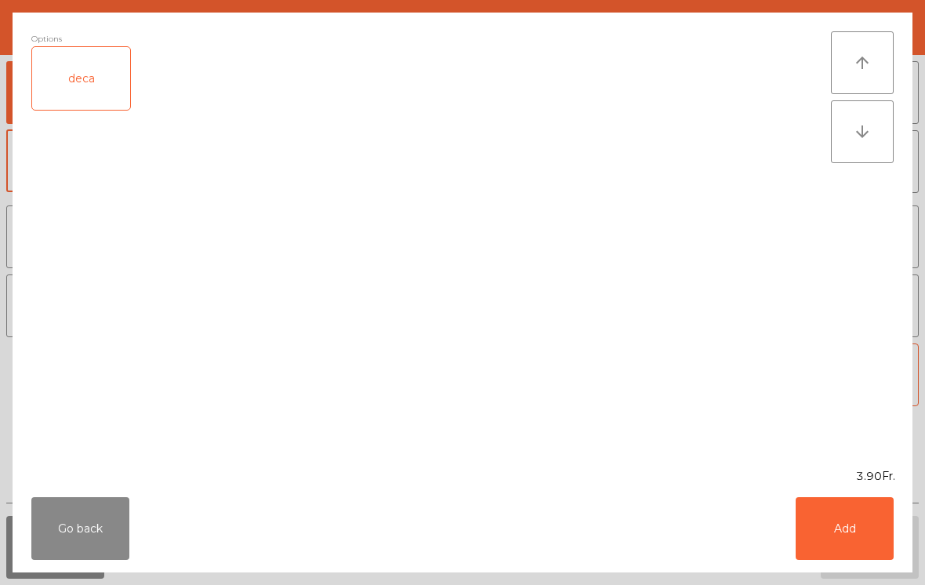
click at [858, 542] on button "Add" at bounding box center [845, 528] width 98 height 63
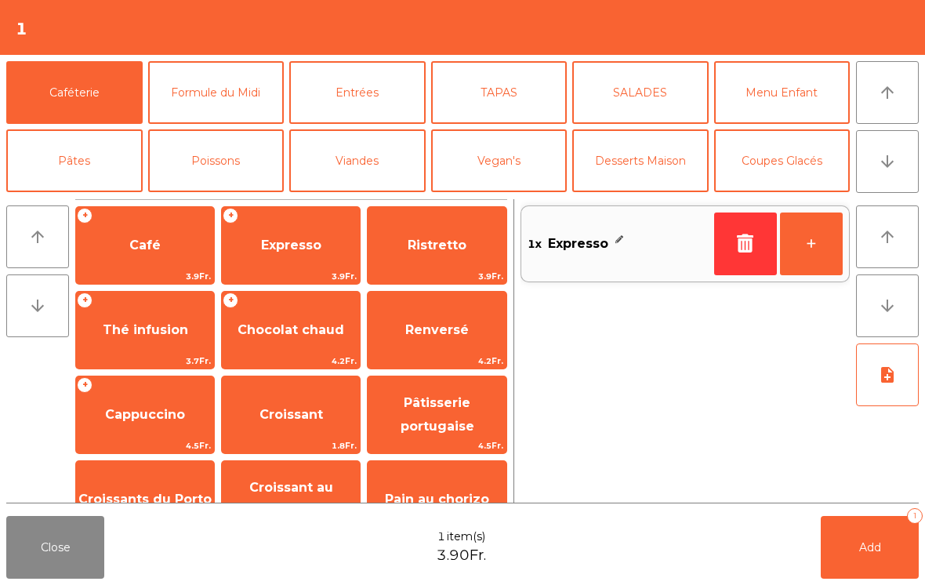
click at [868, 550] on span "Add" at bounding box center [870, 547] width 22 height 14
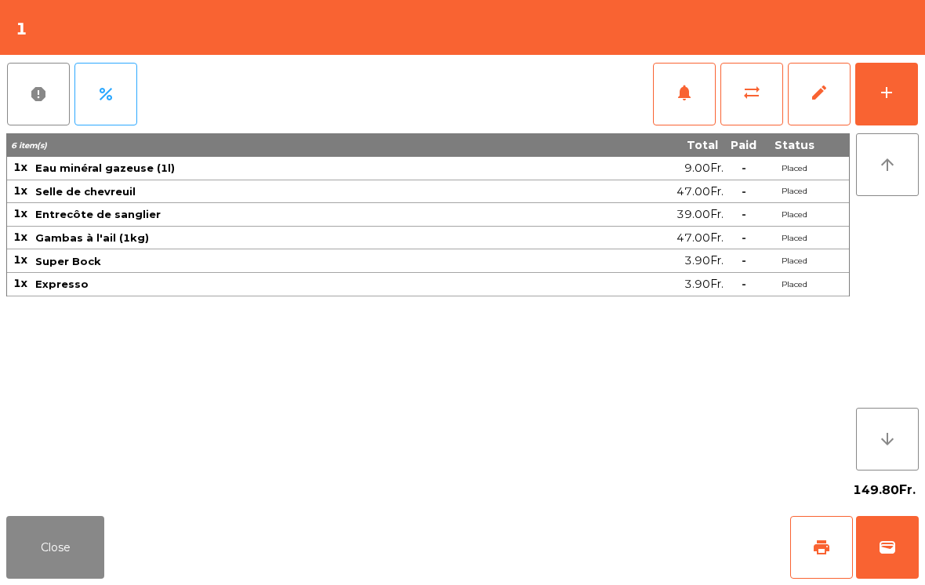
click at [70, 534] on button "Close" at bounding box center [55, 547] width 98 height 63
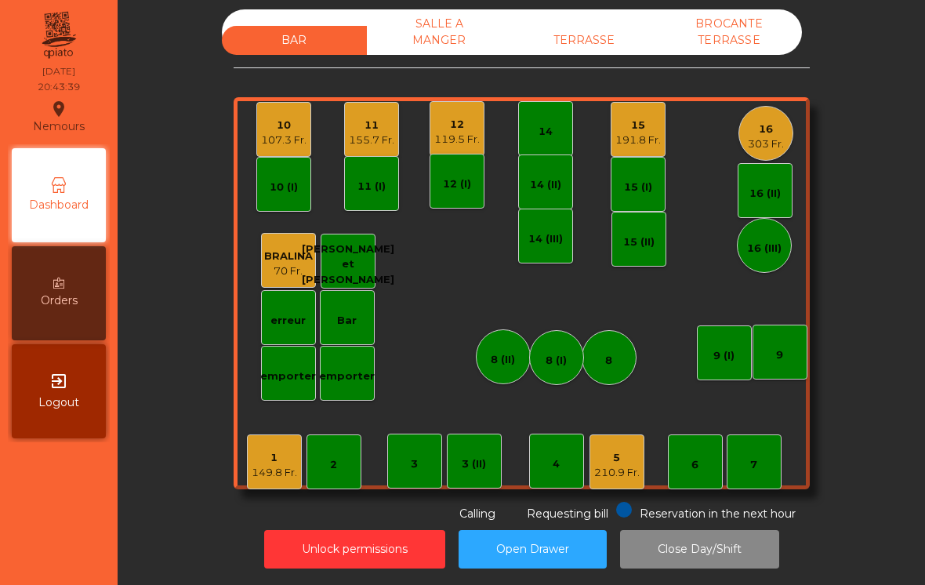
click at [656, 118] on div "15" at bounding box center [637, 126] width 45 height 16
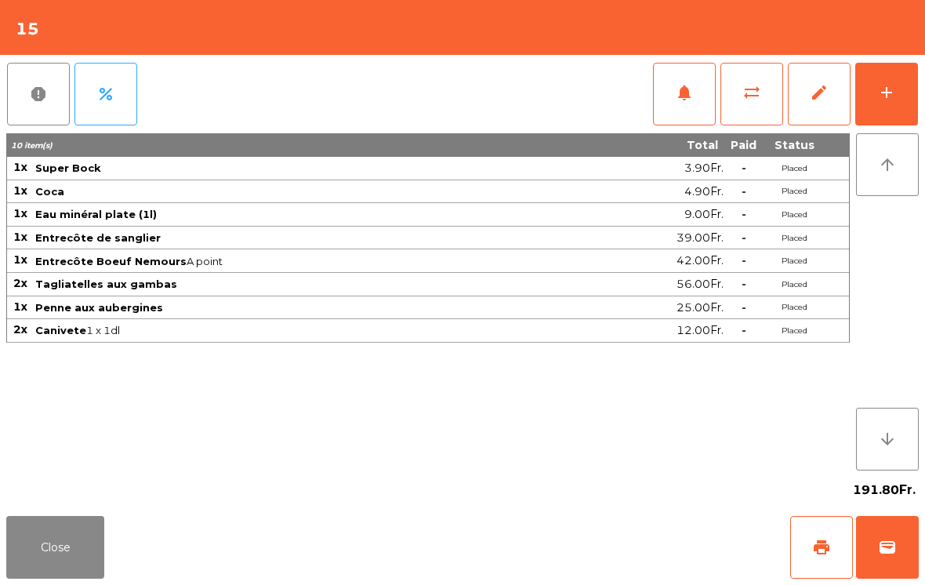
click at [48, 545] on button "Close" at bounding box center [55, 547] width 98 height 63
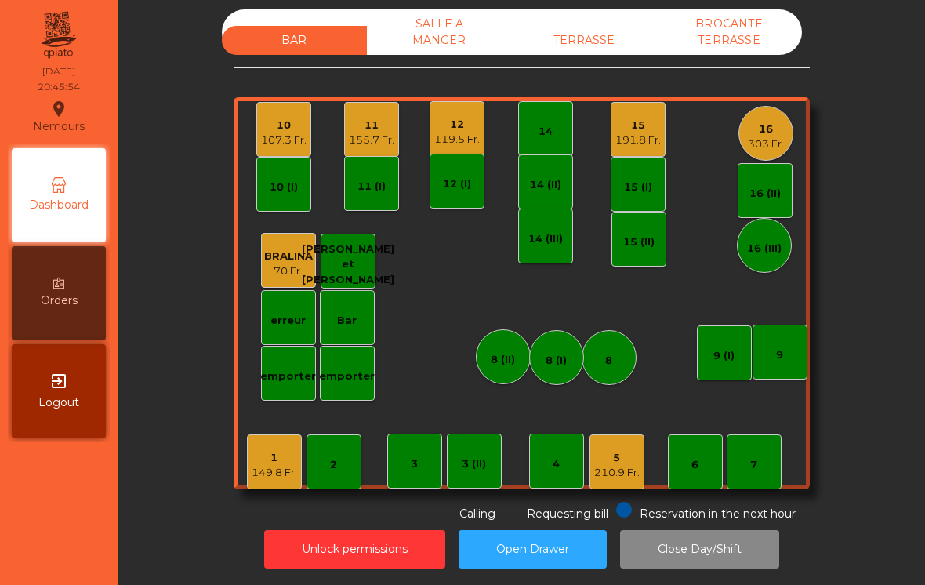
click at [277, 118] on div "10" at bounding box center [283, 126] width 45 height 16
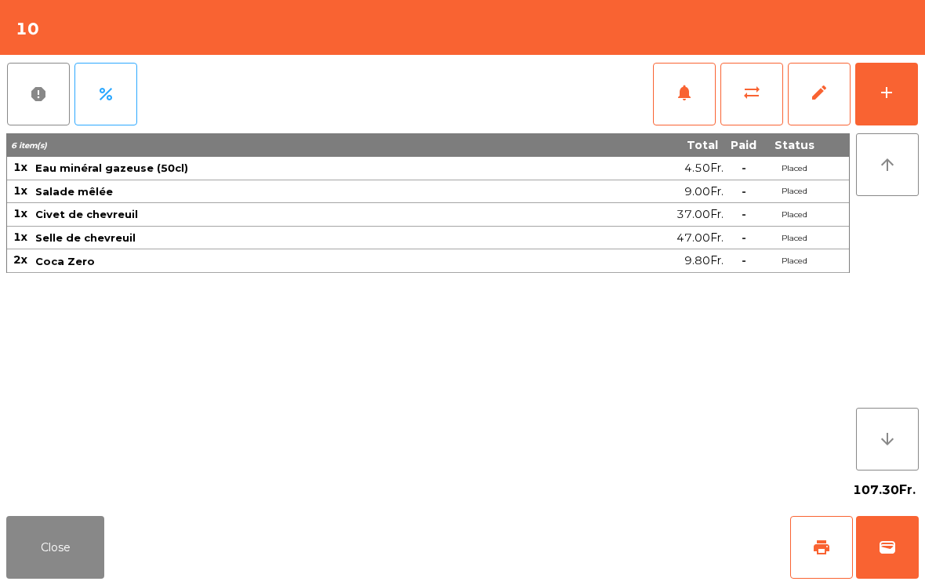
click at [814, 561] on button "print" at bounding box center [821, 547] width 63 height 63
click at [51, 543] on button "Close" at bounding box center [55, 547] width 98 height 63
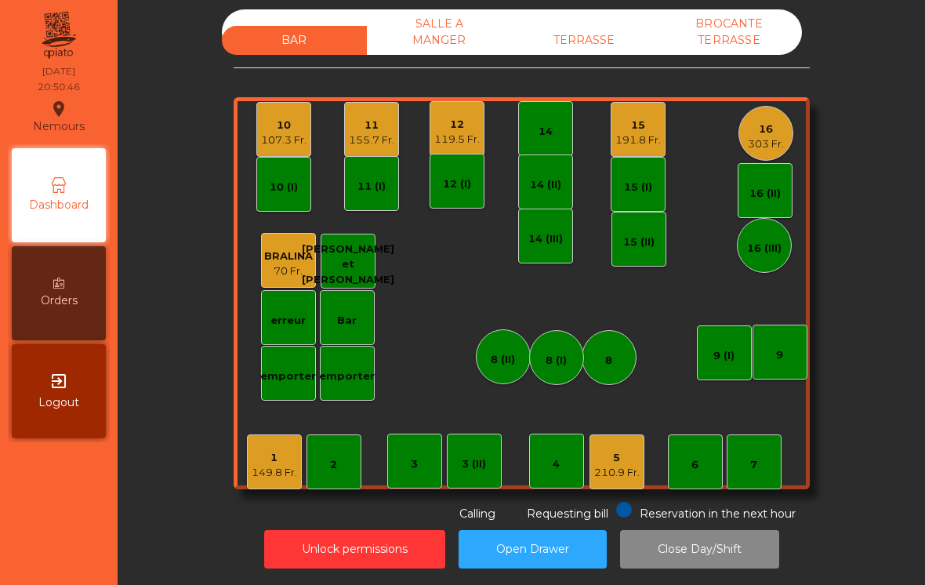
click at [252, 465] on div "149.8 Fr." at bounding box center [274, 473] width 45 height 16
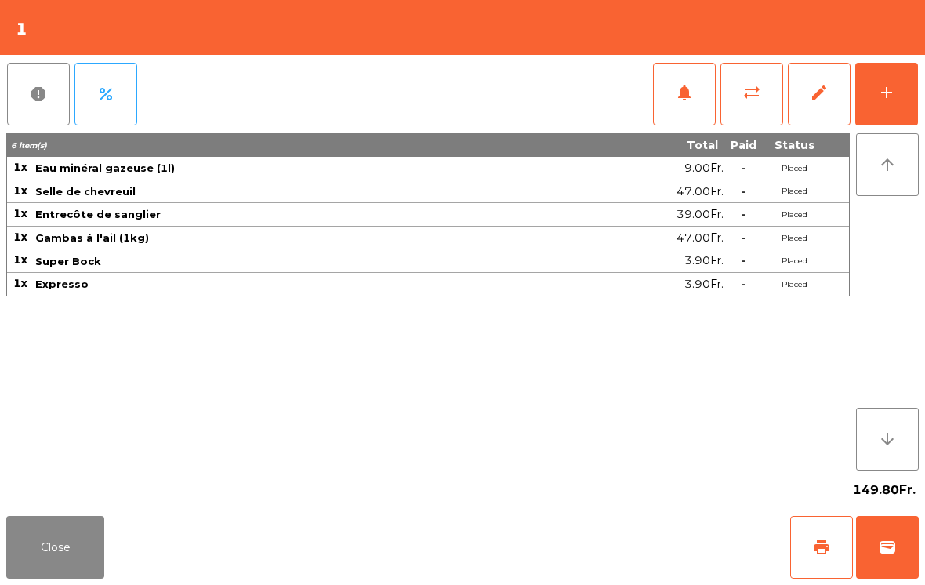
click at [65, 571] on button "Close" at bounding box center [55, 547] width 98 height 63
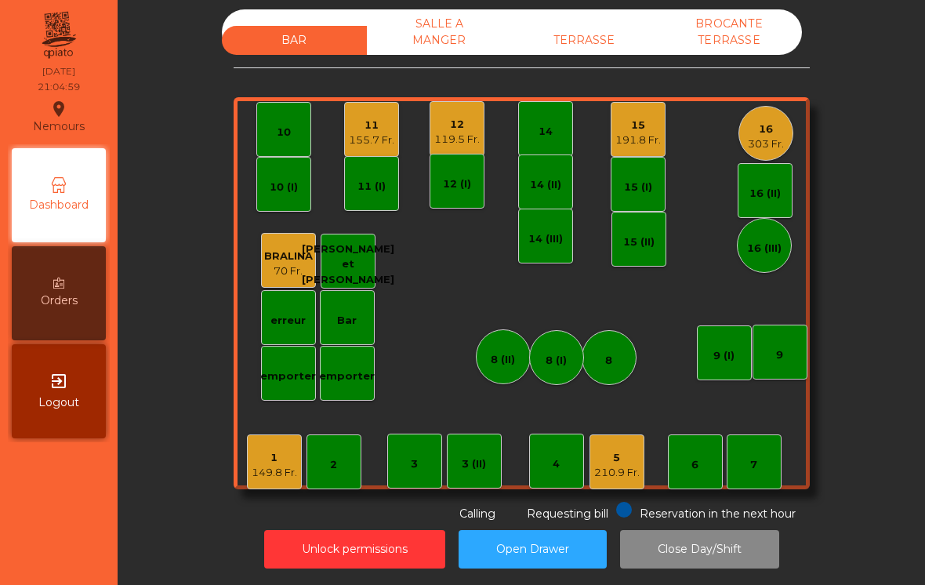
click at [459, 117] on div "12" at bounding box center [456, 125] width 45 height 16
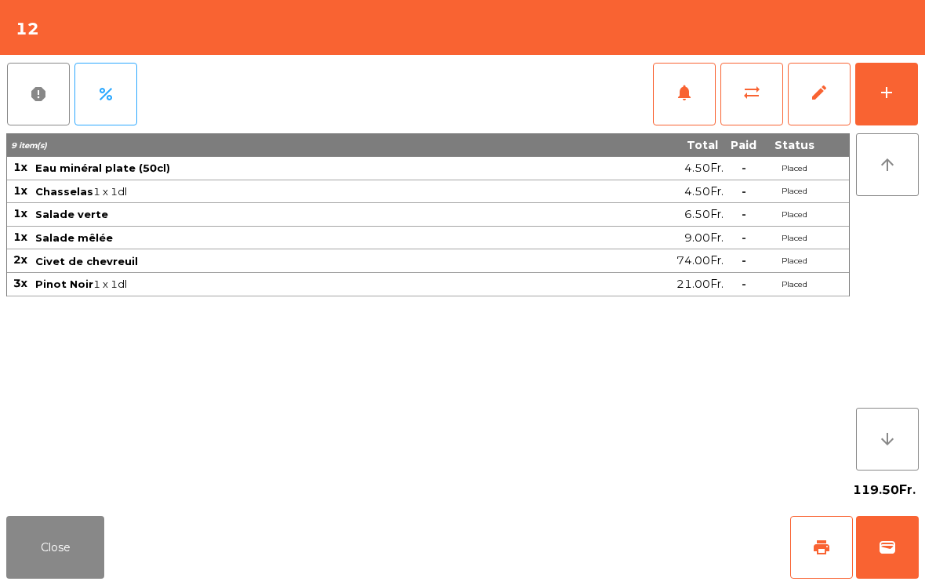
click at [885, 88] on div "add" at bounding box center [886, 92] width 19 height 19
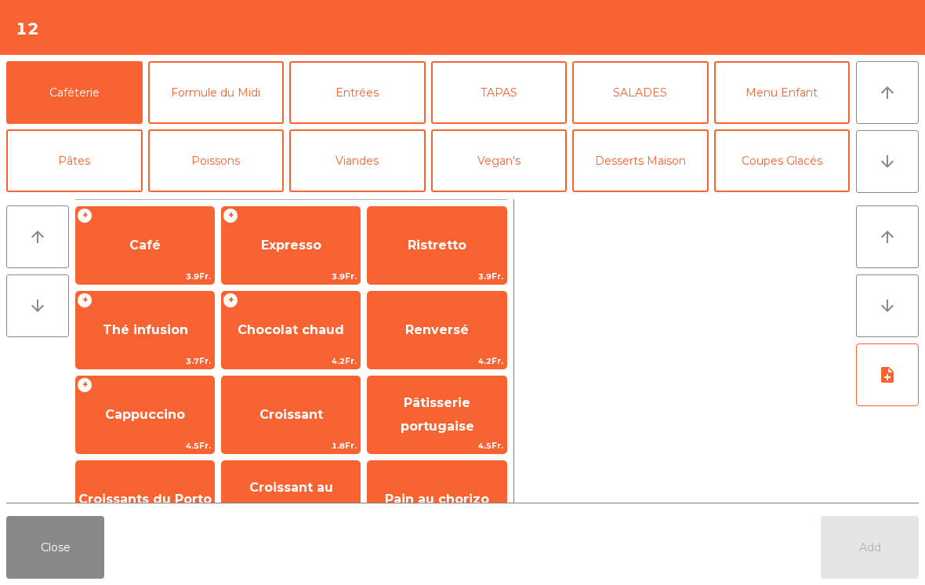
click at [141, 242] on span "Café" at bounding box center [144, 245] width 31 height 15
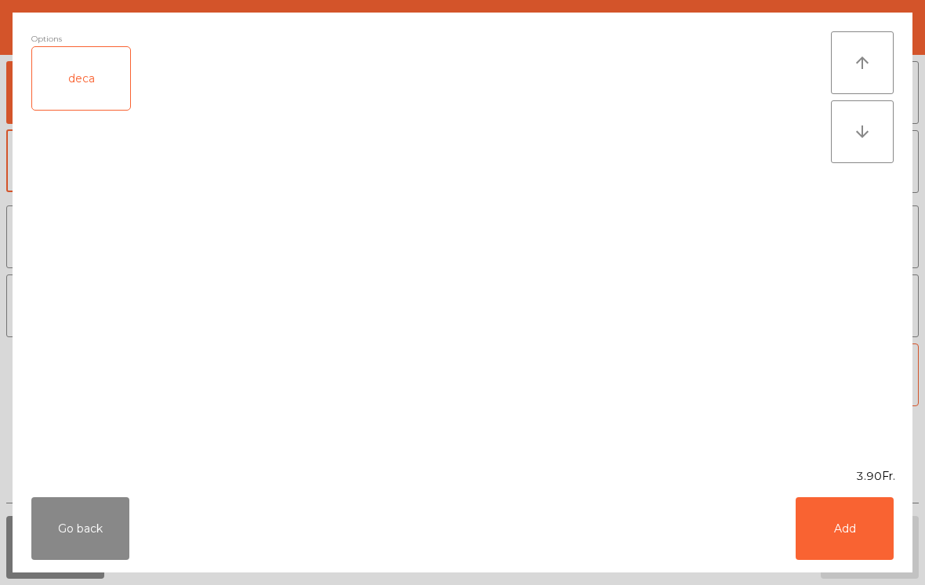
click at [858, 544] on button "Add" at bounding box center [845, 528] width 98 height 63
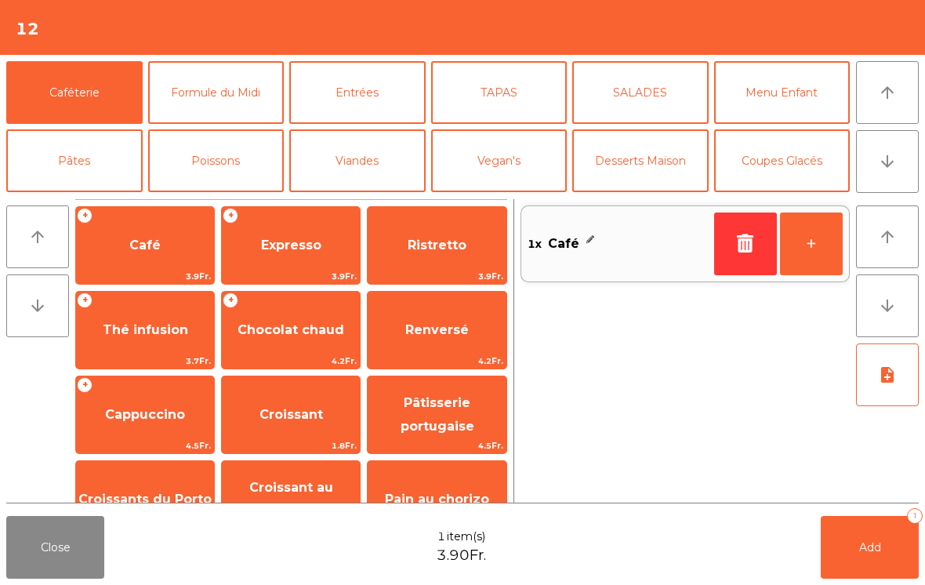
click at [304, 227] on span "Expresso" at bounding box center [291, 245] width 138 height 42
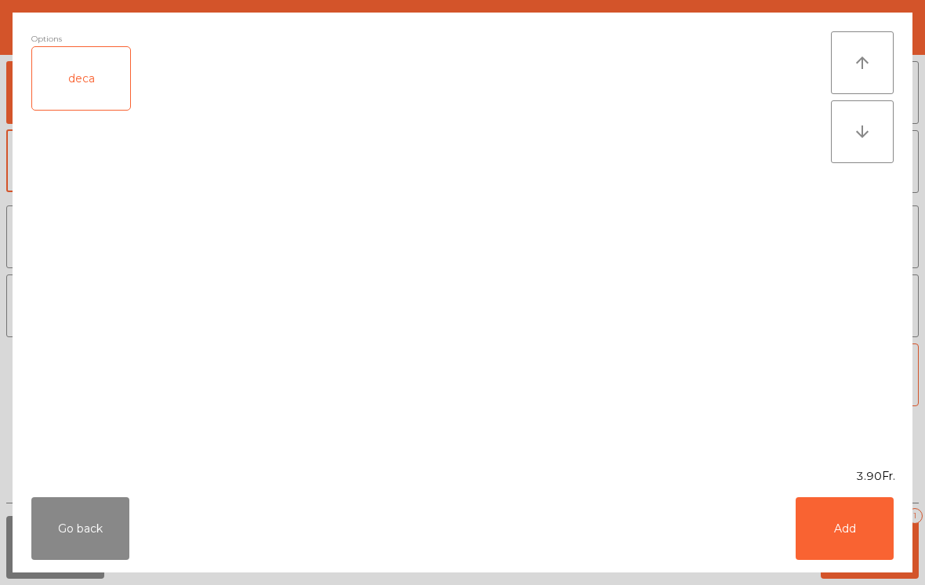
click at [851, 528] on button "Add" at bounding box center [845, 528] width 98 height 63
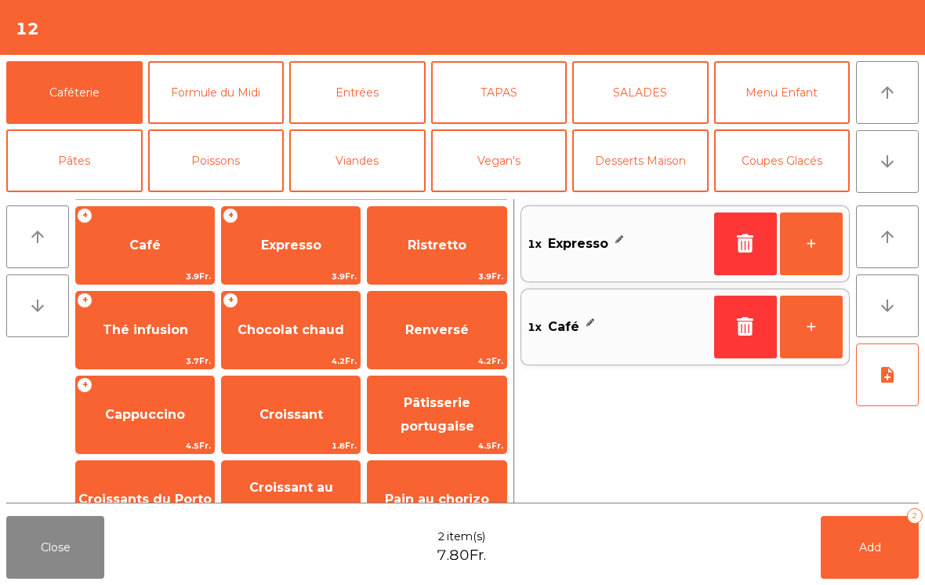
click at [858, 564] on button "Add 2" at bounding box center [870, 547] width 98 height 63
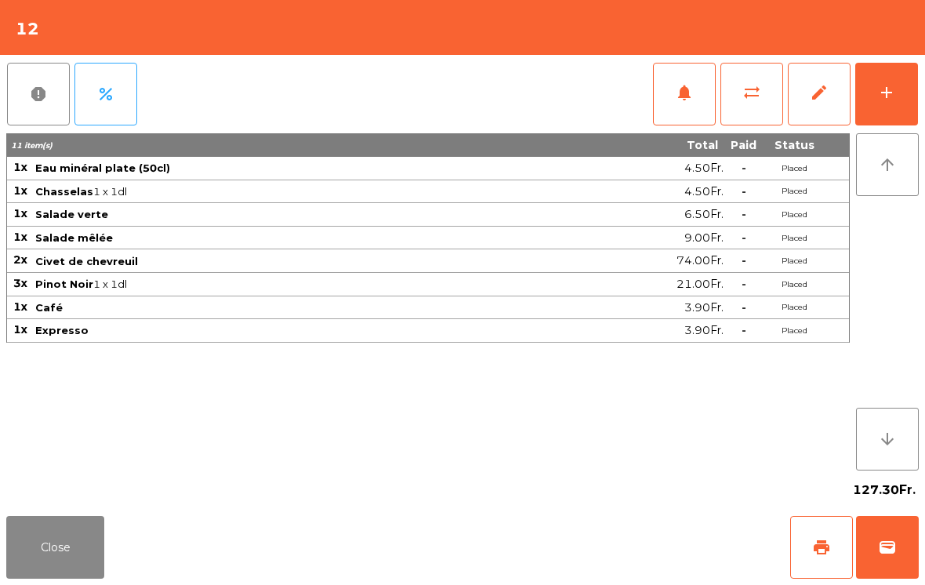
click at [59, 550] on button "Close" at bounding box center [55, 547] width 98 height 63
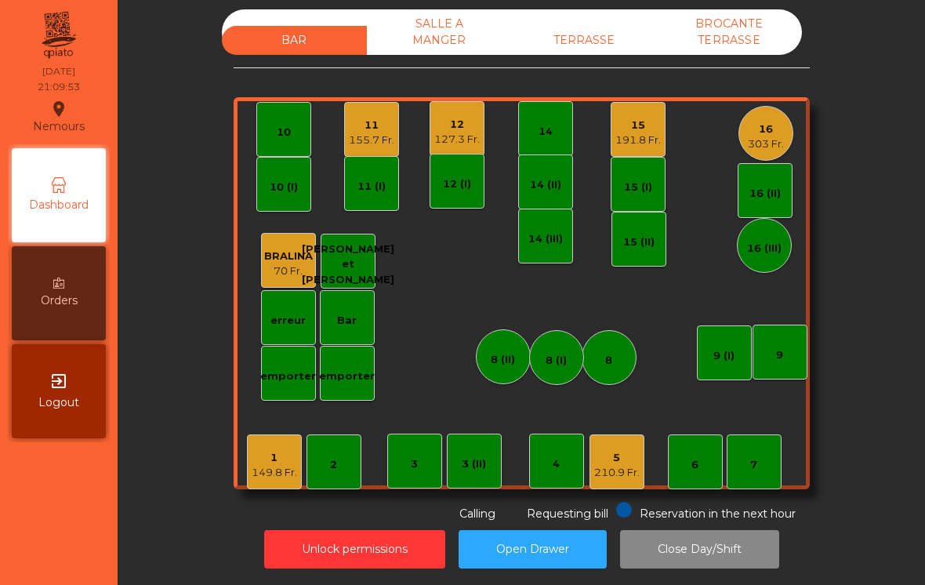
click at [369, 123] on div "11 155.7 Fr." at bounding box center [371, 129] width 55 height 55
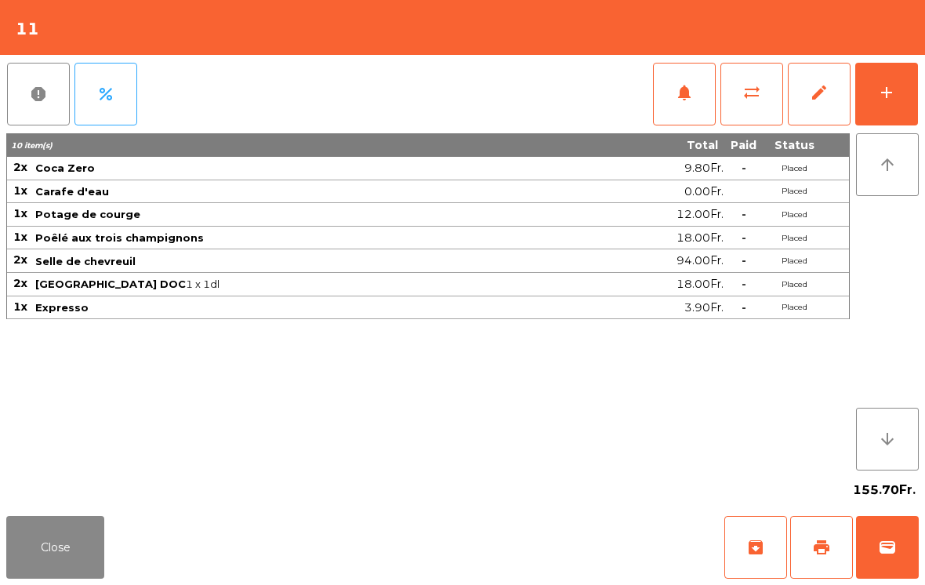
click at [821, 556] on span "print" at bounding box center [821, 547] width 19 height 19
click at [889, 89] on div "add" at bounding box center [886, 92] width 19 height 19
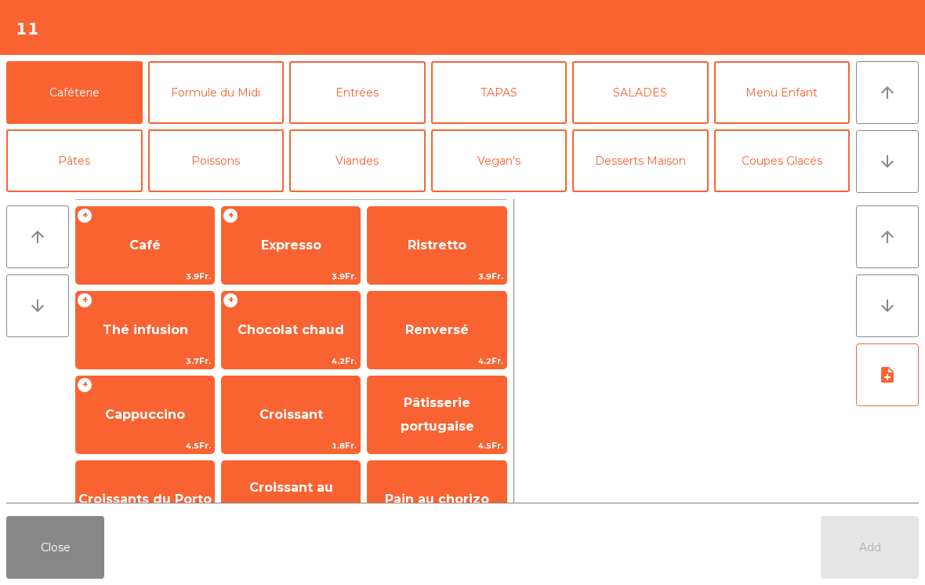
click at [186, 318] on span "Thé infusion" at bounding box center [145, 330] width 138 height 42
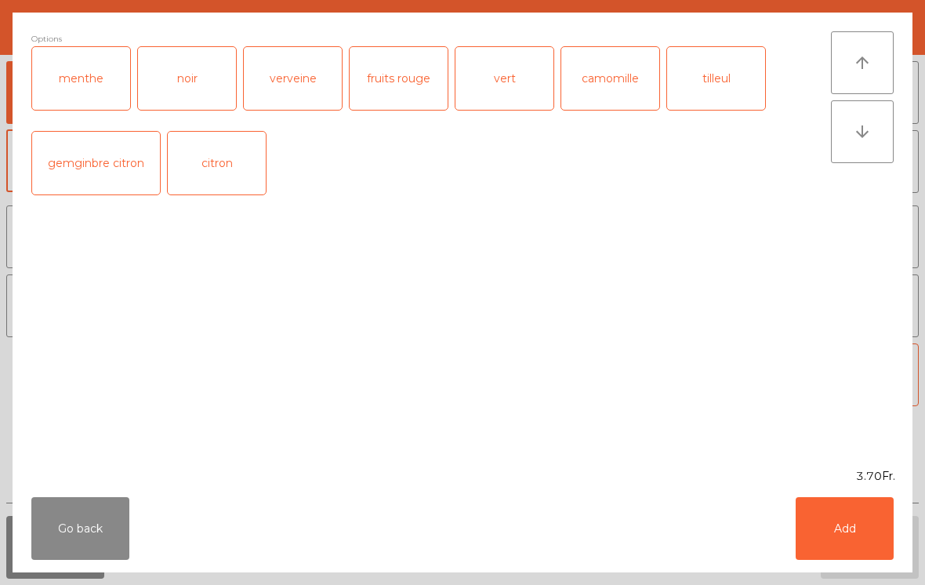
click at [853, 521] on button "Add" at bounding box center [845, 528] width 98 height 63
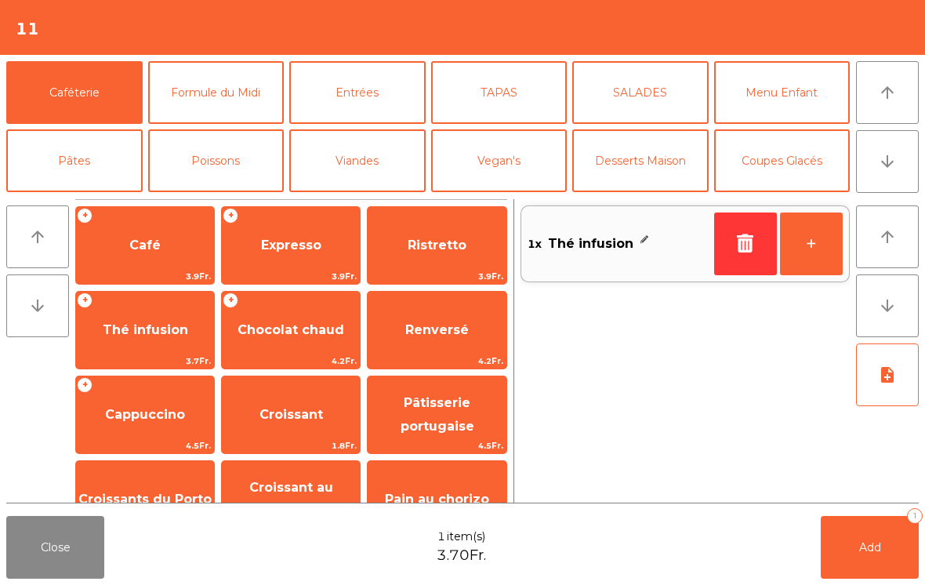
scroll to position [123, 0]
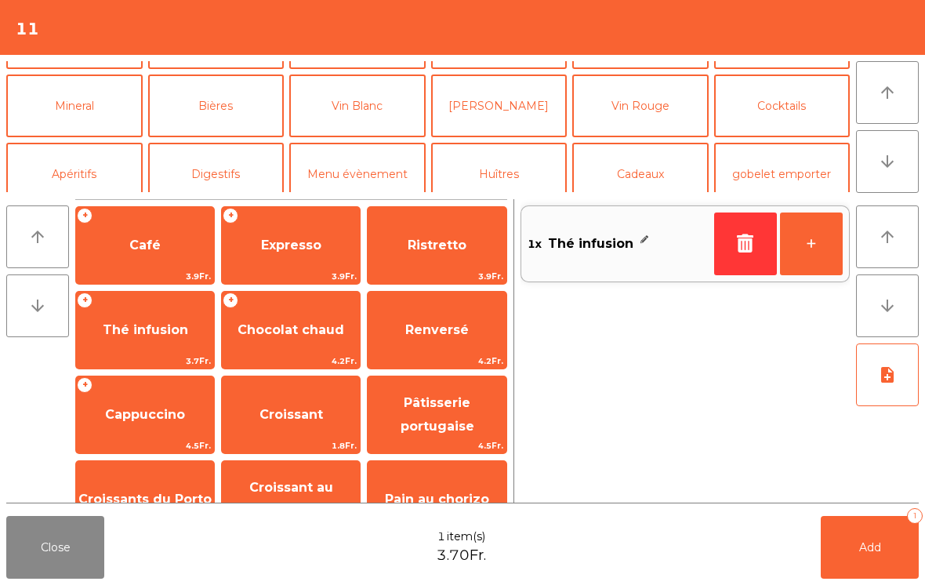
click at [84, 160] on button "Apéritifs" at bounding box center [74, 174] width 136 height 63
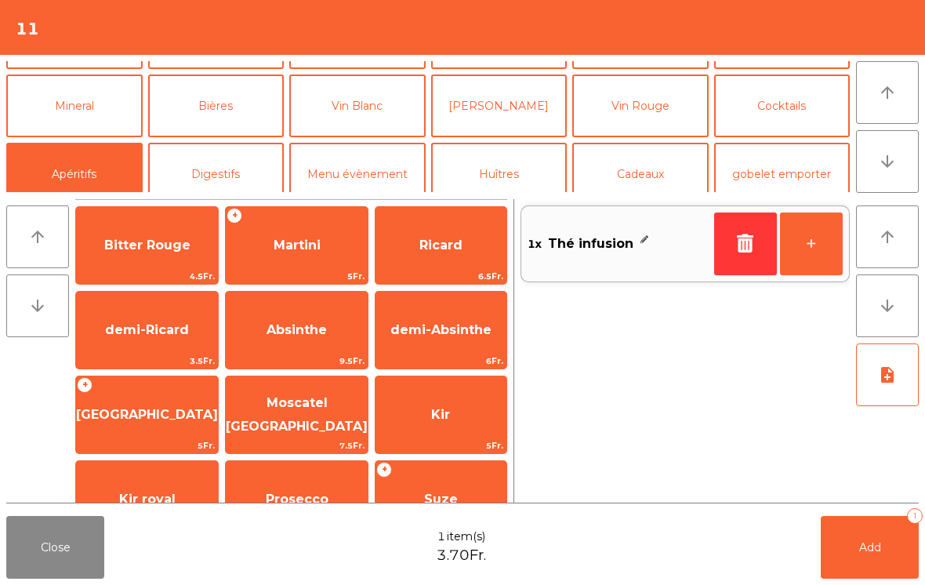
scroll to position [0, 0]
click at [782, 116] on button "Cocktails" at bounding box center [782, 105] width 136 height 63
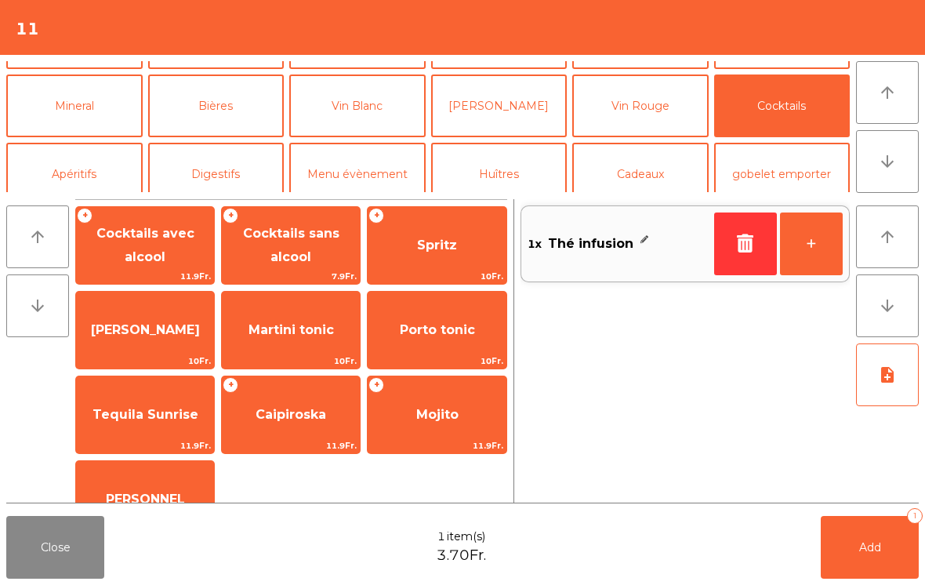
scroll to position [42, 0]
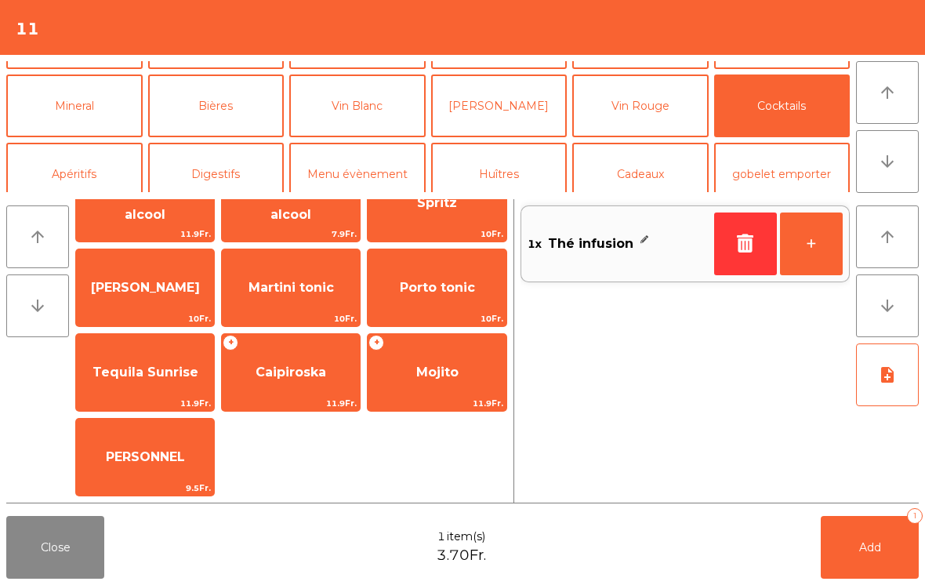
click at [215, 165] on button "Digestifs" at bounding box center [216, 174] width 136 height 63
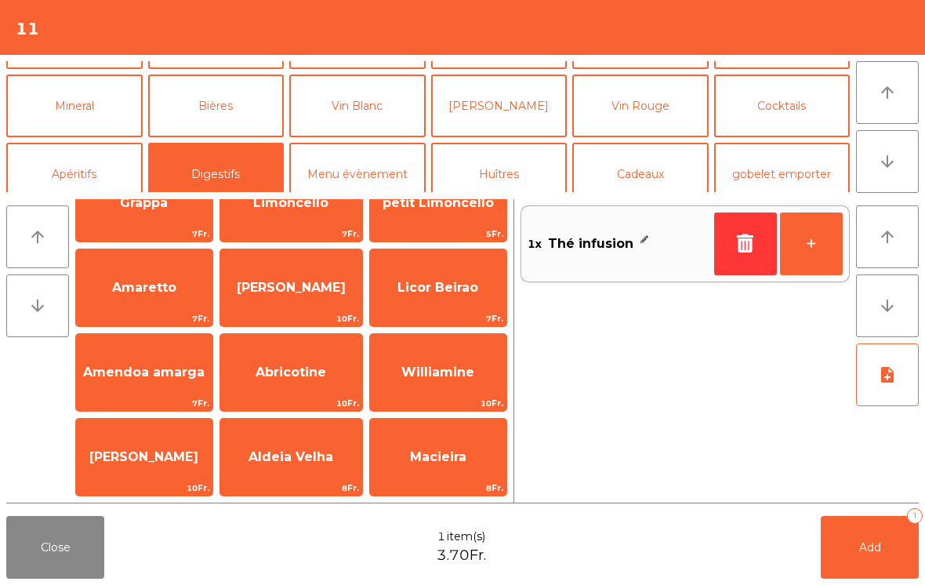
click at [90, 164] on button "Apéritifs" at bounding box center [74, 174] width 136 height 63
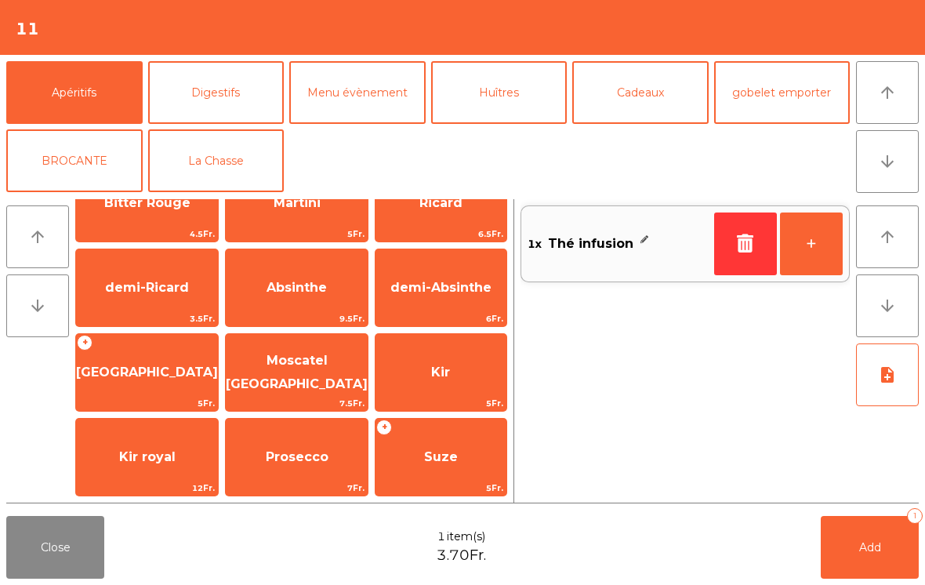
scroll to position [154, 0]
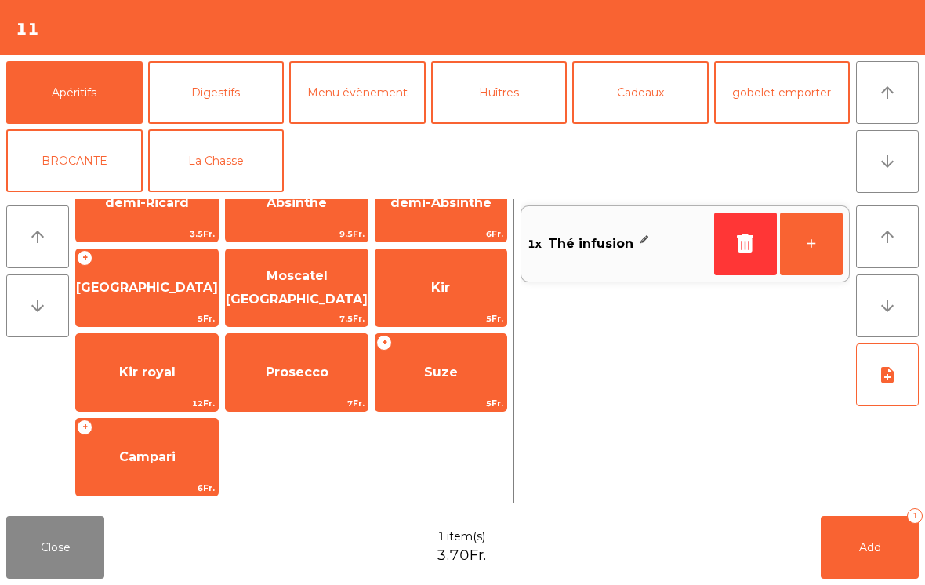
click at [203, 71] on button "Digestifs" at bounding box center [216, 92] width 136 height 63
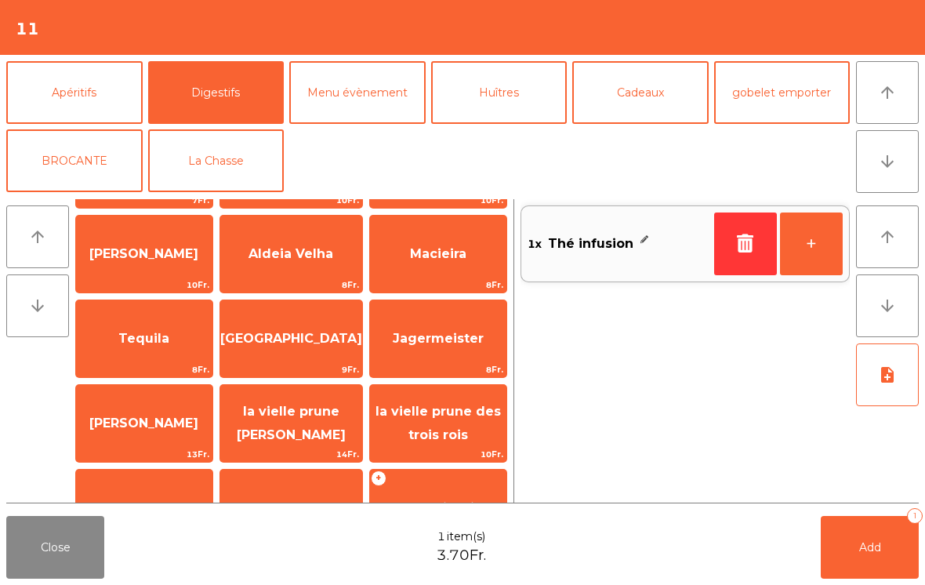
scroll to position [343, 0]
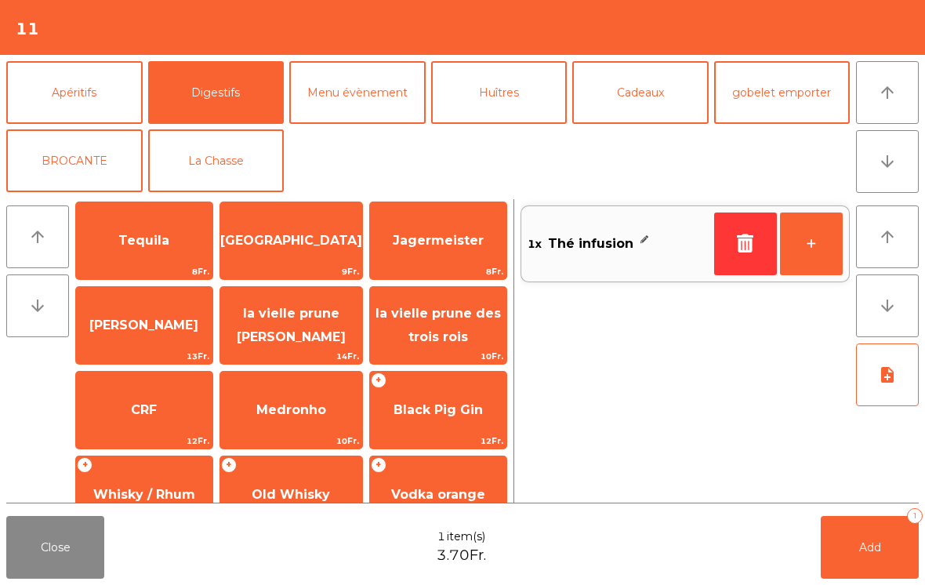
click at [448, 389] on span "Black Pig Gin" at bounding box center [438, 410] width 136 height 42
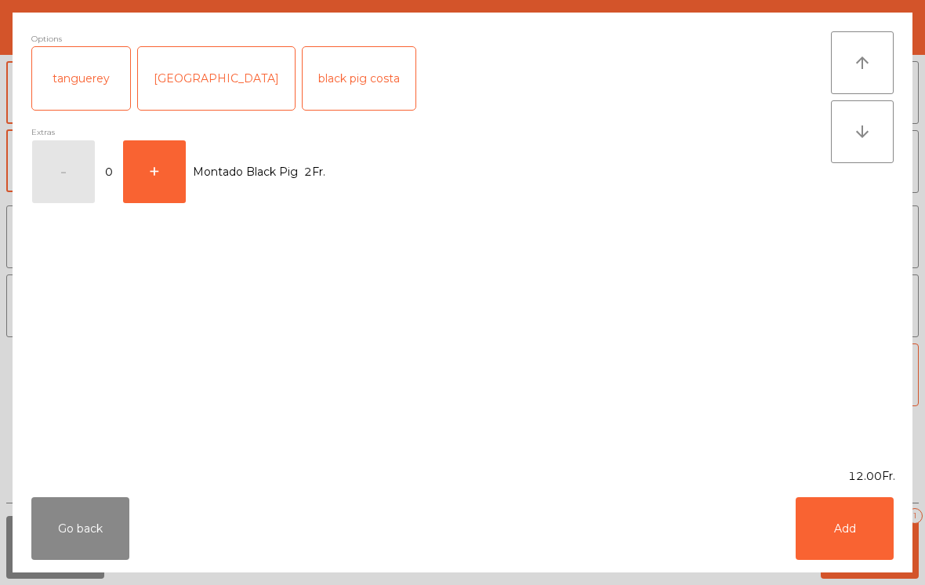
scroll to position [412, 0]
click at [89, 513] on button "Go back" at bounding box center [80, 528] width 98 height 63
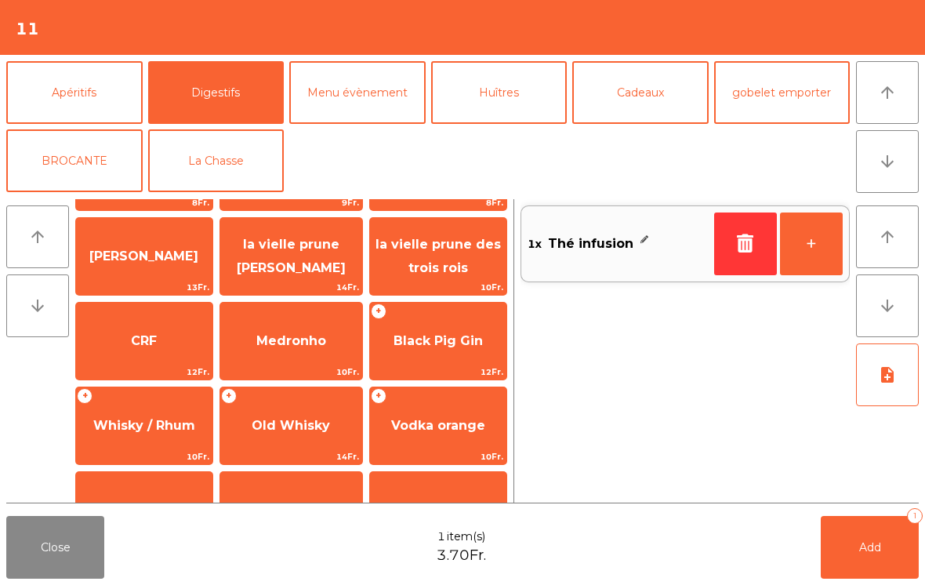
click at [435, 339] on span "Black Pig Gin" at bounding box center [438, 340] width 89 height 15
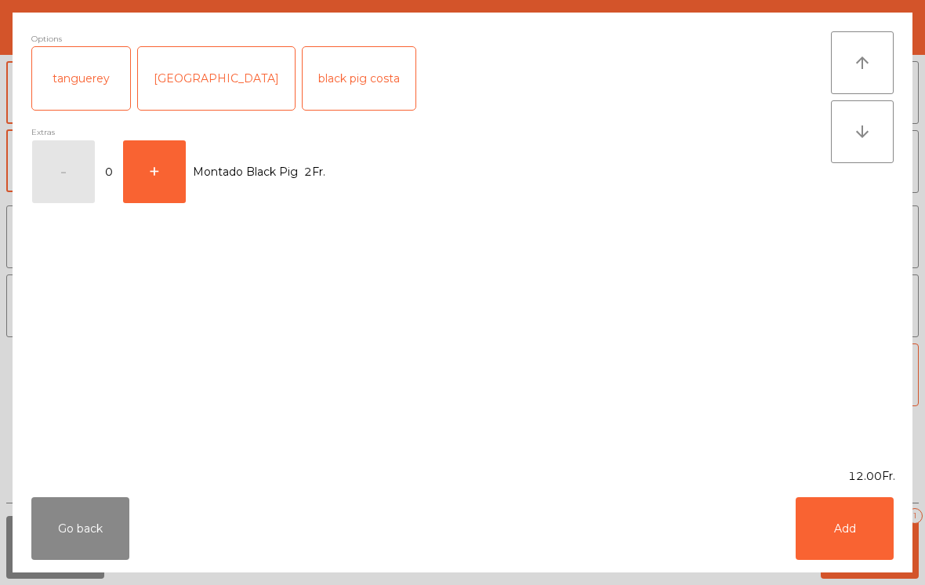
click at [849, 543] on button "Add" at bounding box center [845, 528] width 98 height 63
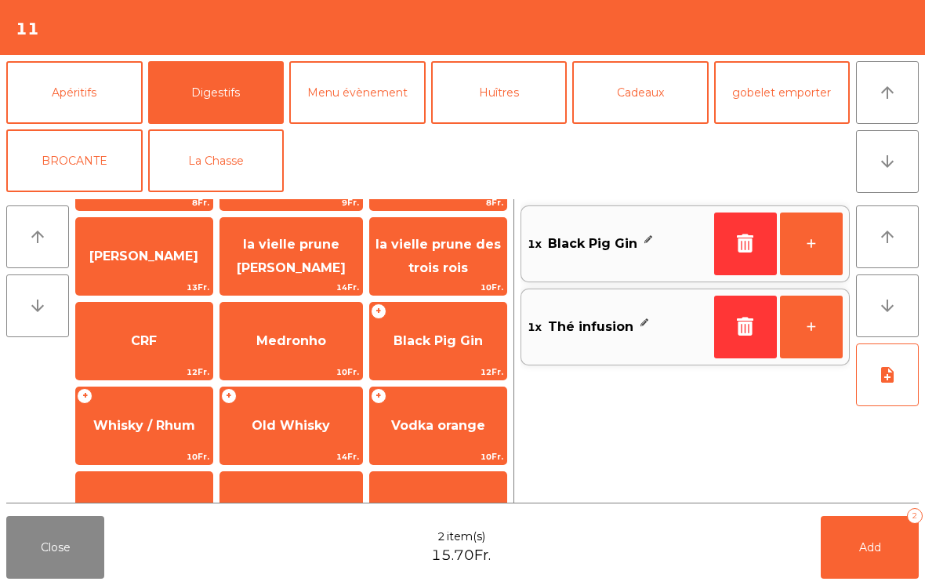
click at [883, 543] on button "Add 2" at bounding box center [870, 547] width 98 height 63
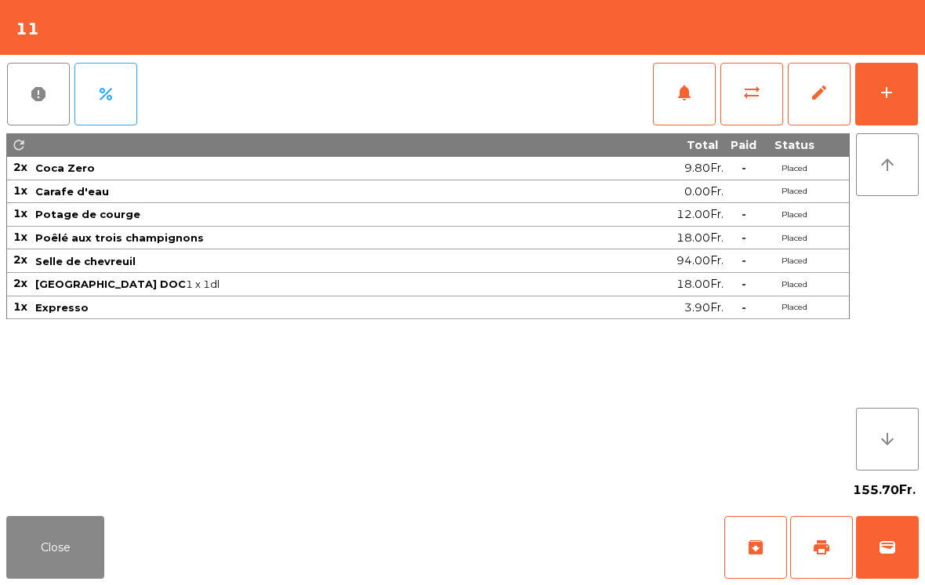
click at [50, 556] on button "Close" at bounding box center [55, 547] width 98 height 63
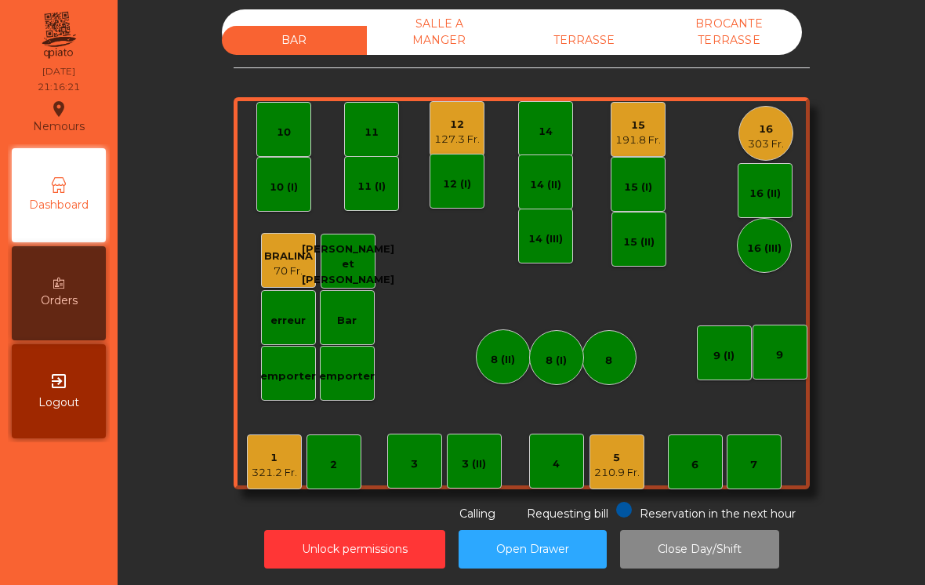
click at [774, 180] on div "16 (II)" at bounding box center [764, 191] width 31 height 22
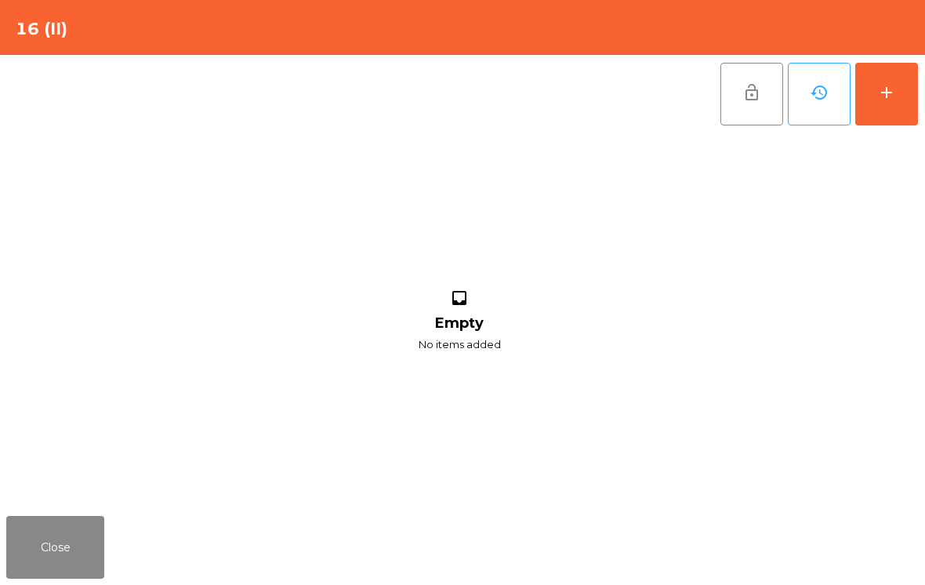
click at [67, 539] on button "Close" at bounding box center [55, 547] width 98 height 63
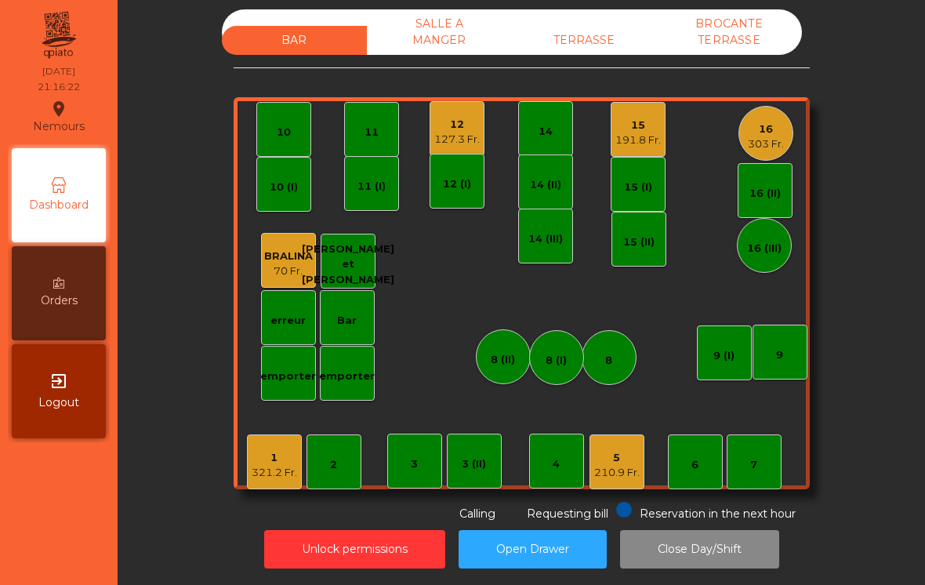
click at [777, 106] on div "16 303 Fr." at bounding box center [765, 133] width 55 height 55
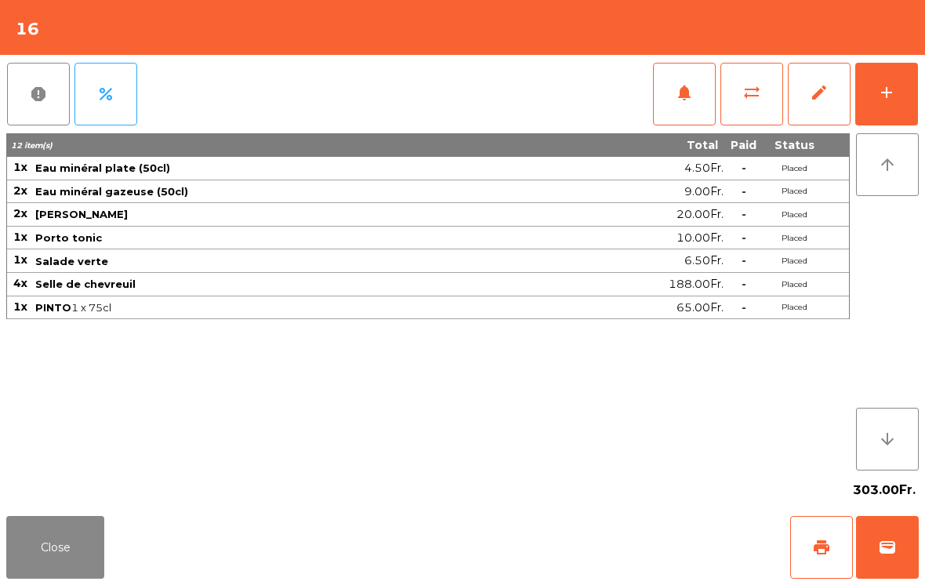
click at [891, 106] on button "add" at bounding box center [886, 94] width 63 height 63
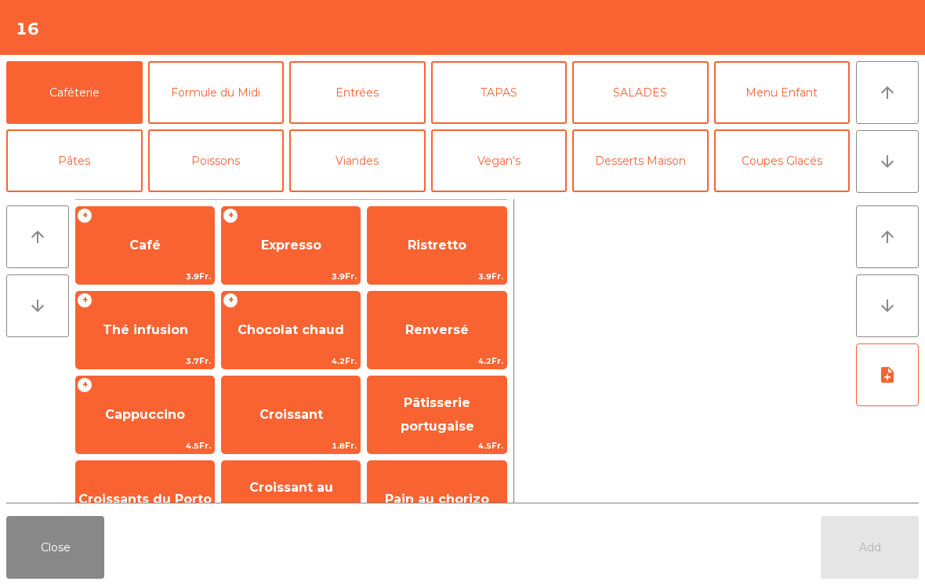
scroll to position [209, 0]
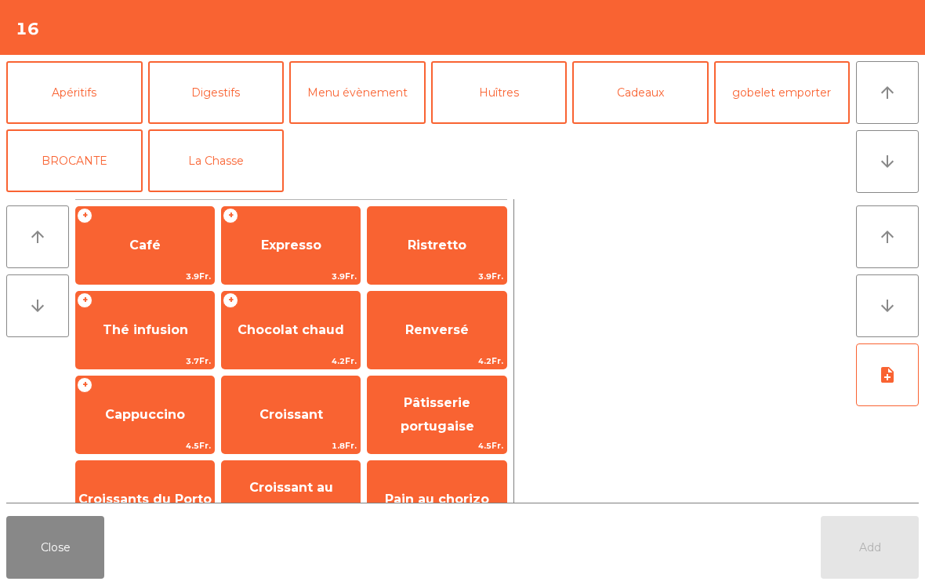
click at [244, 187] on button "La Chasse" at bounding box center [216, 160] width 136 height 63
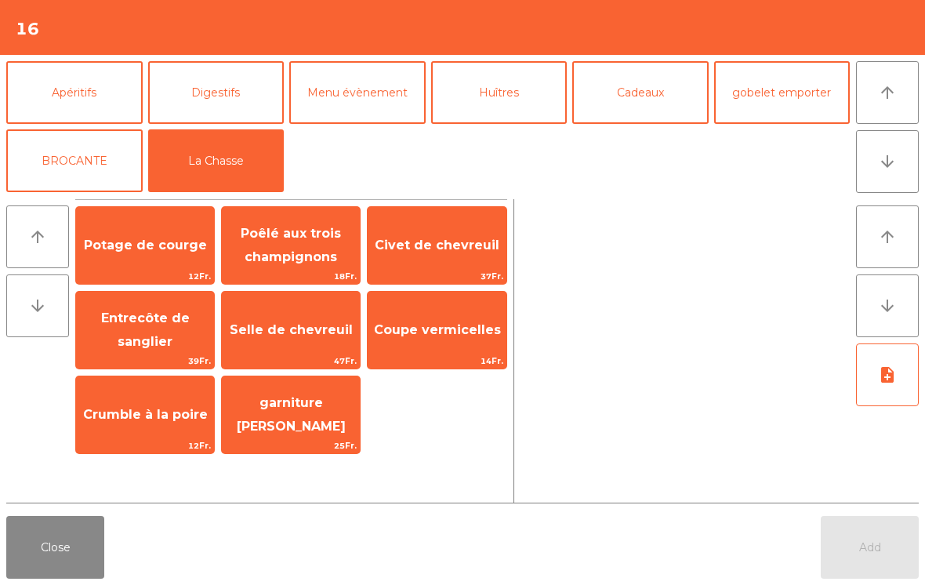
scroll to position [205, 0]
click at [165, 423] on span "Crumble à la poire" at bounding box center [145, 415] width 138 height 42
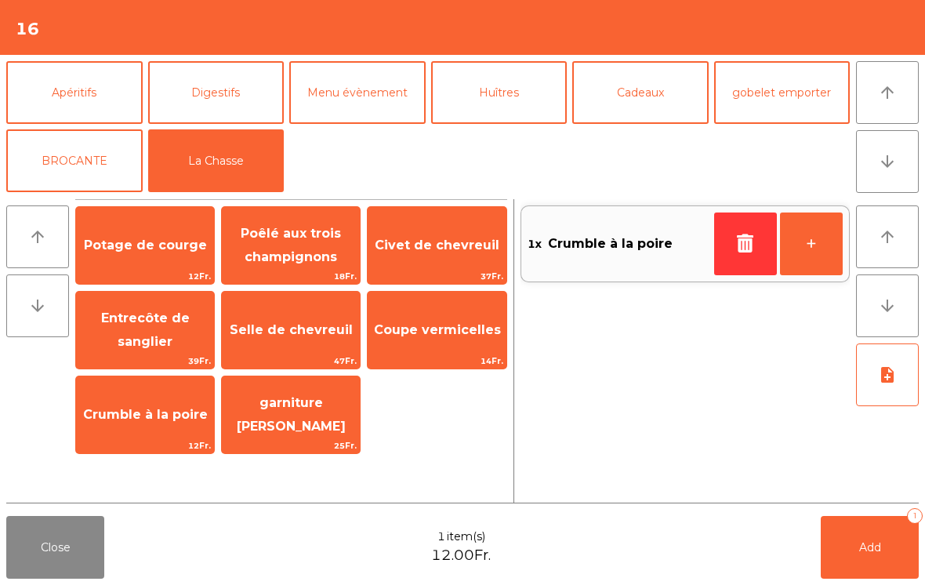
click at [476, 342] on span "Coupe vermicelles" at bounding box center [437, 330] width 138 height 42
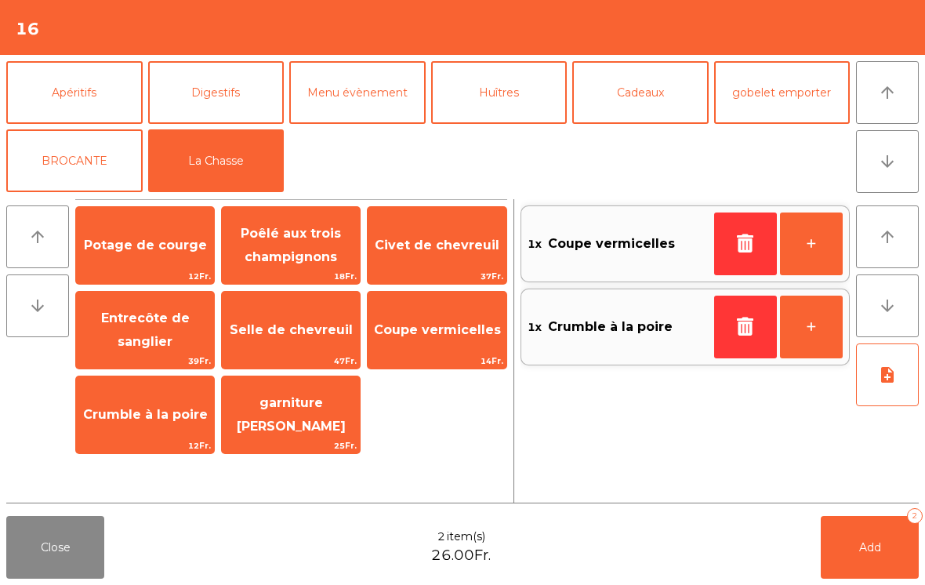
click at [458, 343] on span "Coupe vermicelles" at bounding box center [437, 330] width 138 height 42
click at [446, 355] on span "14Fr." at bounding box center [437, 361] width 138 height 15
click at [858, 561] on button "Add 4" at bounding box center [870, 547] width 98 height 63
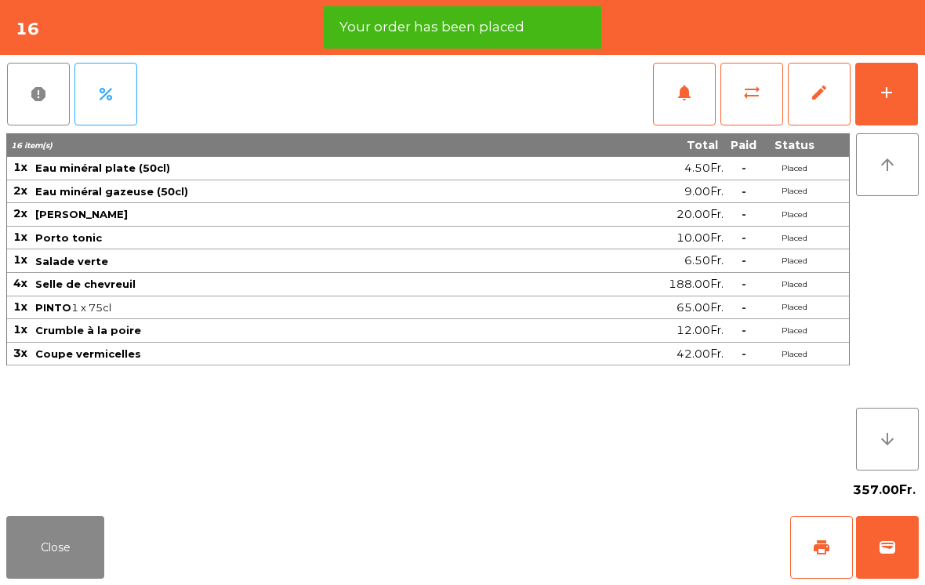
click at [64, 543] on button "Close" at bounding box center [55, 547] width 98 height 63
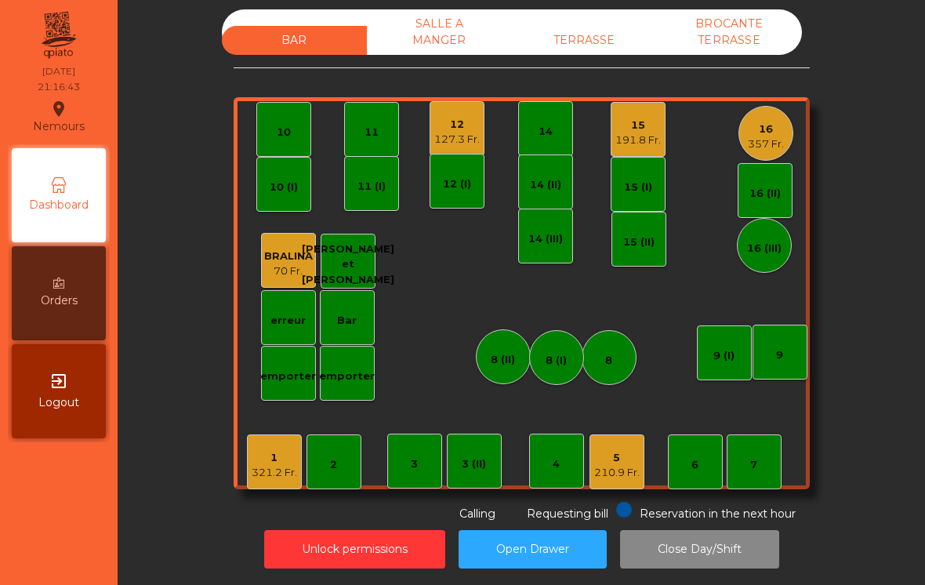
click at [643, 111] on div "15 191.8 Fr." at bounding box center [637, 129] width 45 height 37
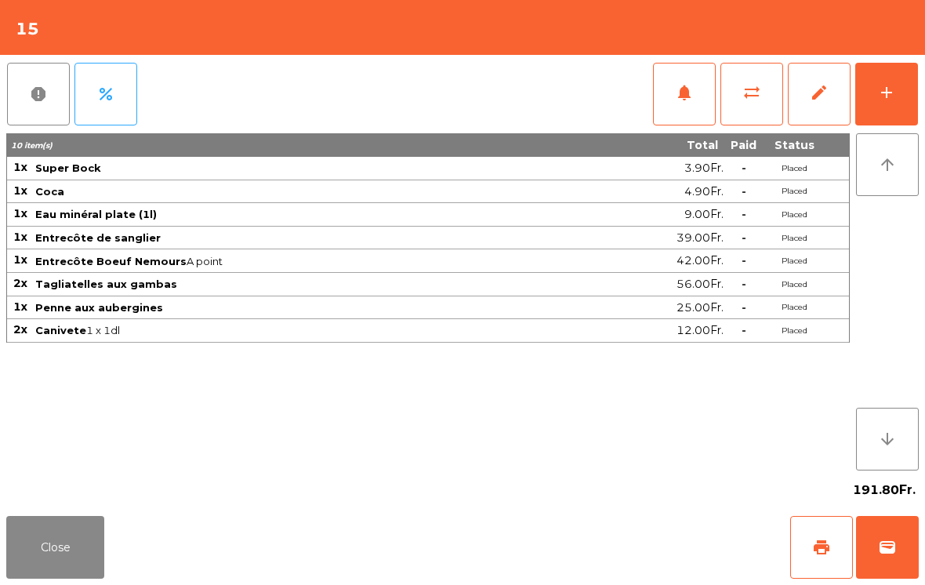
click at [917, 87] on button "add" at bounding box center [886, 94] width 63 height 63
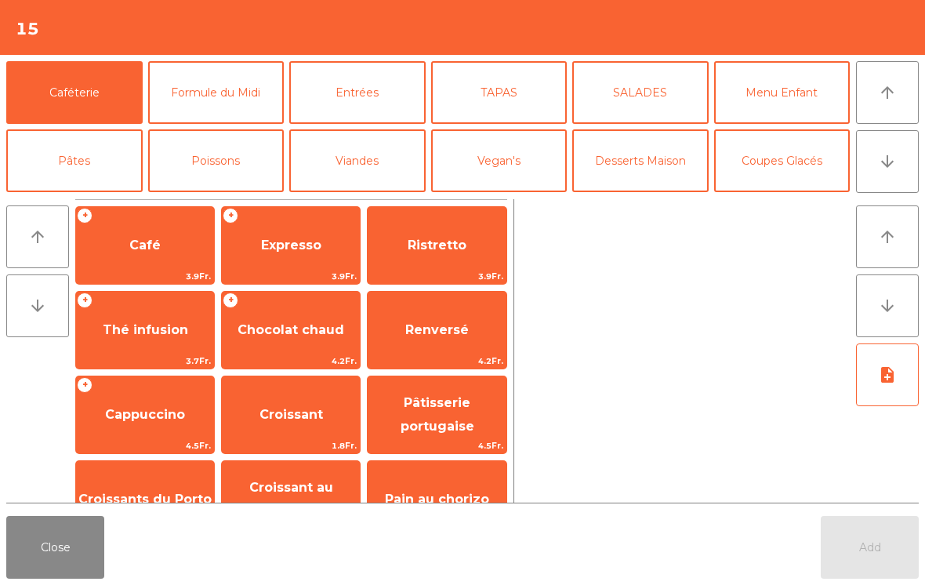
click at [62, 546] on button "Close" at bounding box center [55, 547] width 98 height 63
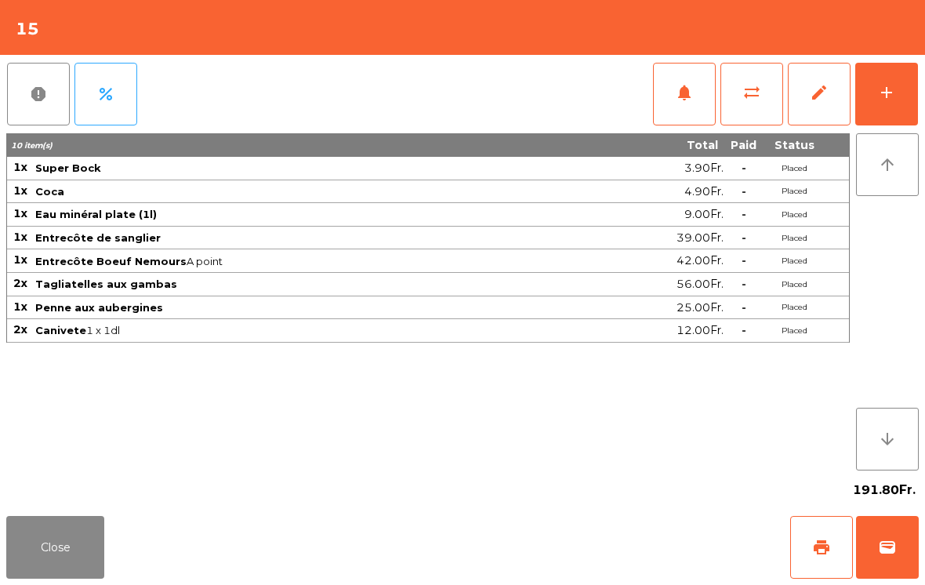
click at [884, 106] on button "add" at bounding box center [886, 94] width 63 height 63
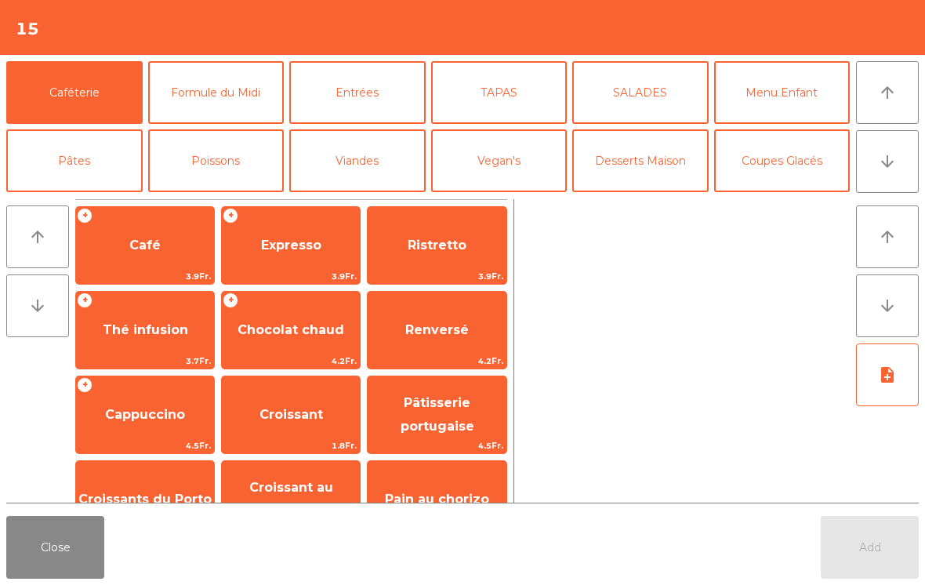
click at [902, 161] on button "arrow_downward" at bounding box center [887, 161] width 63 height 63
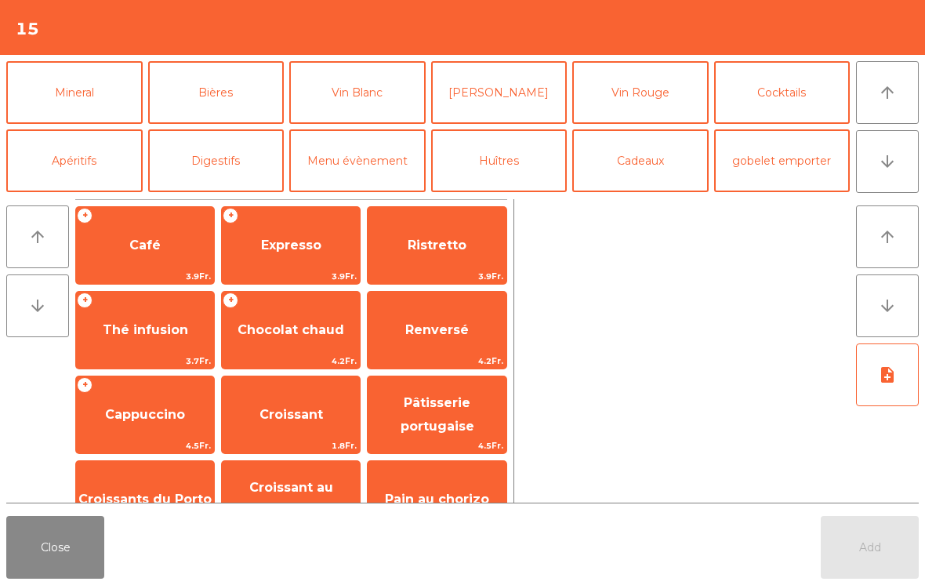
click at [76, 93] on button "Mineral" at bounding box center [74, 92] width 136 height 63
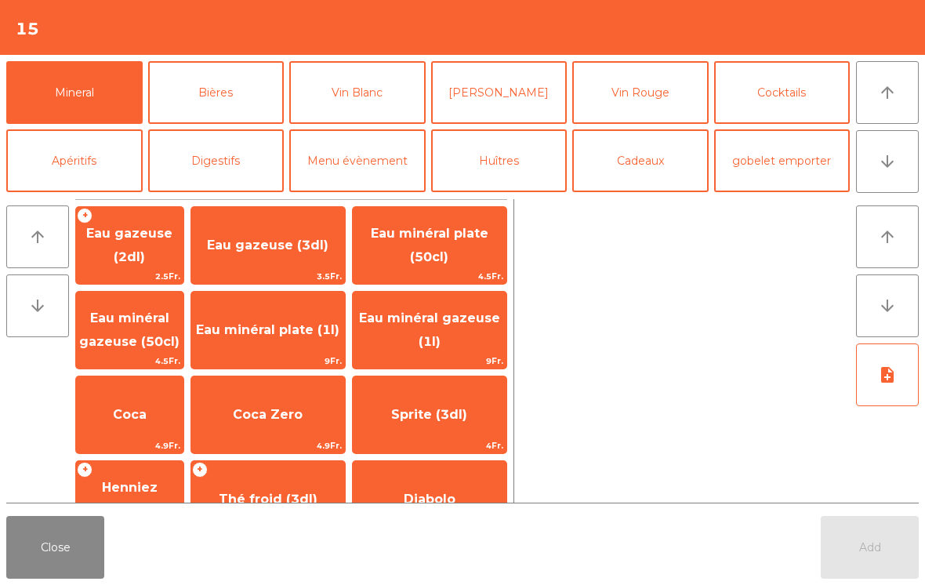
click at [322, 336] on span "Eau minéral plate (1l)" at bounding box center [268, 330] width 154 height 42
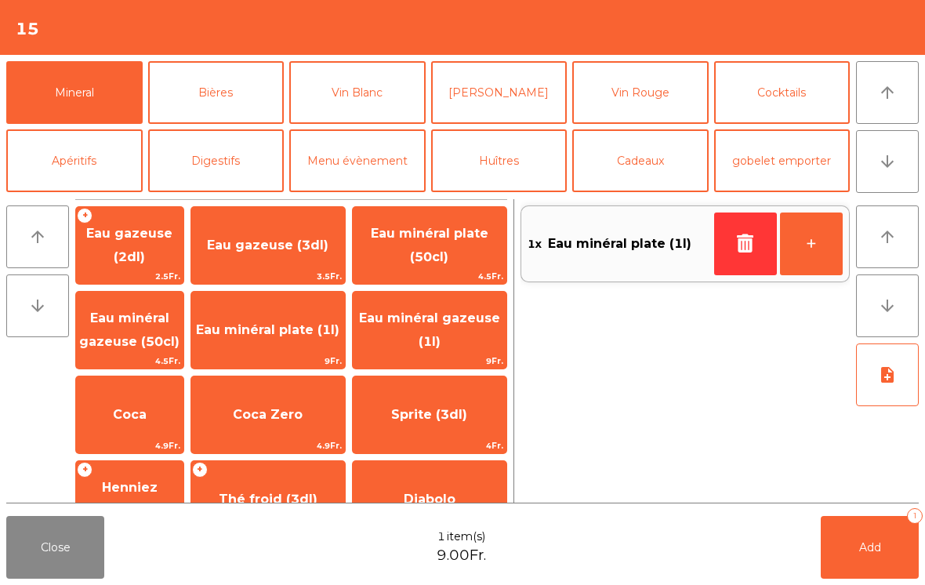
click at [873, 547] on span "Add" at bounding box center [870, 547] width 22 height 14
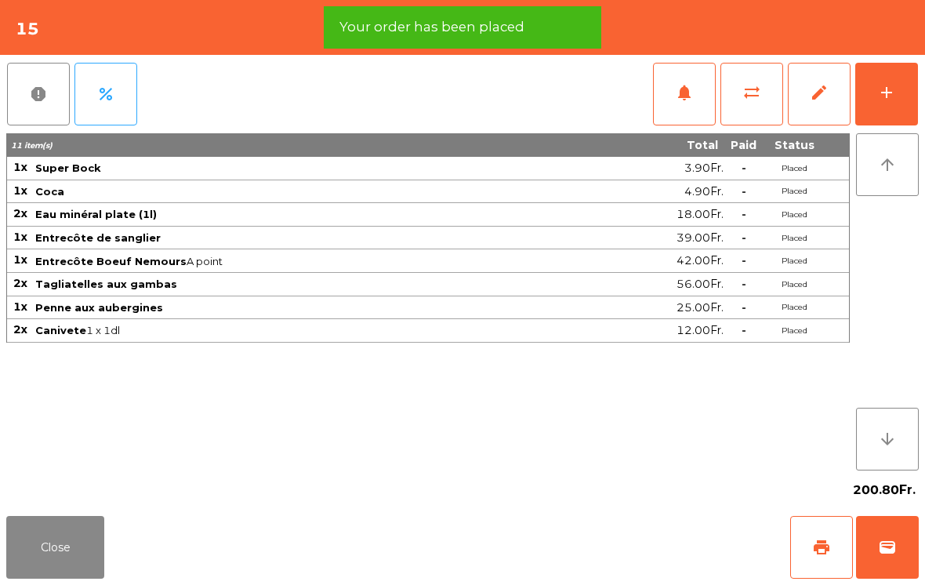
click at [53, 535] on button "Close" at bounding box center [55, 547] width 98 height 63
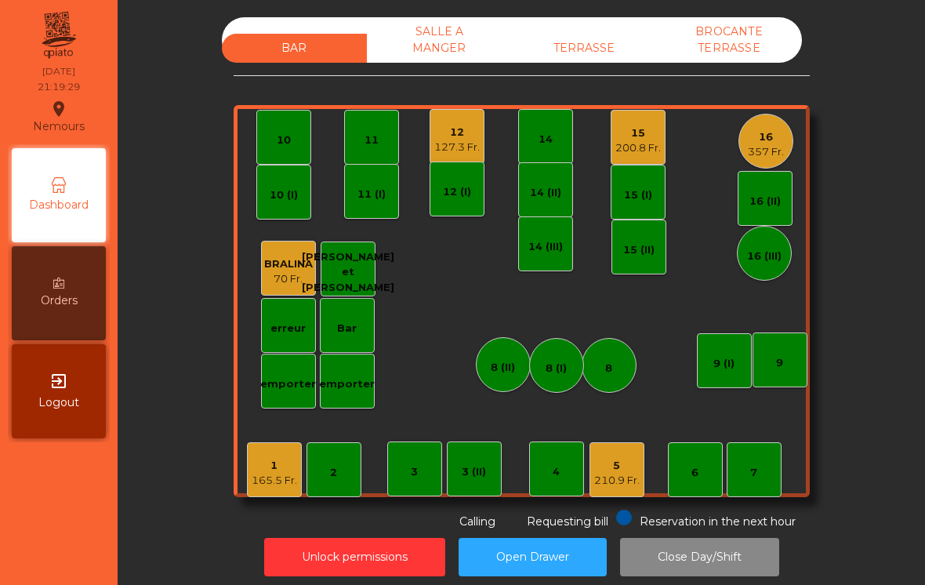
scroll to position [8, 0]
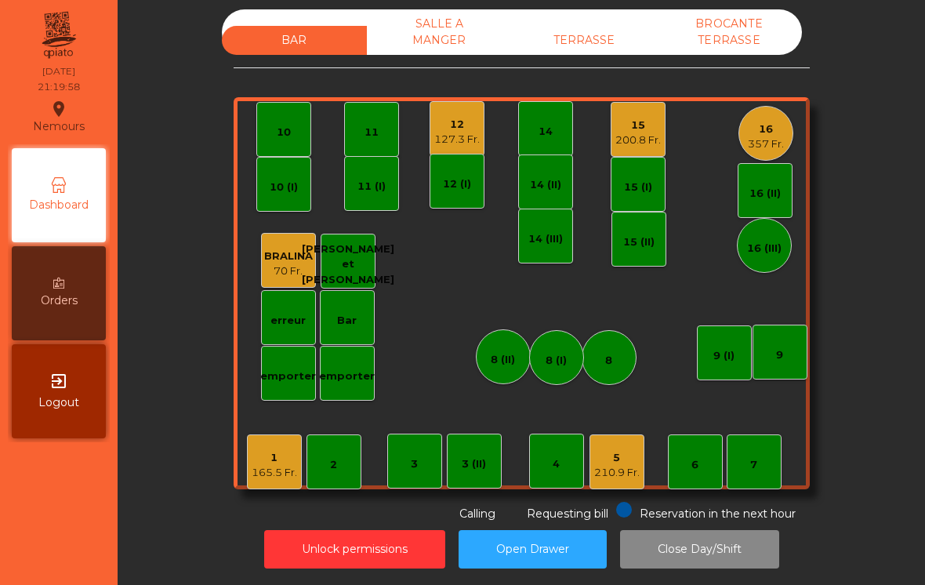
click at [470, 117] on div "12" at bounding box center [456, 125] width 45 height 16
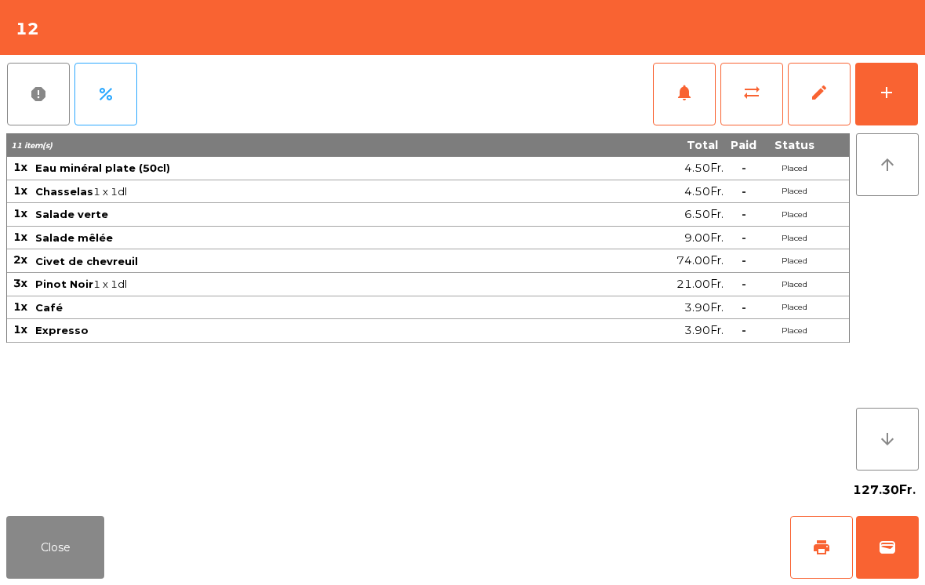
click at [820, 542] on span "print" at bounding box center [821, 547] width 19 height 19
click at [119, 580] on div "Close print wallet" at bounding box center [462, 547] width 925 height 75
click at [70, 577] on button "Close" at bounding box center [55, 547] width 98 height 63
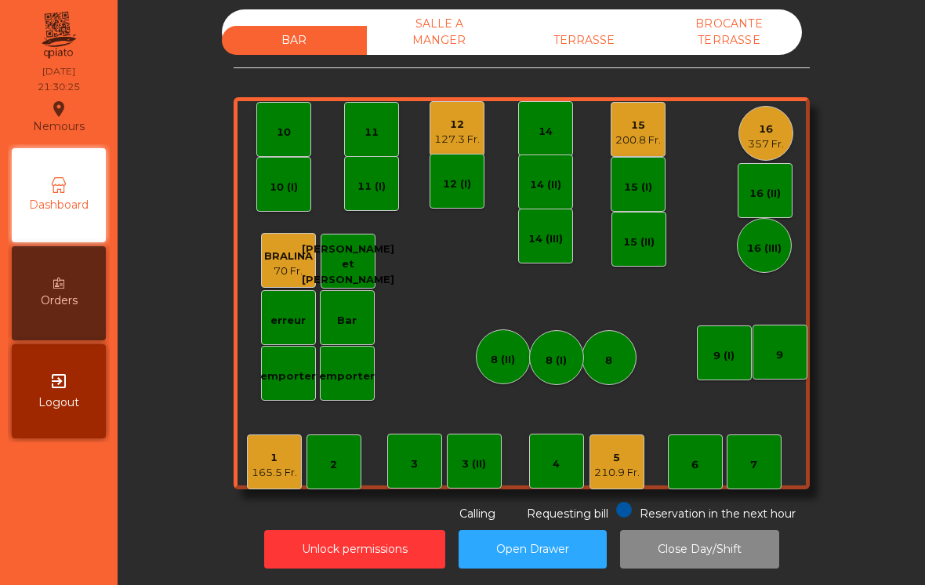
click at [635, 132] on div "200.8 Fr." at bounding box center [637, 140] width 45 height 16
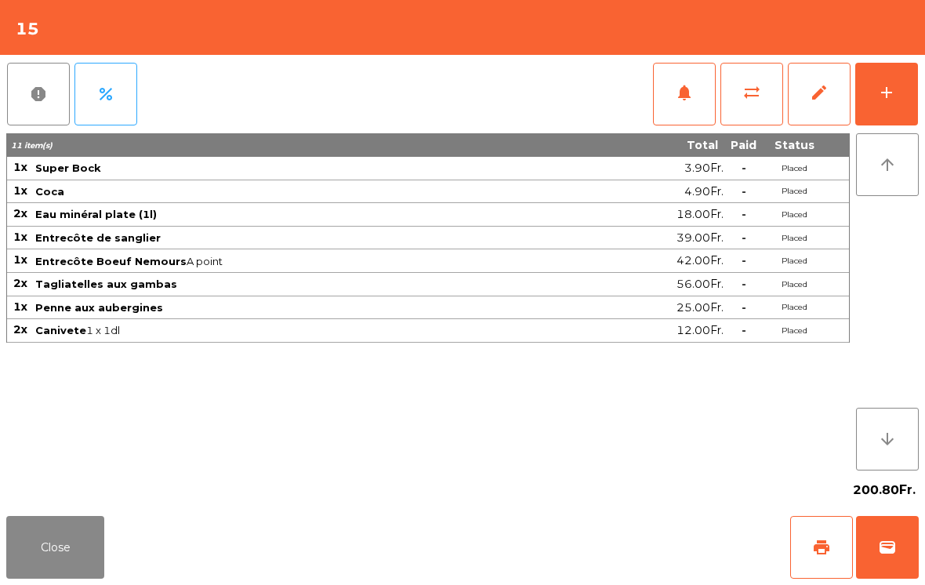
click at [900, 69] on button "add" at bounding box center [886, 94] width 63 height 63
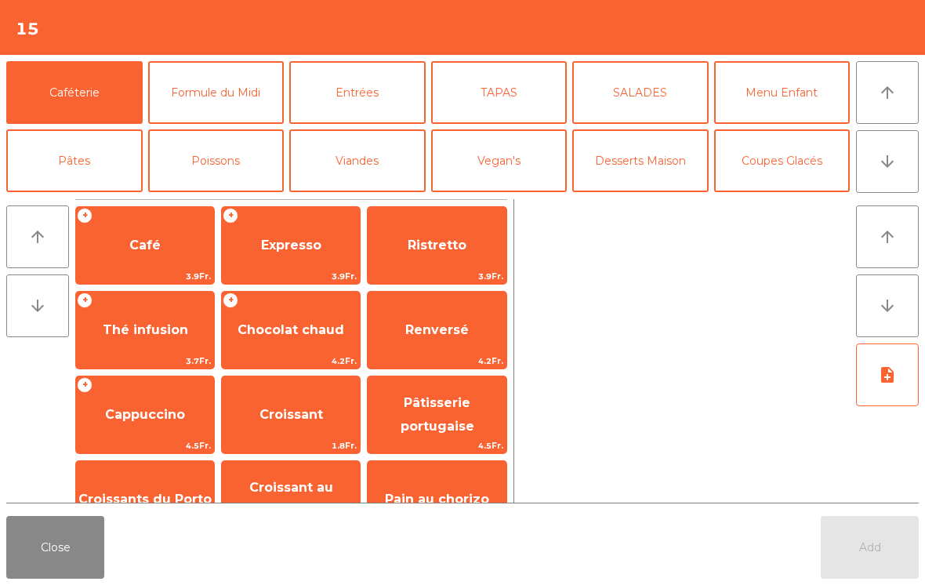
click at [633, 172] on button "Desserts Maison" at bounding box center [640, 160] width 136 height 63
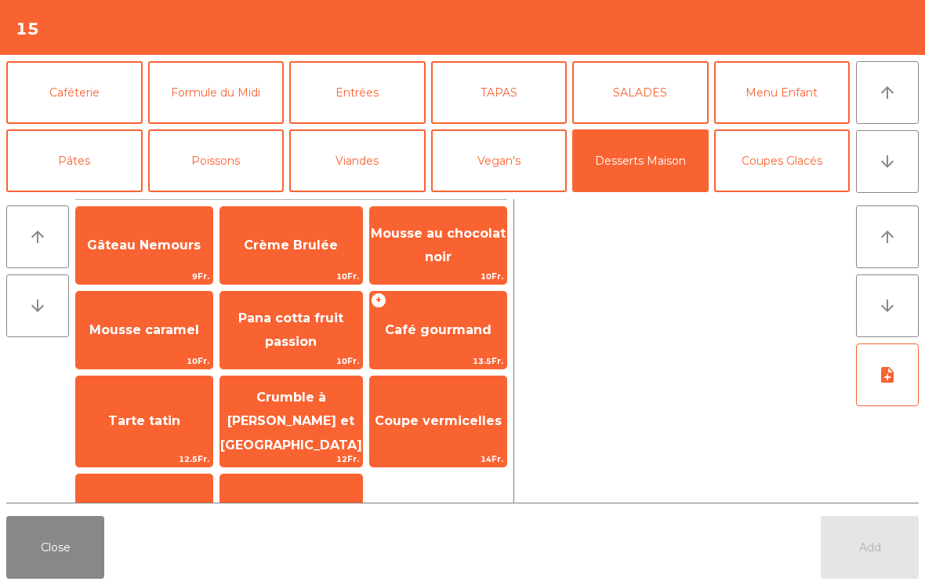
click at [180, 248] on span "Gâteau Nemours" at bounding box center [144, 245] width 114 height 15
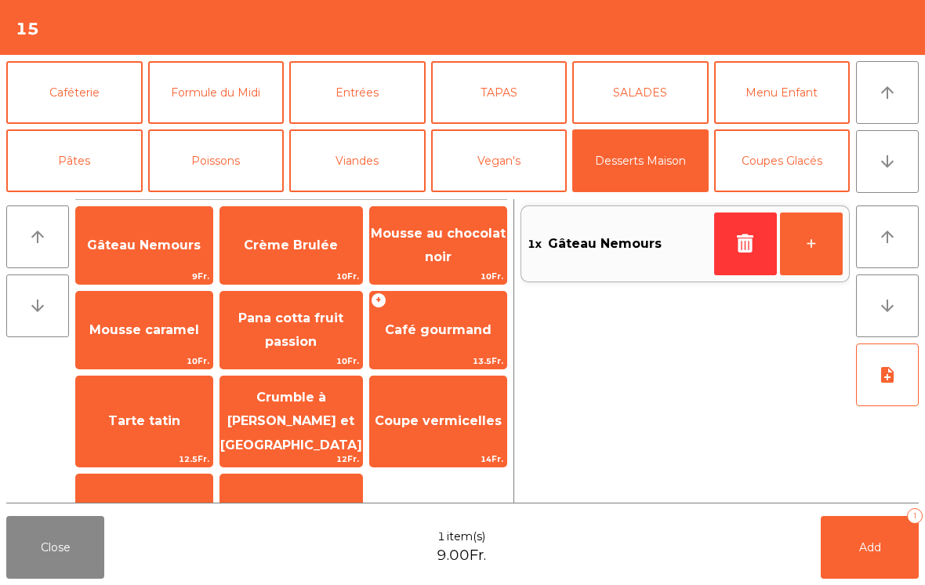
click at [179, 272] on span "9Fr." at bounding box center [144, 276] width 136 height 15
click at [291, 244] on span "Crème Brulée" at bounding box center [291, 245] width 94 height 15
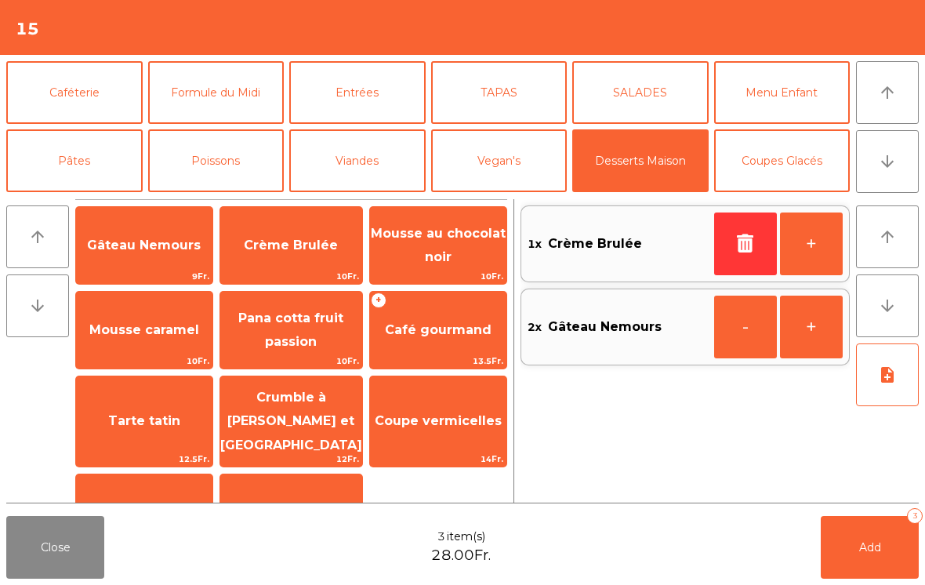
click at [165, 337] on span "Mousse caramel" at bounding box center [144, 329] width 110 height 15
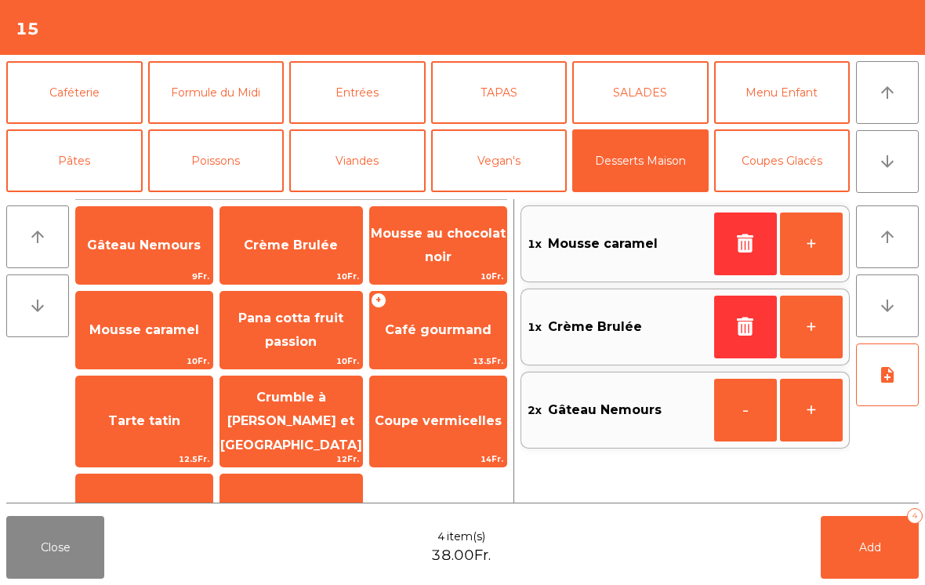
click at [878, 554] on button "Add 4" at bounding box center [870, 547] width 98 height 63
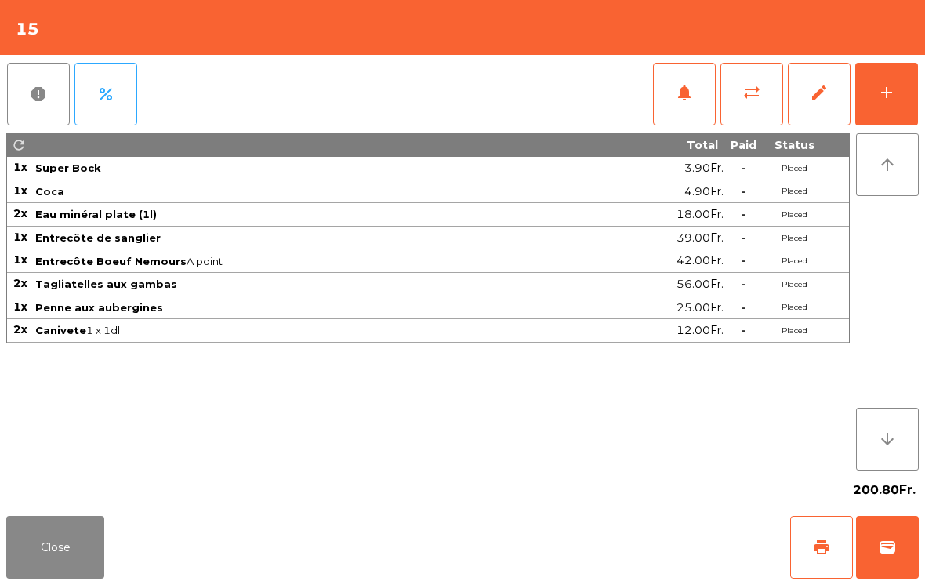
click at [60, 547] on button "Close" at bounding box center [55, 547] width 98 height 63
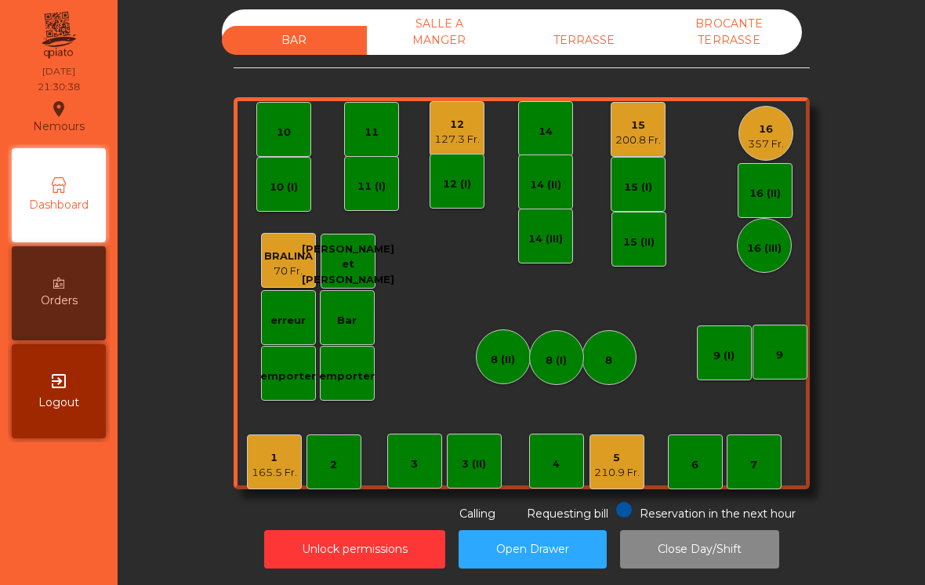
click at [451, 117] on div "12" at bounding box center [456, 125] width 45 height 16
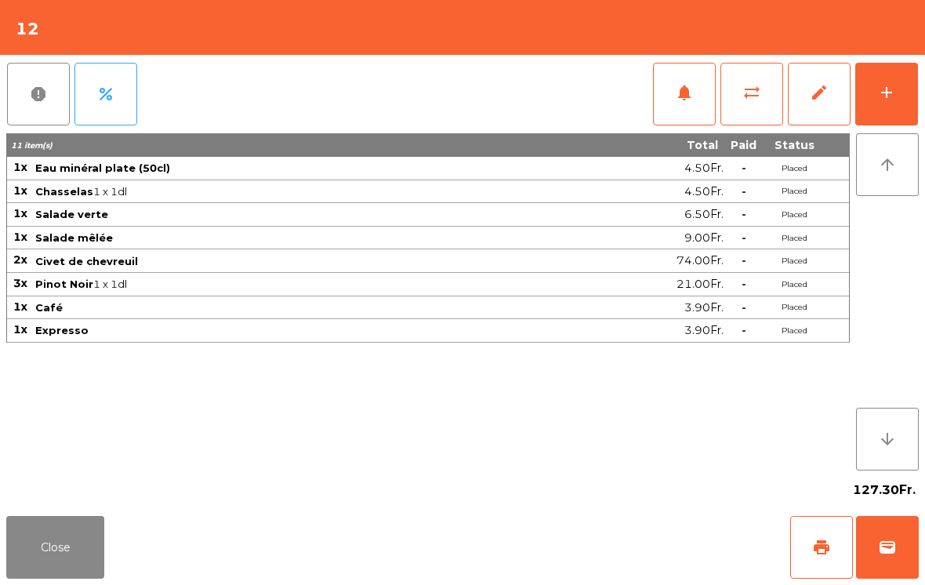
click at [904, 571] on button "wallet" at bounding box center [887, 547] width 63 height 63
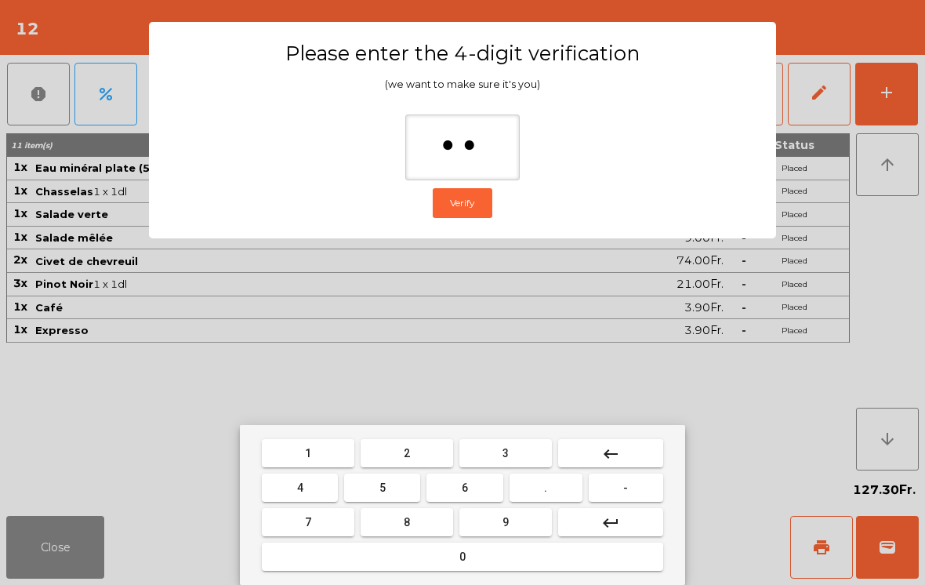
type input "***"
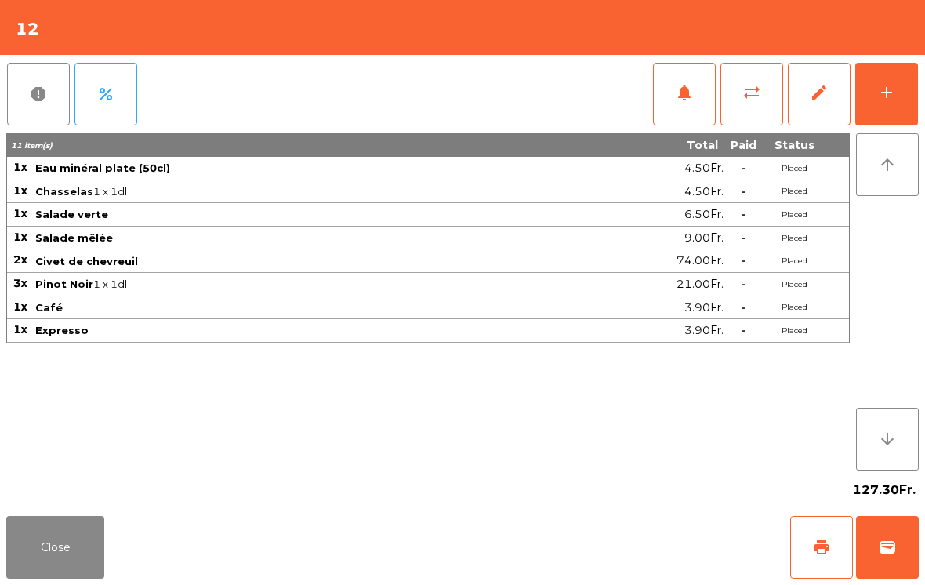
click at [510, 545] on div "Close print wallet" at bounding box center [462, 547] width 925 height 75
click at [510, 544] on div "Close print wallet" at bounding box center [462, 547] width 925 height 75
click at [520, 534] on div "Close print wallet" at bounding box center [462, 547] width 925 height 75
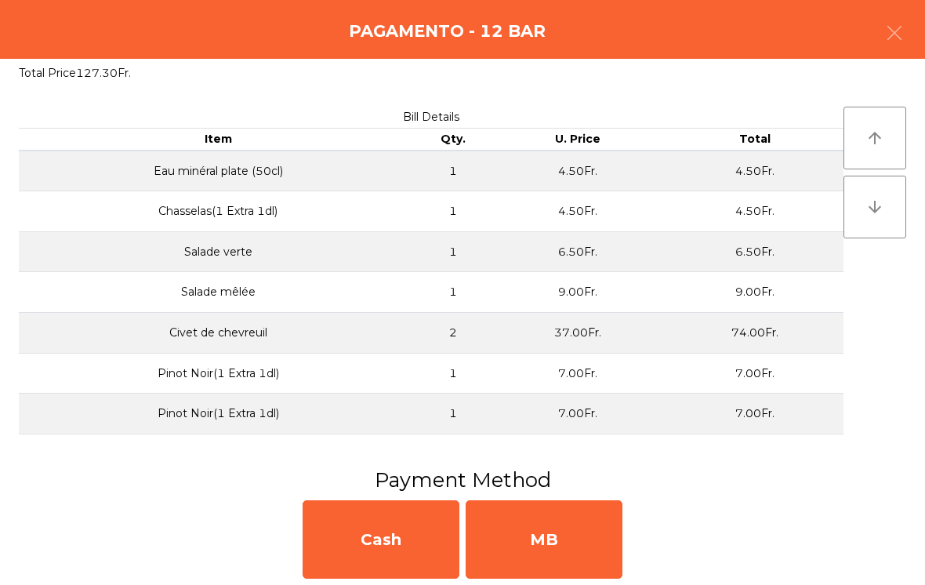
click at [521, 530] on div "MB" at bounding box center [544, 539] width 157 height 78
click at [520, 530] on div "No" at bounding box center [544, 539] width 157 height 78
click at [516, 537] on div "No" at bounding box center [544, 539] width 157 height 78
click at [521, 543] on div "No" at bounding box center [544, 539] width 157 height 78
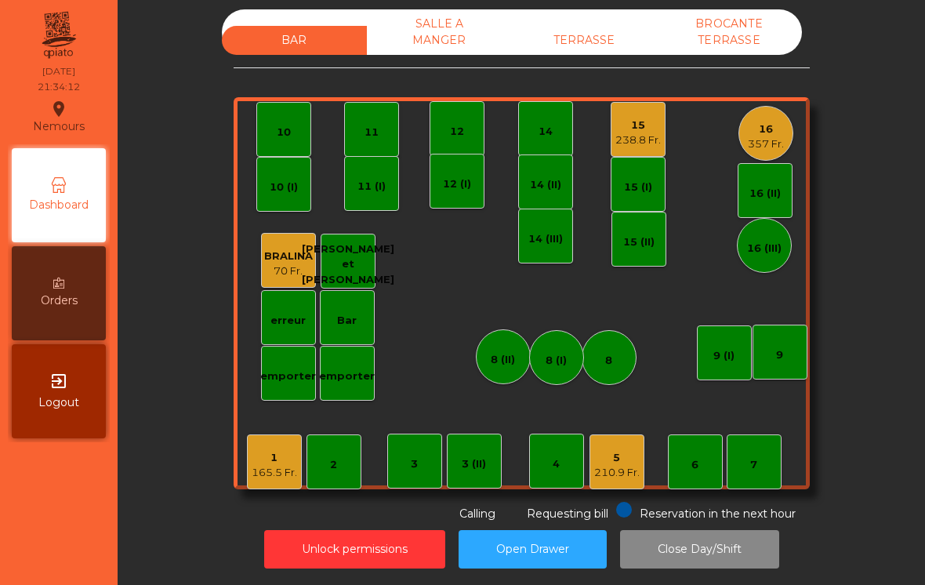
click at [634, 126] on div "15 238.8 Fr." at bounding box center [638, 129] width 55 height 55
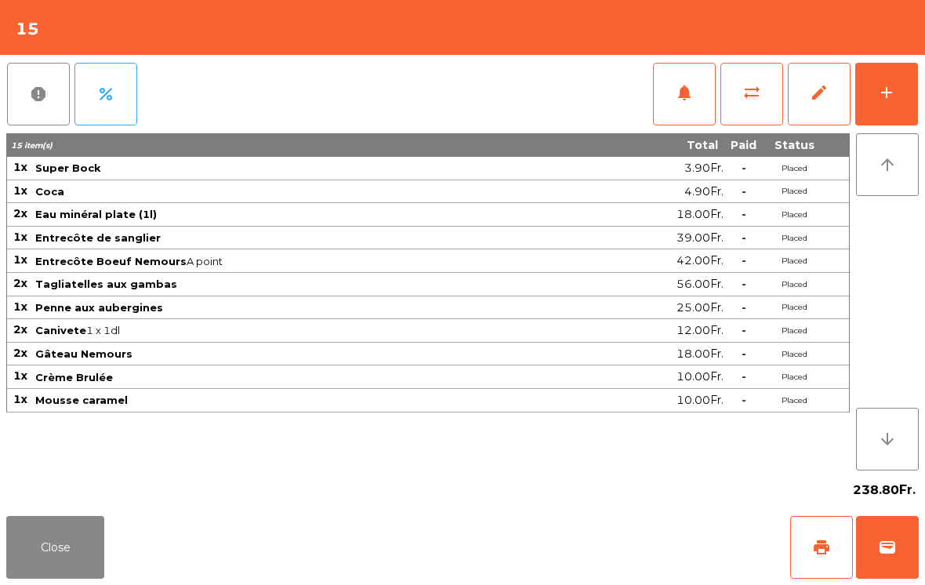
click at [900, 99] on button "add" at bounding box center [886, 94] width 63 height 63
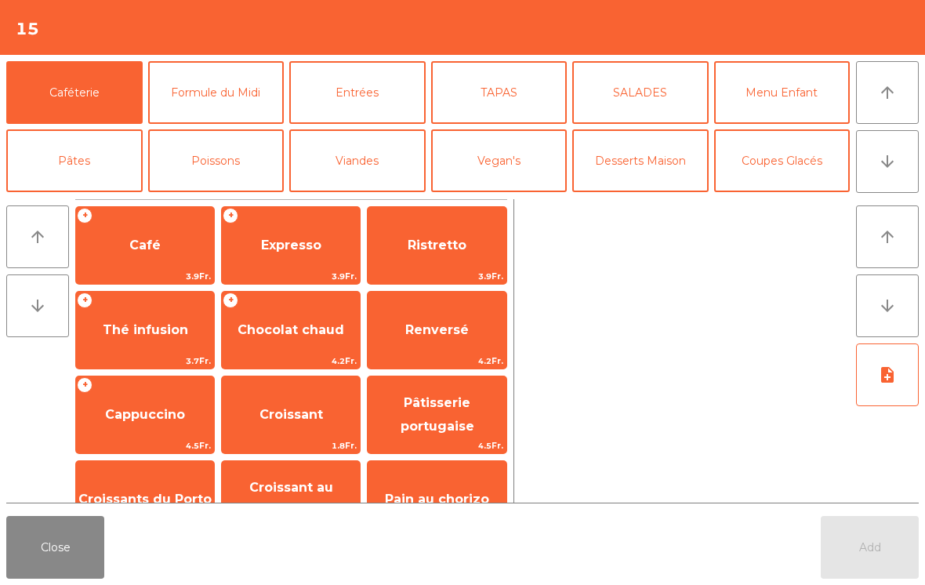
click at [290, 252] on span "Expresso" at bounding box center [291, 245] width 60 height 15
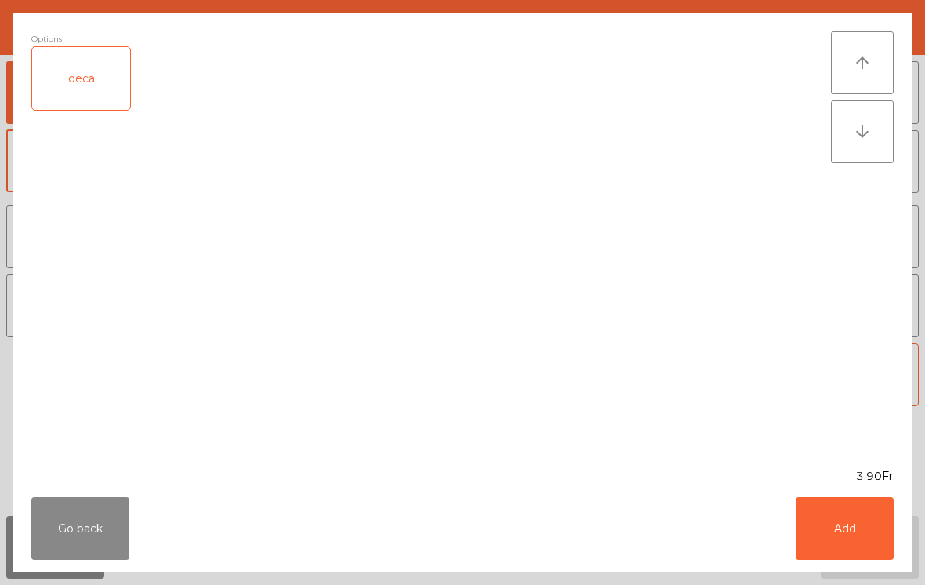
click at [855, 539] on button "Add" at bounding box center [845, 528] width 98 height 63
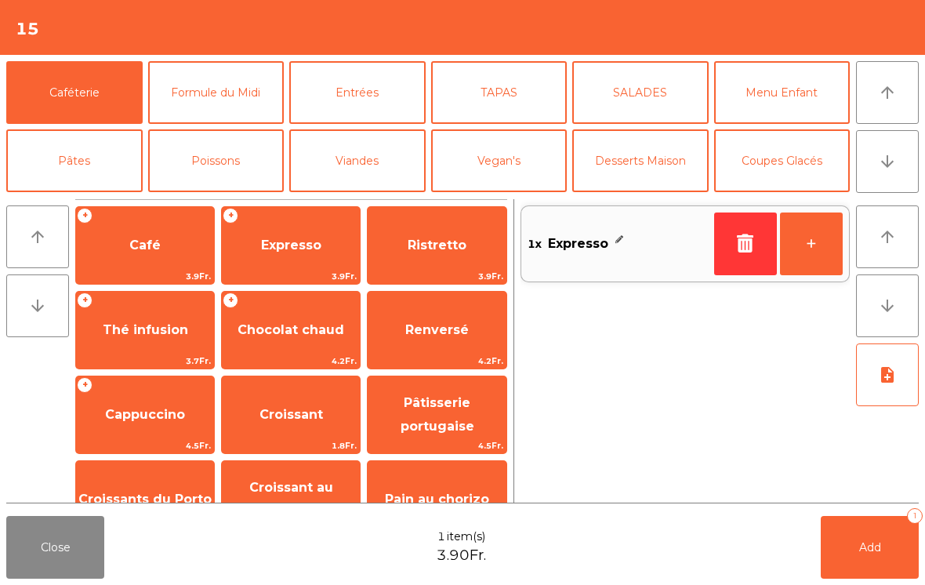
click at [807, 254] on button "+" at bounding box center [811, 243] width 63 height 63
click at [858, 558] on button "Add 3" at bounding box center [870, 547] width 98 height 63
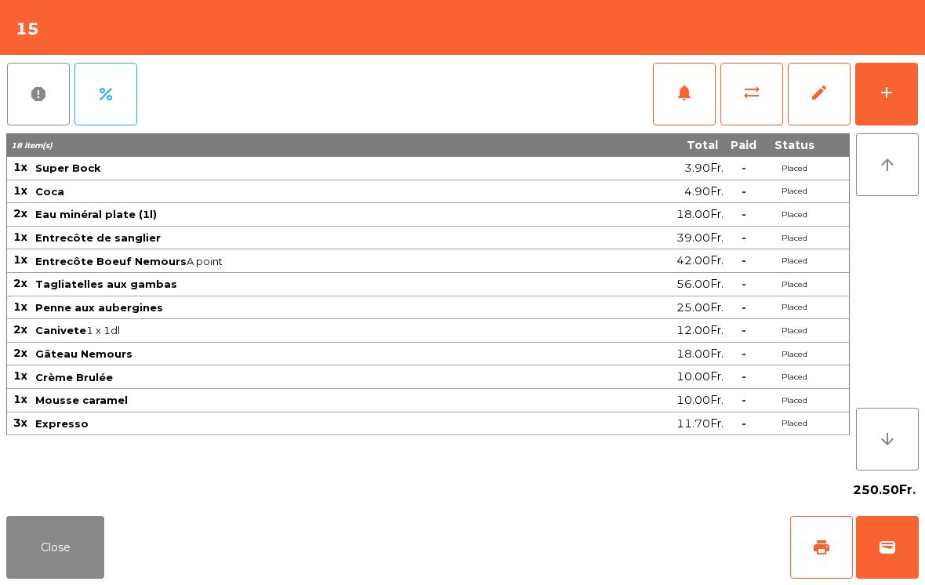
click at [753, 104] on button "sync_alt" at bounding box center [751, 94] width 63 height 63
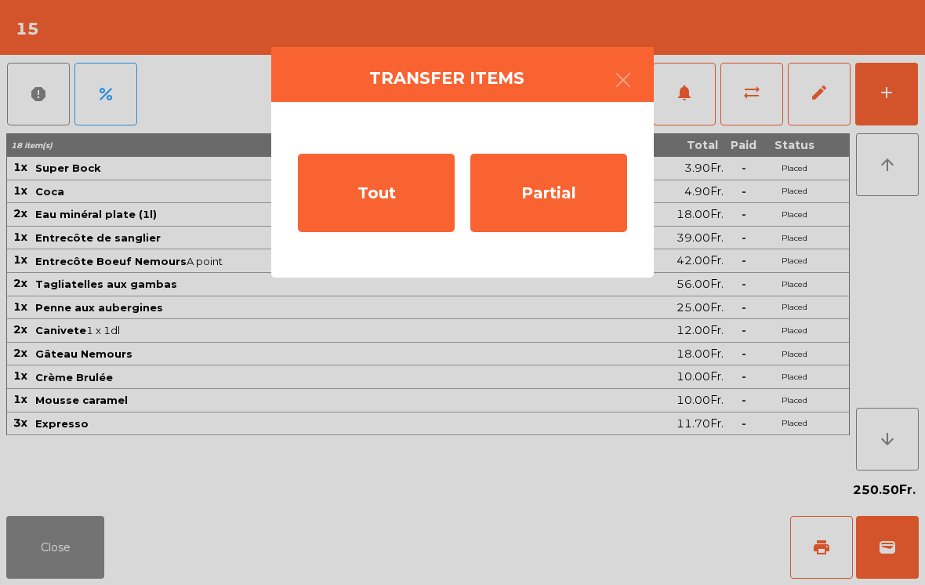
click at [375, 223] on div "Tout" at bounding box center [376, 193] width 157 height 78
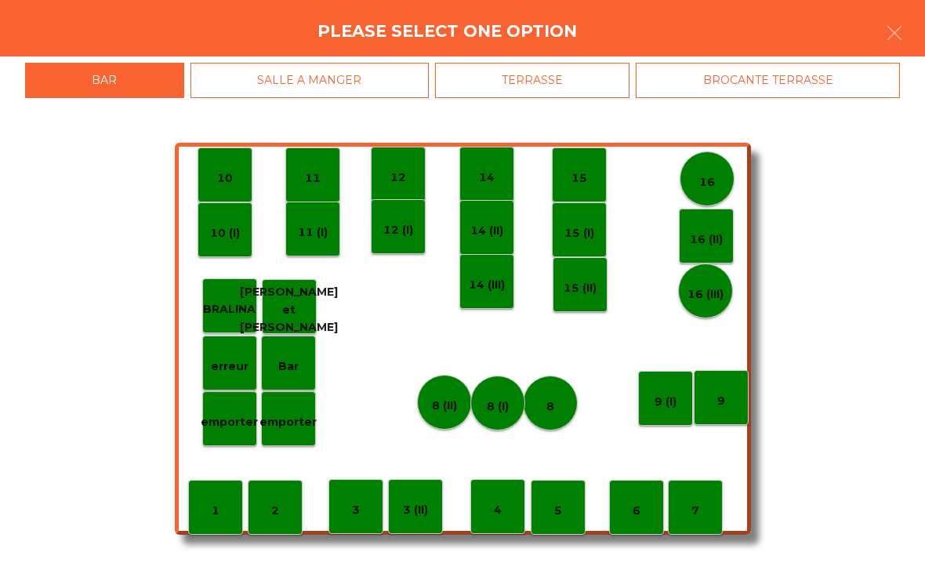
click at [350, 93] on div "SALLE A MANGER" at bounding box center [310, 80] width 238 height 35
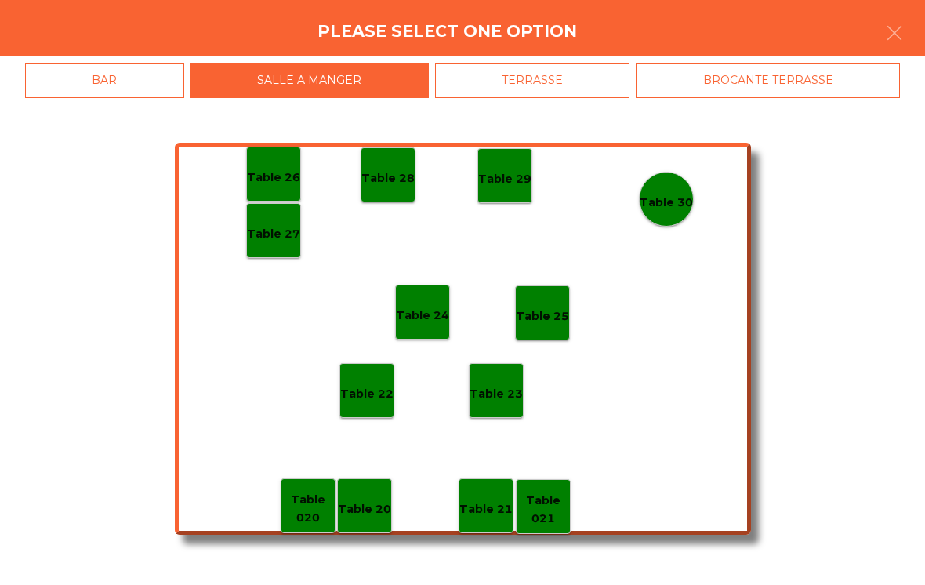
click at [402, 181] on p "Table 28" at bounding box center [387, 178] width 53 height 18
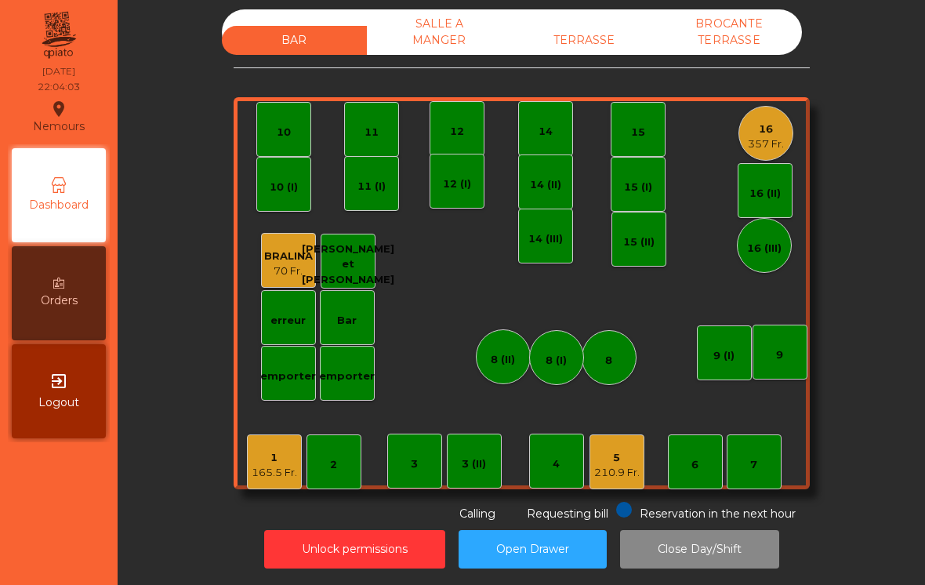
click at [262, 450] on div "1" at bounding box center [274, 458] width 45 height 16
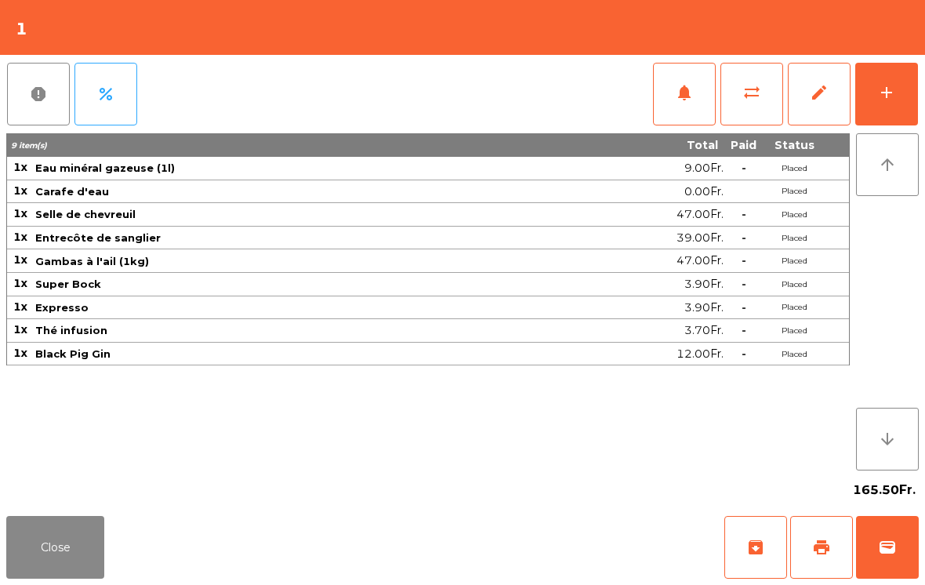
click at [56, 497] on div "165.50Fr." at bounding box center [462, 489] width 913 height 39
click at [65, 553] on button "Close" at bounding box center [55, 547] width 98 height 63
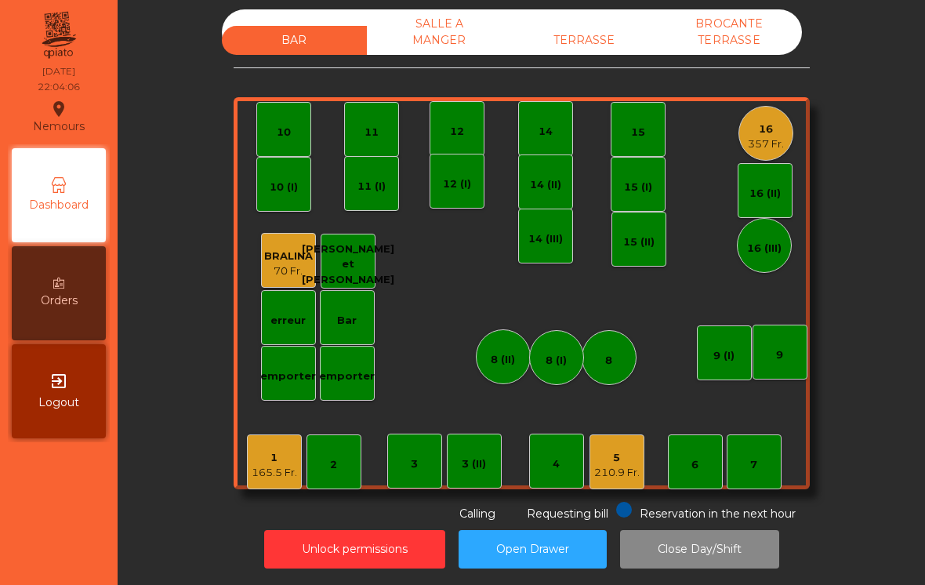
click at [617, 450] on div "5" at bounding box center [616, 458] width 45 height 16
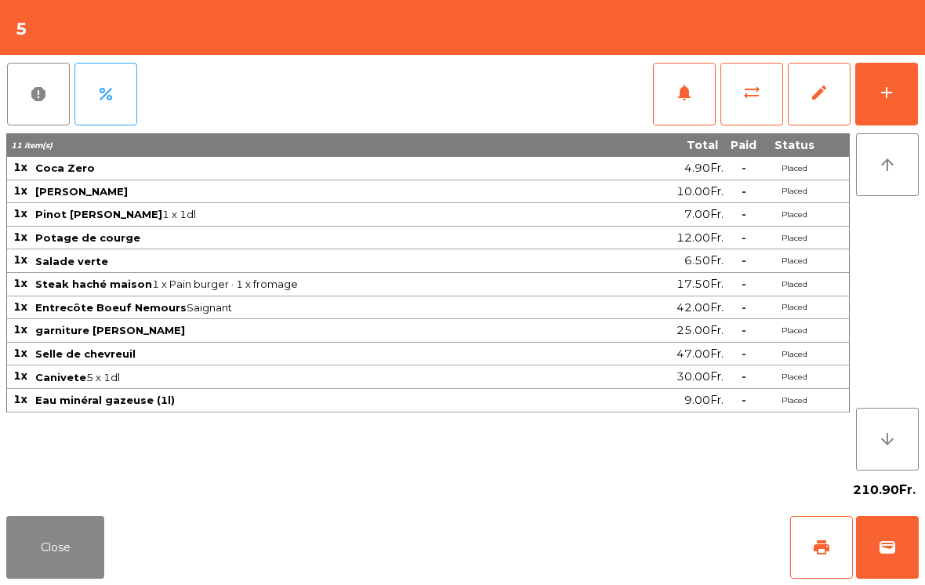
click at [829, 546] on span "print" at bounding box center [821, 547] width 19 height 19
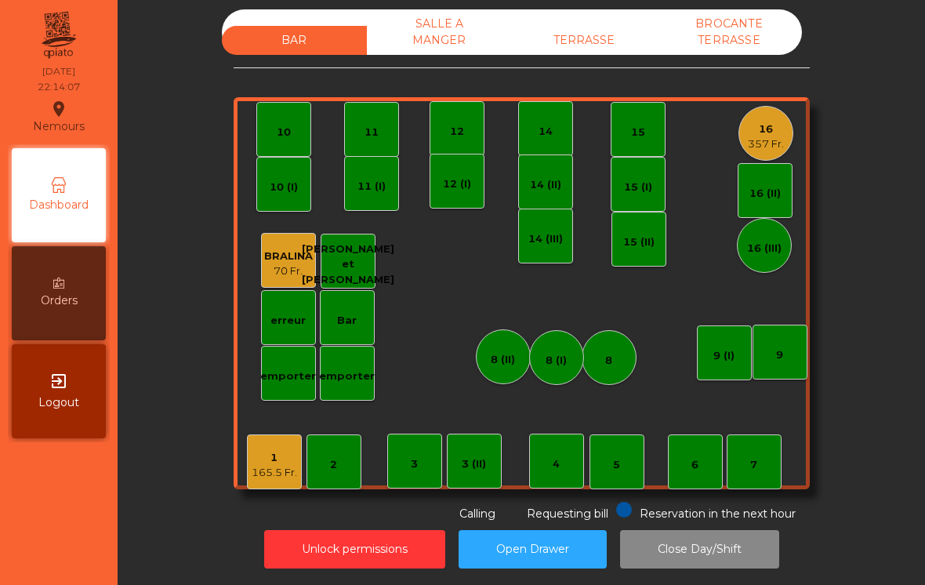
click at [748, 122] on div "16" at bounding box center [766, 130] width 36 height 16
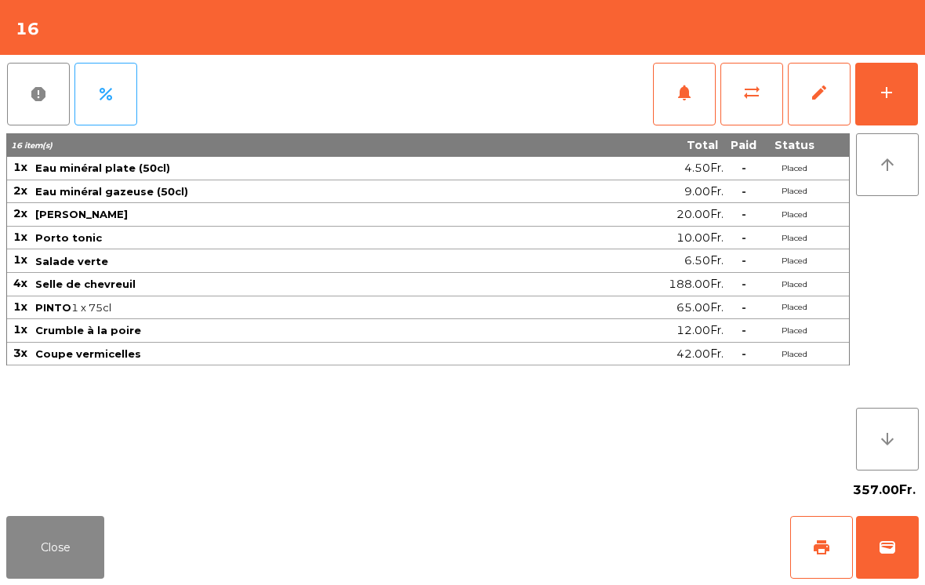
scroll to position [22, 0]
click at [826, 553] on span "print" at bounding box center [821, 547] width 19 height 19
